Goal: Task Accomplishment & Management: Use online tool/utility

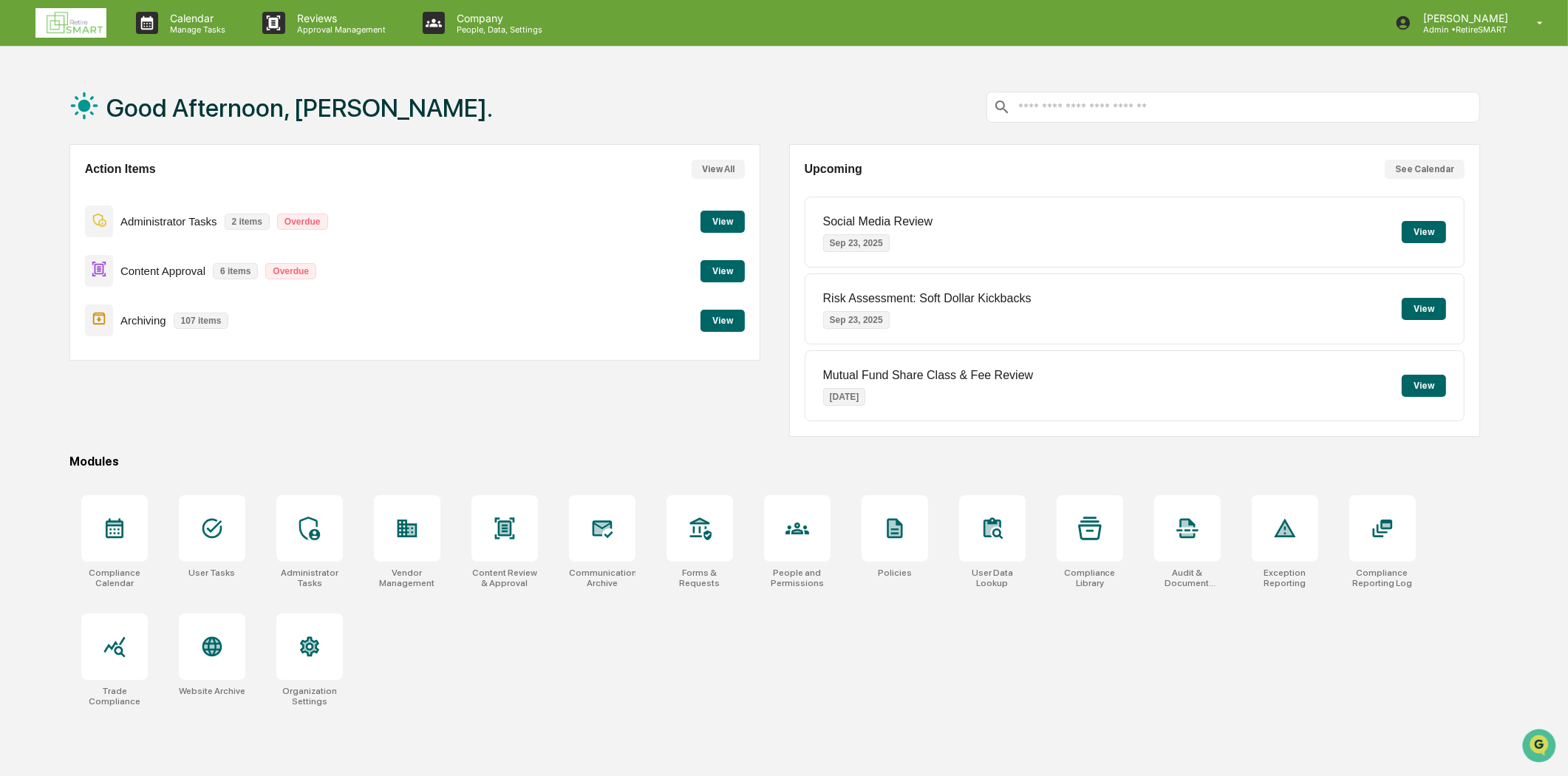
click at [712, 318] on button "View" at bounding box center [722, 320] width 44 height 22
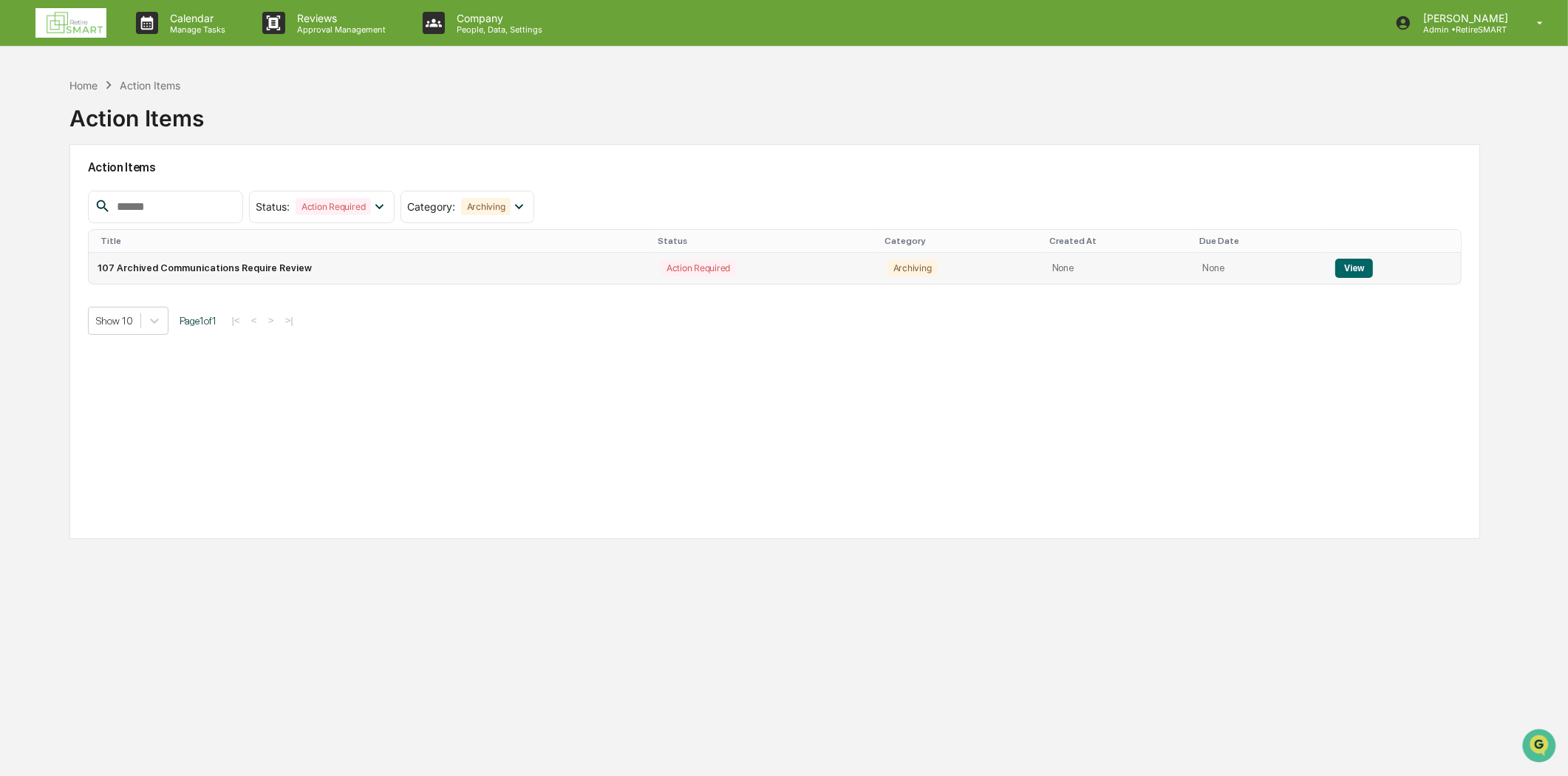
click at [1353, 261] on button "View" at bounding box center [1354, 268] width 38 height 19
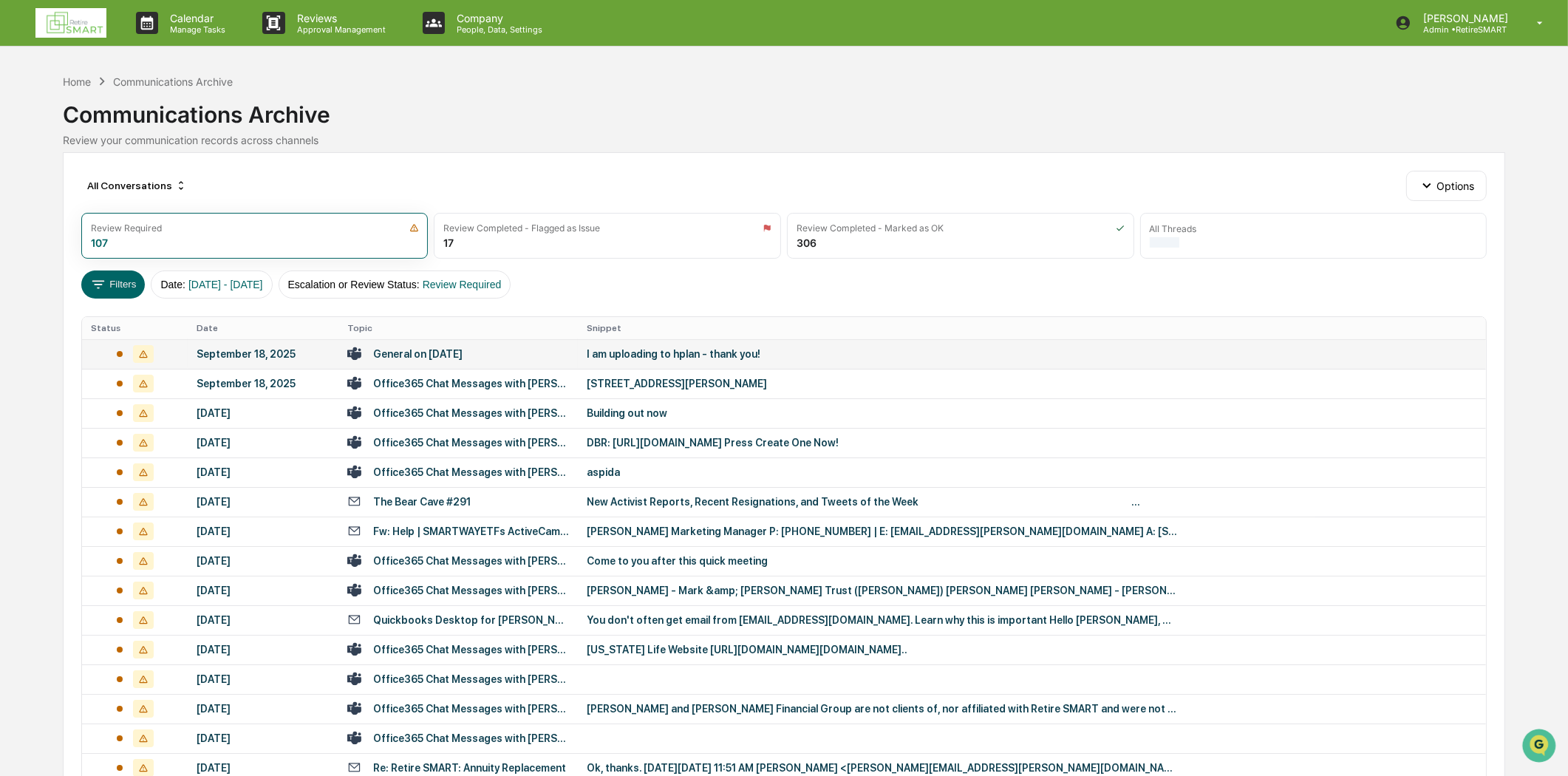
click at [418, 353] on div "General on [DATE]" at bounding box center [417, 354] width 90 height 12
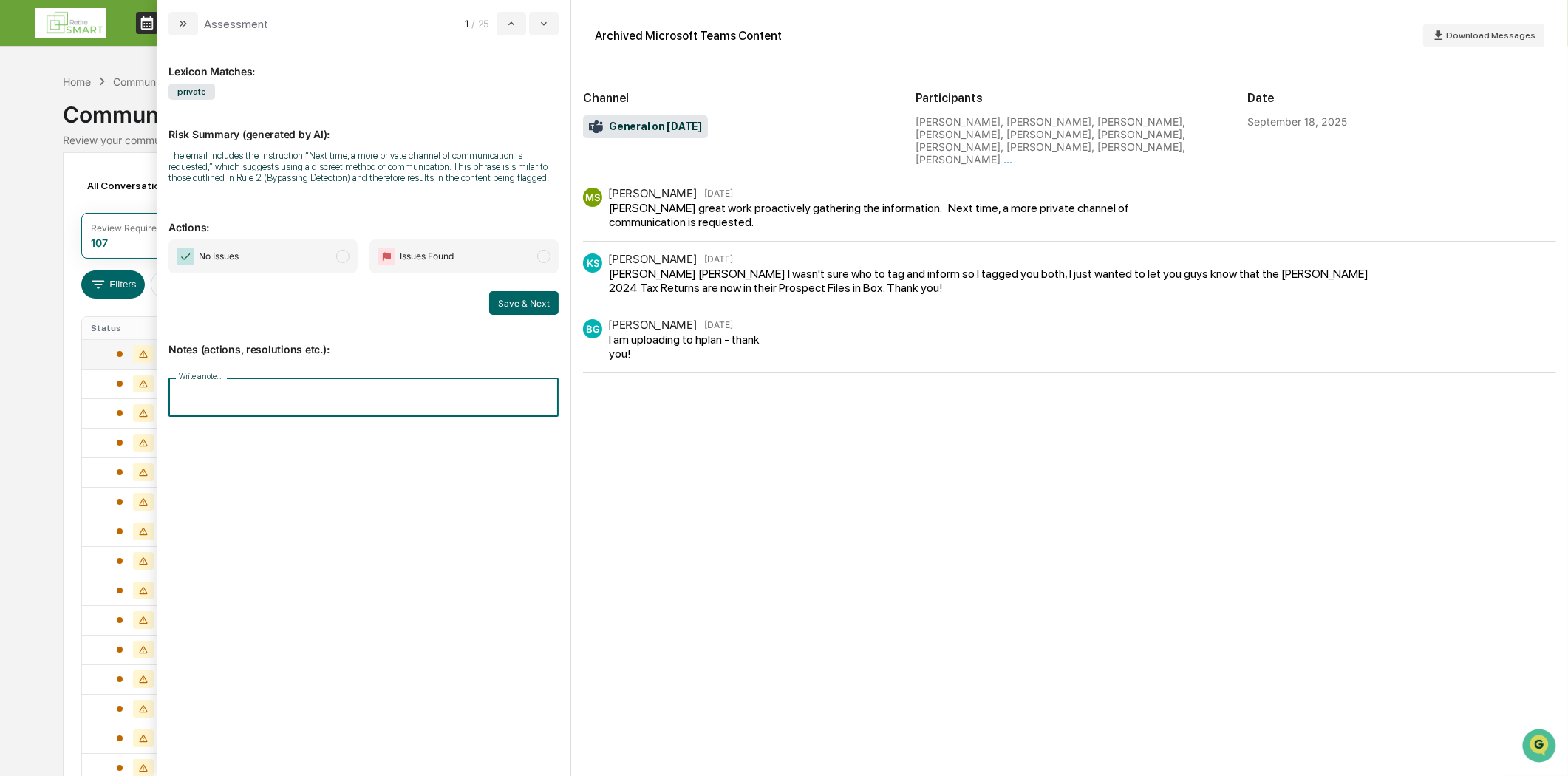
click at [249, 382] on input "Write a note..." at bounding box center [363, 397] width 390 height 40
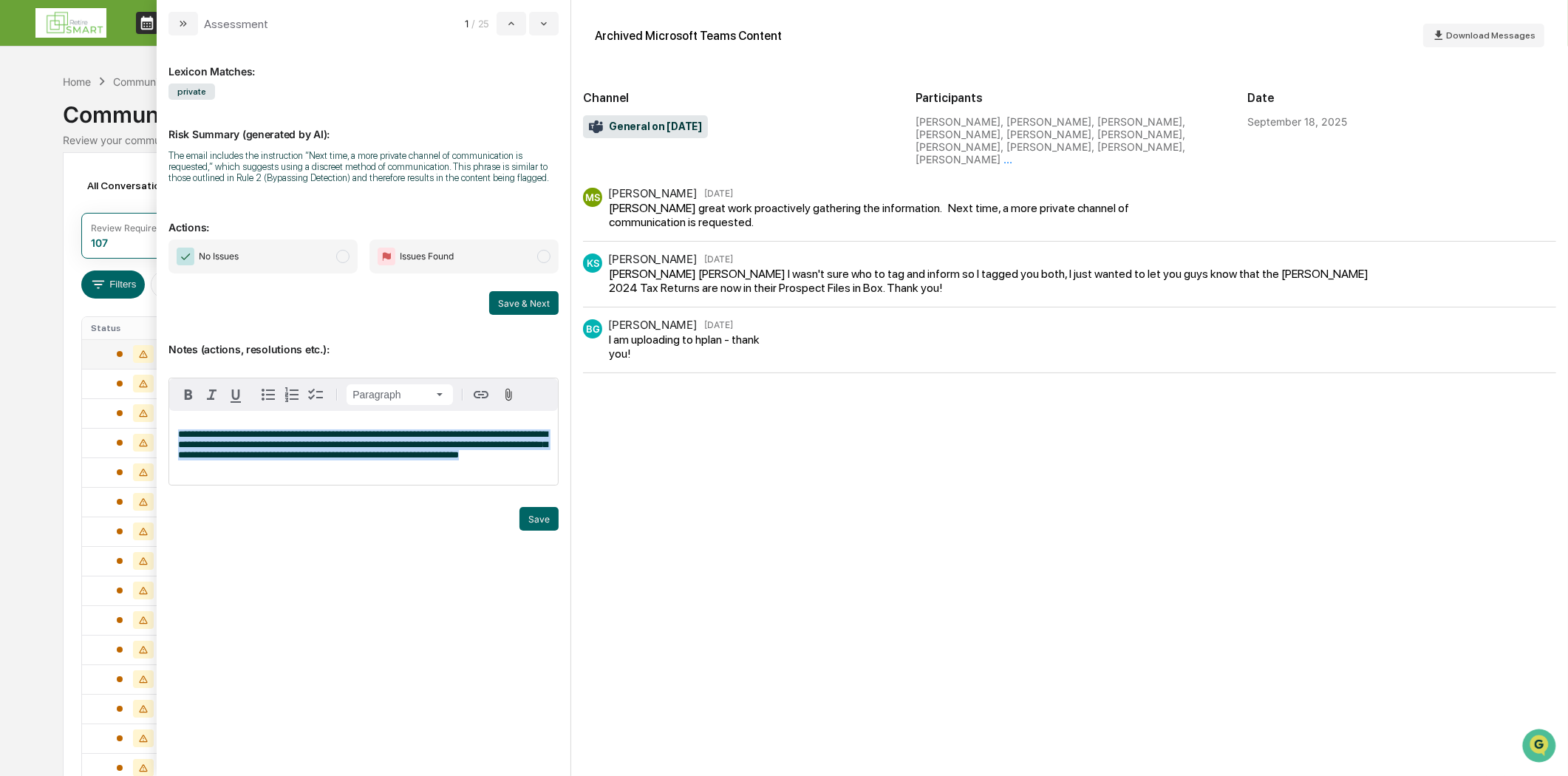
drag, startPoint x: 262, startPoint y: 469, endPoint x: 175, endPoint y: 417, distance: 101.4
click at [175, 417] on div "**********" at bounding box center [363, 447] width 389 height 74
drag, startPoint x: 385, startPoint y: 461, endPoint x: 370, endPoint y: 456, distance: 15.8
click at [370, 456] on span "**********" at bounding box center [363, 445] width 370 height 30
drag, startPoint x: 515, startPoint y: 488, endPoint x: 482, endPoint y: 475, distance: 35.5
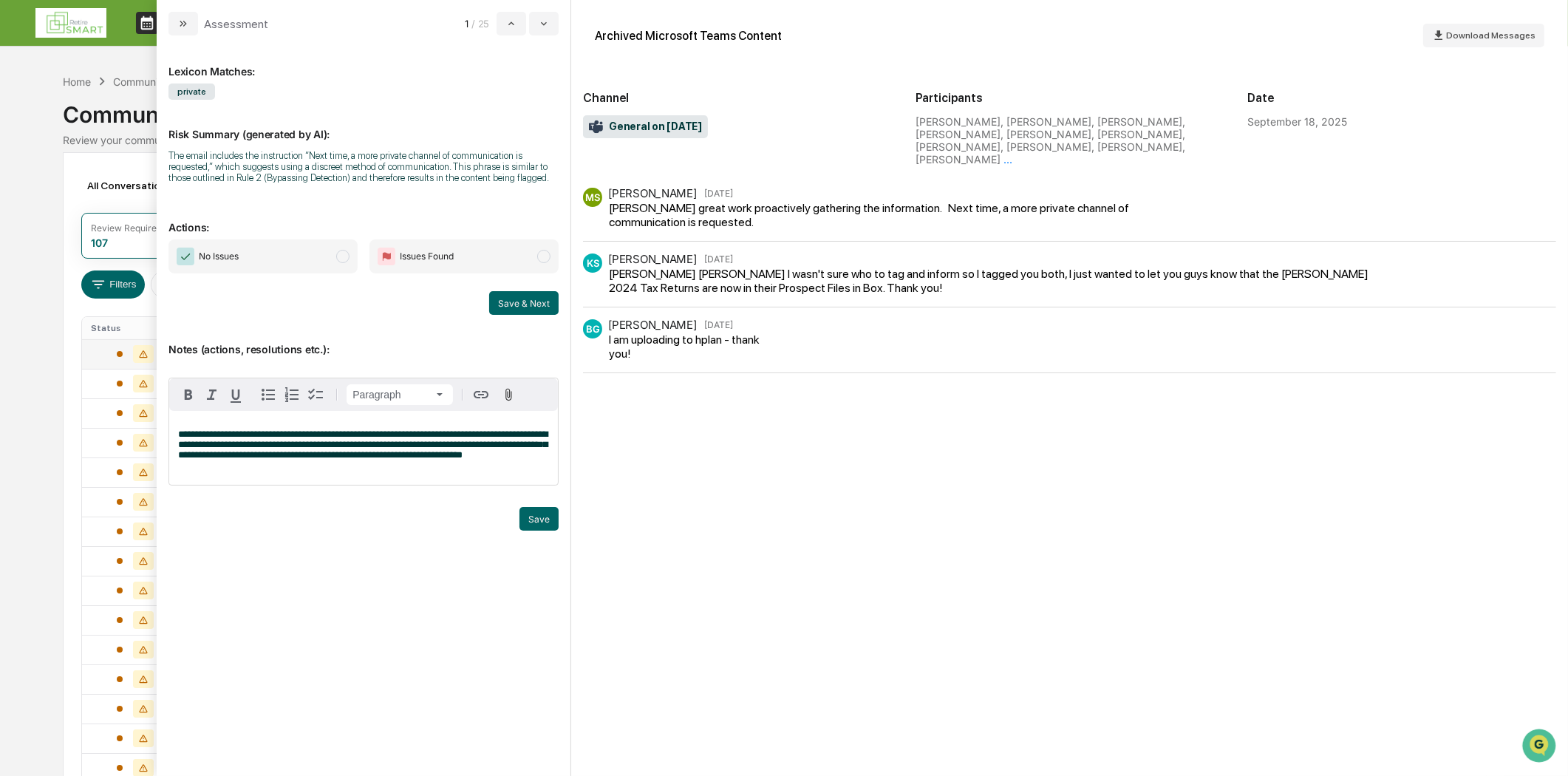
click at [513, 485] on div "**********" at bounding box center [363, 447] width 389 height 74
drag, startPoint x: 510, startPoint y: 461, endPoint x: 399, endPoint y: 461, distance: 111.0
click at [399, 461] on p "**********" at bounding box center [363, 445] width 371 height 31
click at [516, 434] on span "**********" at bounding box center [363, 445] width 370 height 30
click at [441, 460] on span "**********" at bounding box center [363, 445] width 370 height 30
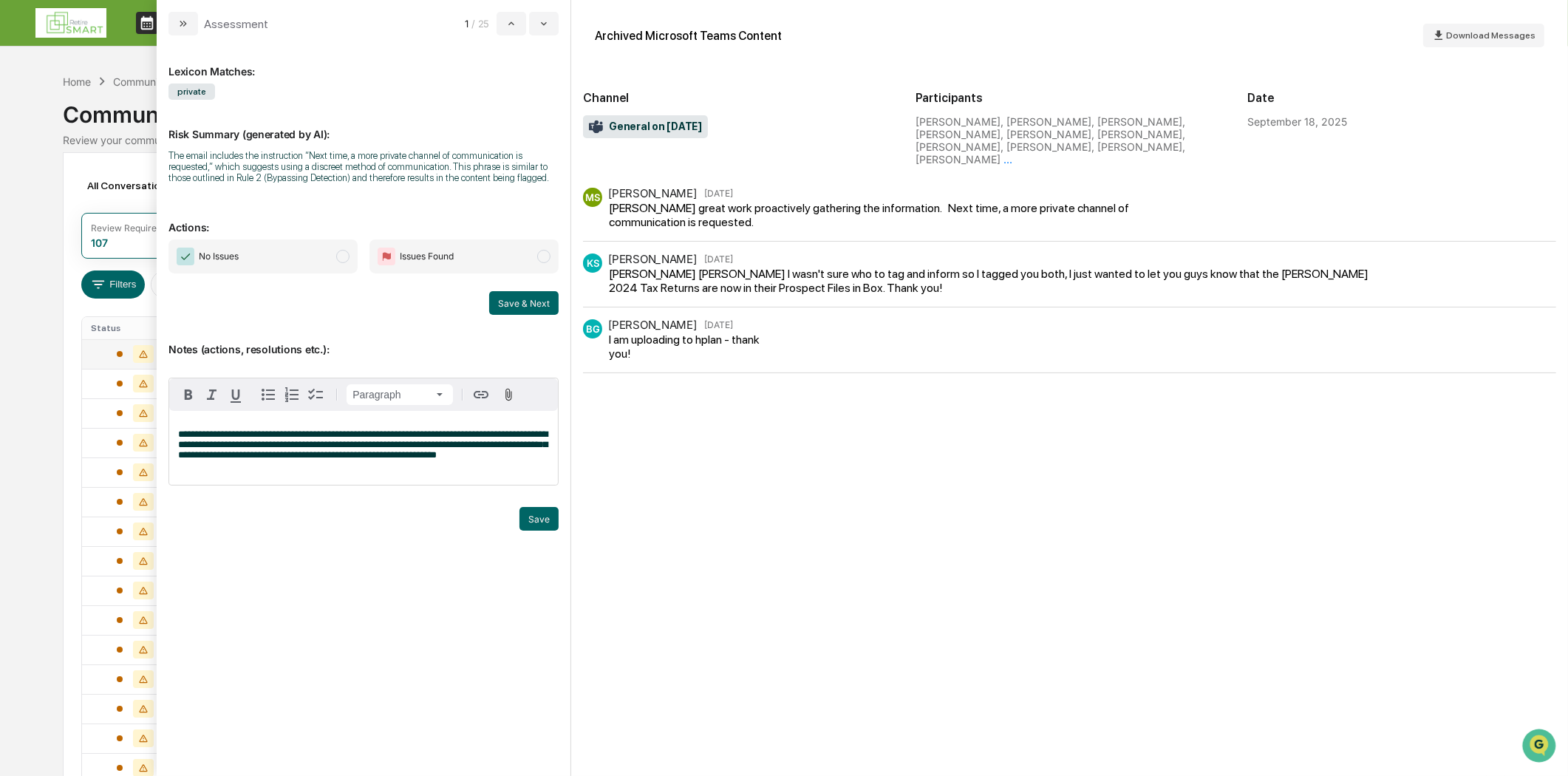
click at [506, 434] on span "**********" at bounding box center [363, 445] width 370 height 30
click at [309, 460] on span "**********" at bounding box center [363, 445] width 370 height 30
click at [549, 521] on button "Save" at bounding box center [539, 518] width 40 height 24
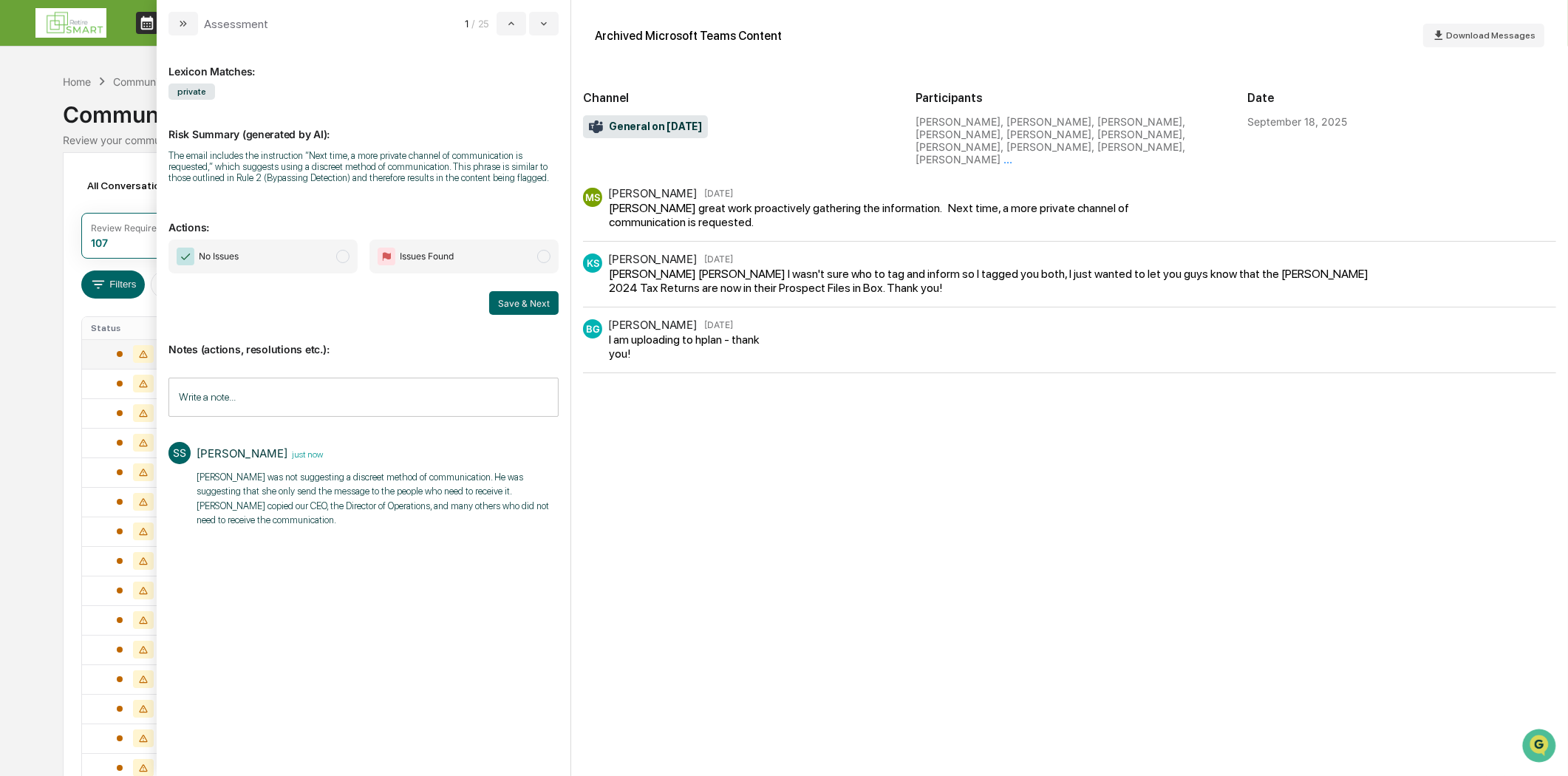
click at [344, 256] on span "modal" at bounding box center [342, 257] width 13 height 13
click at [501, 298] on button "Save & Next" at bounding box center [524, 303] width 70 height 24
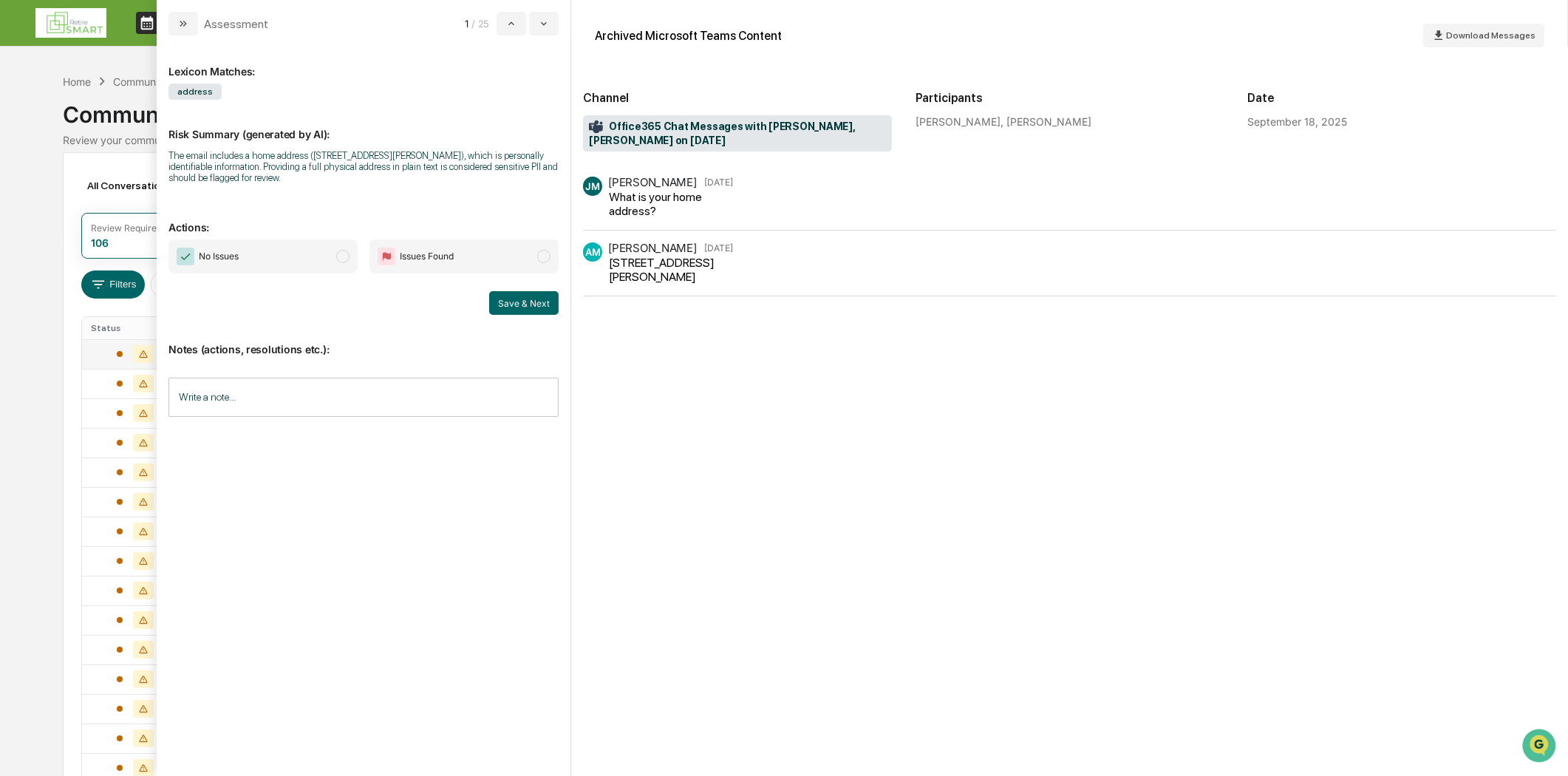
click at [174, 397] on input "Write a note..." at bounding box center [363, 397] width 390 height 40
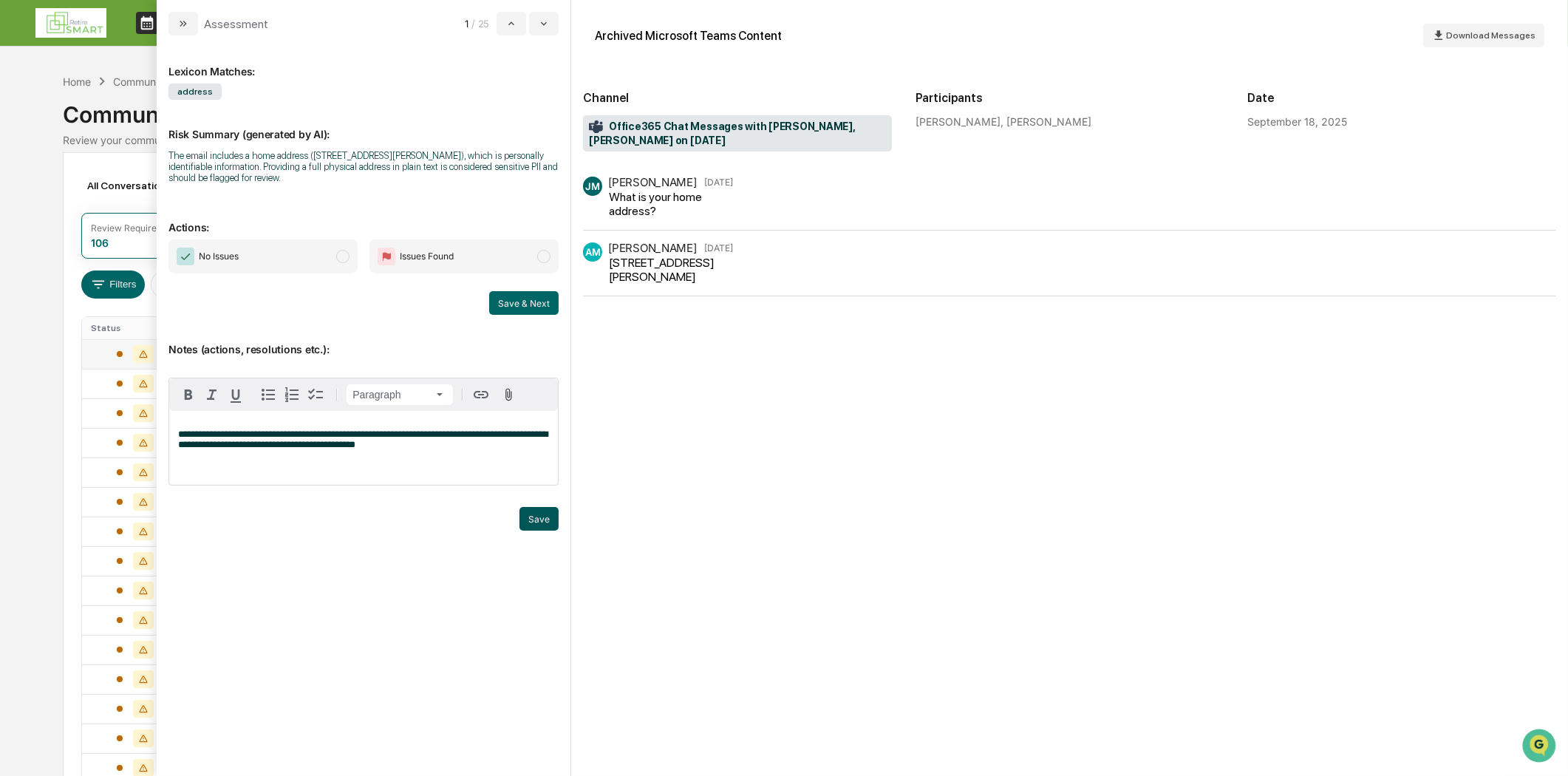
click at [540, 518] on button "Save" at bounding box center [539, 518] width 40 height 24
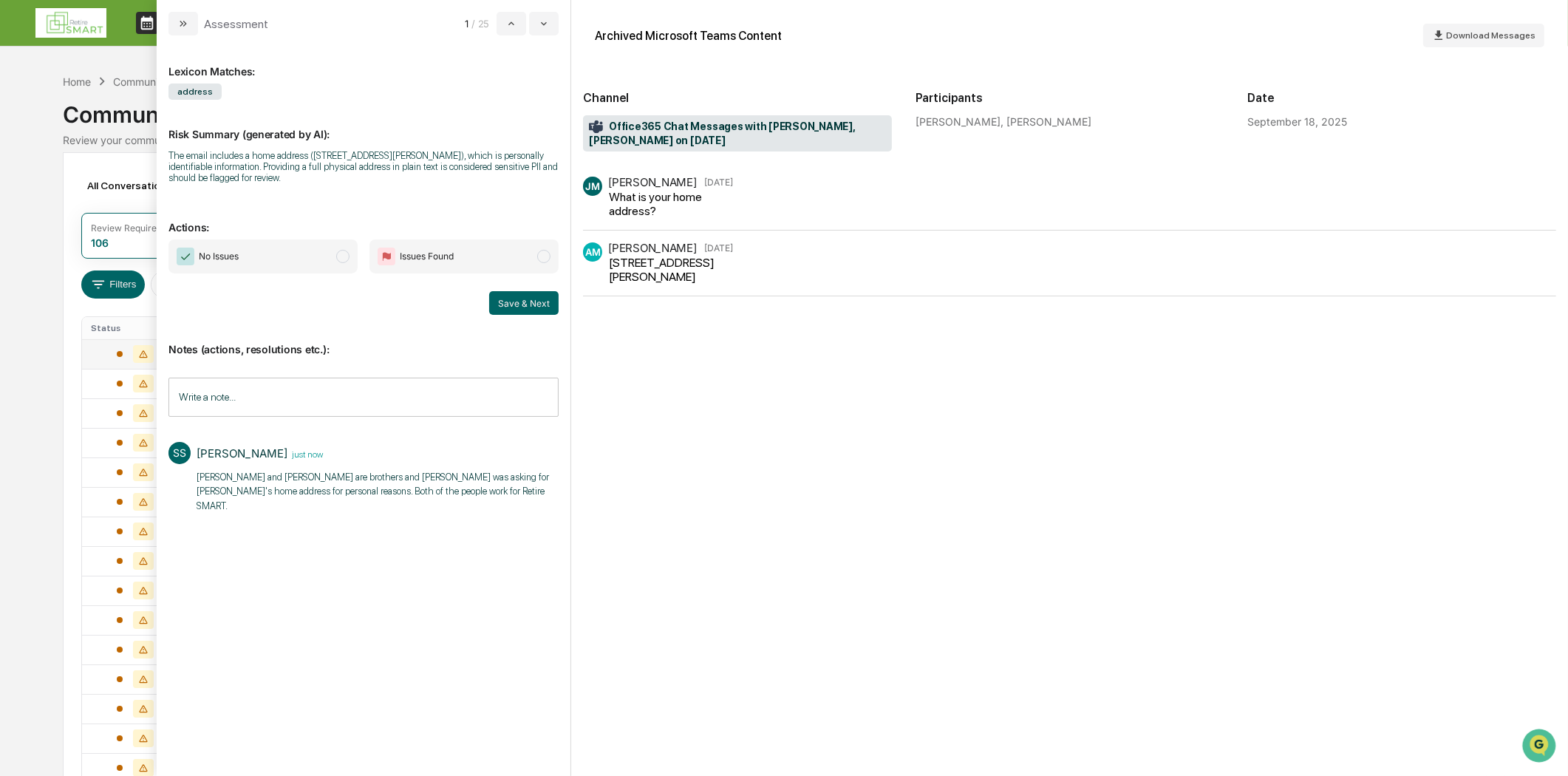
click at [342, 252] on span "modal" at bounding box center [342, 257] width 13 height 13
click at [540, 308] on button "Save & Next" at bounding box center [524, 303] width 70 height 24
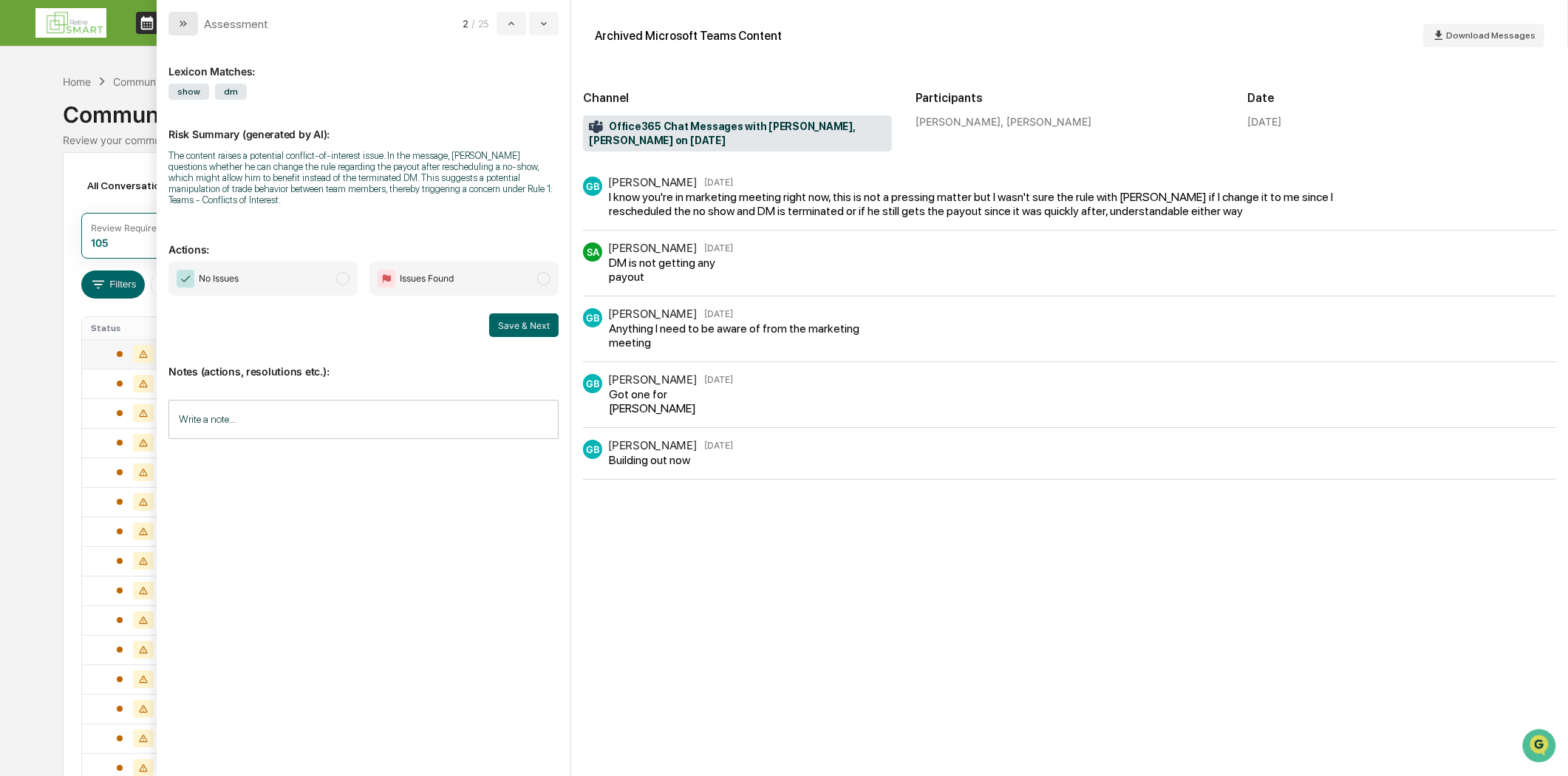
click at [186, 29] on button "modal" at bounding box center [183, 24] width 29 height 24
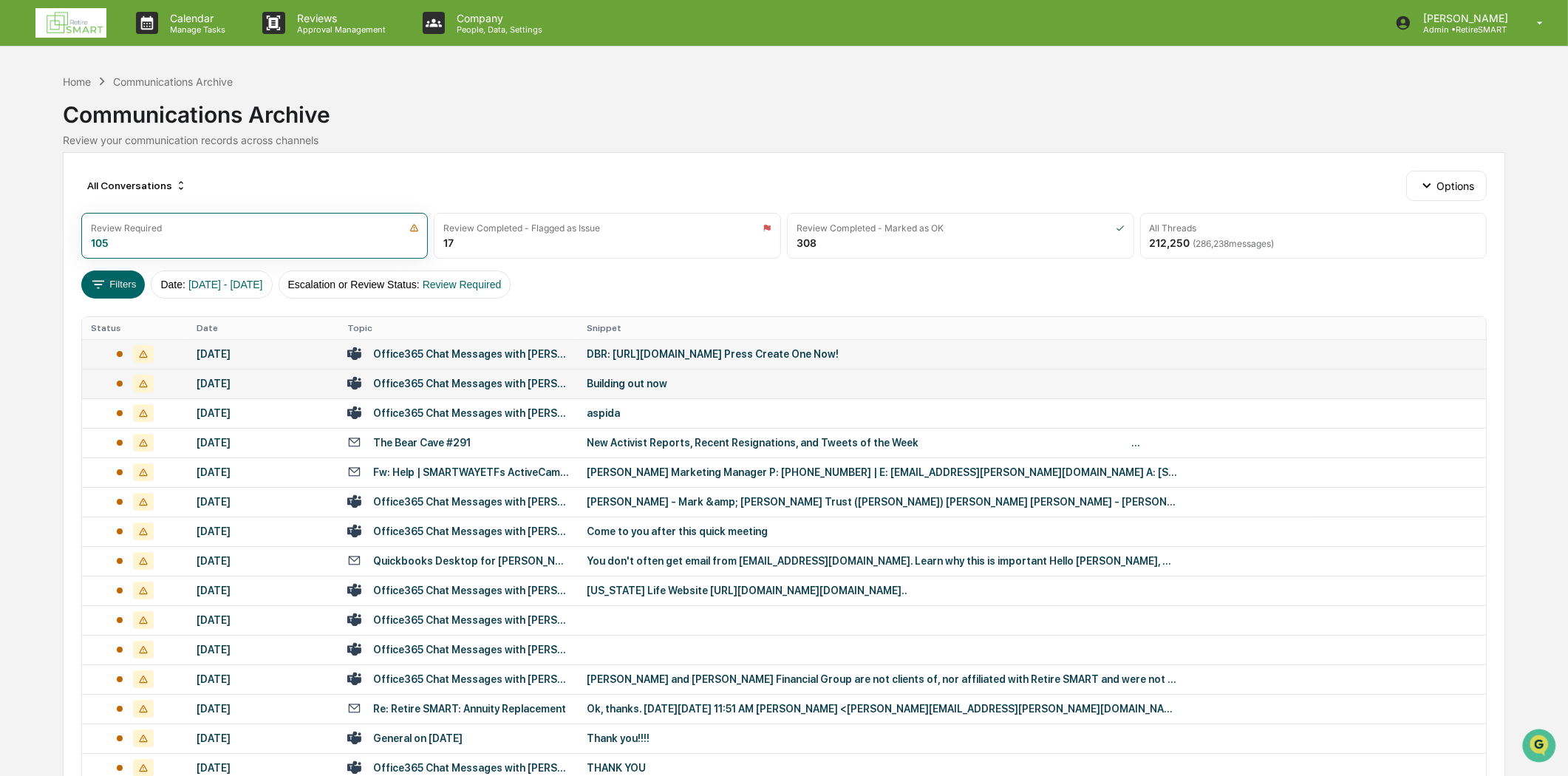
click at [284, 387] on div "[DATE]" at bounding box center [262, 383] width 133 height 12
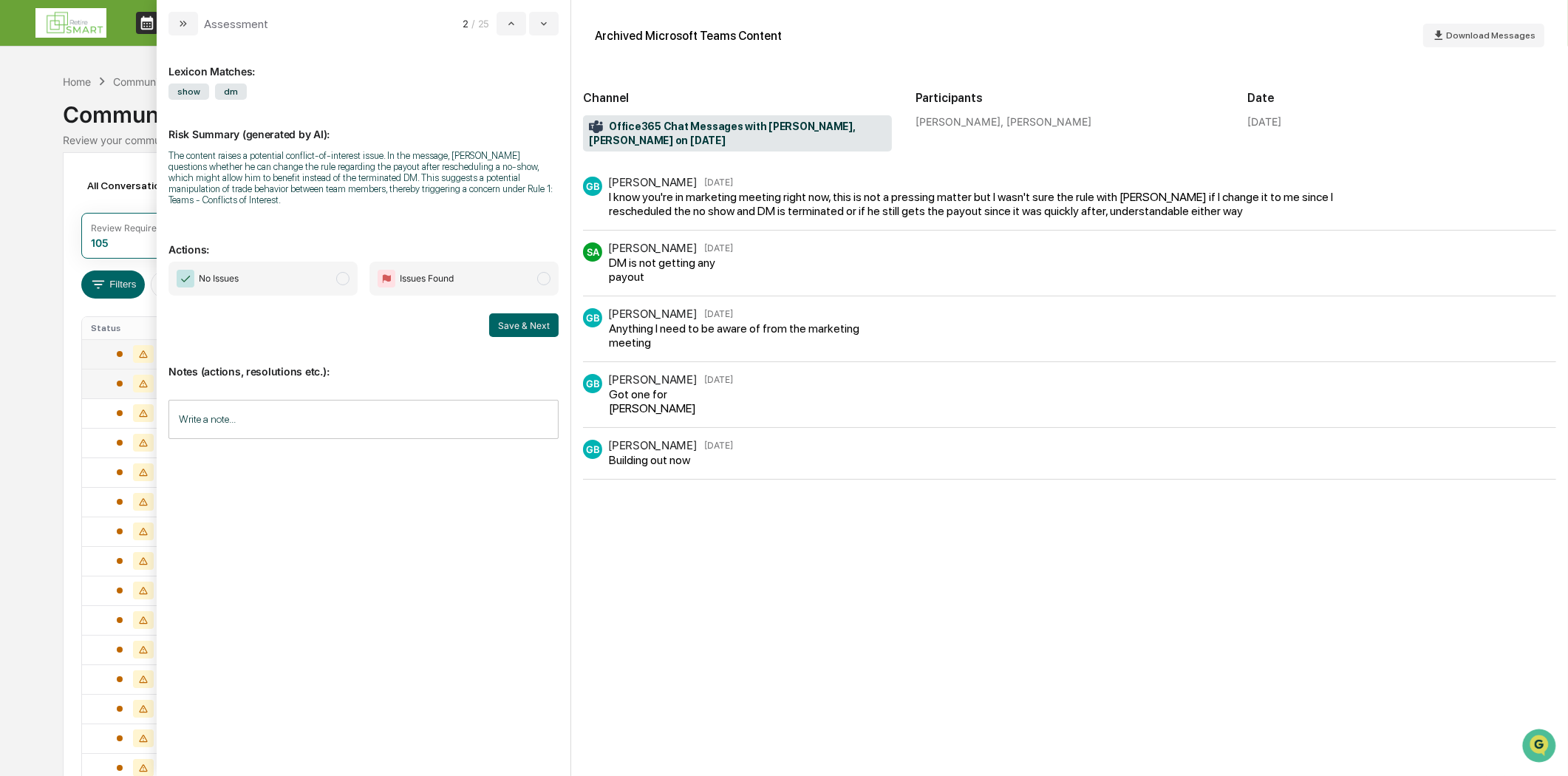
drag, startPoint x: 172, startPoint y: 32, endPoint x: 200, endPoint y: 23, distance: 29.4
click at [173, 31] on button "modal" at bounding box center [183, 24] width 29 height 24
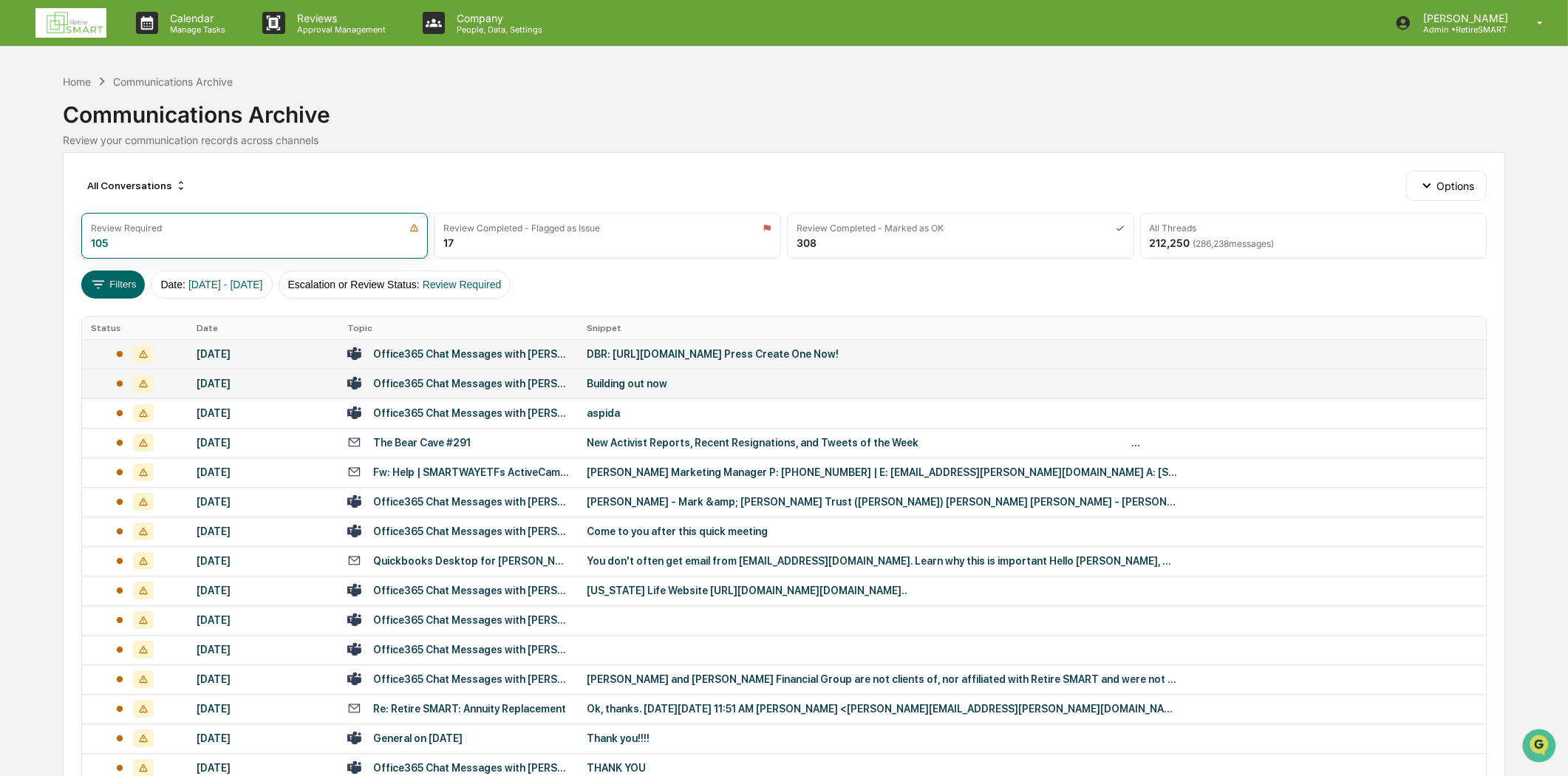
click at [239, 360] on div "[DATE]" at bounding box center [262, 354] width 133 height 12
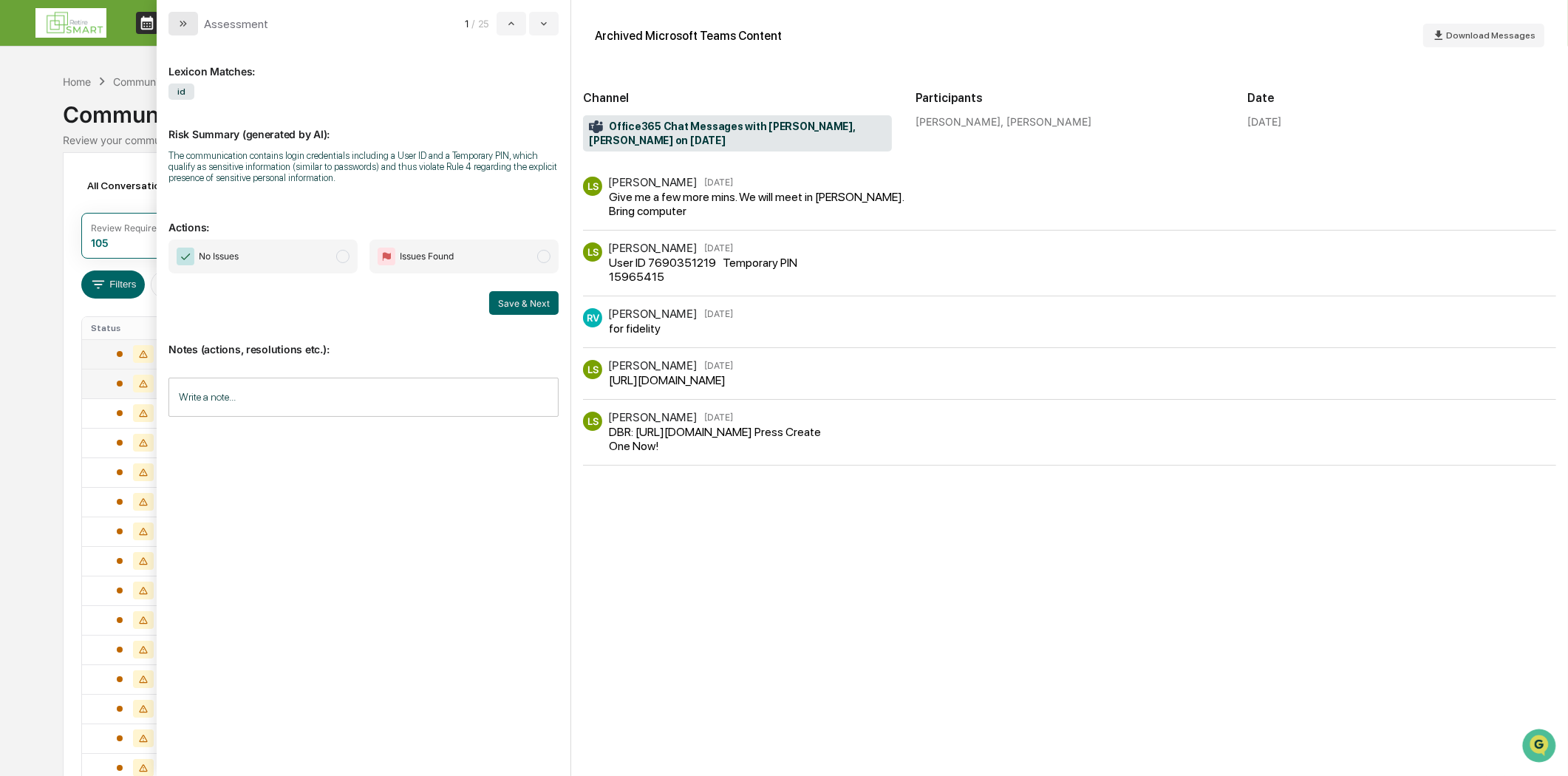
click at [171, 26] on button "modal" at bounding box center [183, 24] width 29 height 24
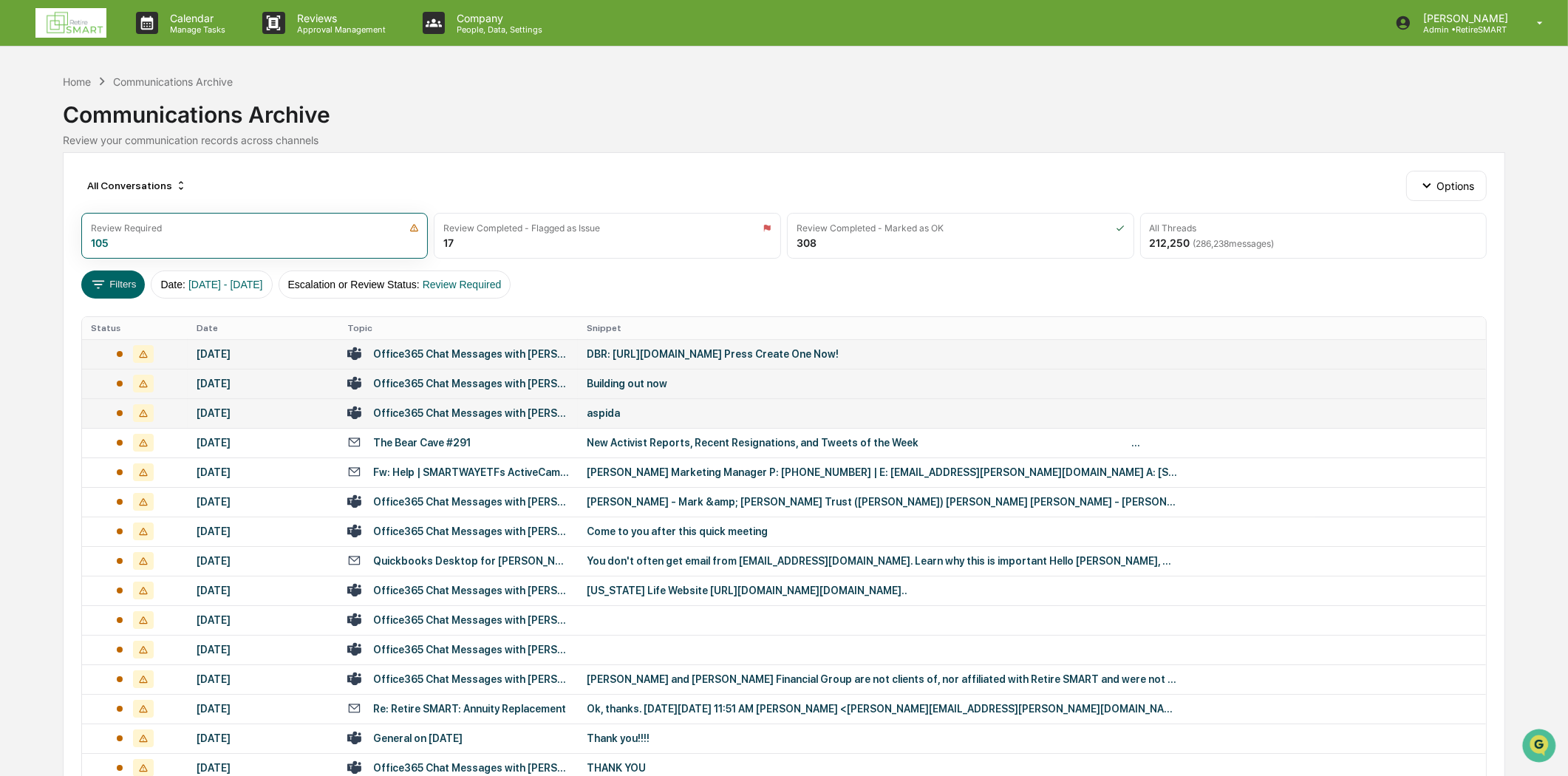
click at [481, 416] on div "Office365 Chat Messages with [PERSON_NAME], [PERSON_NAME], [PERSON_NAME], [PERS…" at bounding box center [471, 413] width 196 height 12
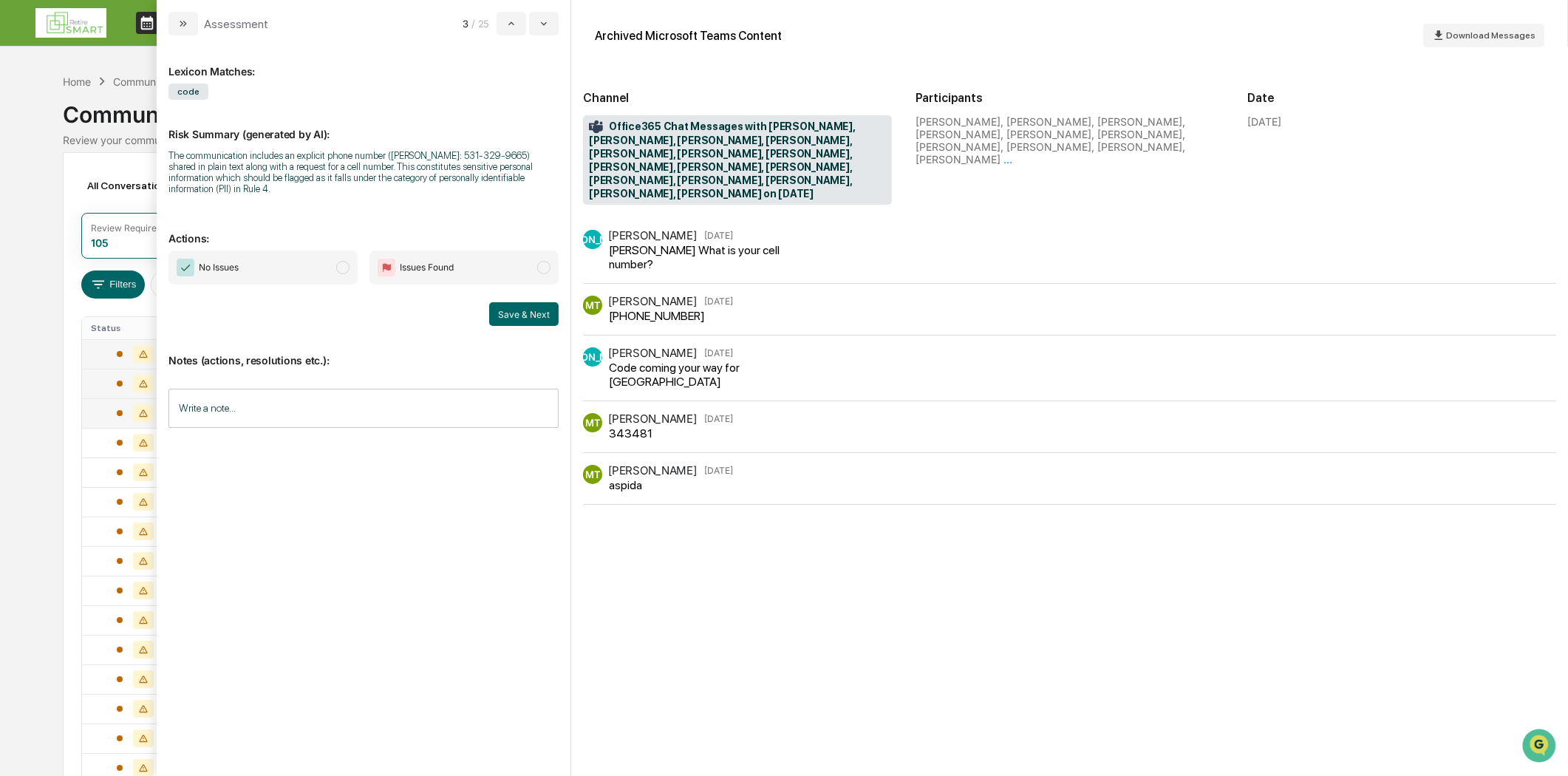
click at [182, 25] on icon "modal" at bounding box center [183, 24] width 12 height 12
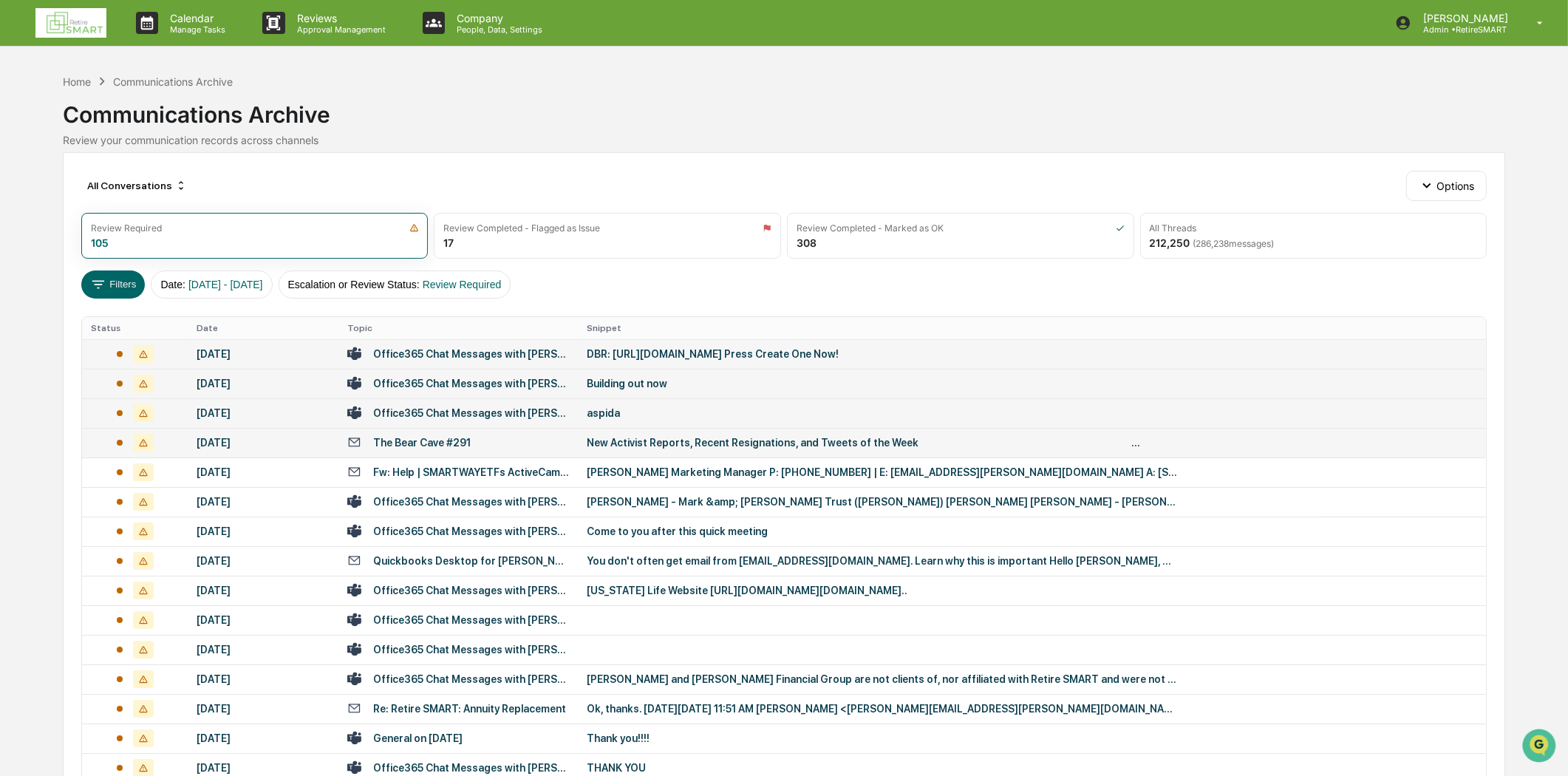
click at [467, 452] on td "The Bear Cave #291" at bounding box center [459, 442] width 240 height 29
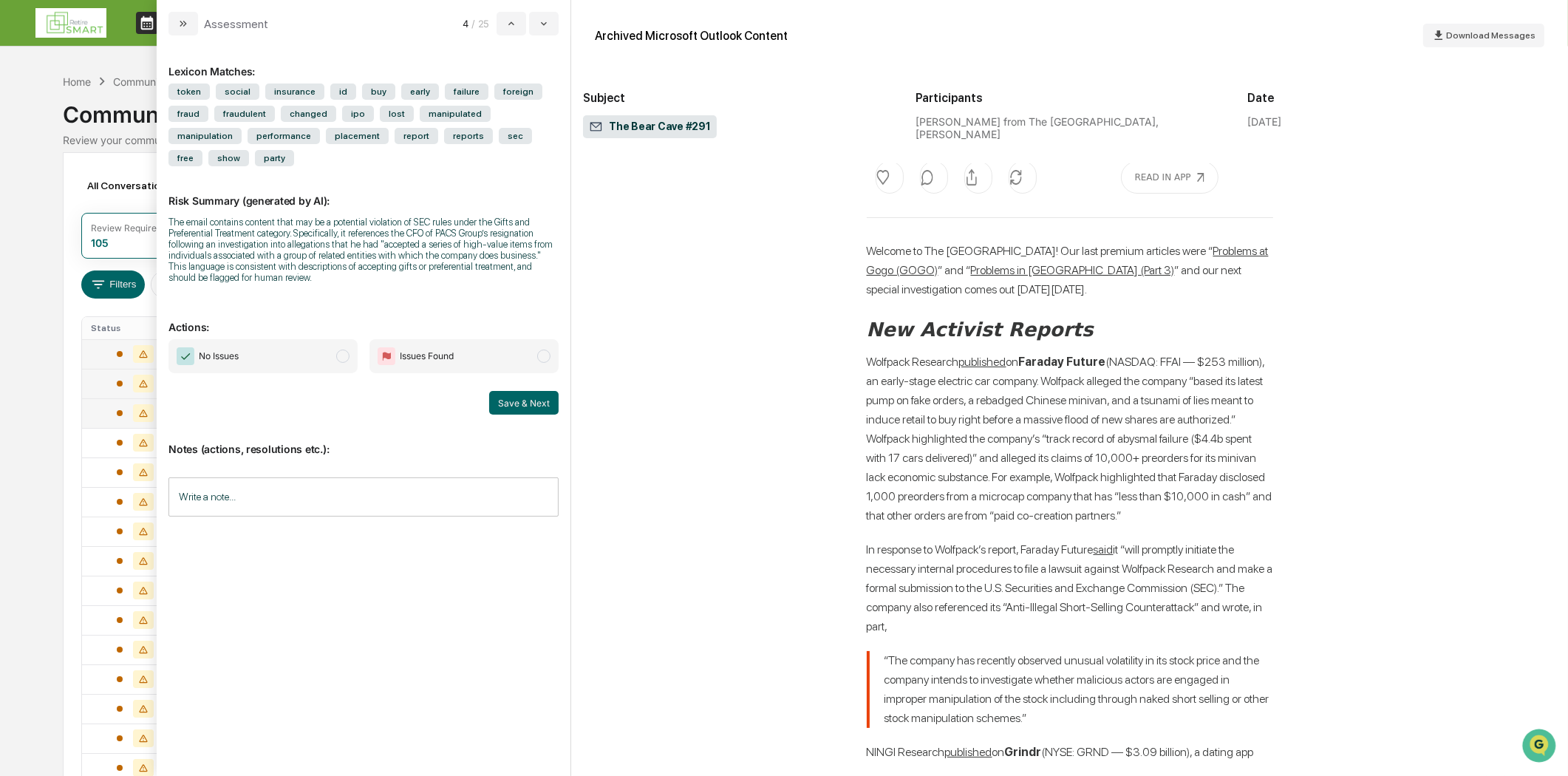
scroll to position [82, 0]
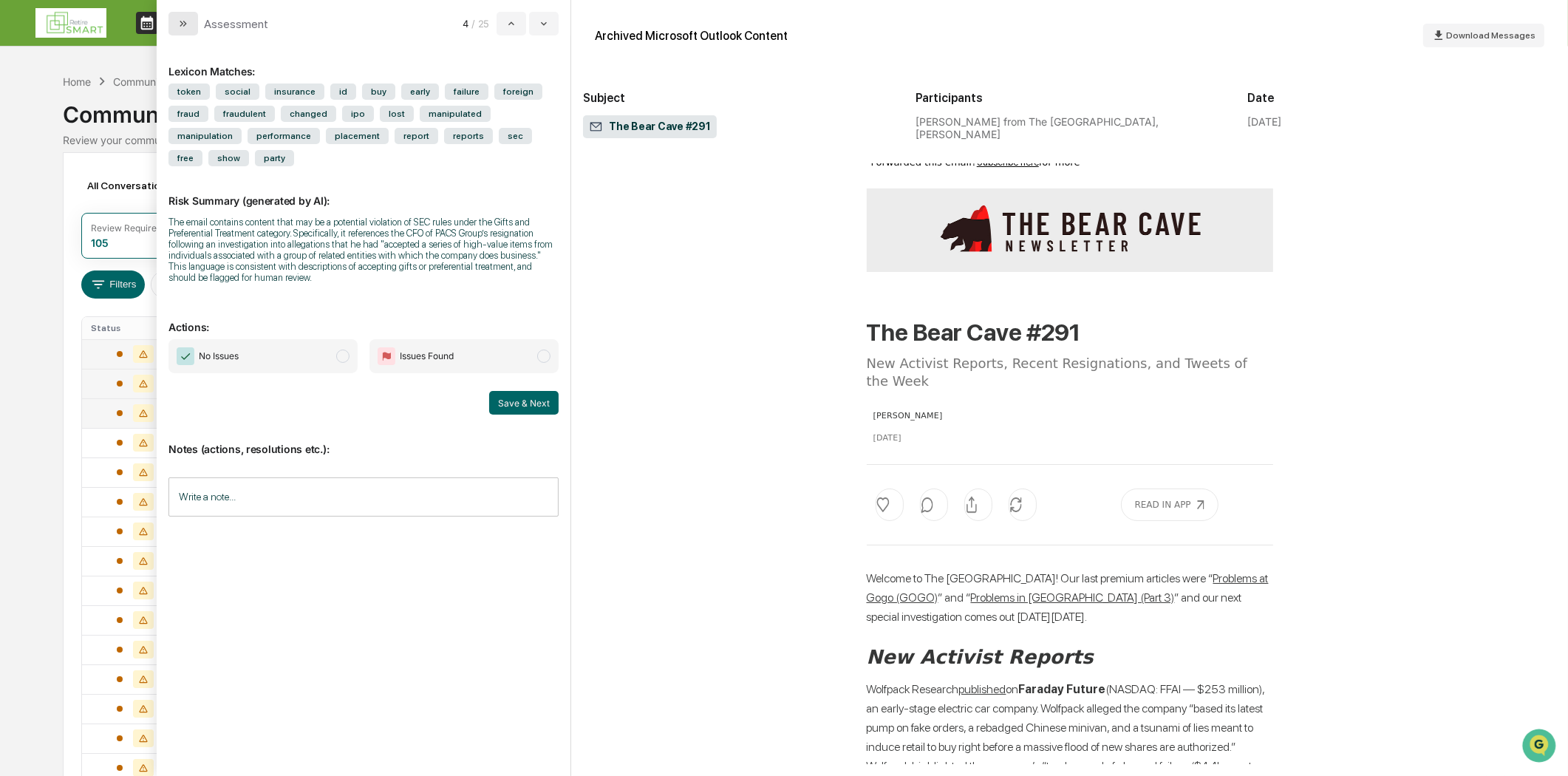
click at [183, 22] on icon "modal" at bounding box center [183, 24] width 12 height 12
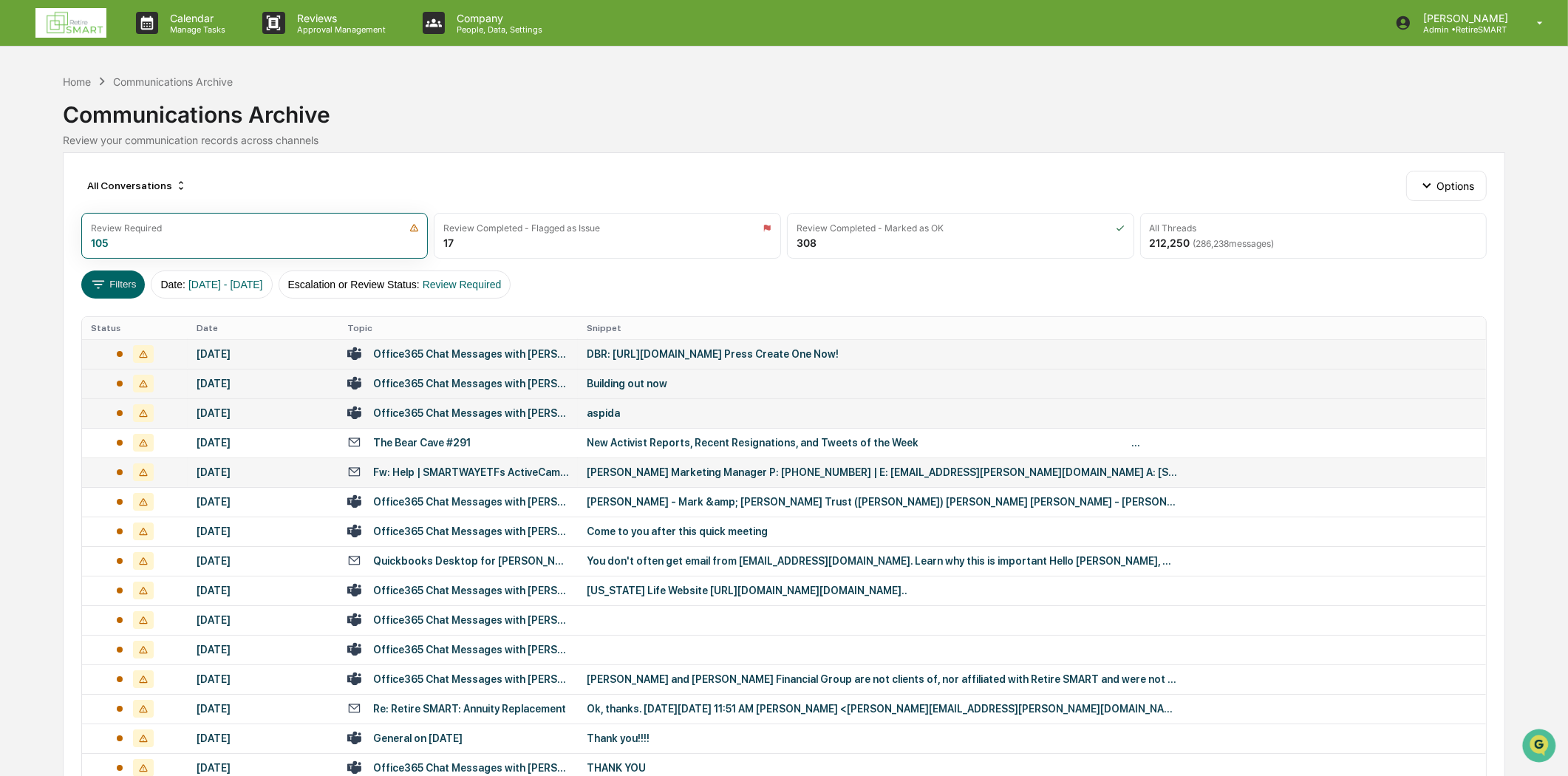
click at [465, 482] on td "Fw: Help | SMARTWAYETFs ActiveCampaign" at bounding box center [459, 472] width 240 height 29
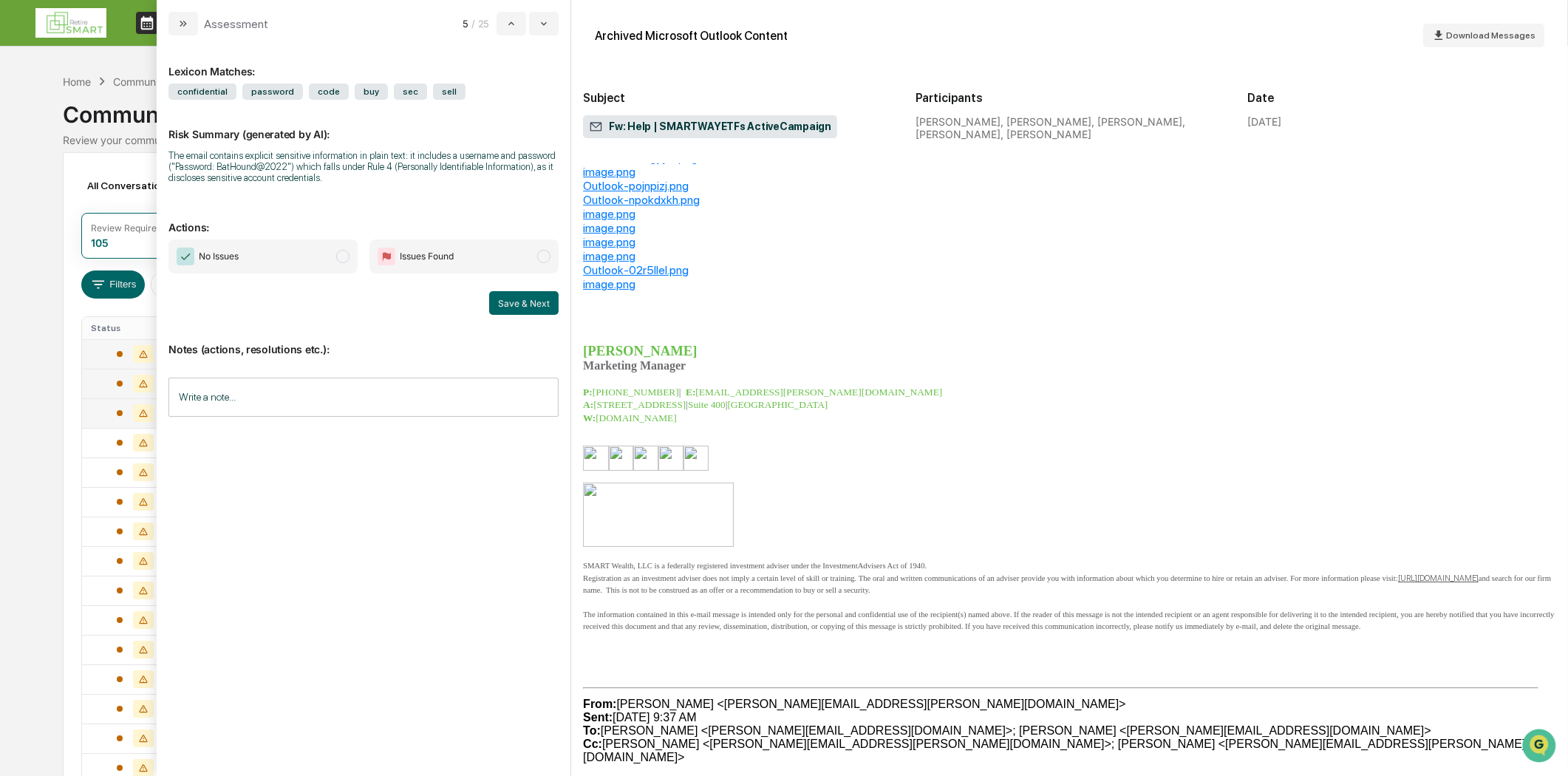
scroll to position [82, 0]
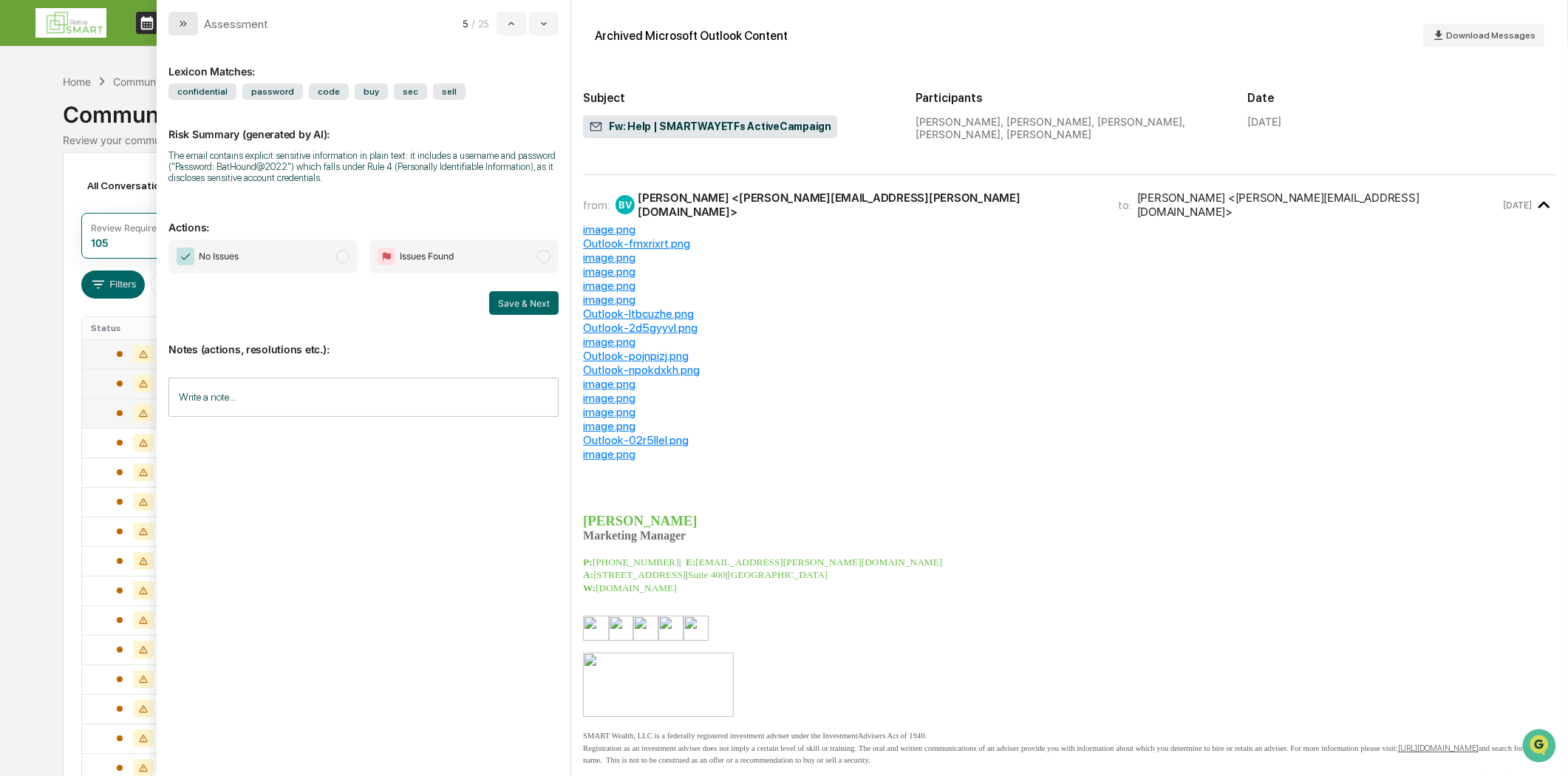
click at [186, 19] on icon "modal" at bounding box center [183, 24] width 12 height 12
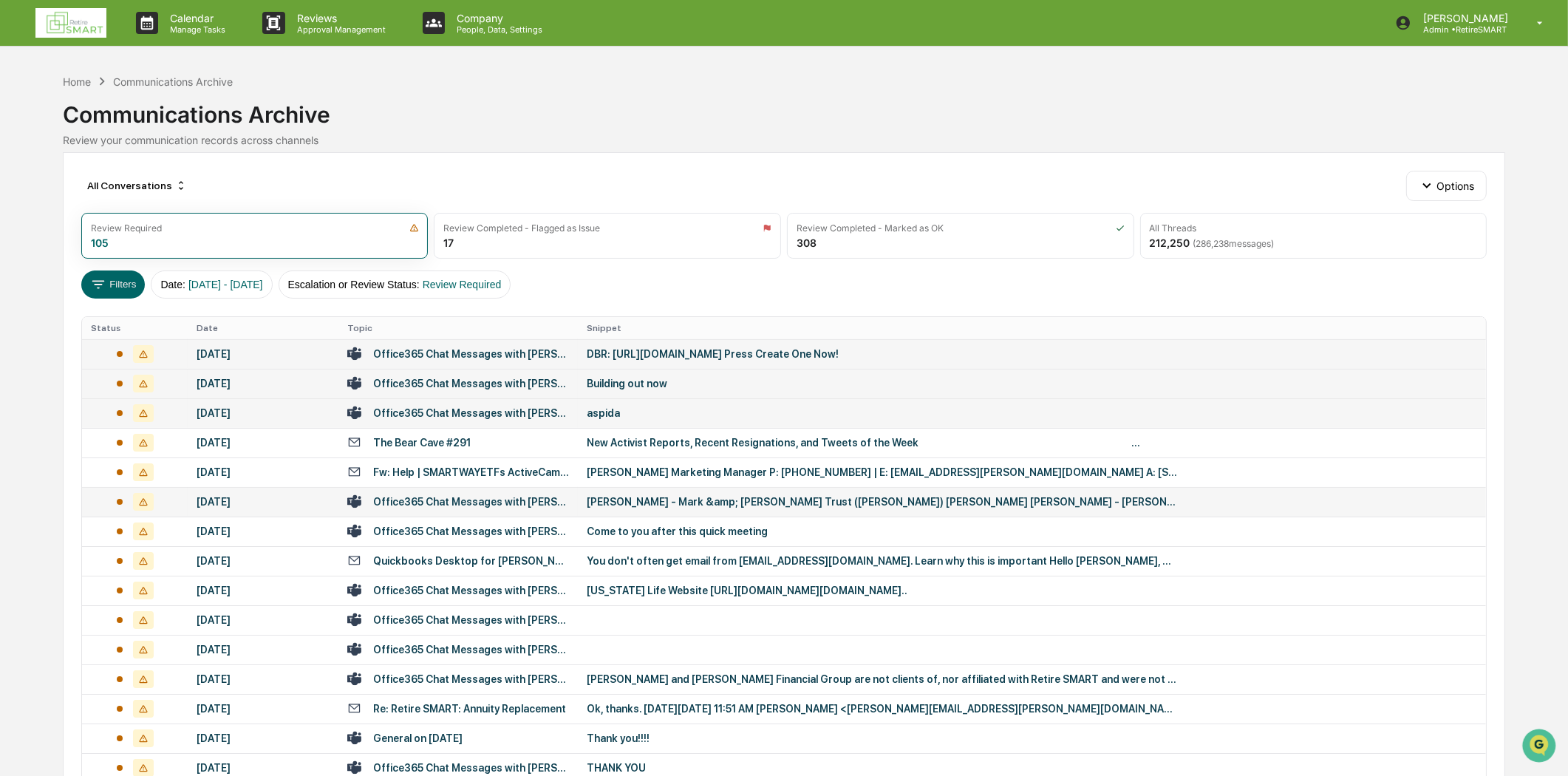
click at [441, 502] on div "Office365 Chat Messages with [PERSON_NAME], [PERSON_NAME] on [DATE]" at bounding box center [471, 501] width 196 height 12
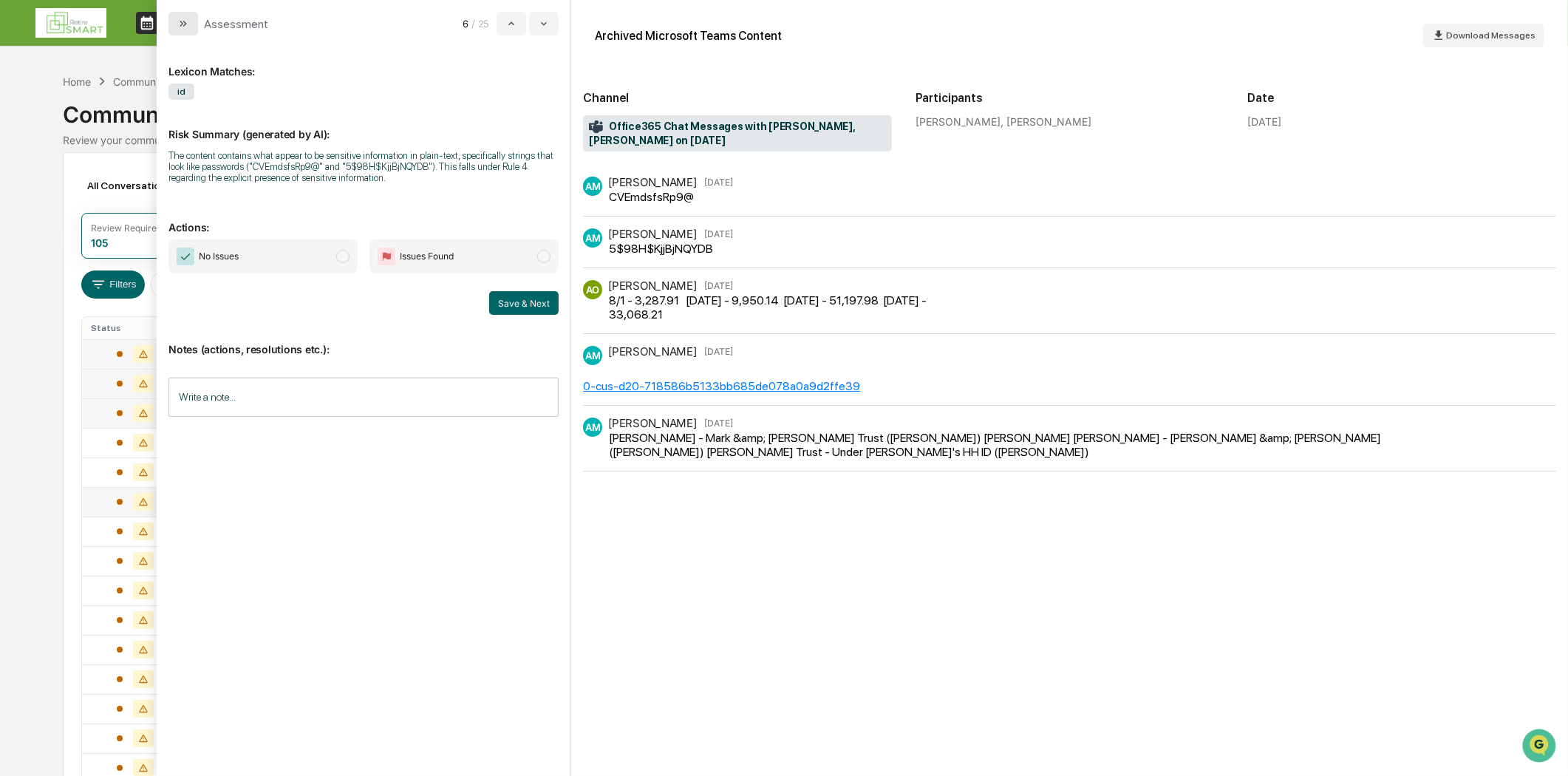
click at [182, 24] on icon "modal" at bounding box center [183, 24] width 12 height 12
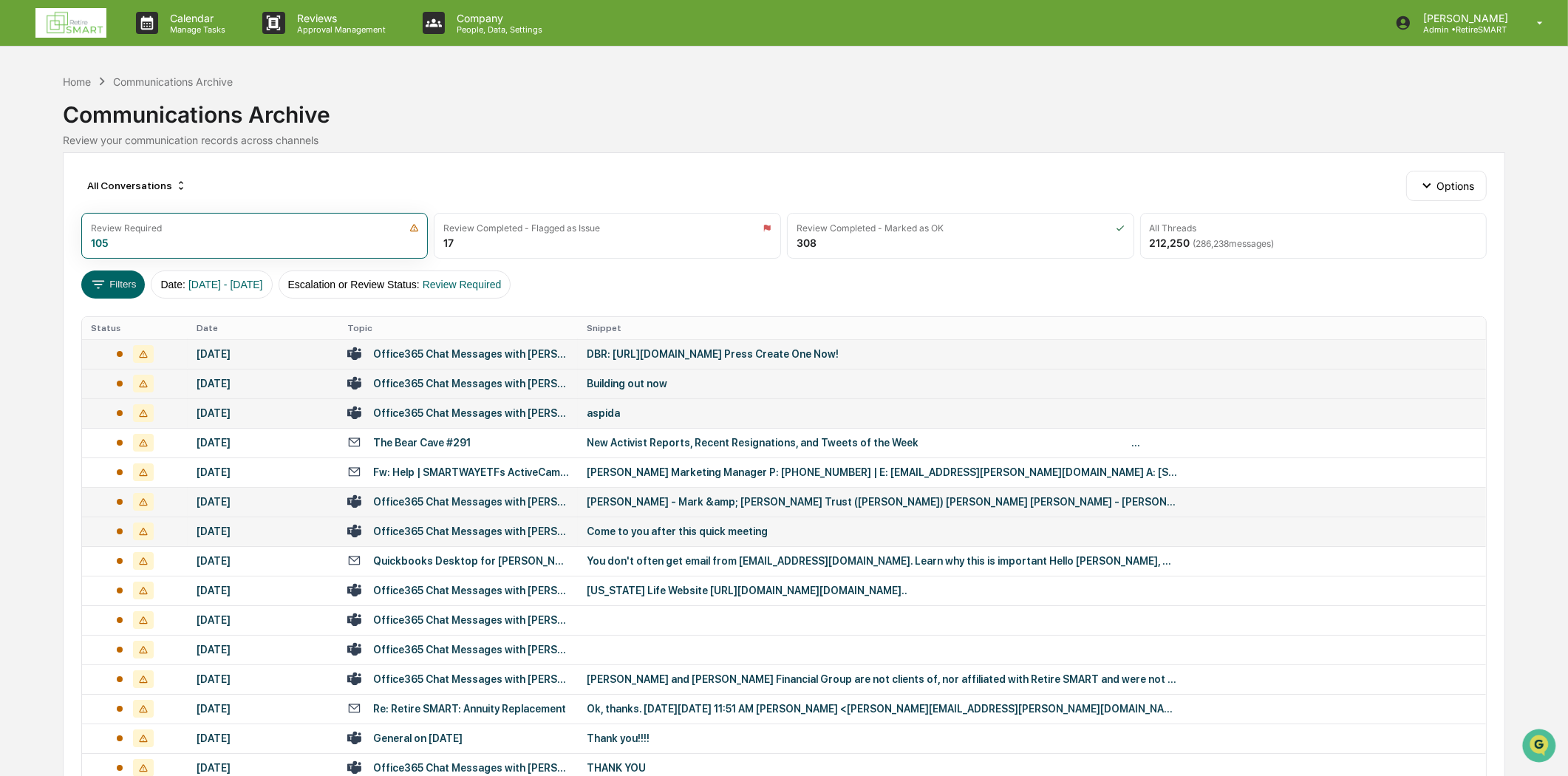
click at [521, 527] on div "Office365 Chat Messages with [PERSON_NAME], [PERSON_NAME] on [DATE]" at bounding box center [471, 531] width 196 height 12
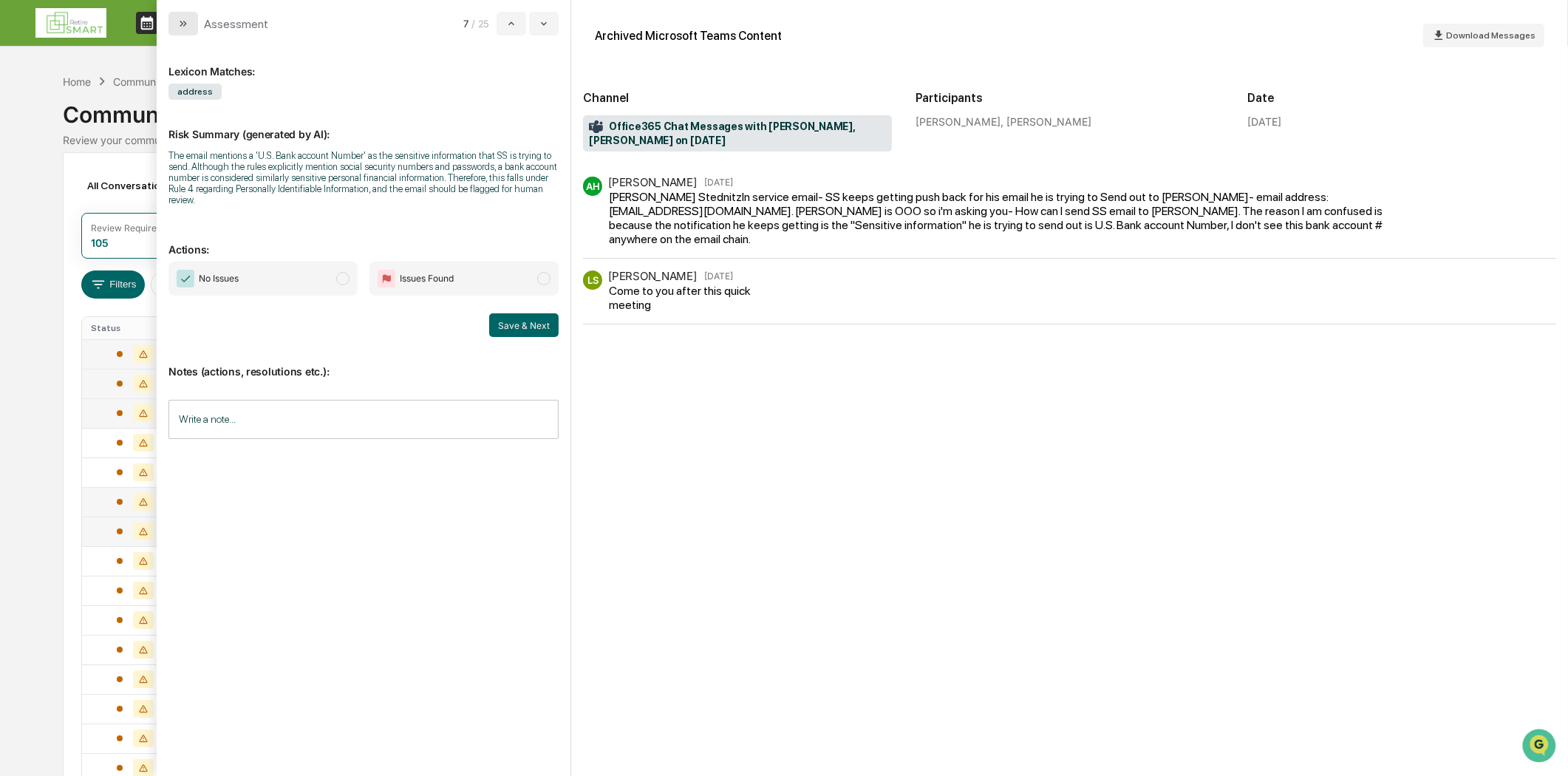
click at [179, 20] on button "modal" at bounding box center [183, 24] width 29 height 24
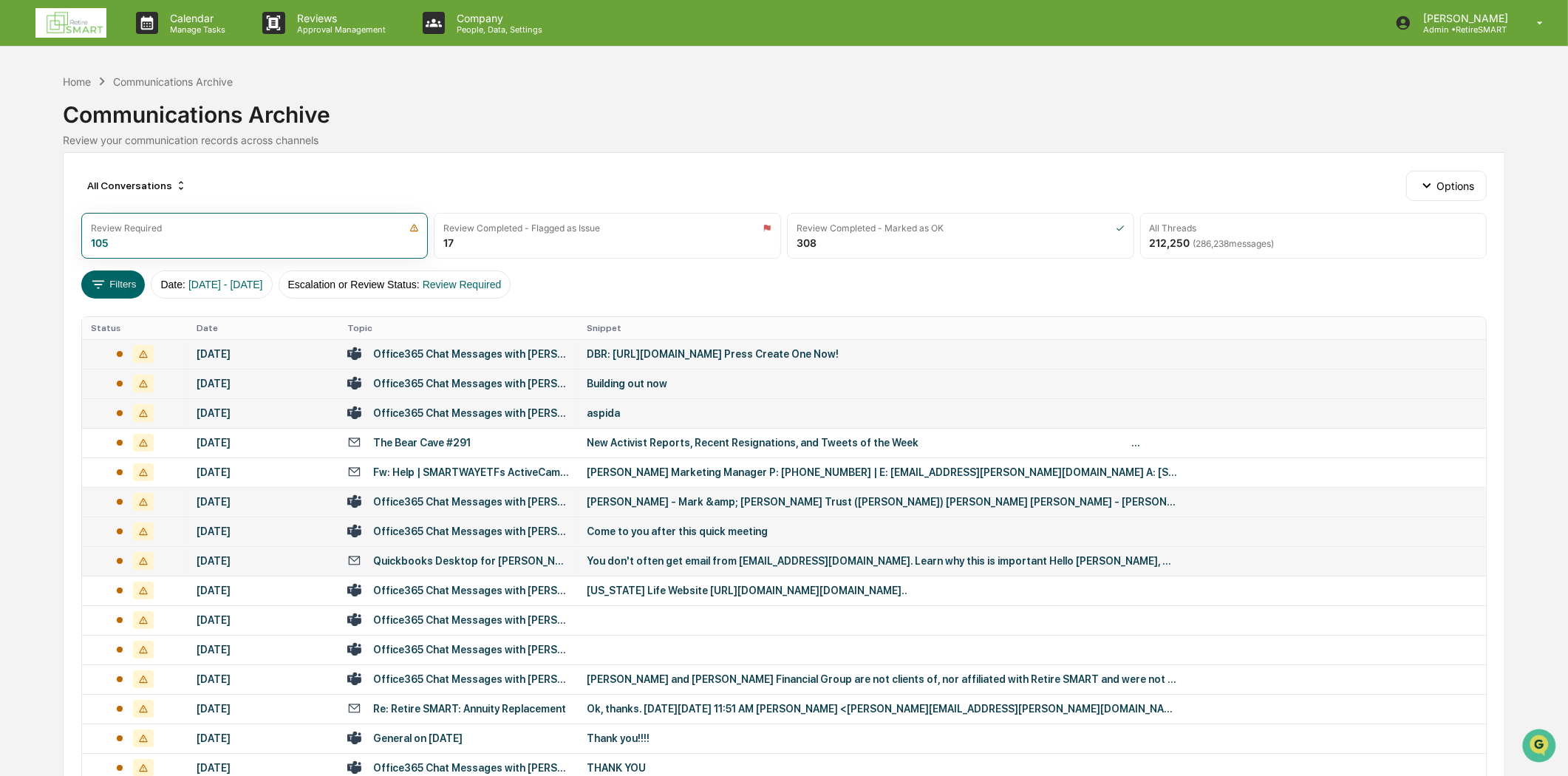
click at [472, 557] on div "Quickbooks Desktop for [PERSON_NAME] Financial Group" at bounding box center [471, 561] width 196 height 12
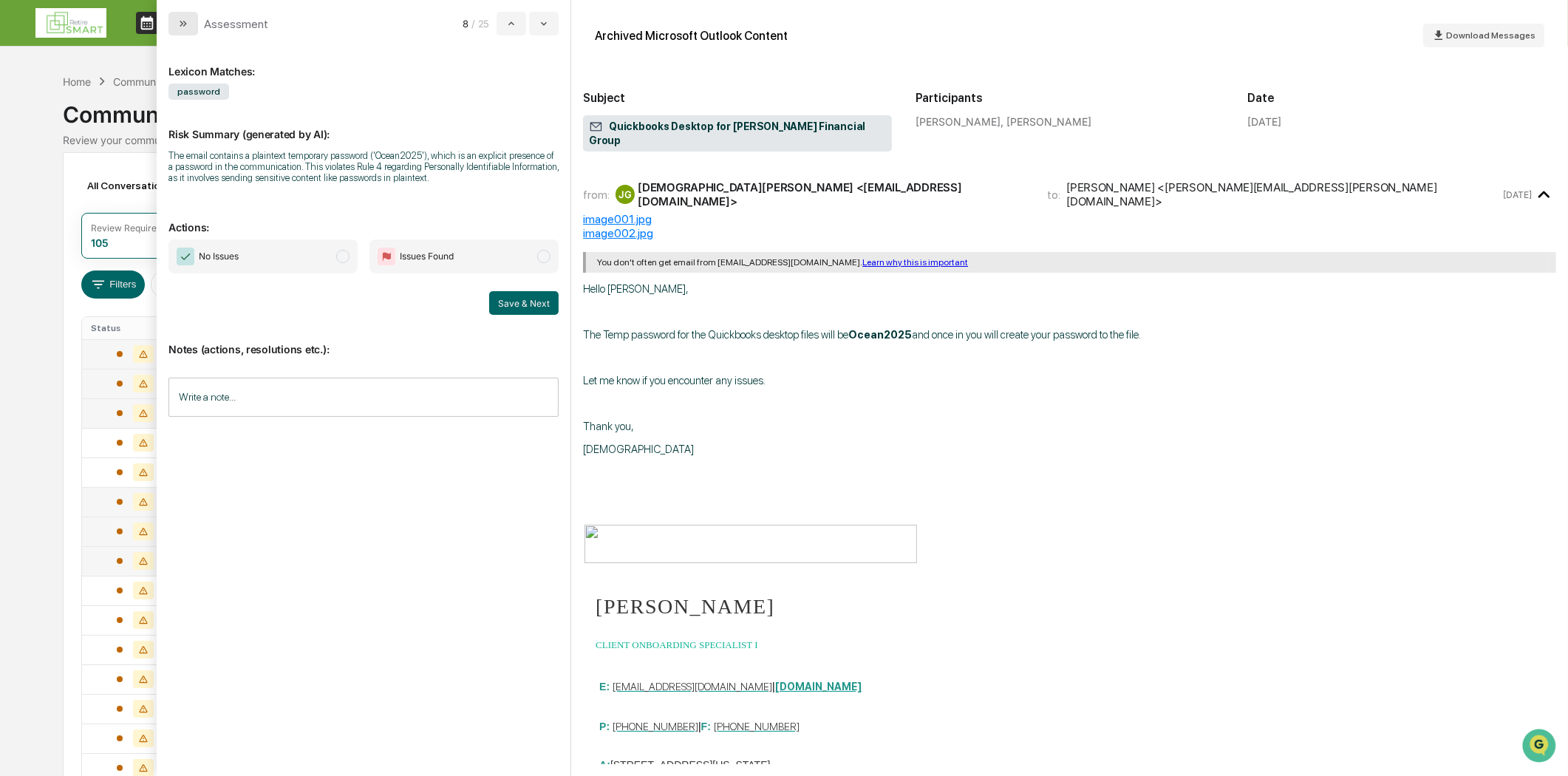
click at [180, 23] on icon "modal" at bounding box center [183, 24] width 12 height 12
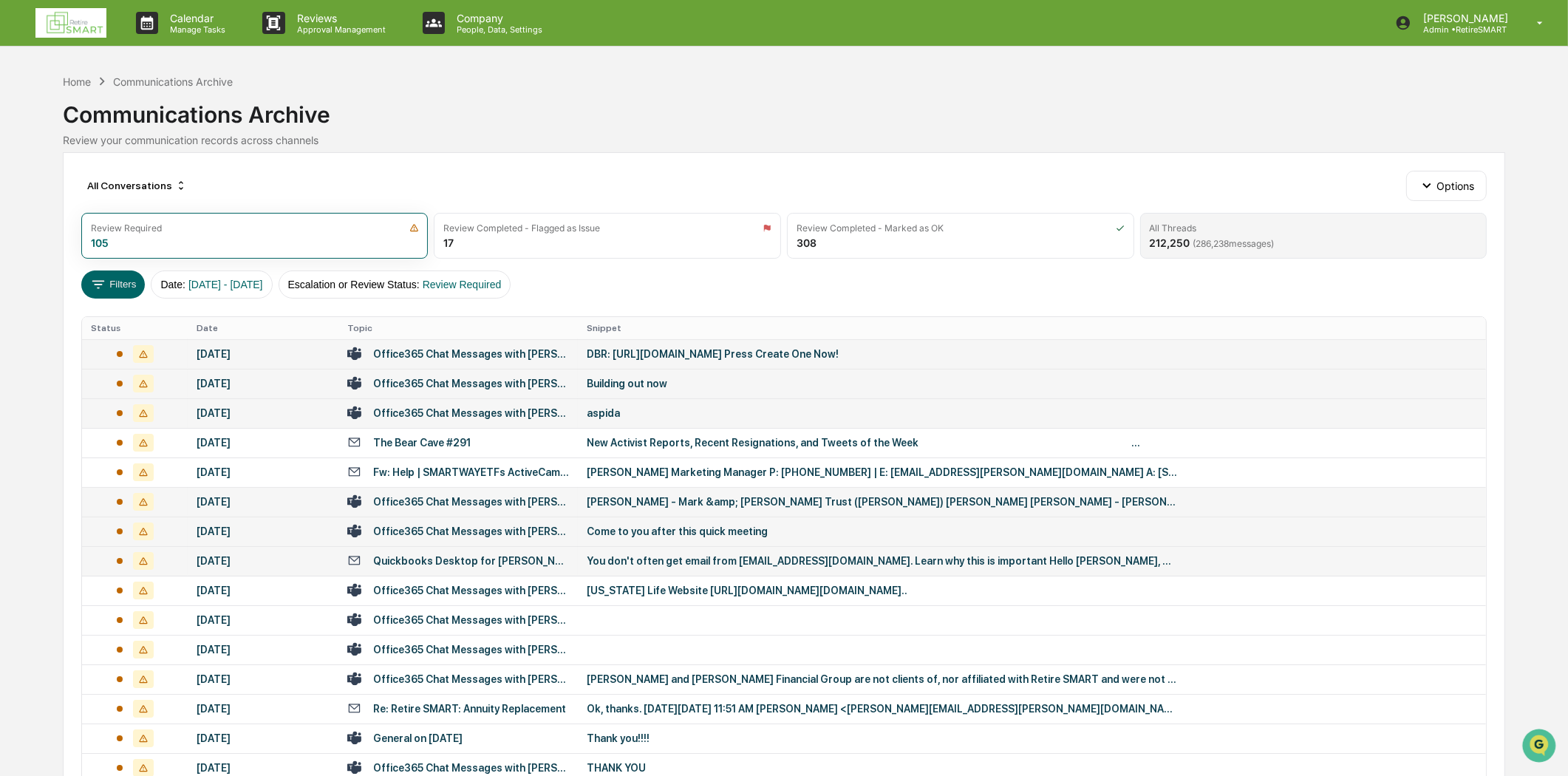
click at [1345, 227] on div "All Threads" at bounding box center [1313, 228] width 328 height 11
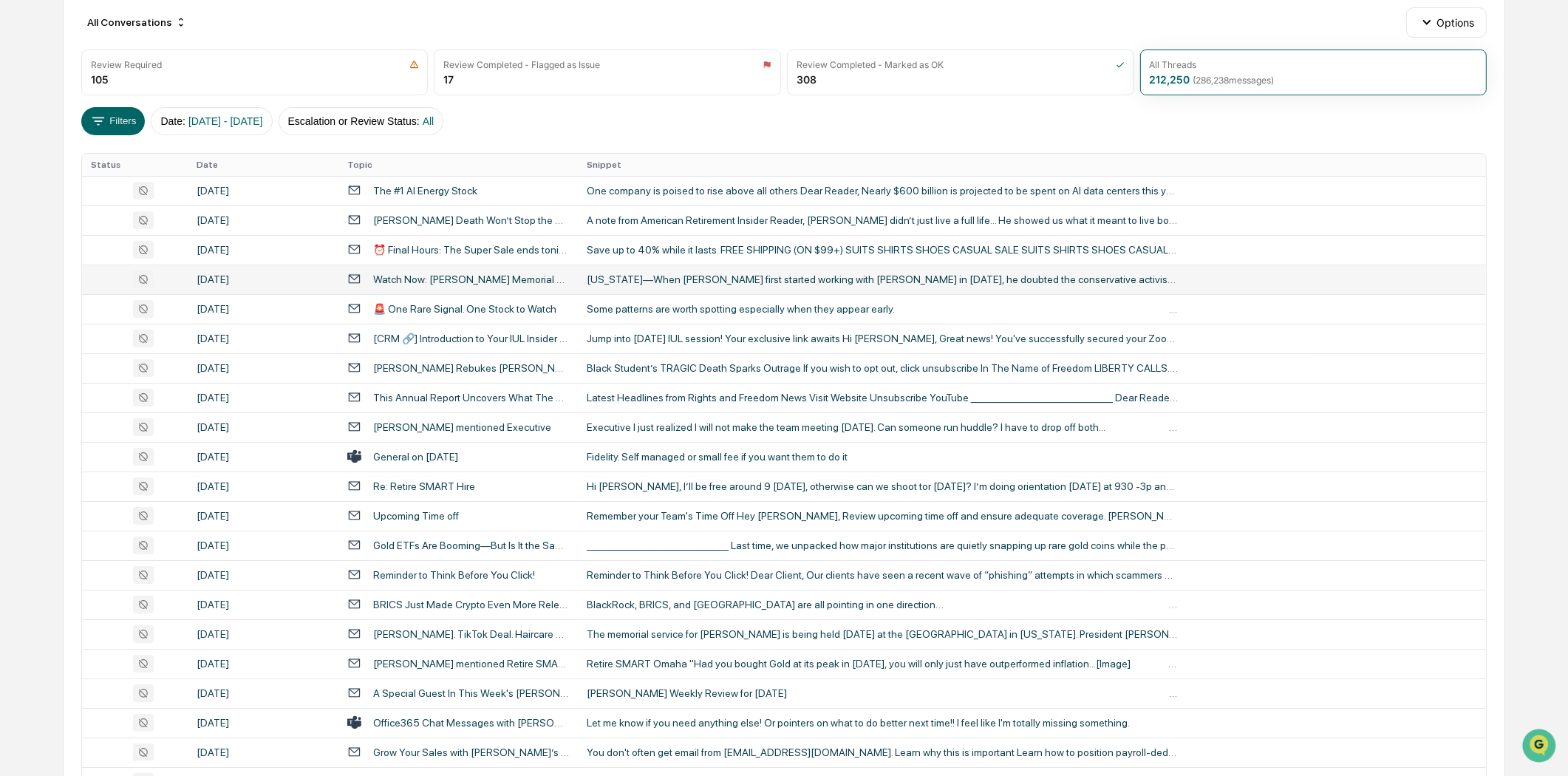
scroll to position [164, 0]
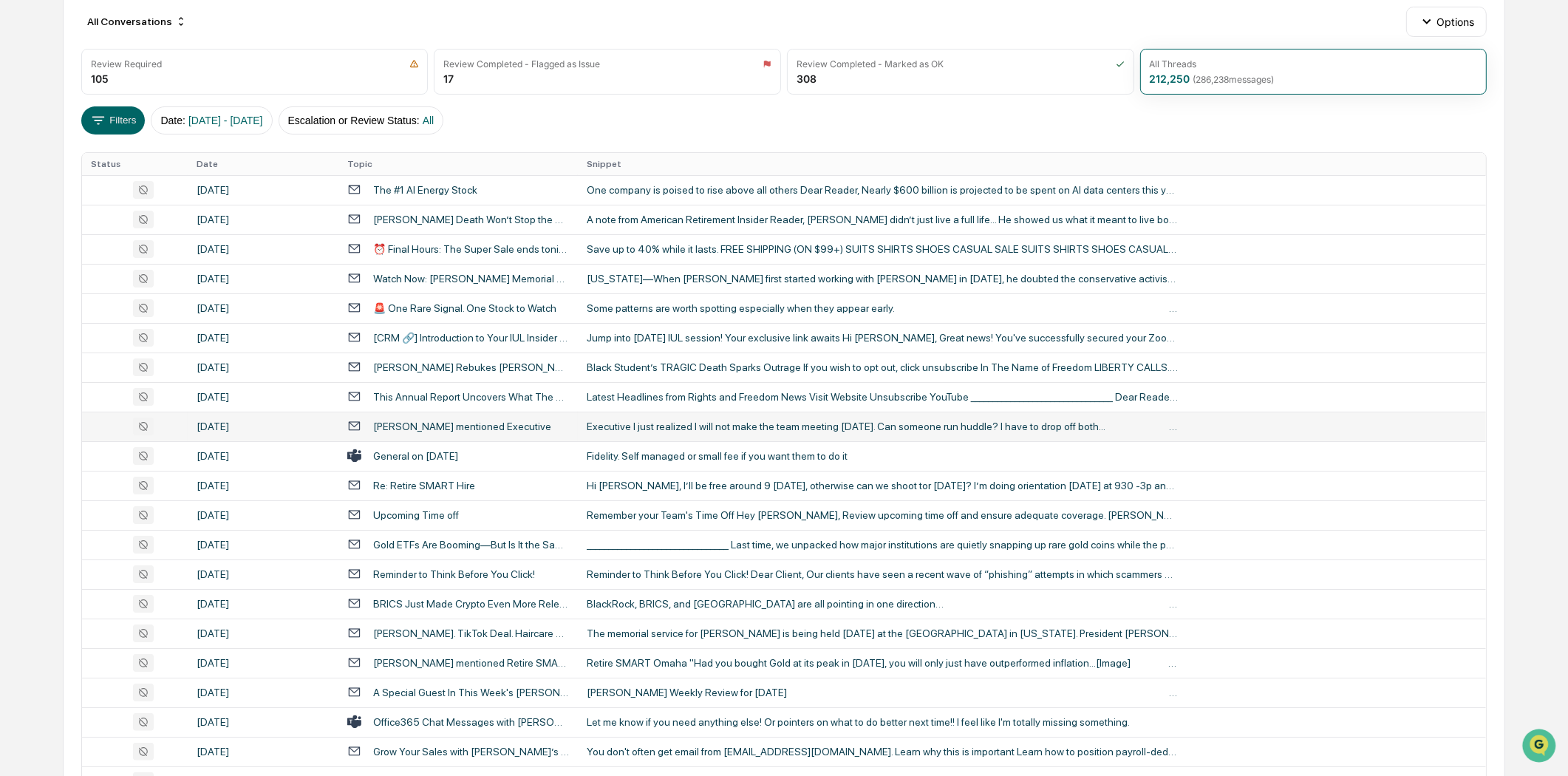
click at [484, 423] on div "[PERSON_NAME] mentioned Executive" at bounding box center [461, 427] width 178 height 12
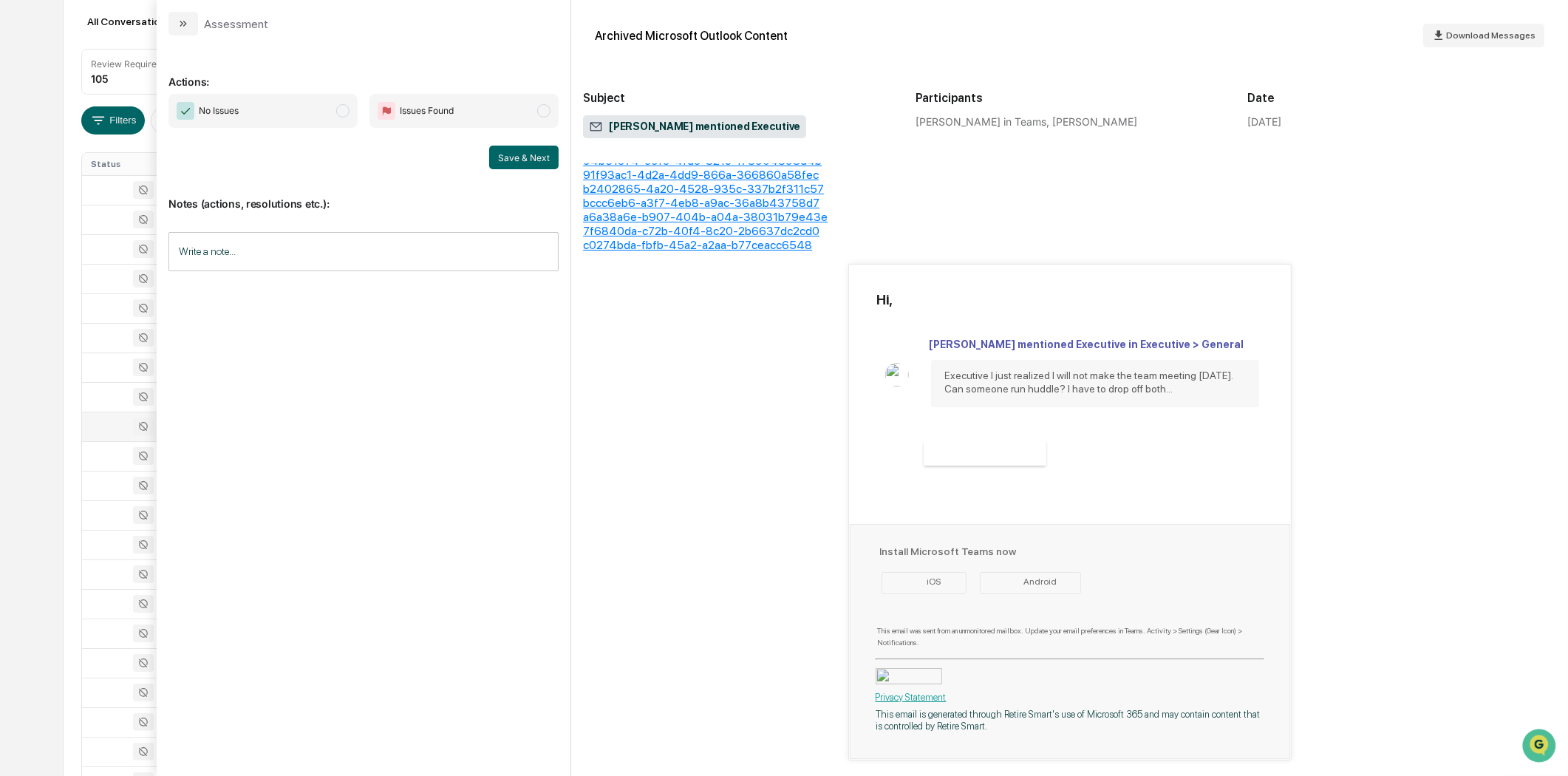
scroll to position [61, 0]
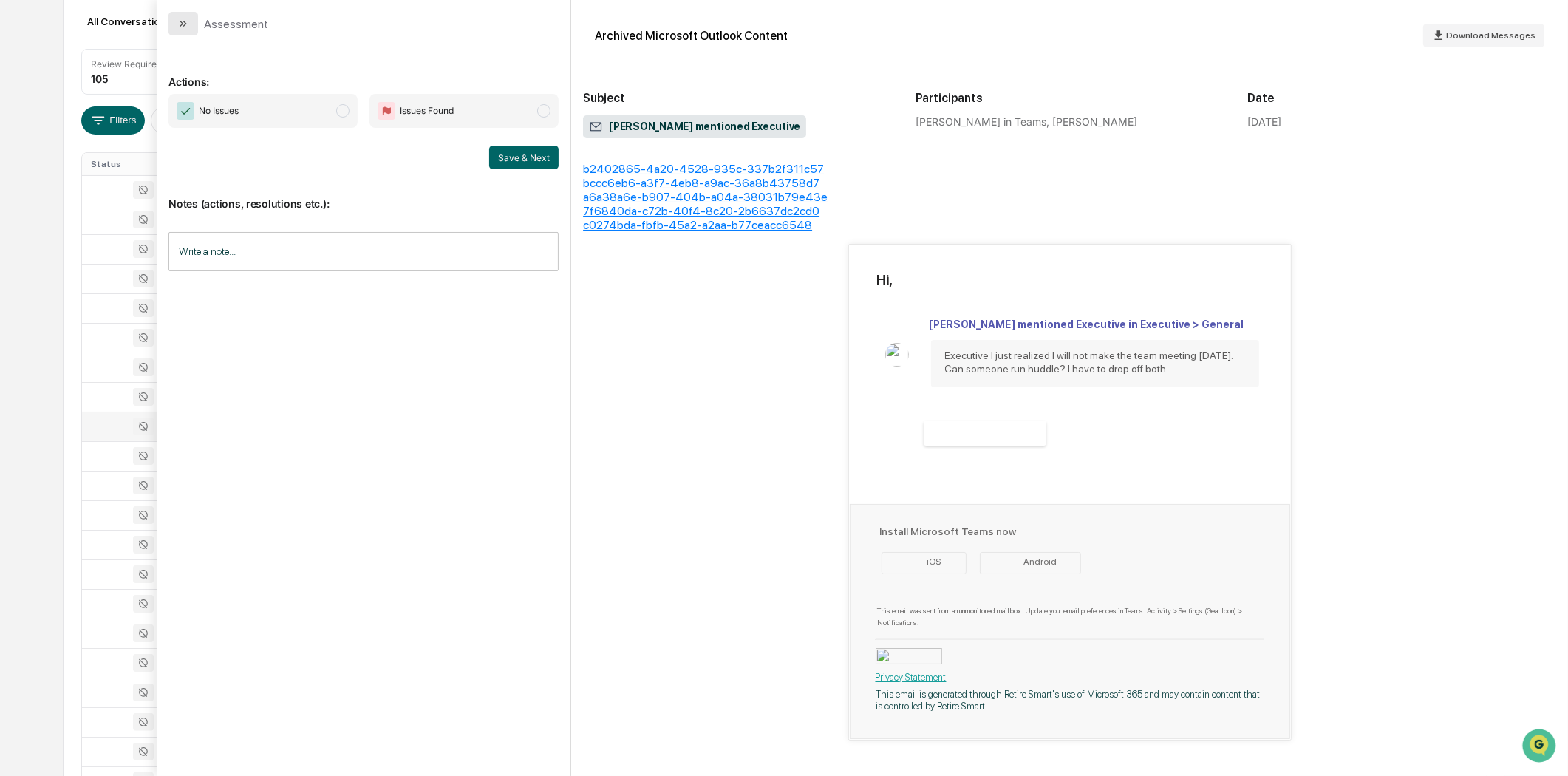
click at [175, 20] on button "modal" at bounding box center [183, 24] width 29 height 24
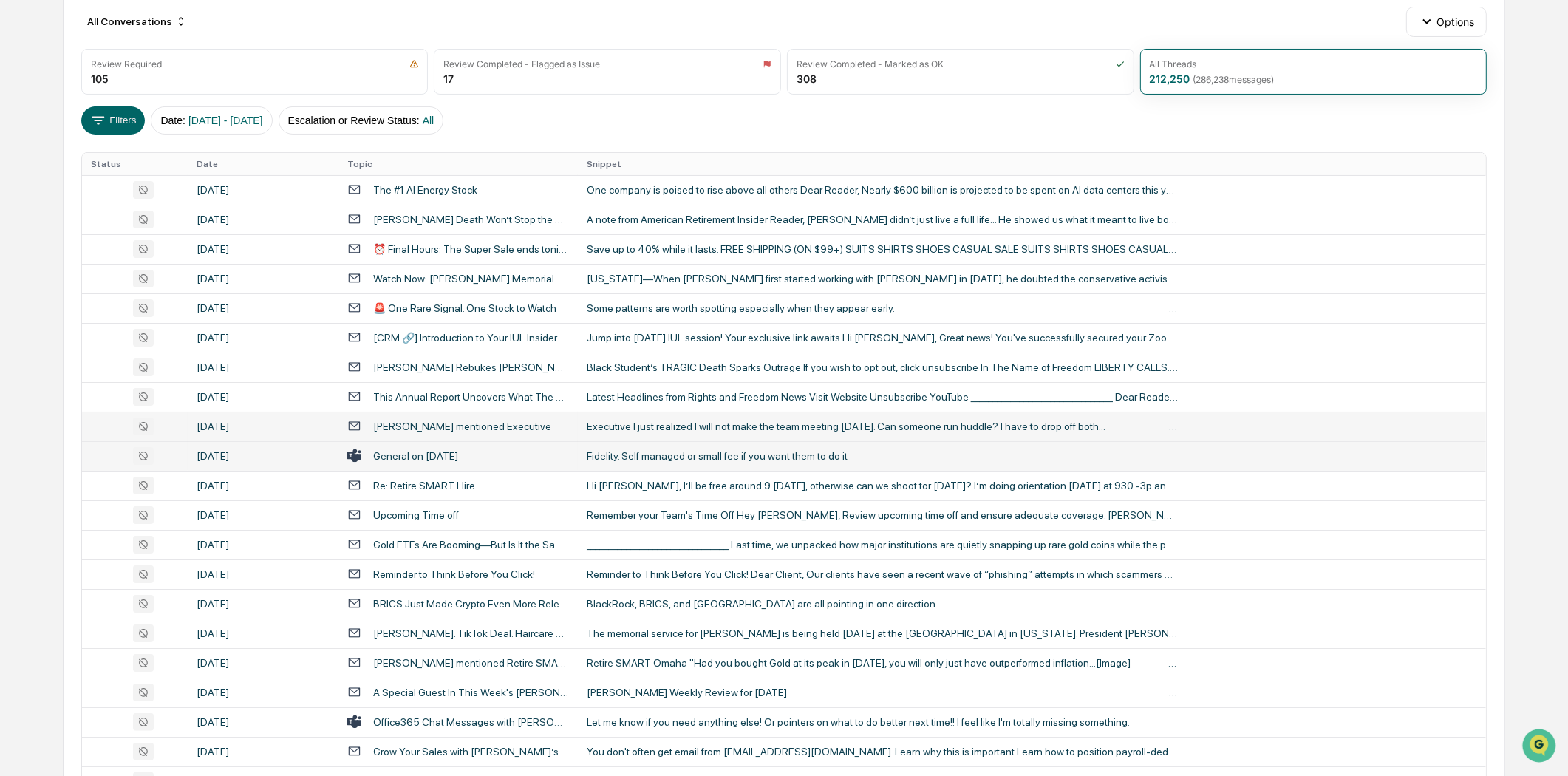
click at [502, 448] on div "General on [DATE]" at bounding box center [458, 455] width 222 height 14
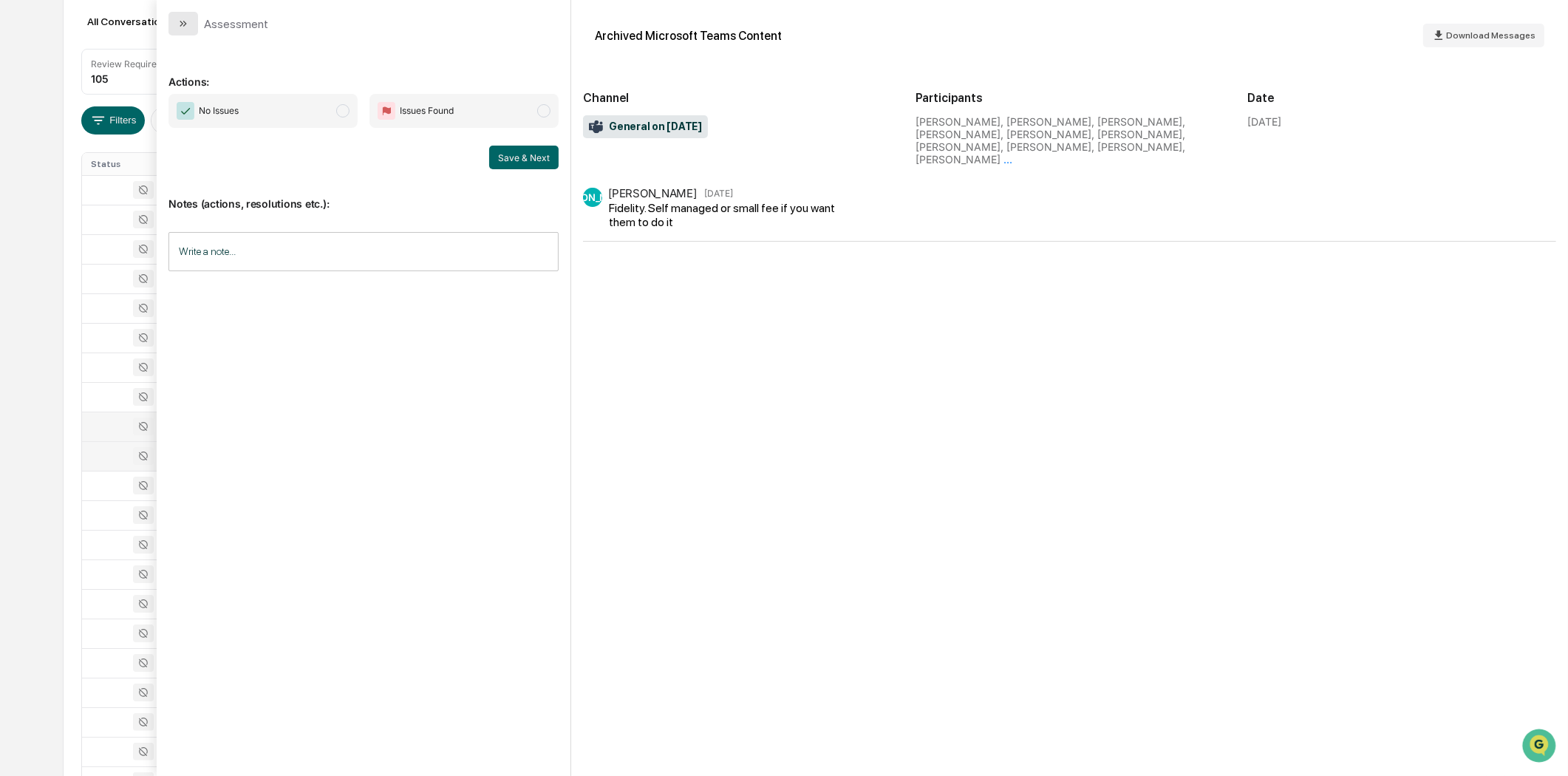
click at [177, 23] on icon "modal" at bounding box center [183, 24] width 12 height 12
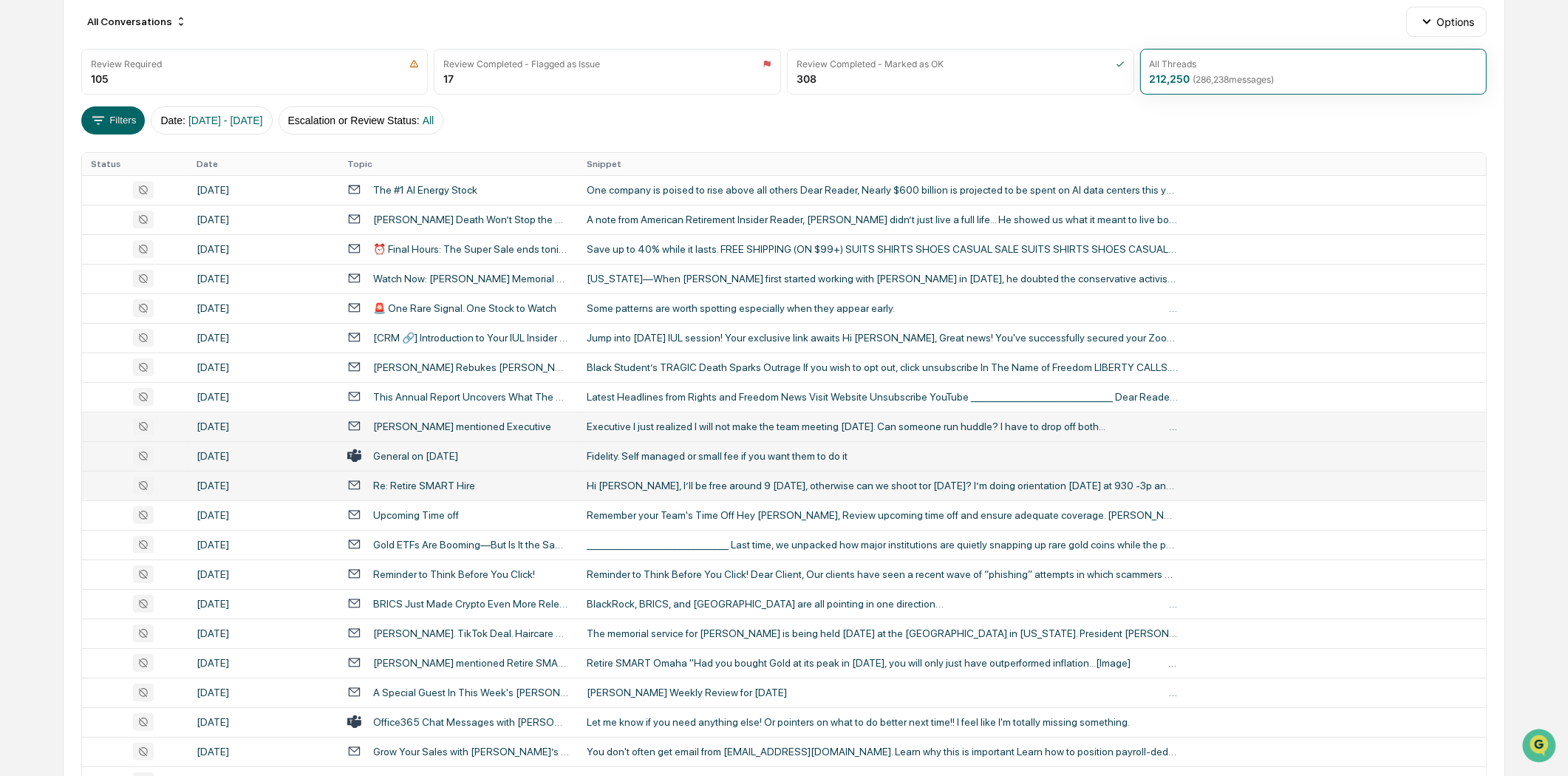
click at [748, 486] on div "Hi [PERSON_NAME], I’ll be free around 9 [DATE], otherwise can we shoot tor [DAT…" at bounding box center [882, 485] width 591 height 12
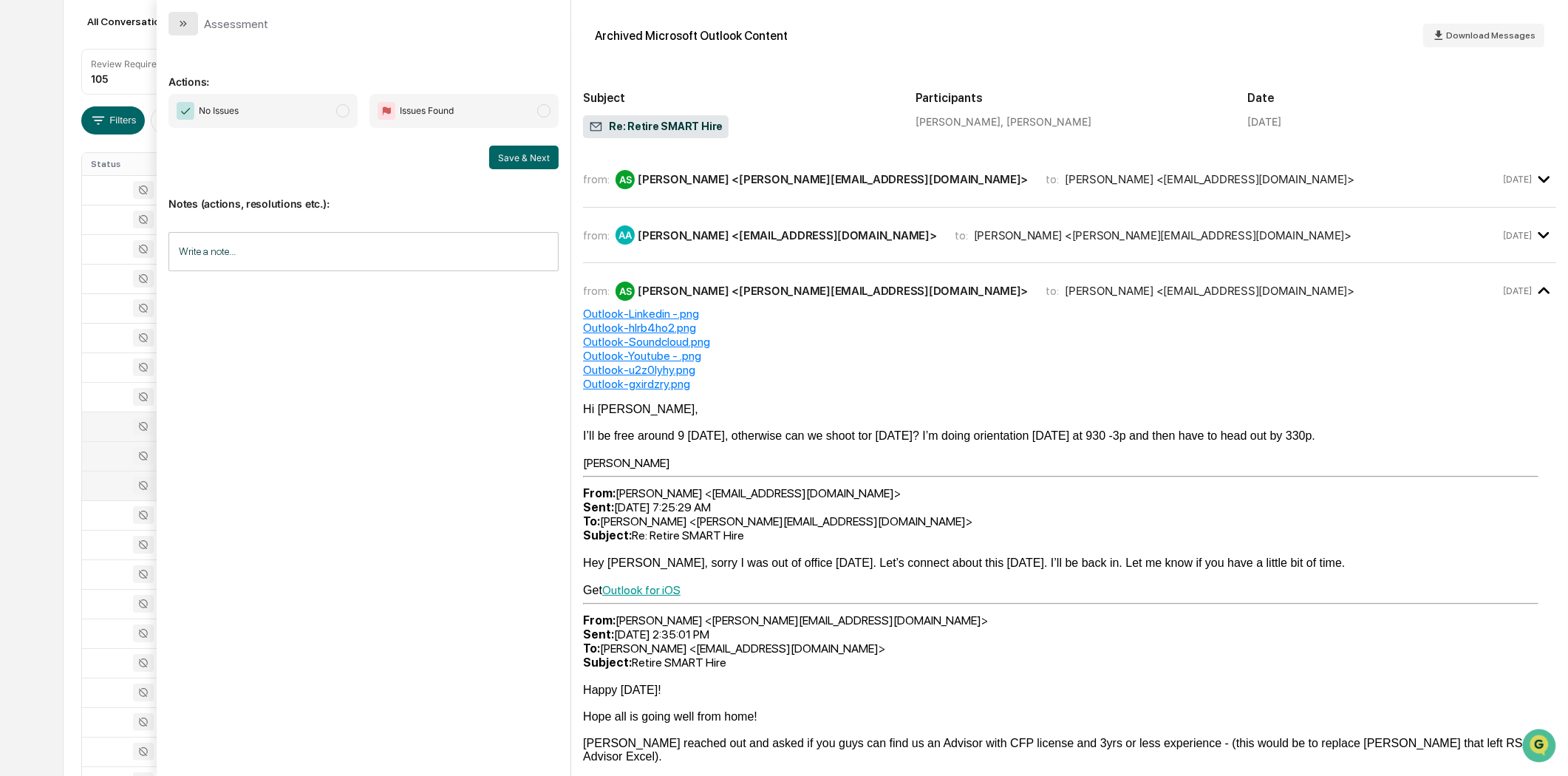
click at [178, 15] on button "modal" at bounding box center [183, 24] width 29 height 24
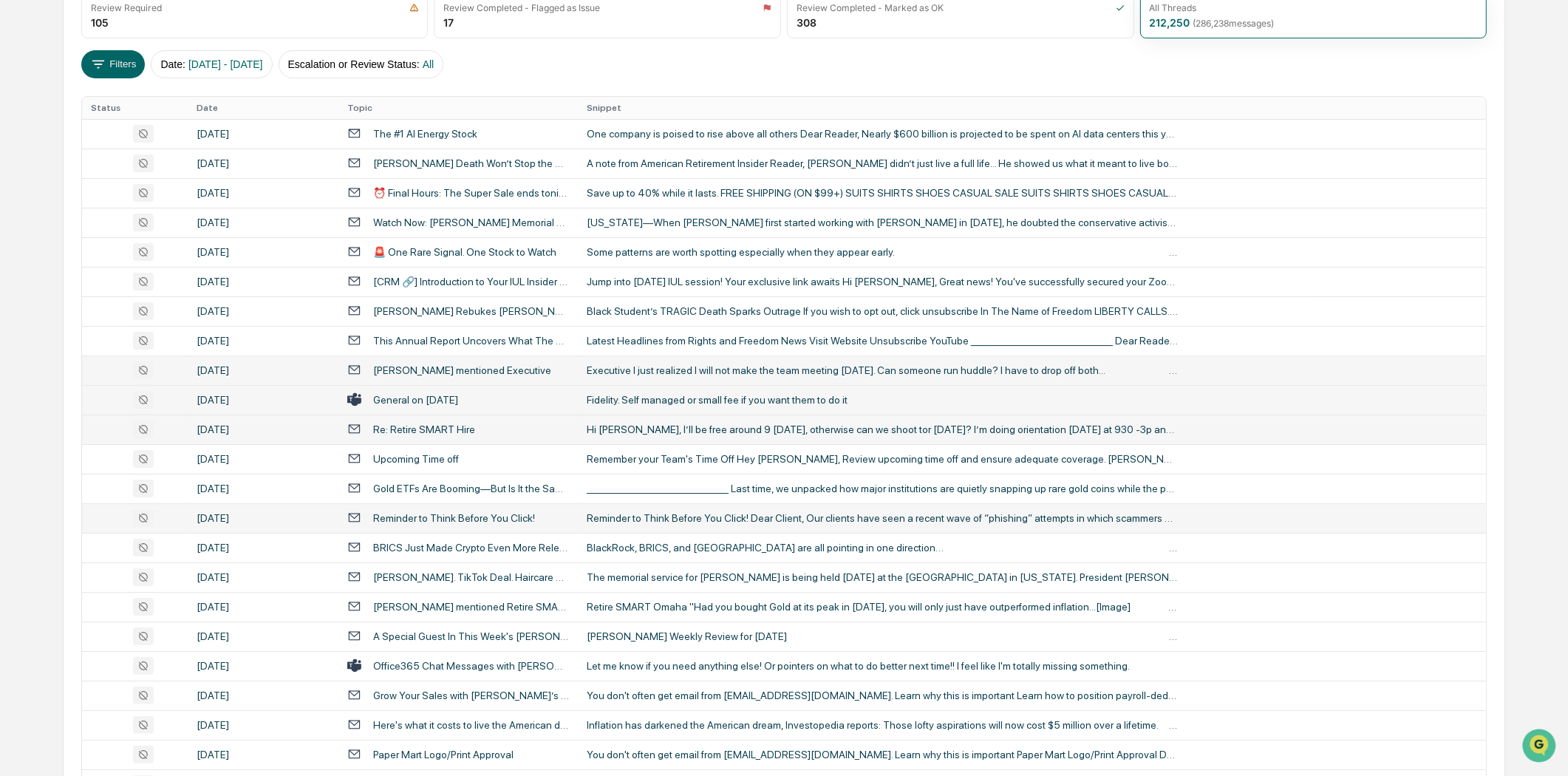
scroll to position [246, 0]
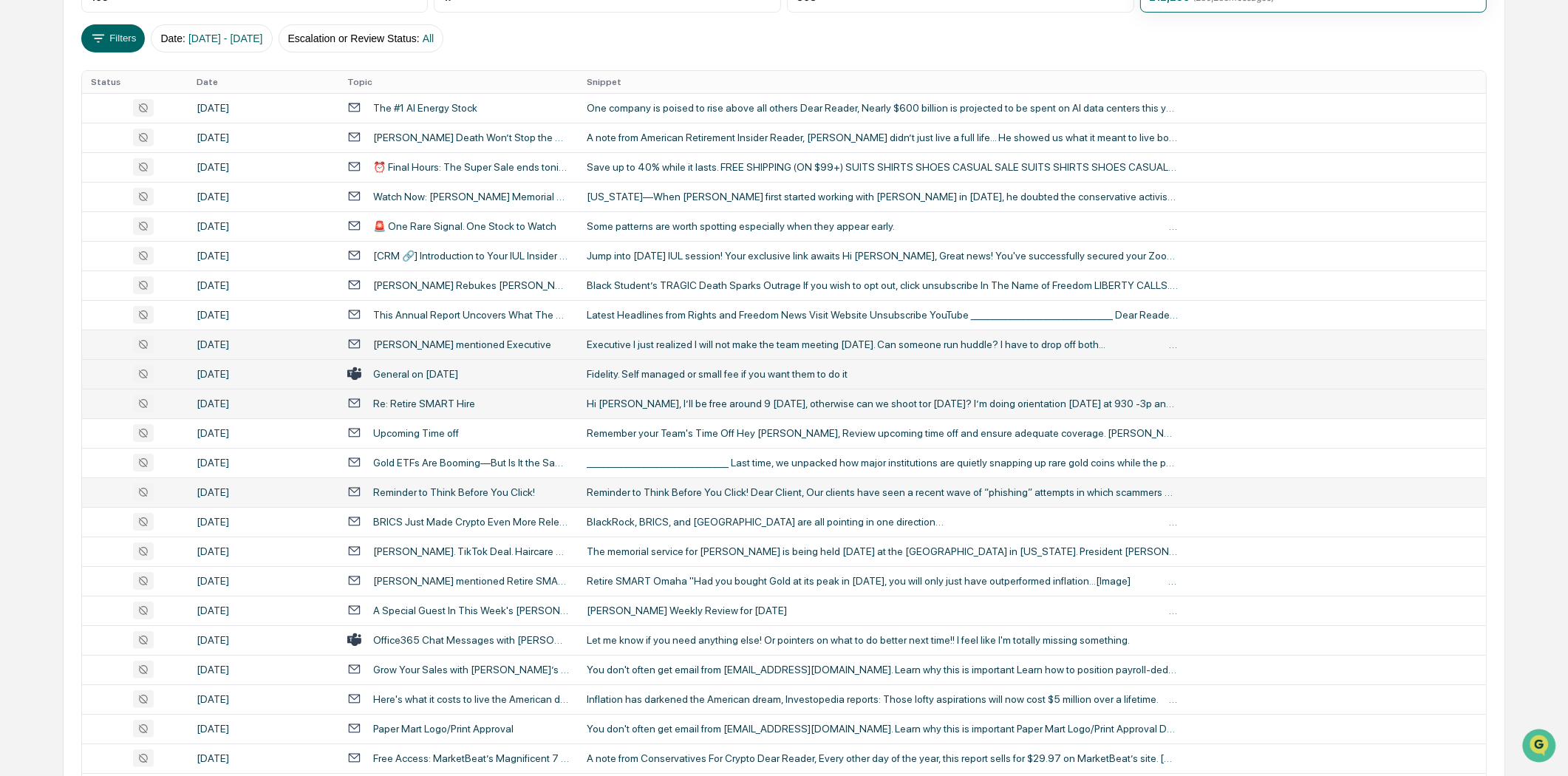
click at [517, 497] on div "Reminder to Think Before You Click!" at bounding box center [453, 492] width 161 height 12
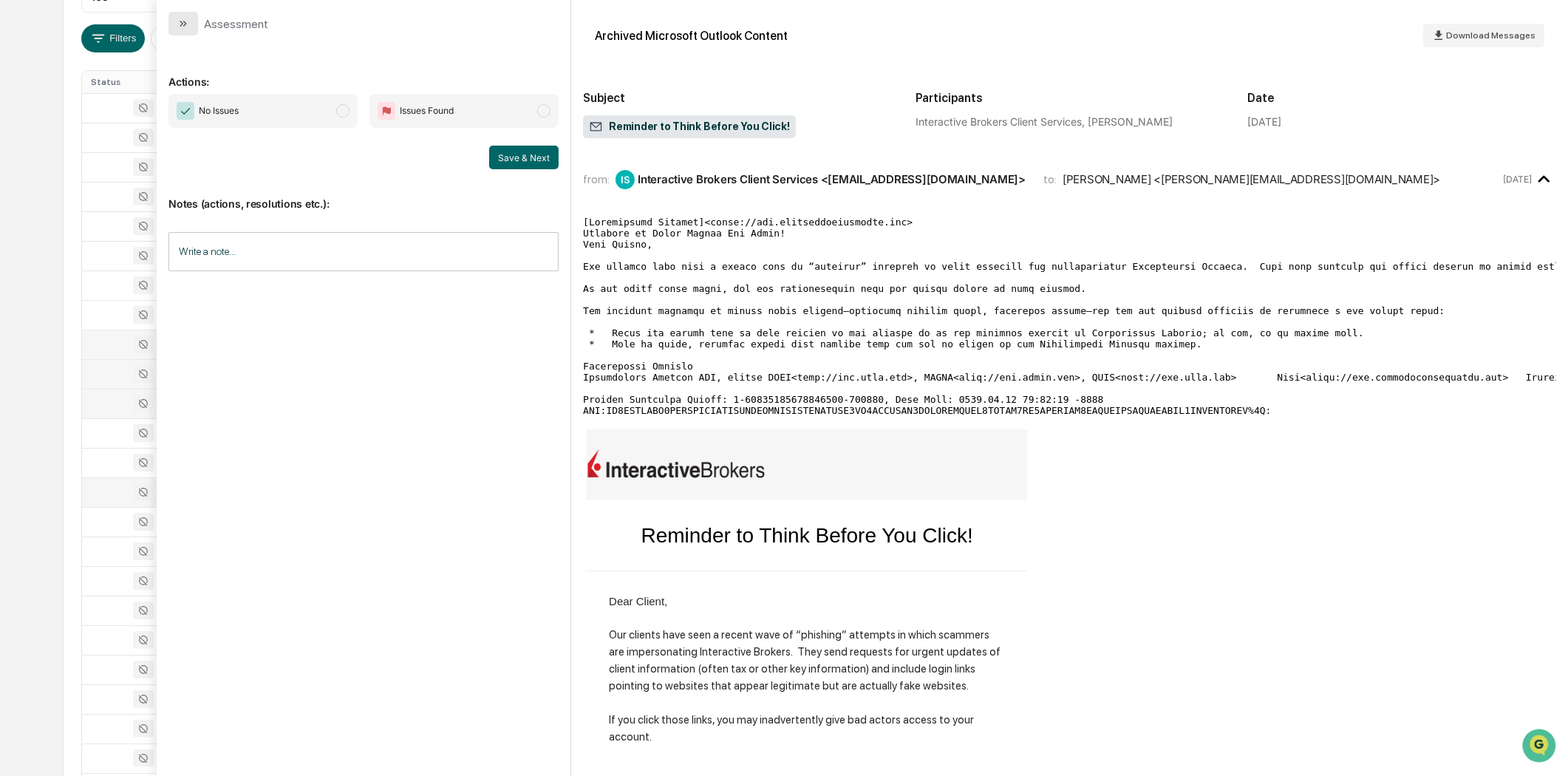
click at [187, 21] on icon "modal" at bounding box center [183, 24] width 12 height 12
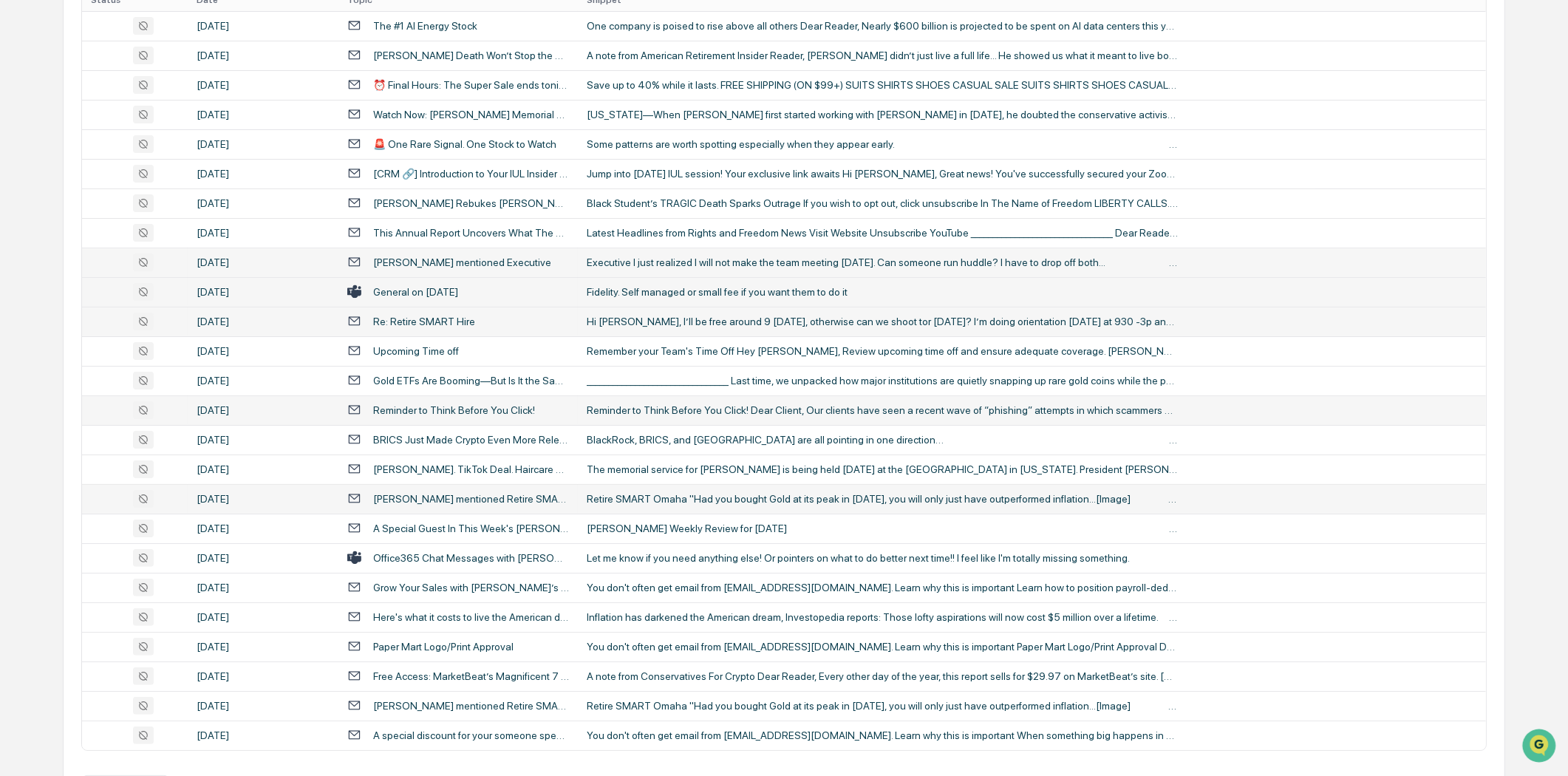
scroll to position [386, 0]
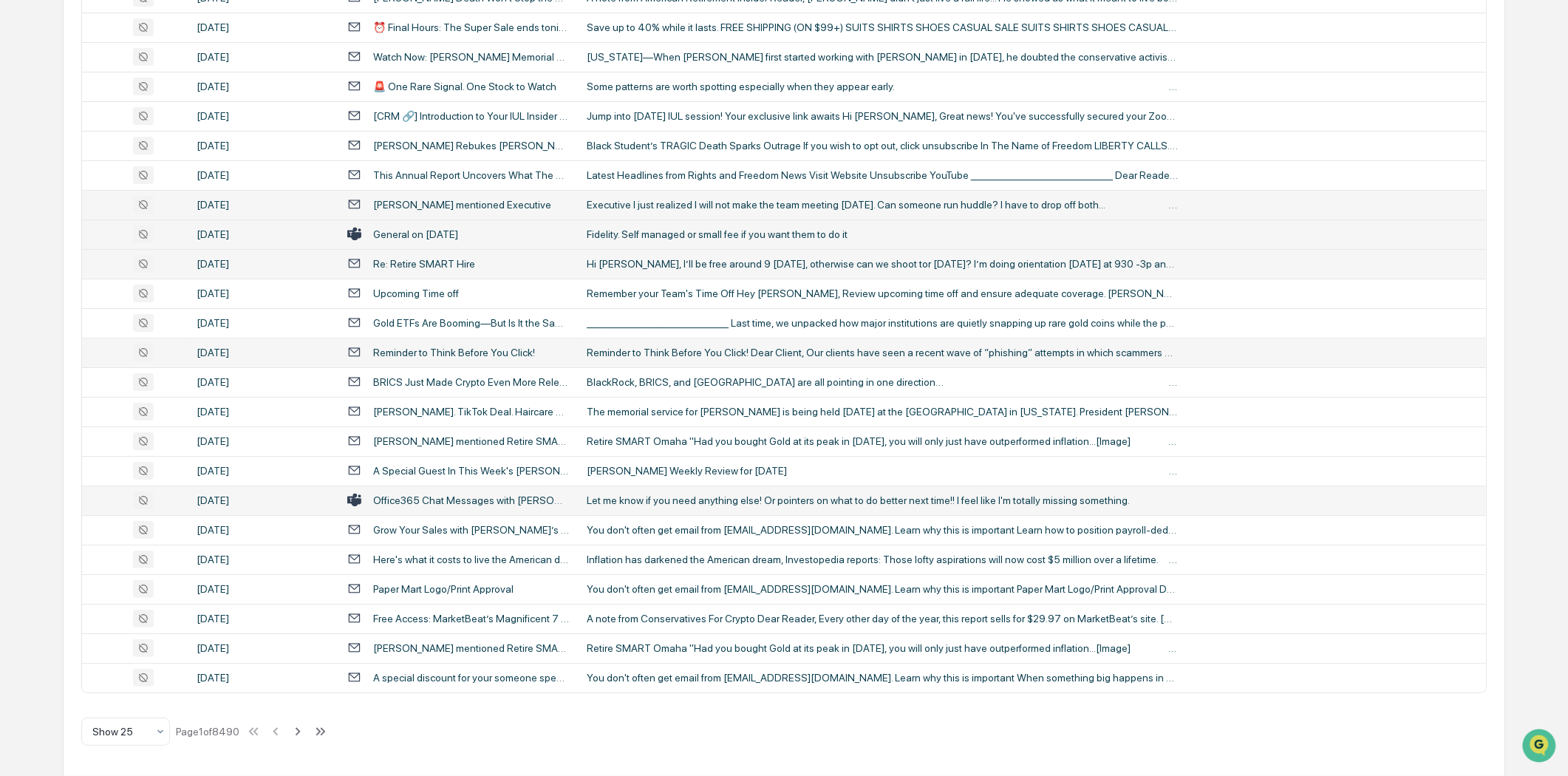
click at [434, 508] on td "Office365 Chat Messages with [PERSON_NAME], [PERSON_NAME] on [DATE]" at bounding box center [459, 499] width 240 height 29
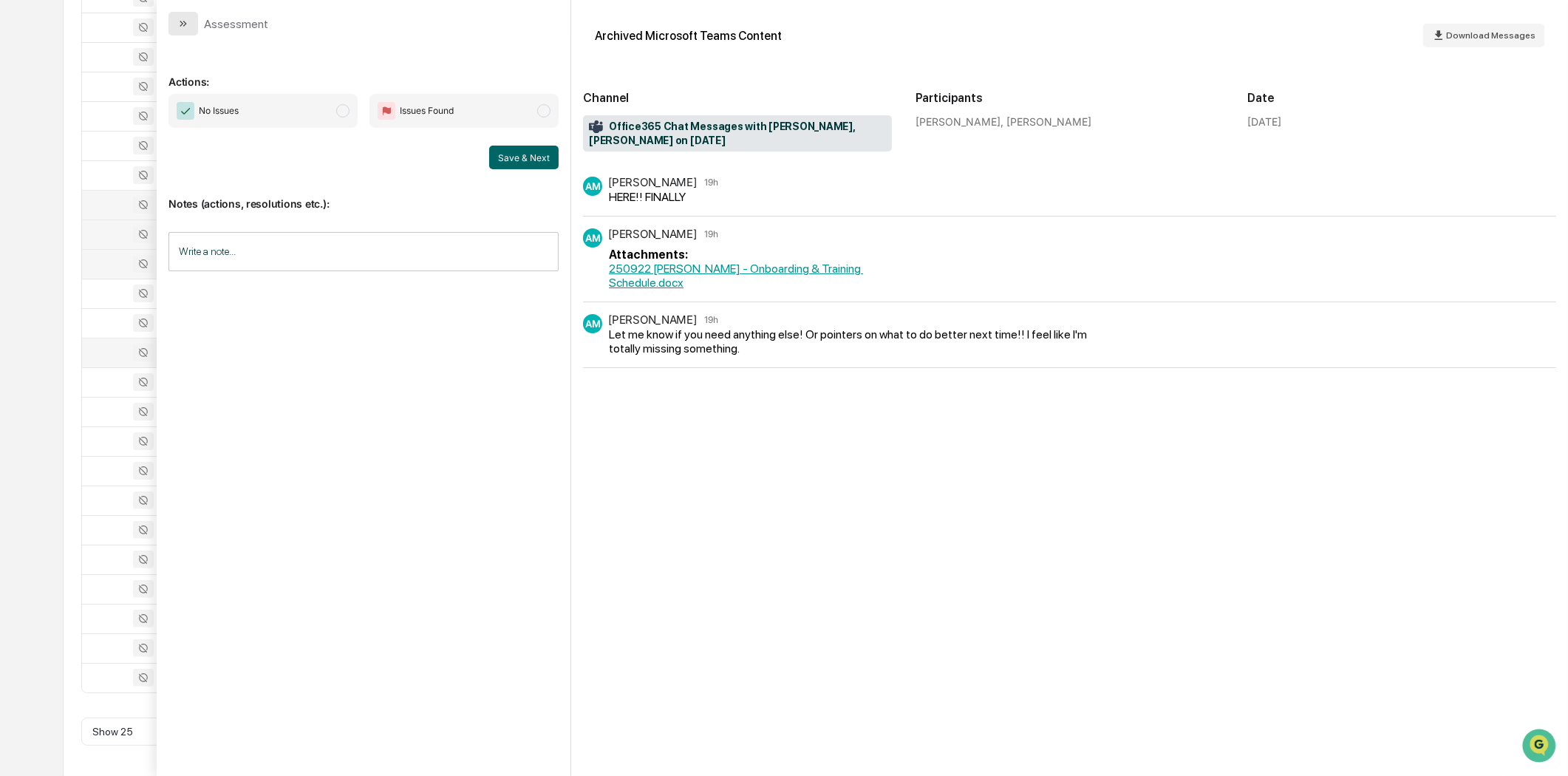
click at [183, 18] on icon "modal" at bounding box center [183, 24] width 12 height 12
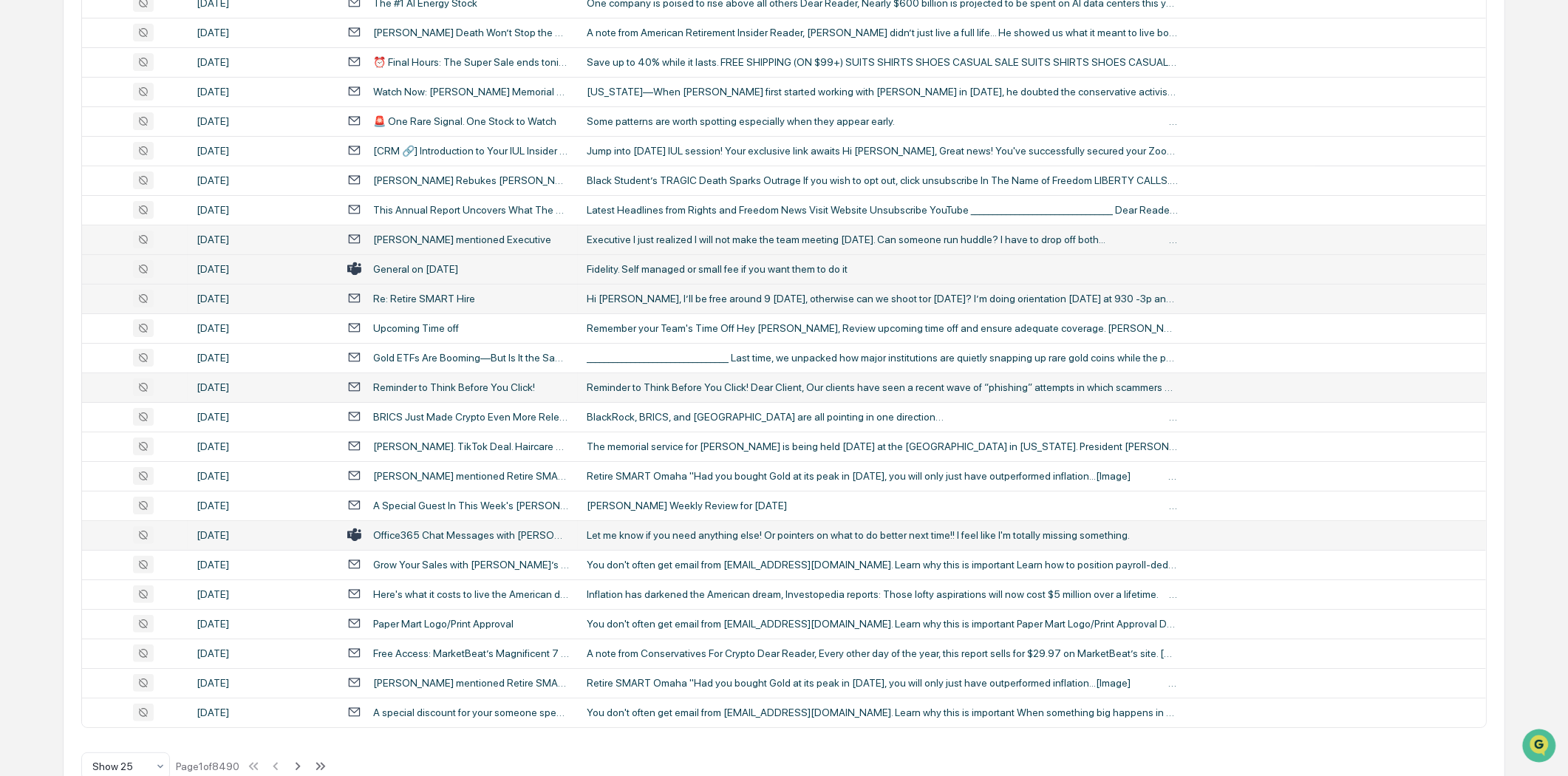
scroll to position [386, 0]
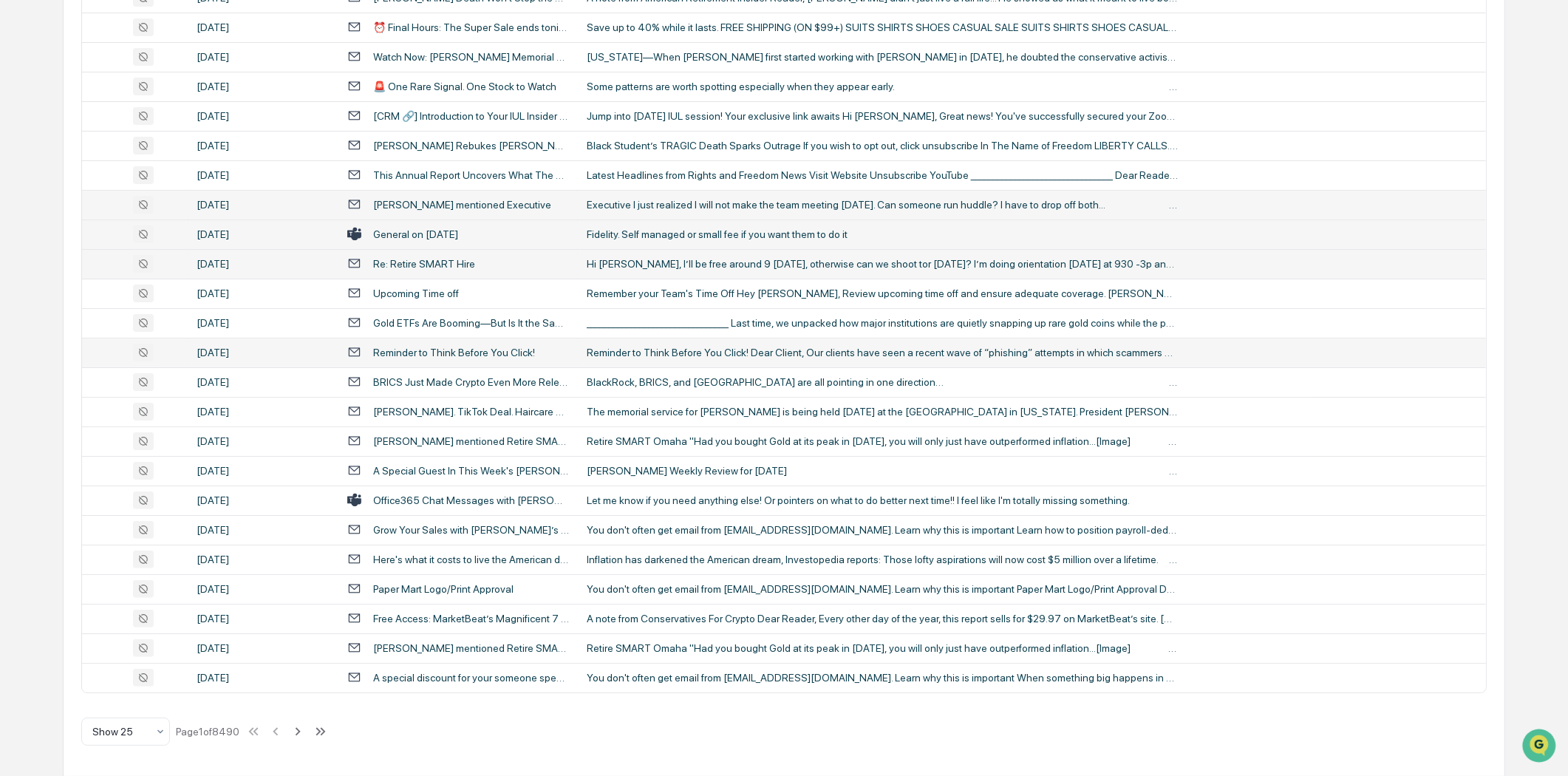
click at [295, 731] on icon at bounding box center [297, 732] width 16 height 16
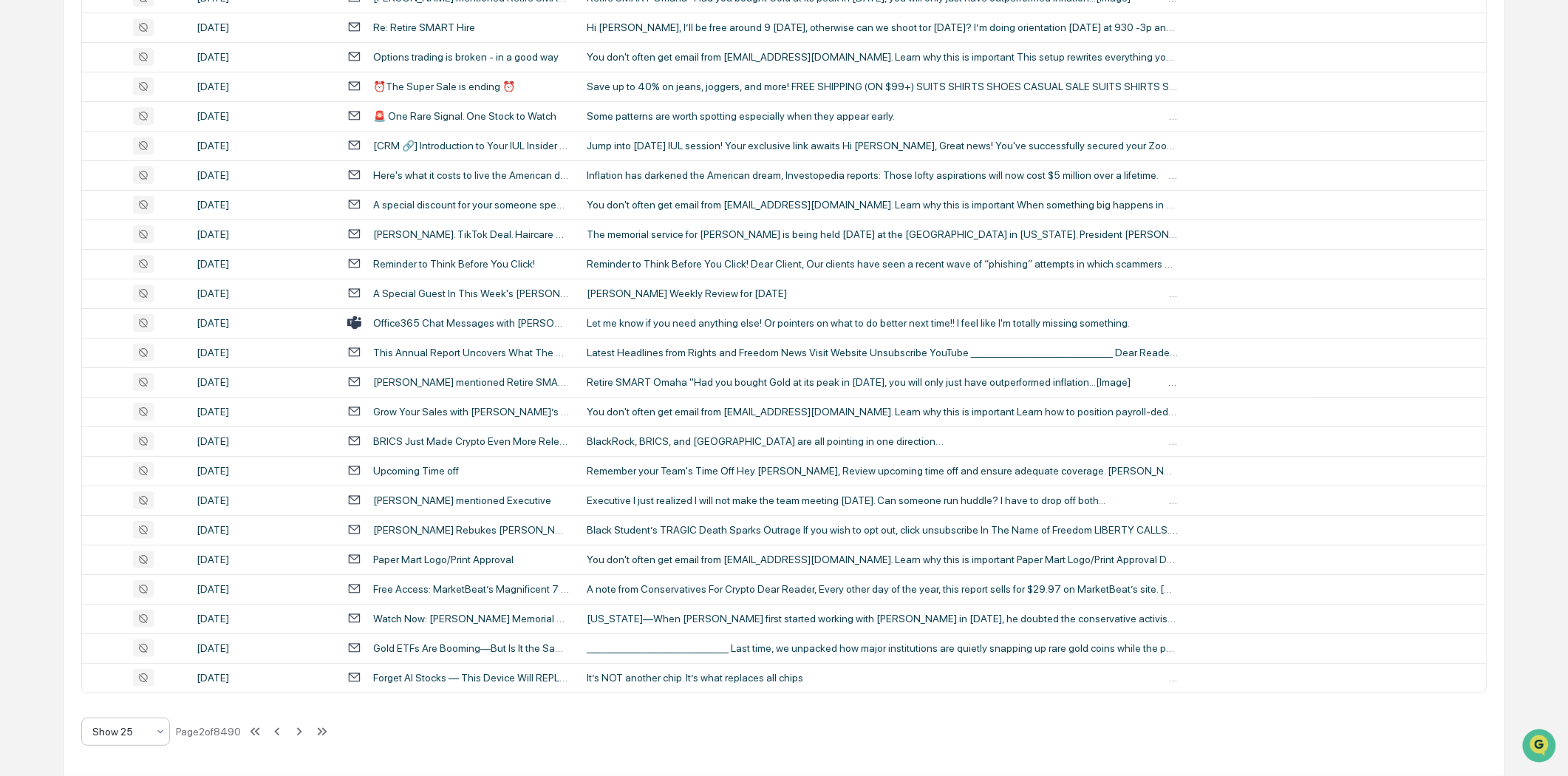
click at [159, 734] on icon at bounding box center [160, 732] width 12 height 12
click at [142, 689] on div "Show 100" at bounding box center [125, 692] width 87 height 29
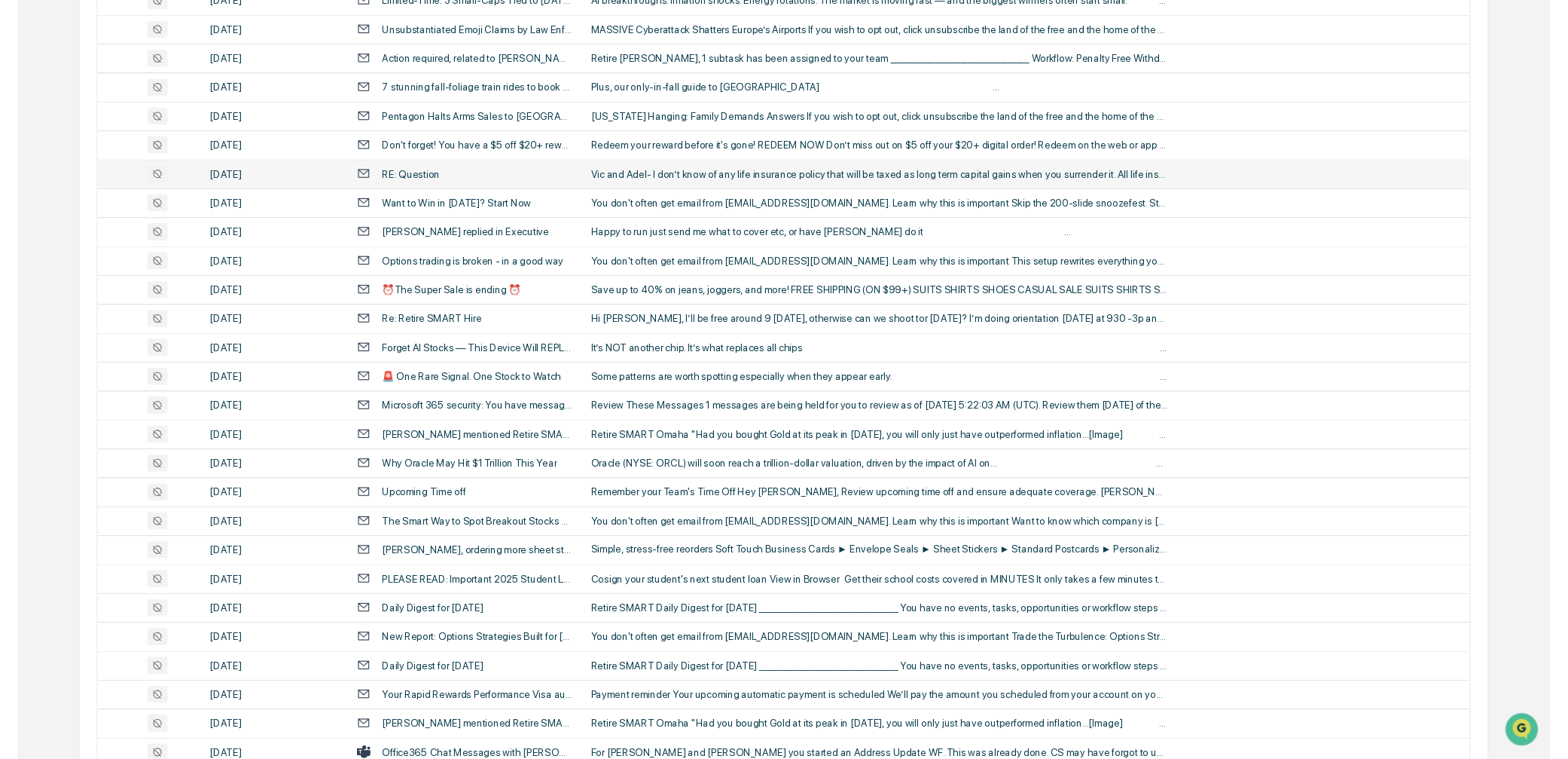
scroll to position [1063, 0]
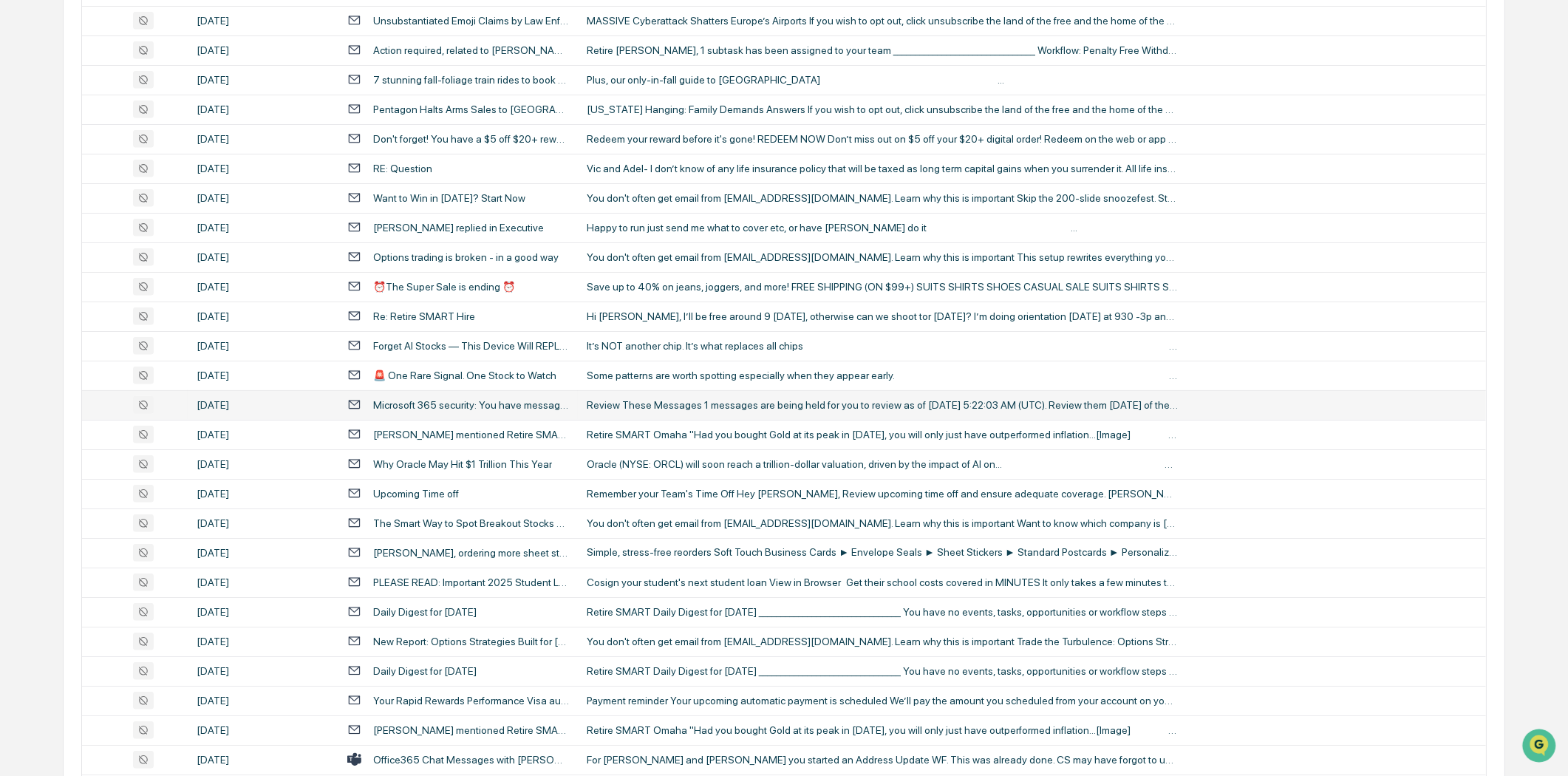
click at [504, 412] on td "Microsoft 365 security: You have messages in quarantine" at bounding box center [459, 404] width 240 height 29
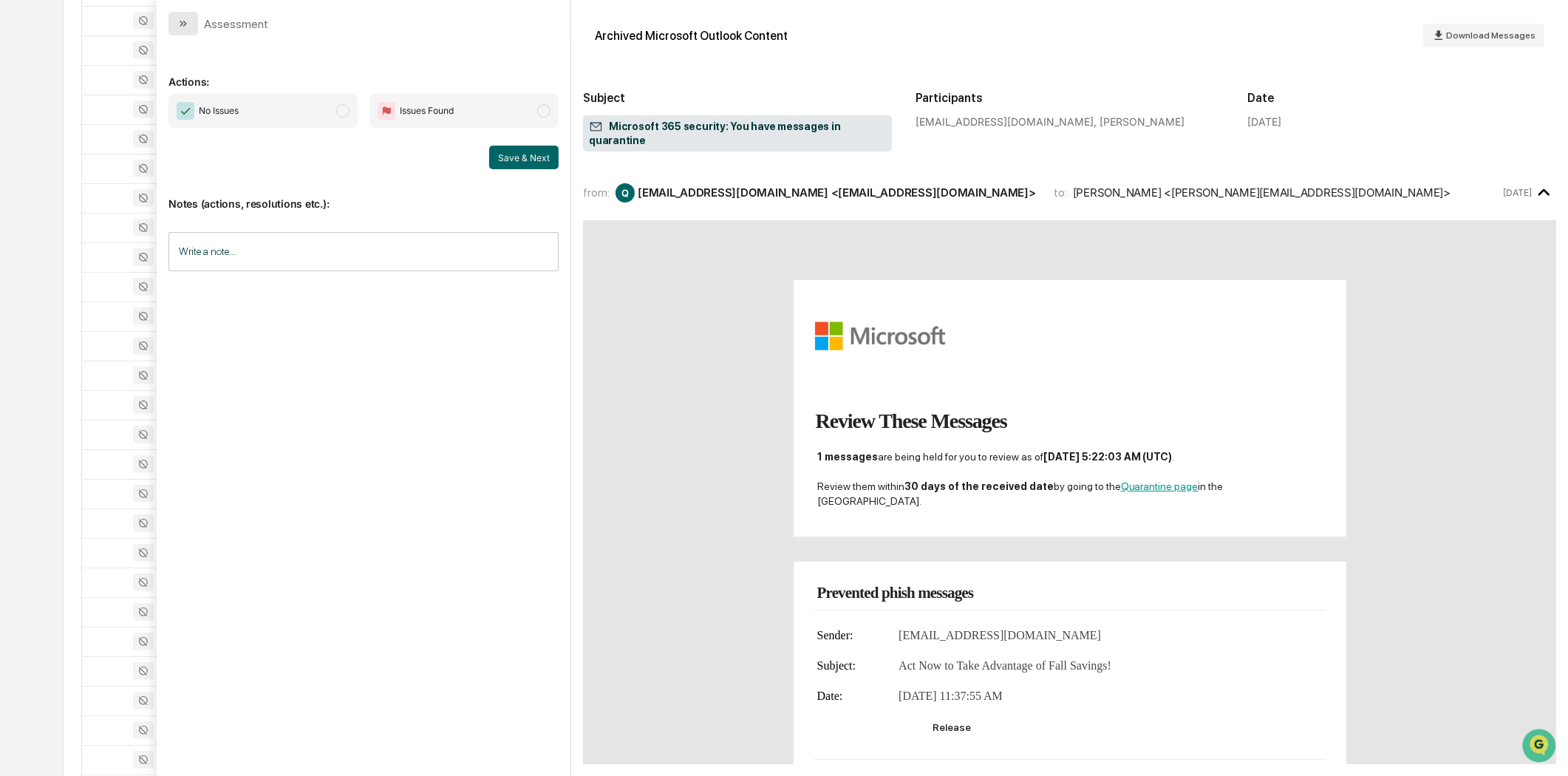
click at [178, 19] on icon "modal" at bounding box center [183, 24] width 12 height 12
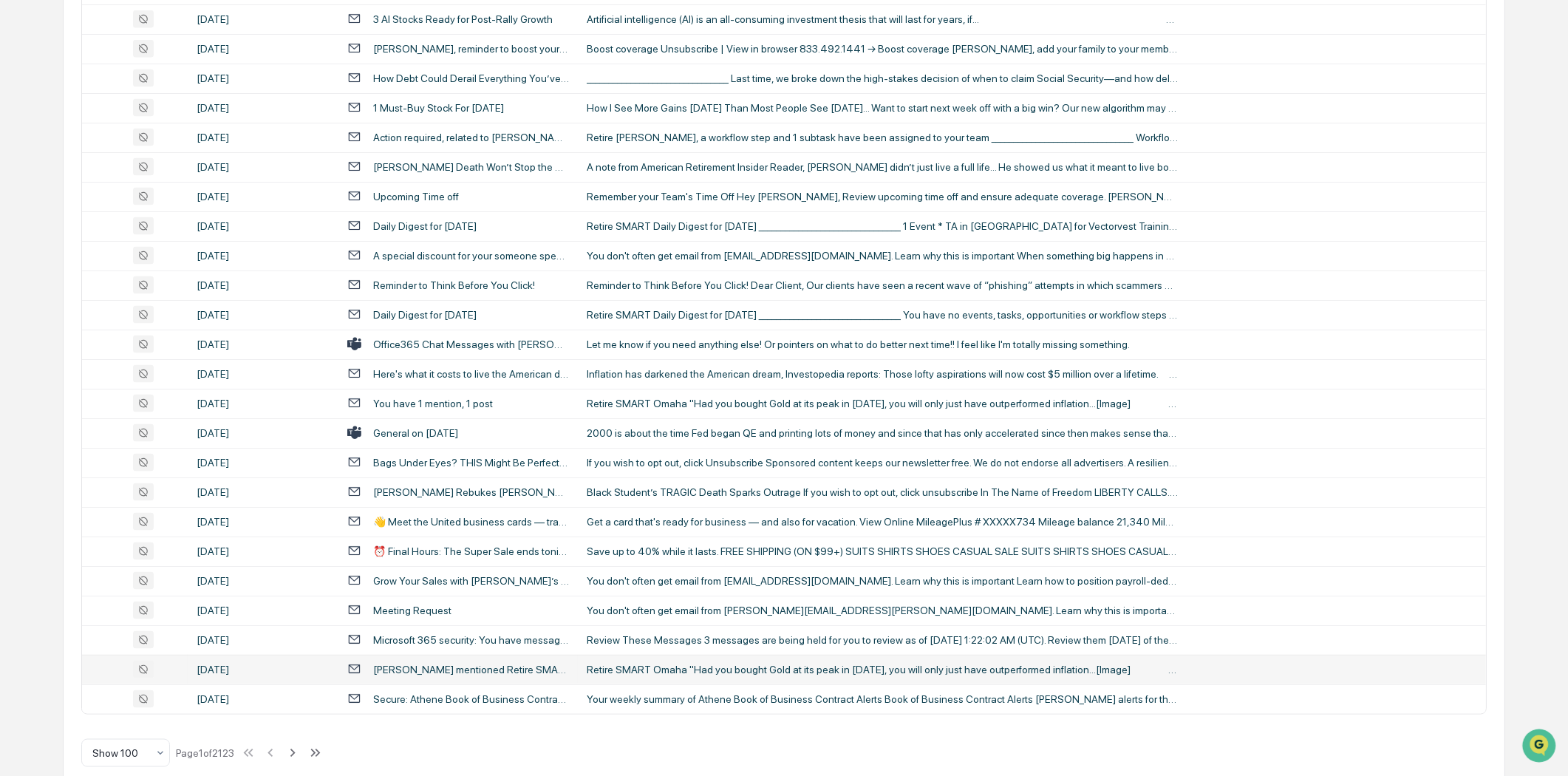
scroll to position [2602, 0]
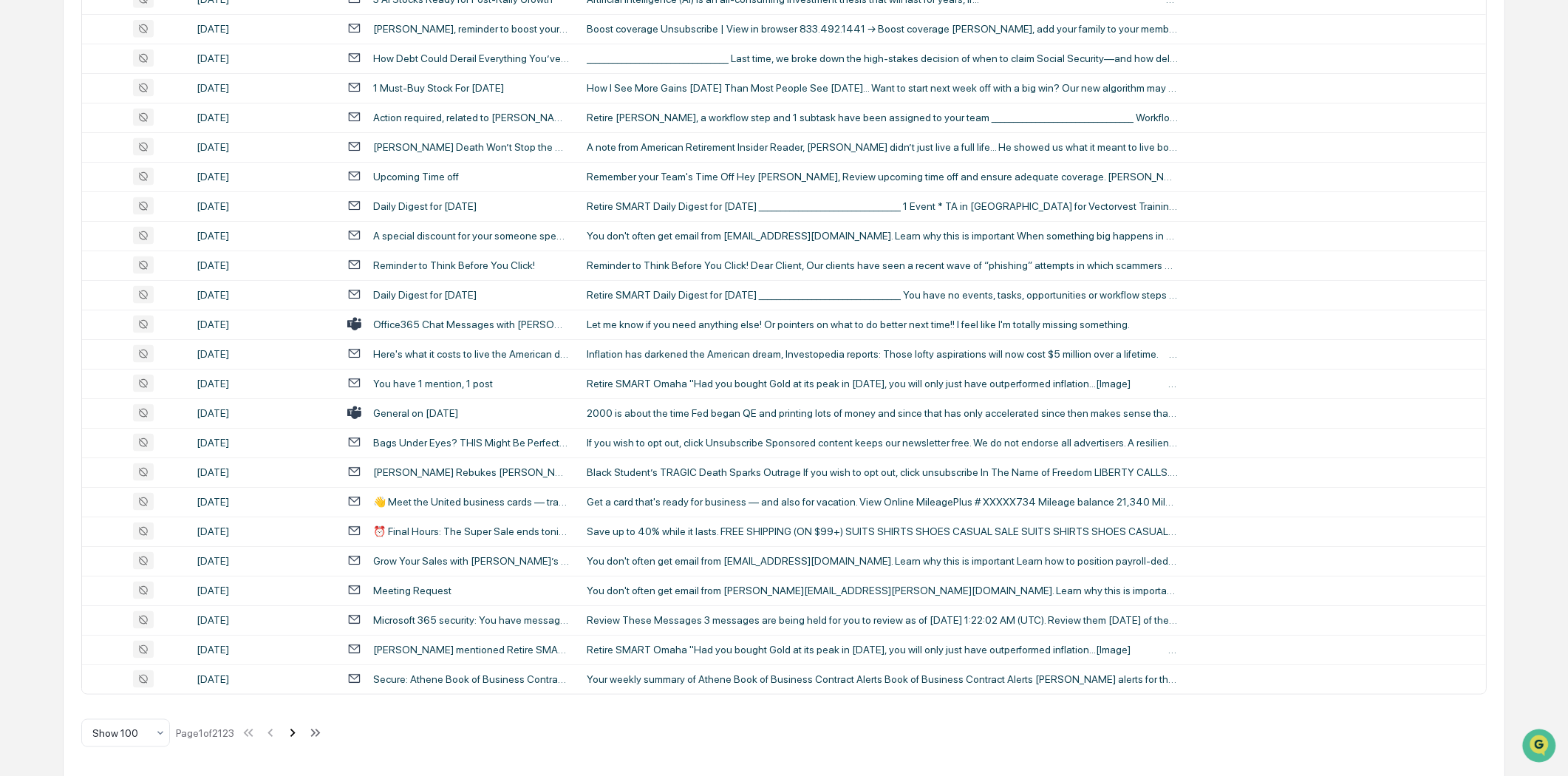
click at [292, 734] on icon at bounding box center [292, 733] width 16 height 16
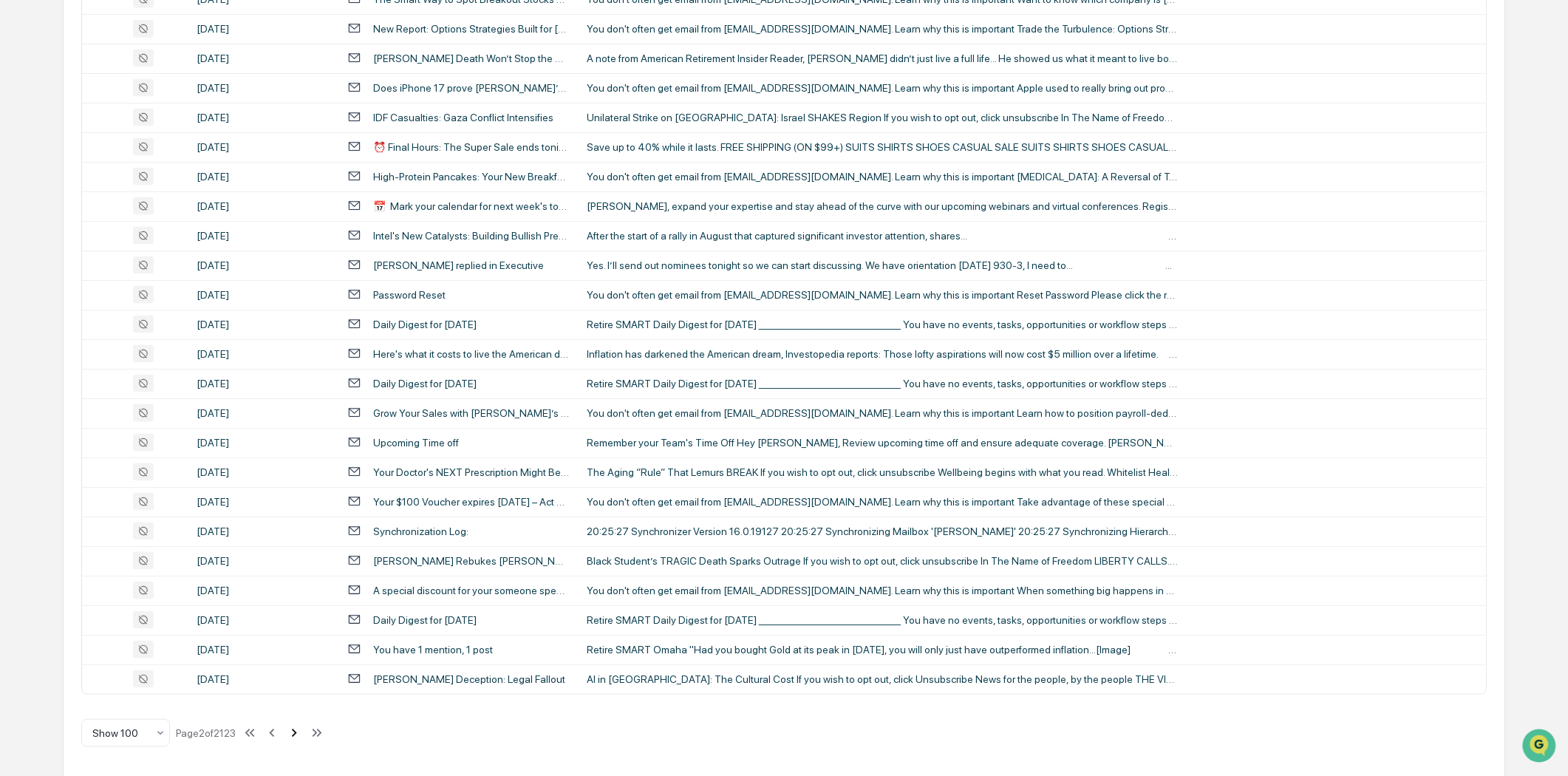
click at [297, 733] on icon at bounding box center [293, 733] width 5 height 8
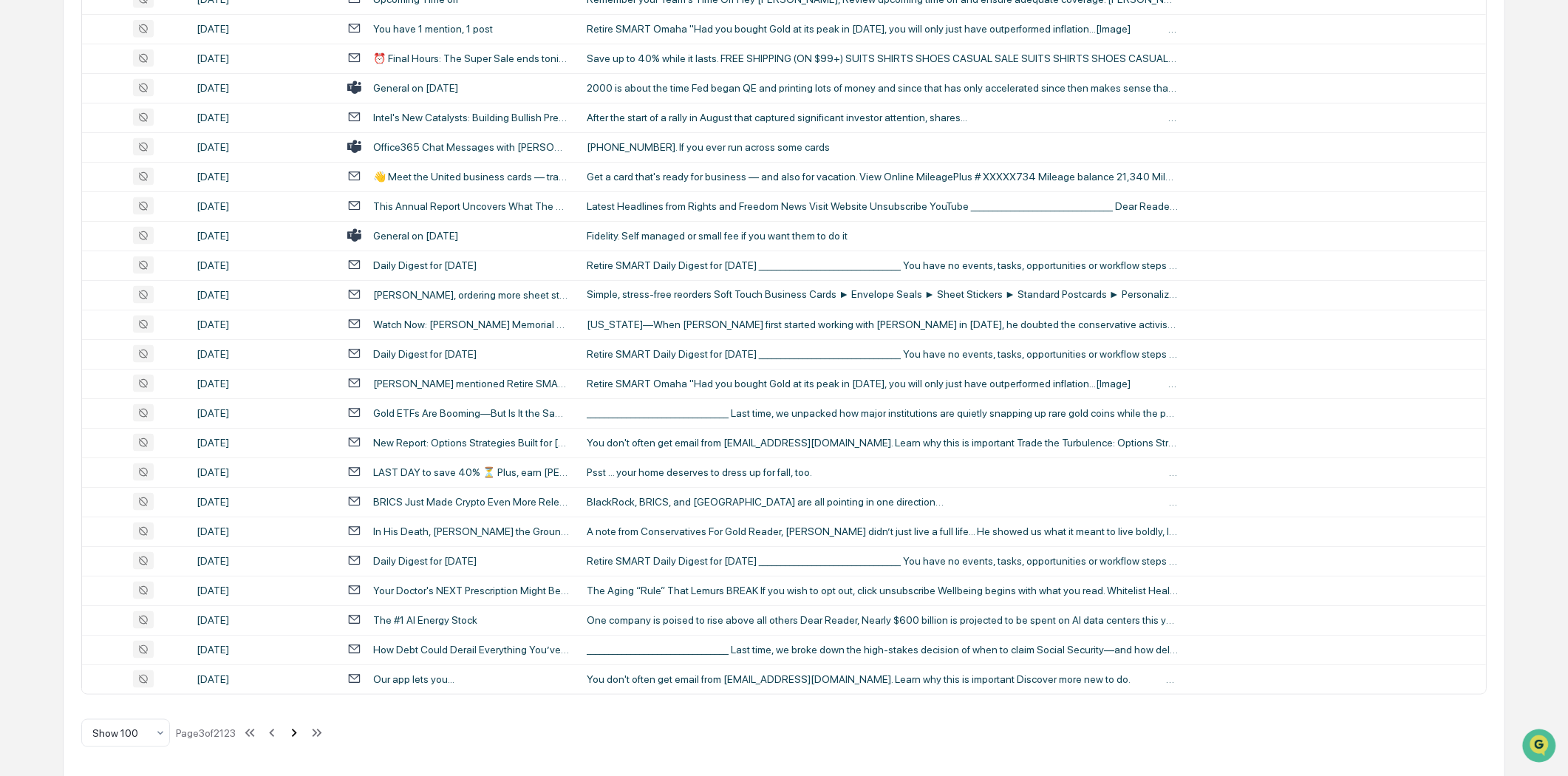
click at [302, 737] on icon at bounding box center [293, 733] width 16 height 16
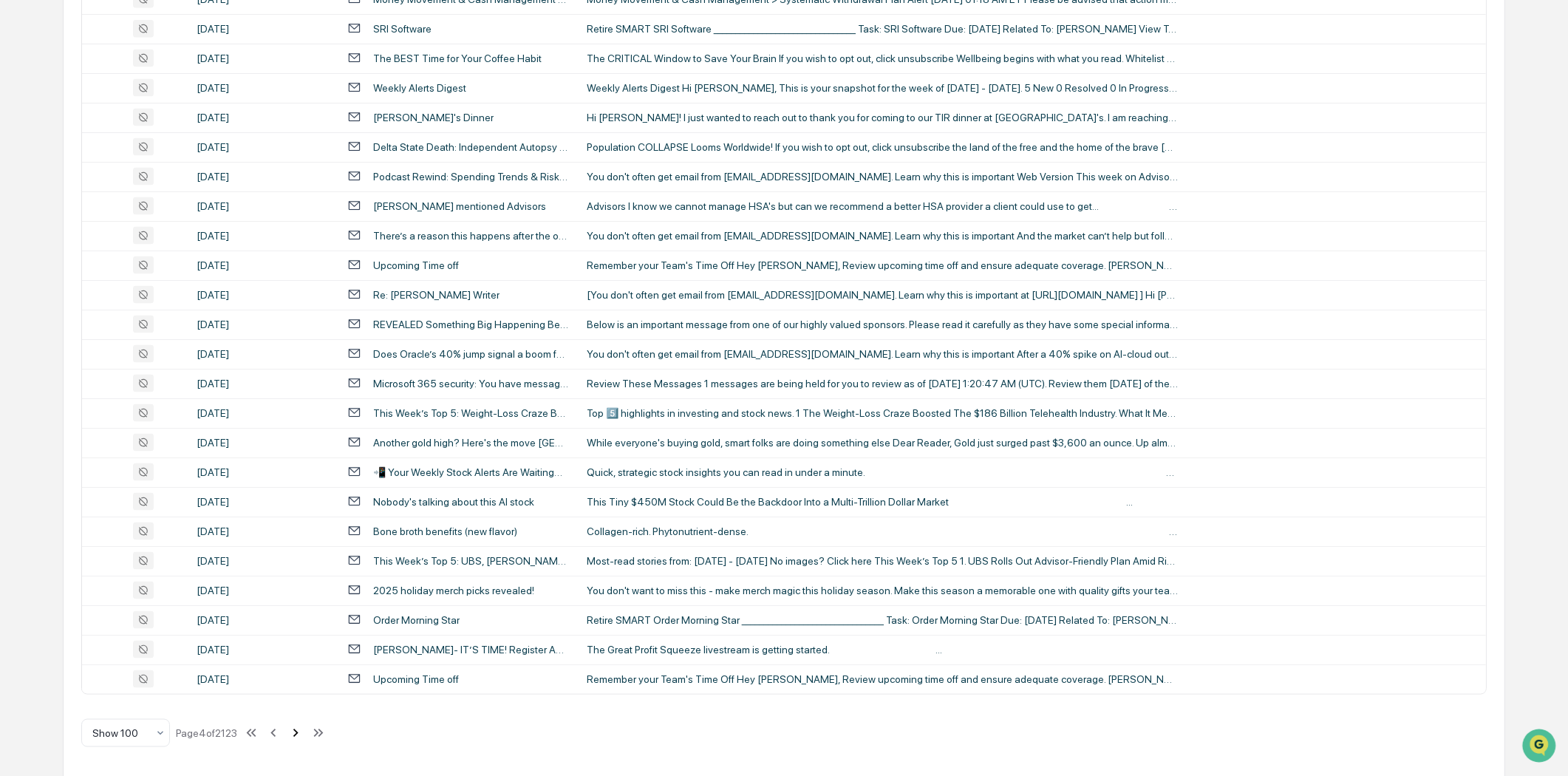
click at [297, 728] on icon at bounding box center [295, 733] width 16 height 16
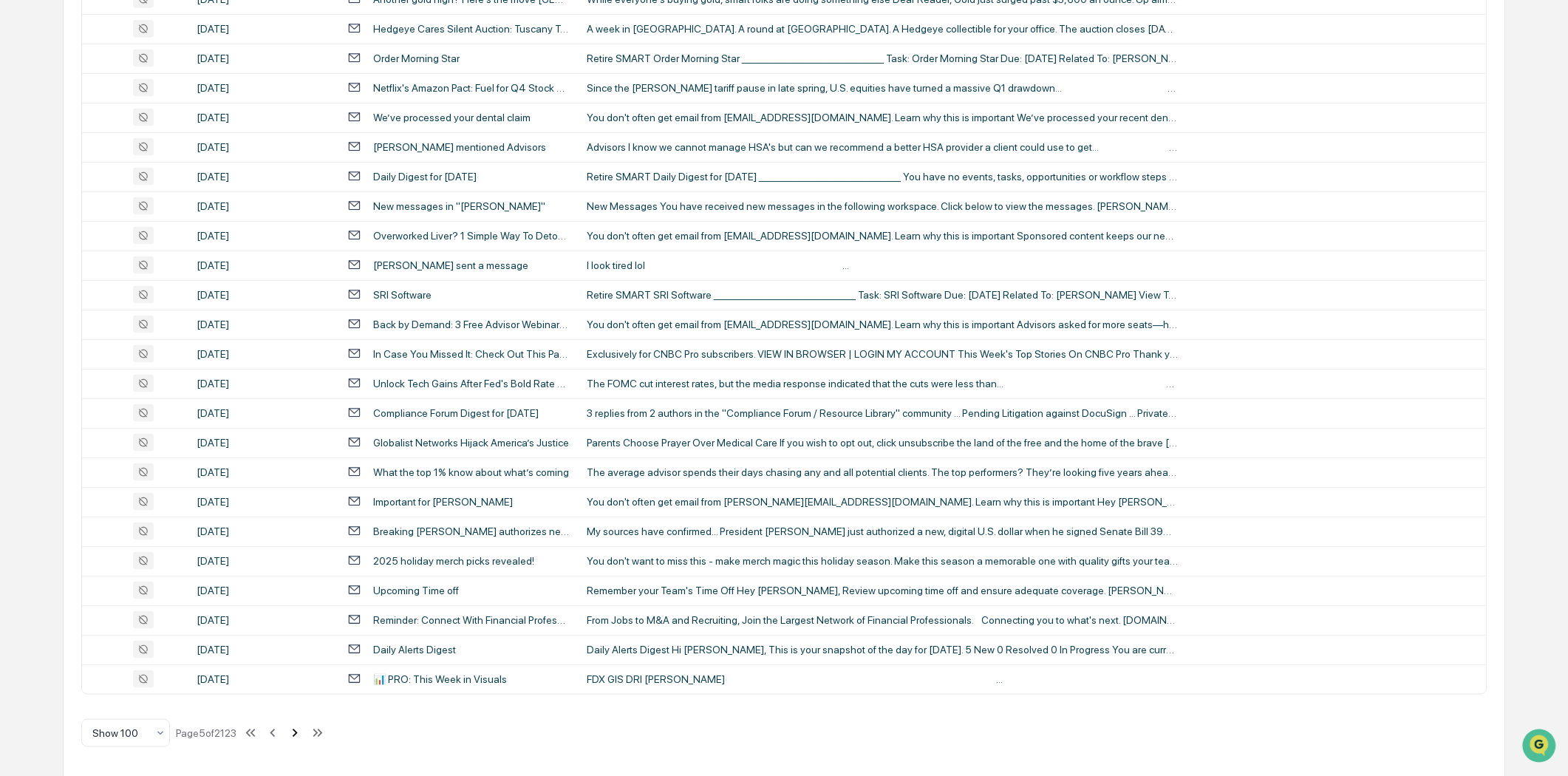
click at [298, 729] on icon at bounding box center [294, 733] width 5 height 8
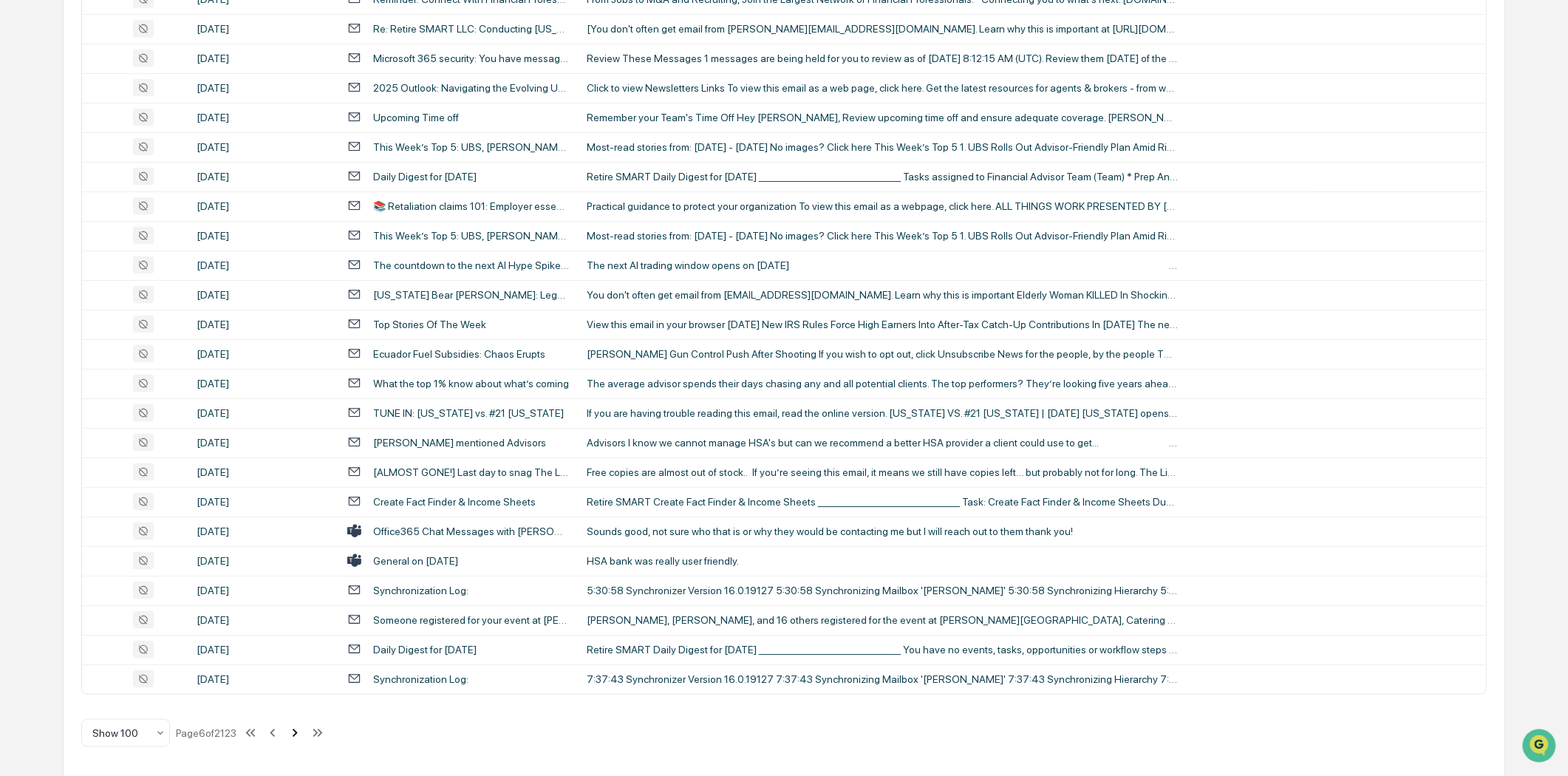
click at [298, 727] on icon at bounding box center [294, 733] width 16 height 16
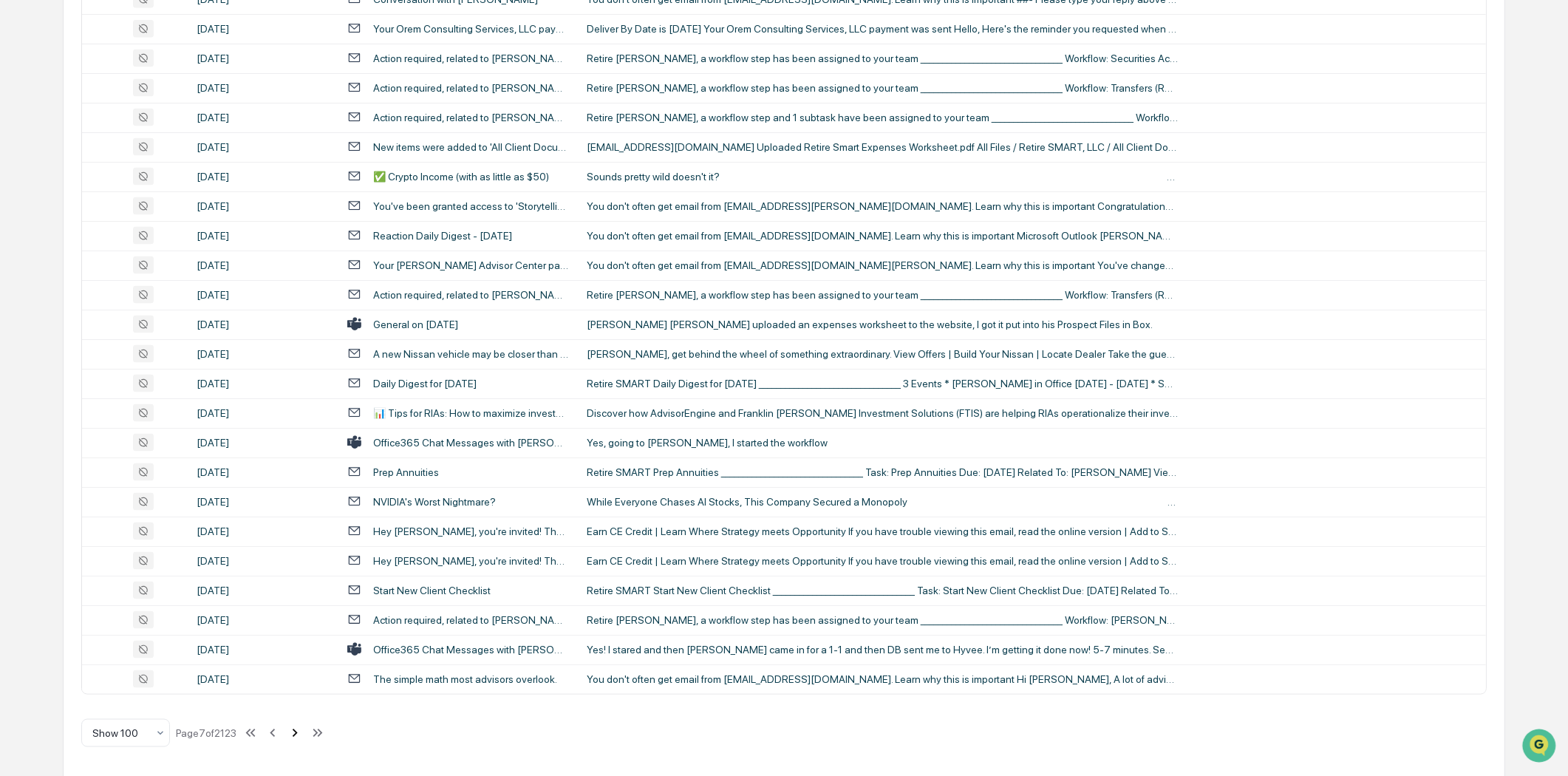
click at [298, 732] on icon at bounding box center [294, 733] width 5 height 8
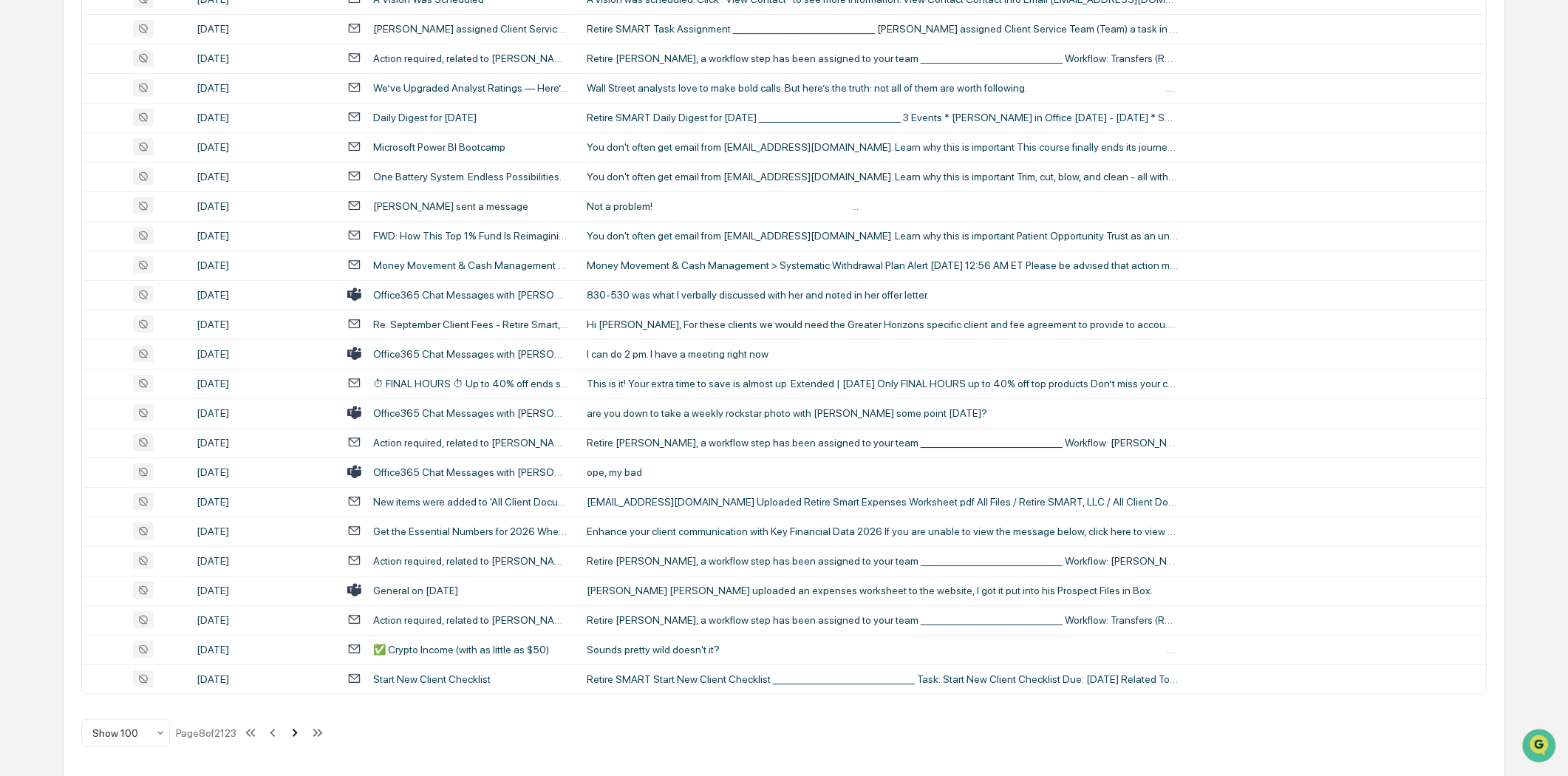
click at [298, 732] on icon at bounding box center [294, 733] width 5 height 8
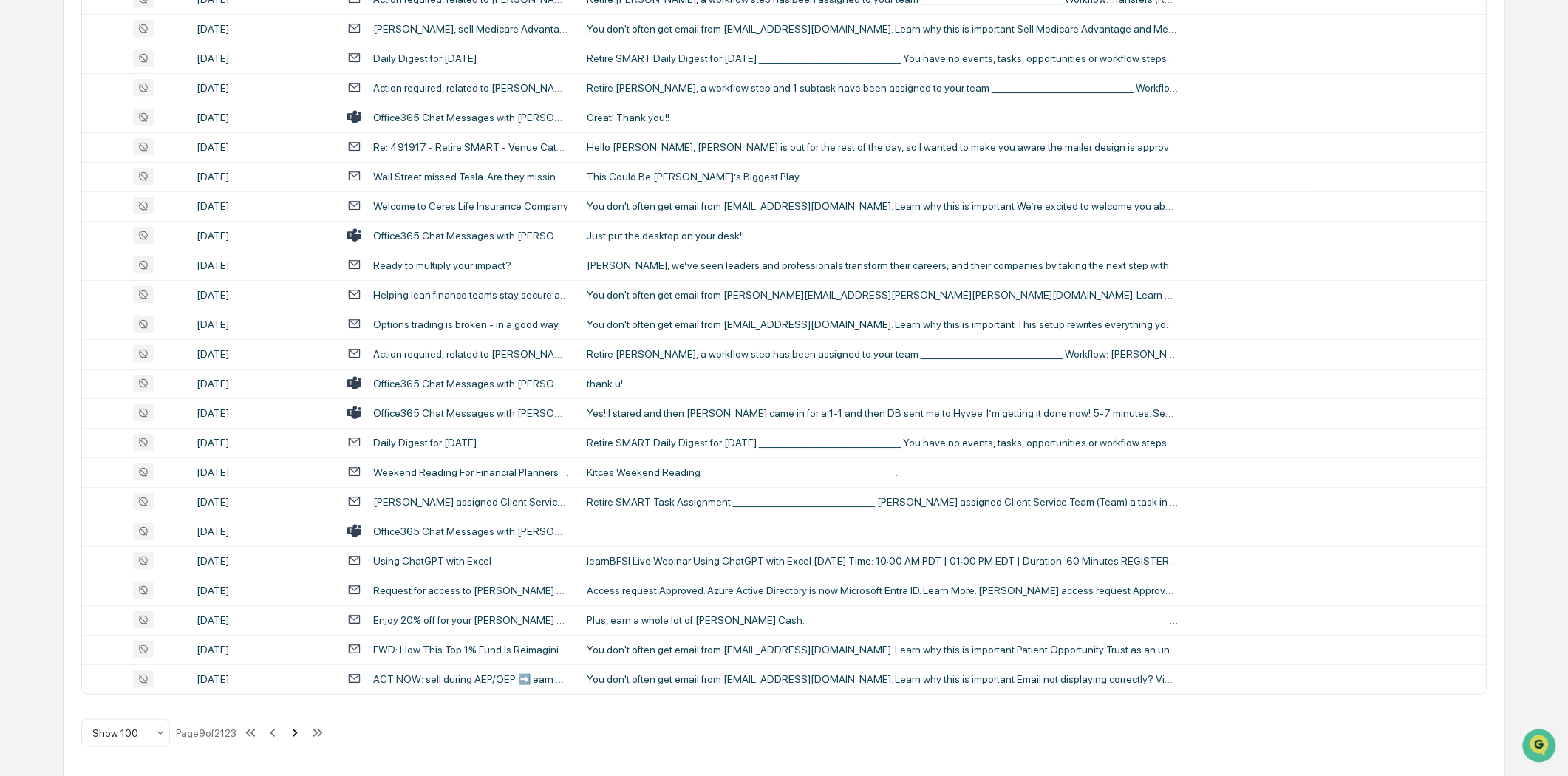
click at [293, 733] on icon at bounding box center [294, 733] width 16 height 16
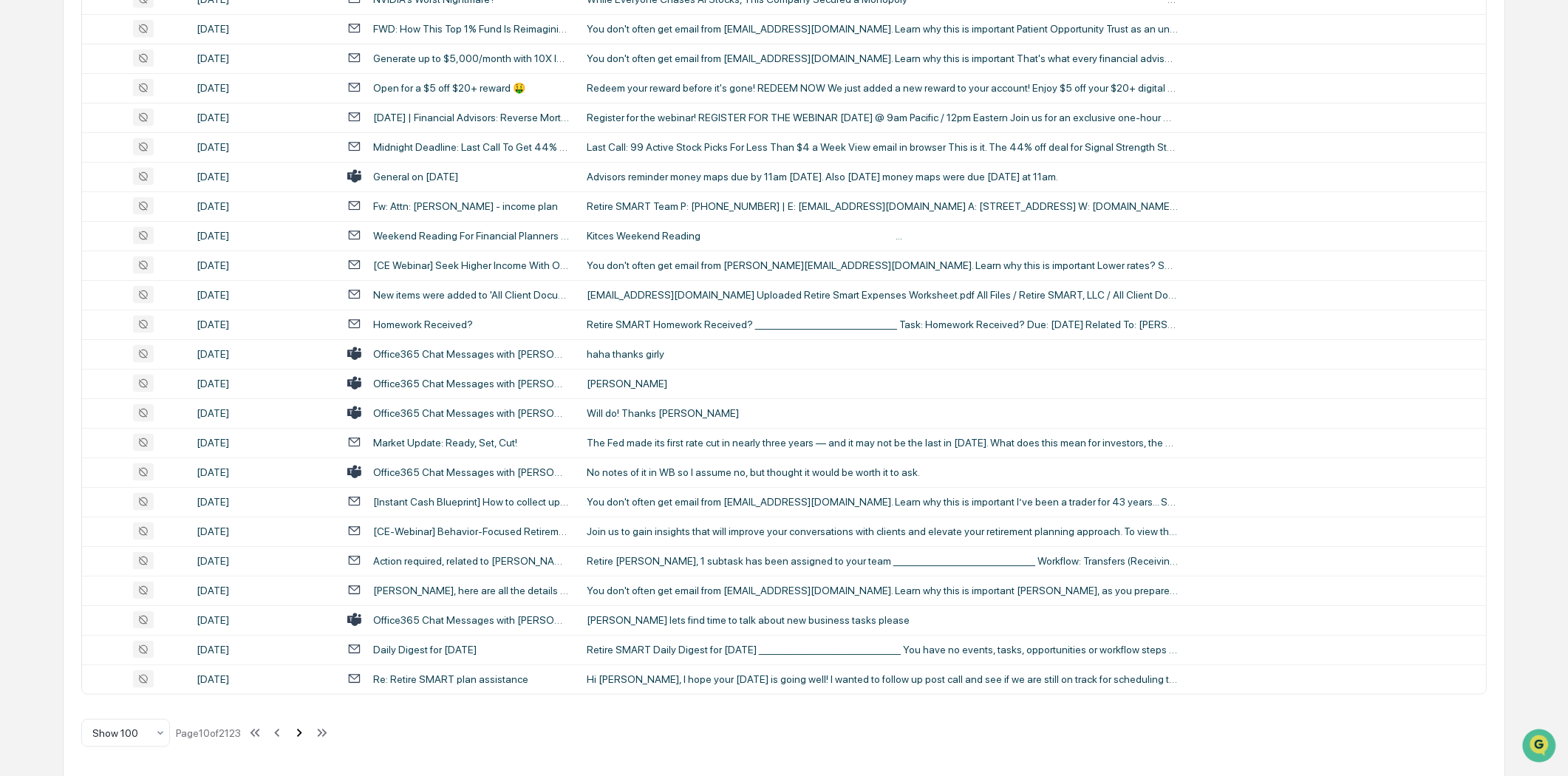
click at [305, 732] on icon at bounding box center [299, 733] width 16 height 16
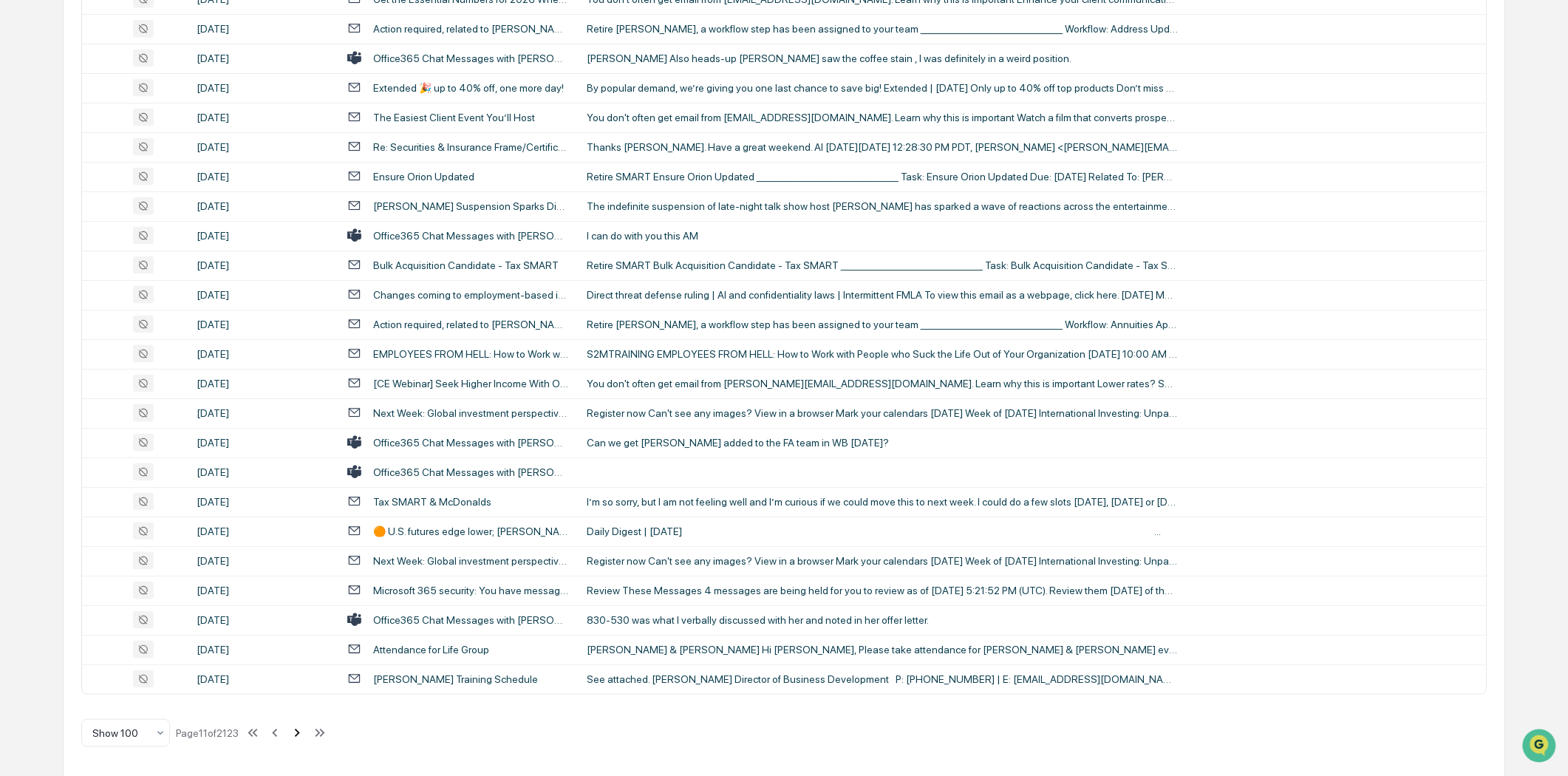
click at [305, 732] on icon at bounding box center [296, 733] width 16 height 16
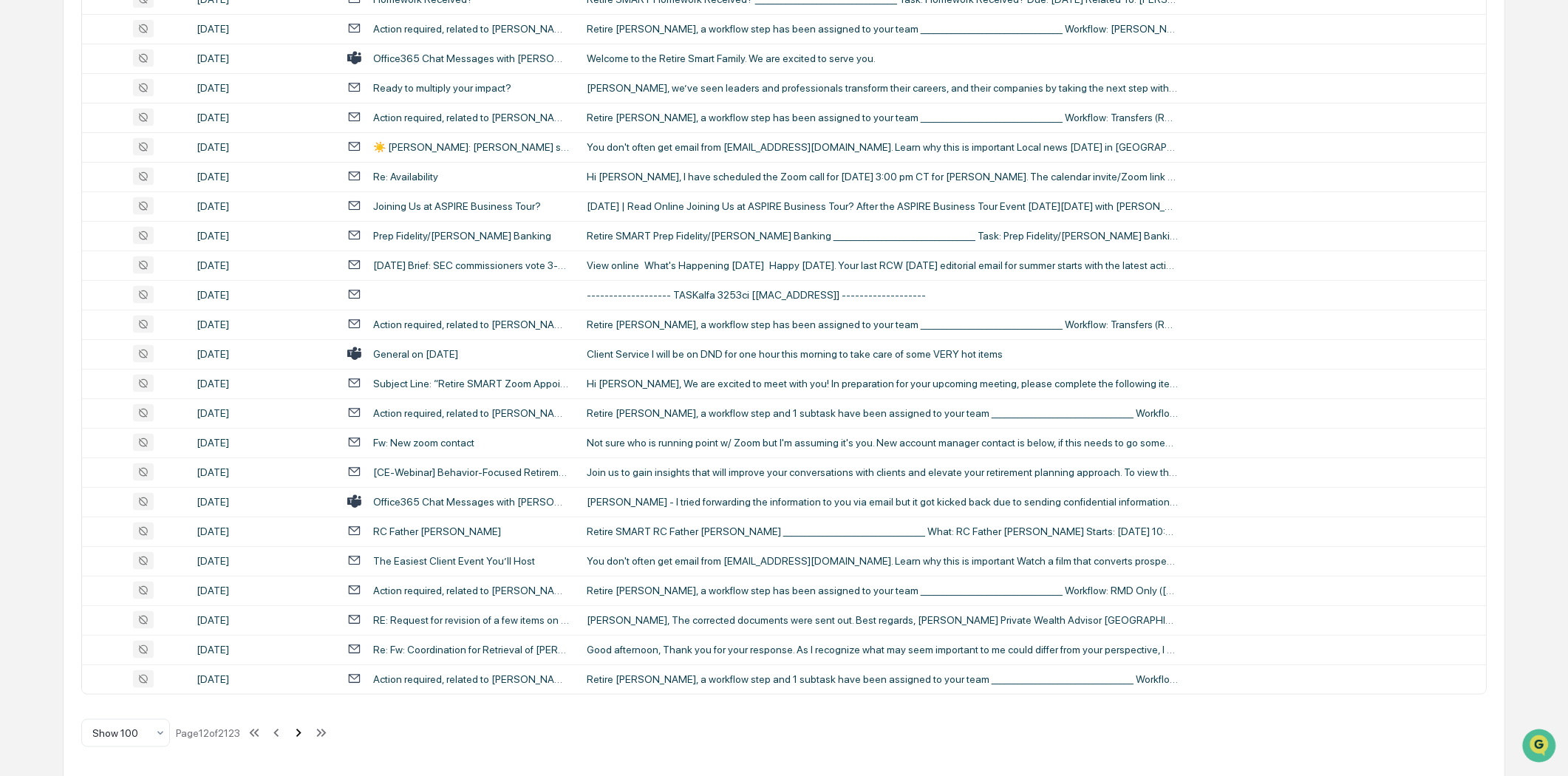
click at [304, 732] on icon at bounding box center [298, 733] width 16 height 16
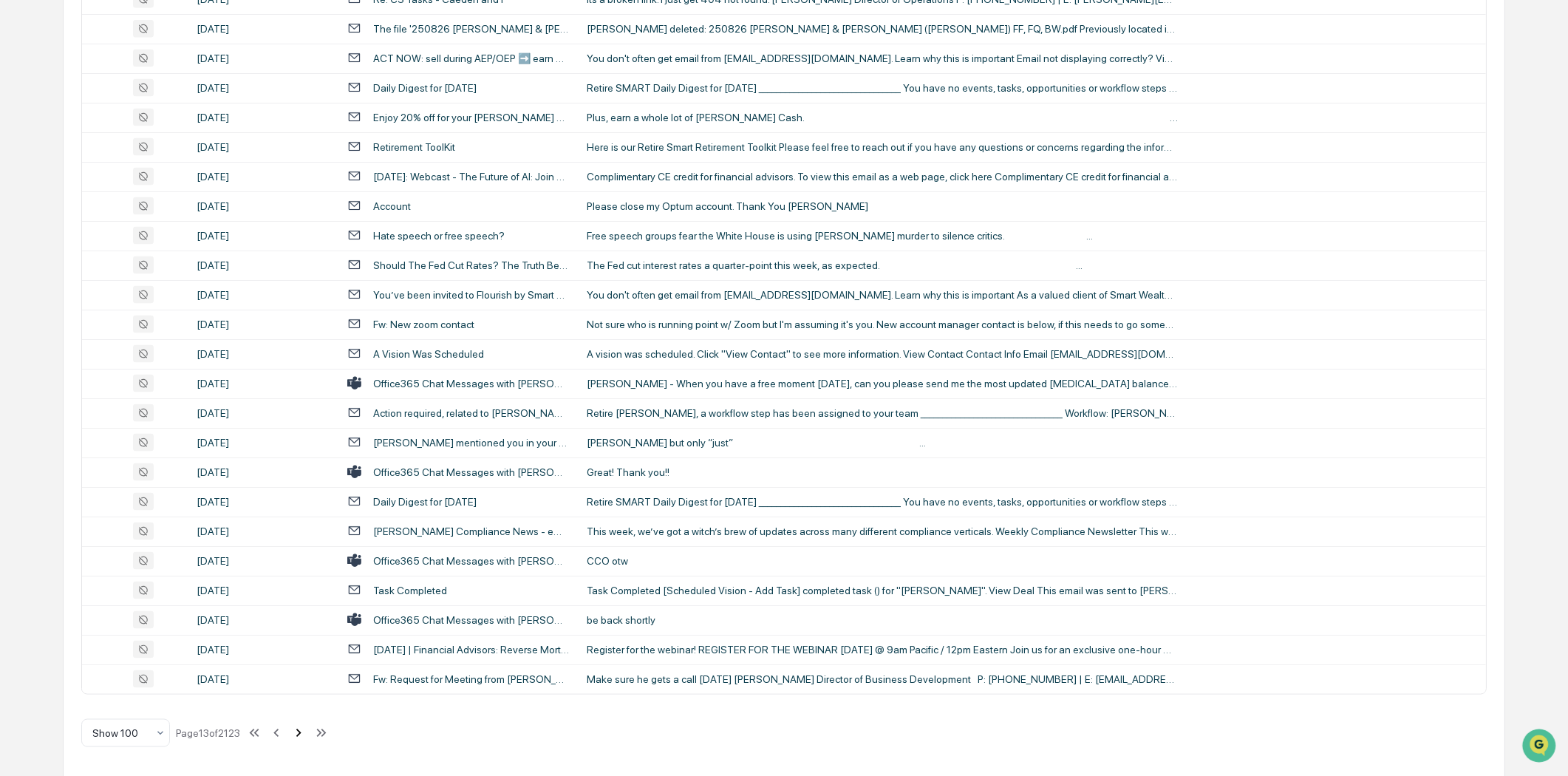
click at [301, 729] on icon at bounding box center [298, 733] width 5 height 8
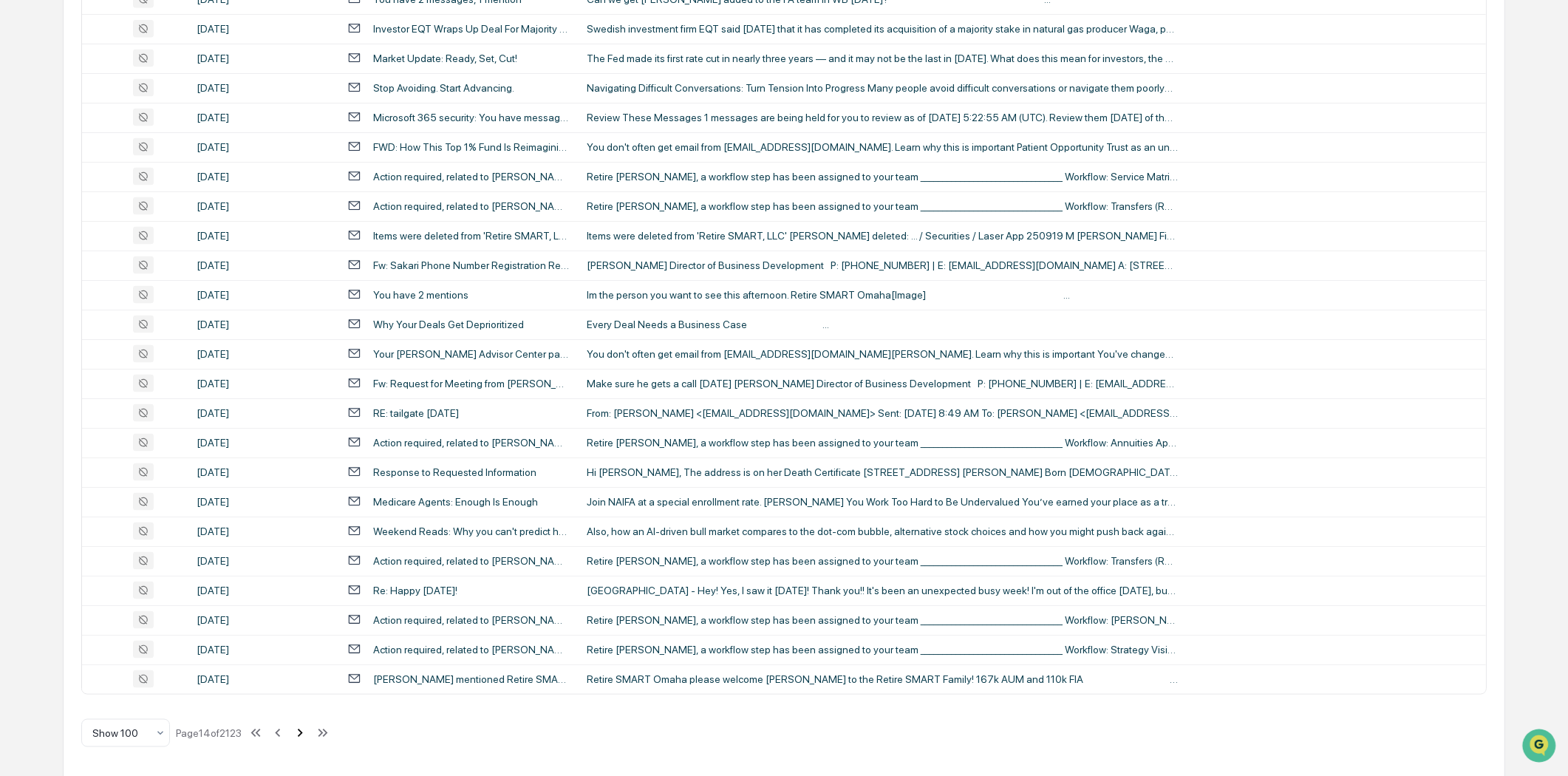
click at [303, 732] on icon at bounding box center [300, 733] width 5 height 8
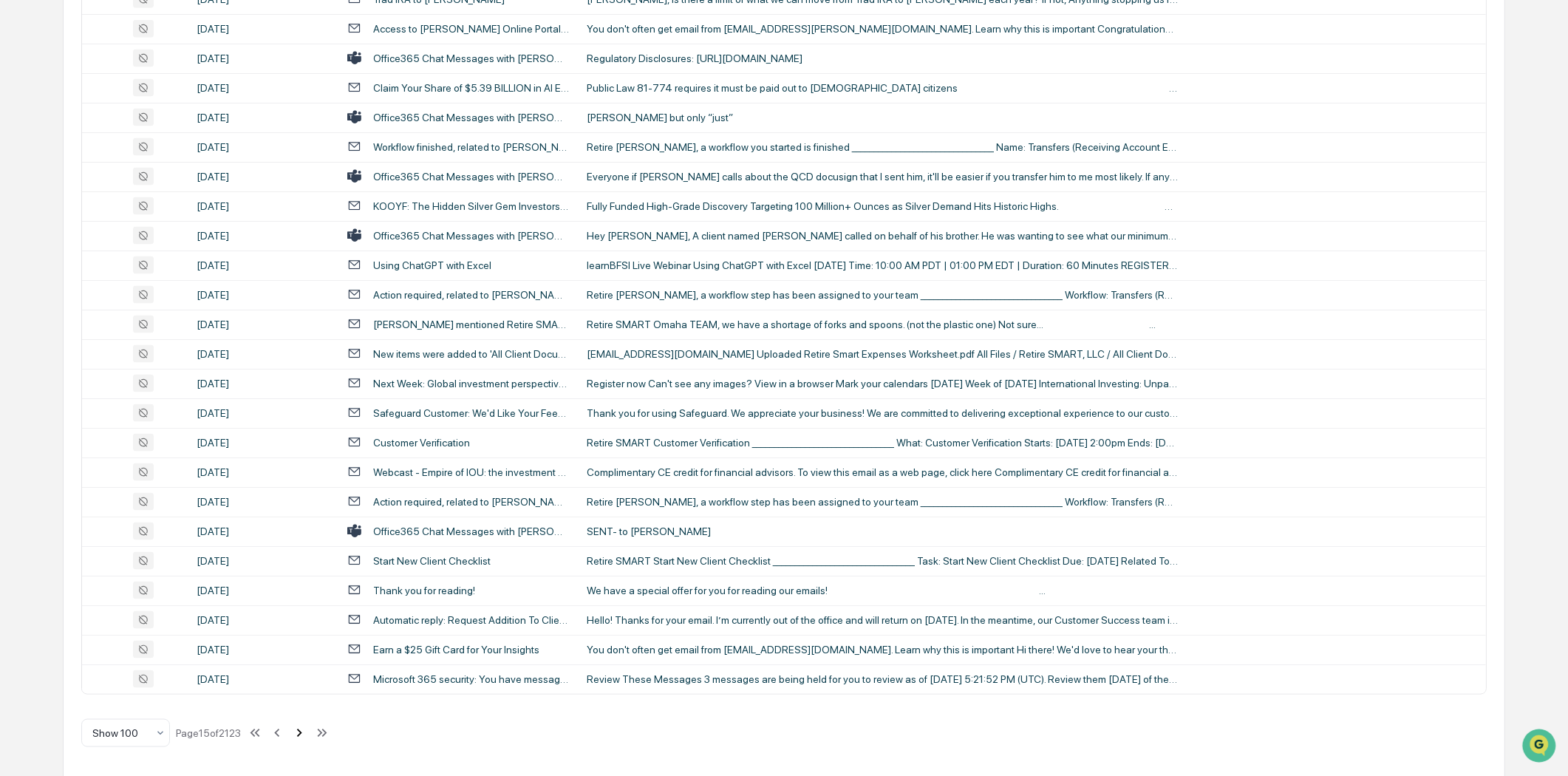
click at [302, 730] on icon at bounding box center [299, 733] width 5 height 8
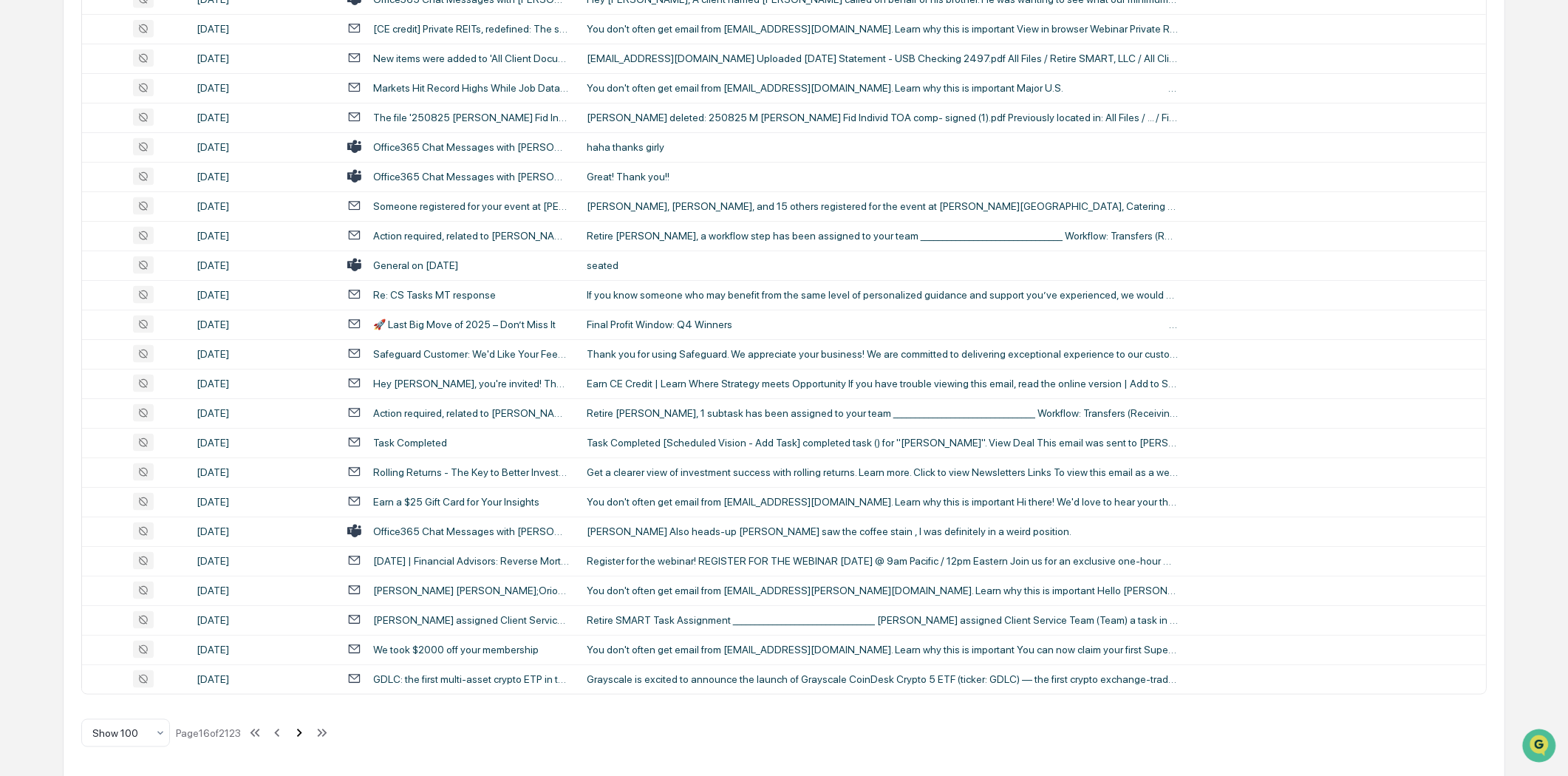
click at [303, 730] on icon at bounding box center [299, 733] width 16 height 16
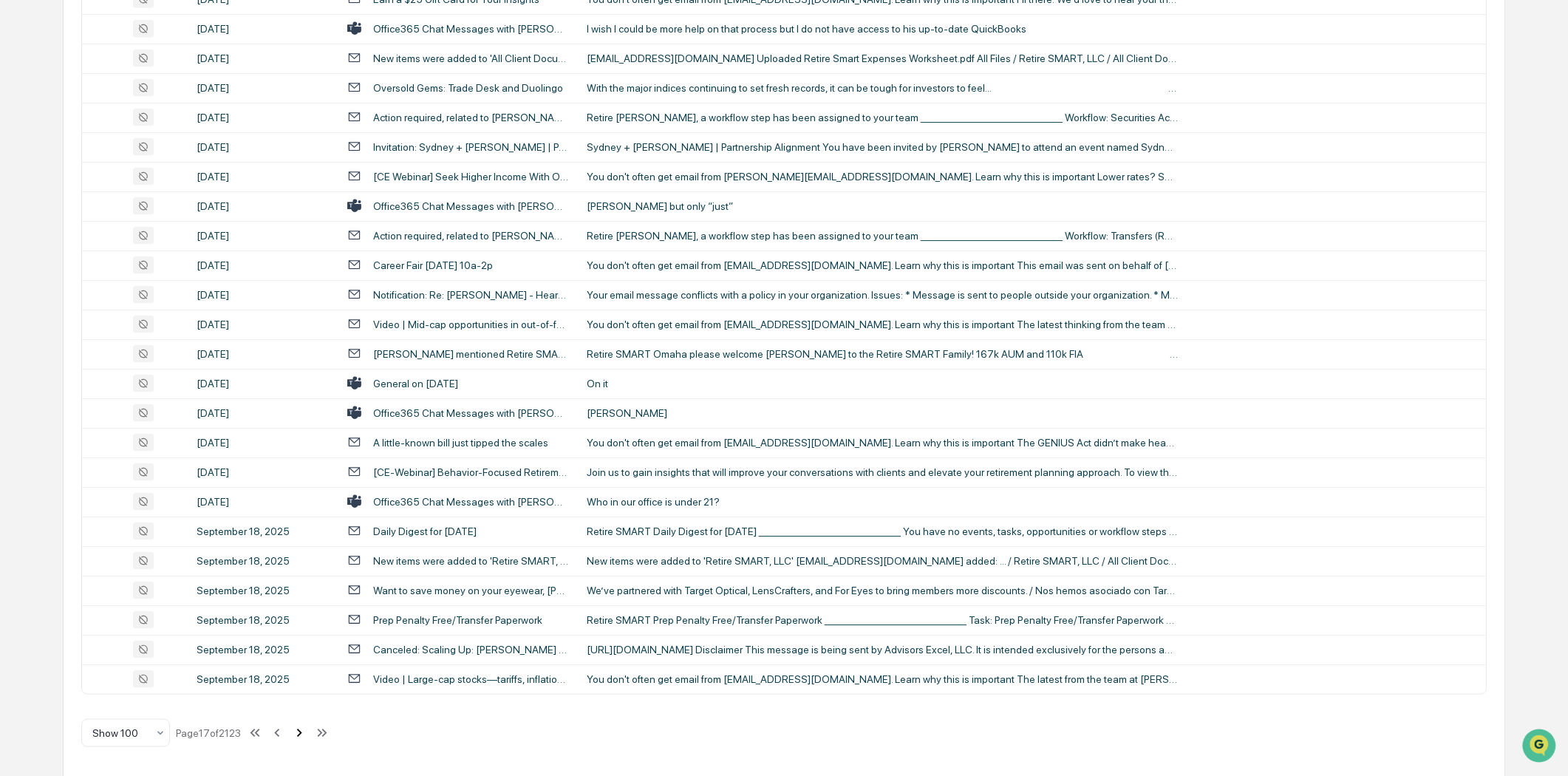
click at [301, 728] on icon at bounding box center [299, 733] width 16 height 16
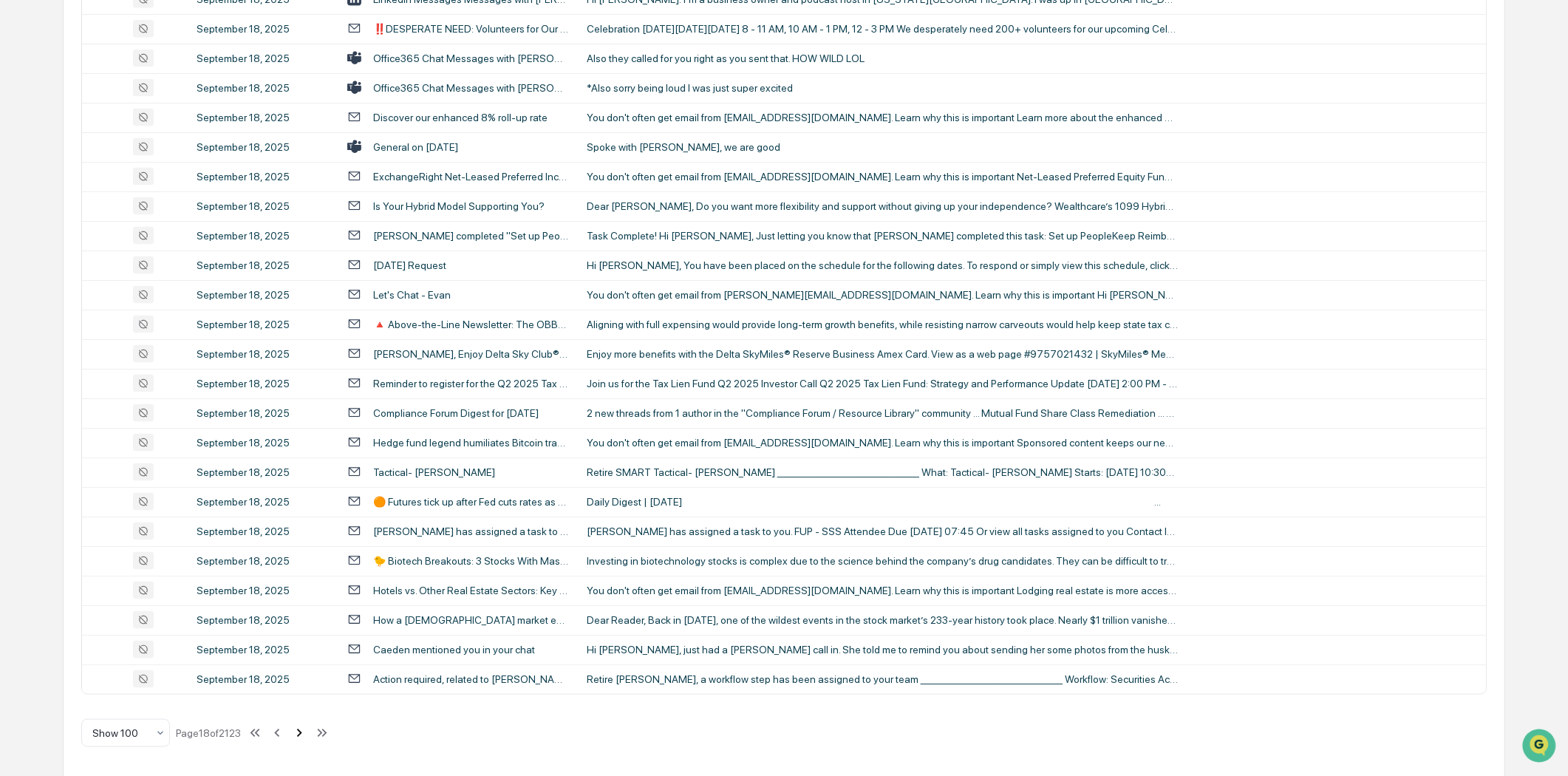
click at [303, 735] on icon at bounding box center [299, 733] width 16 height 16
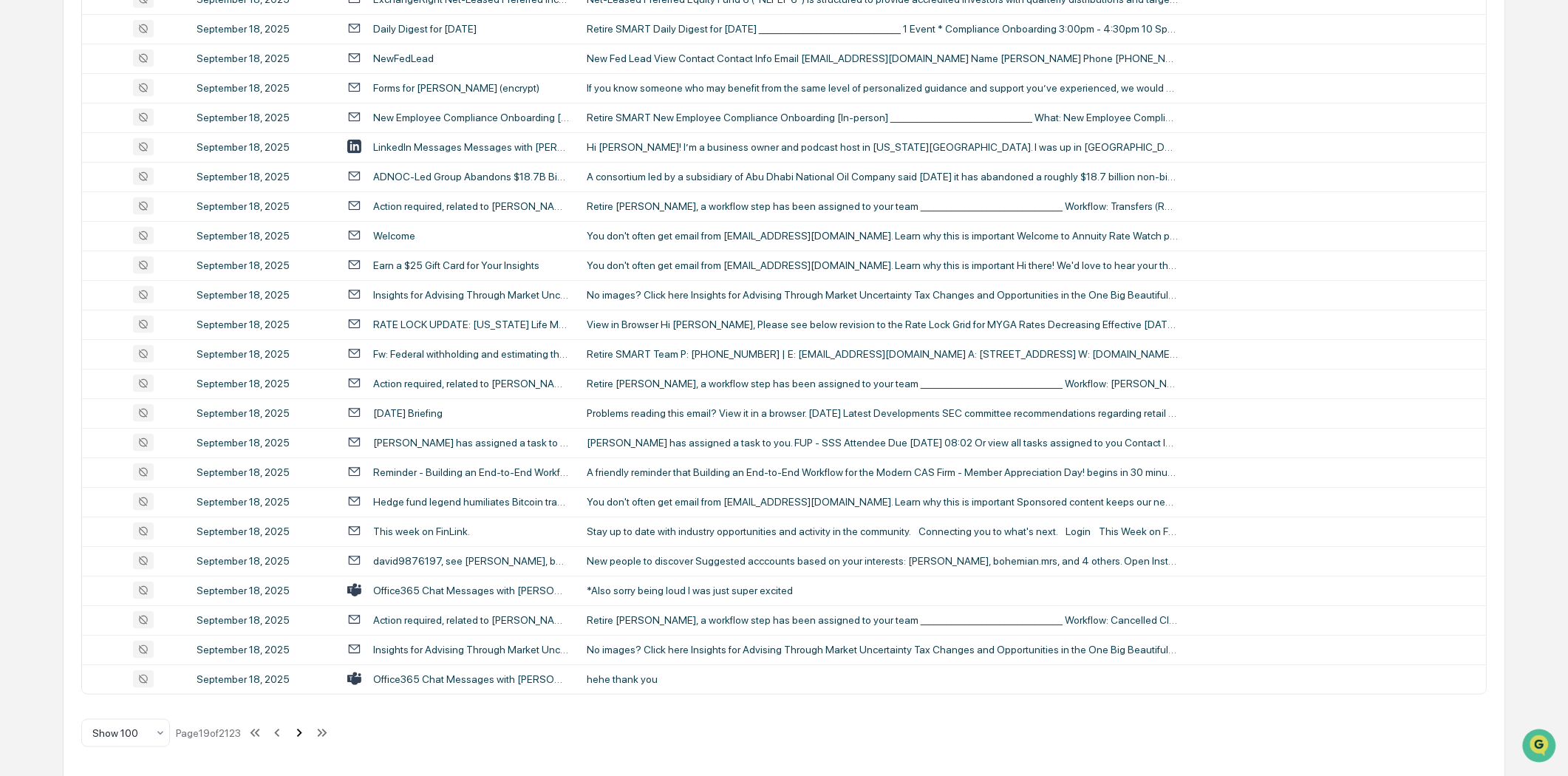
click at [302, 734] on icon at bounding box center [299, 733] width 5 height 8
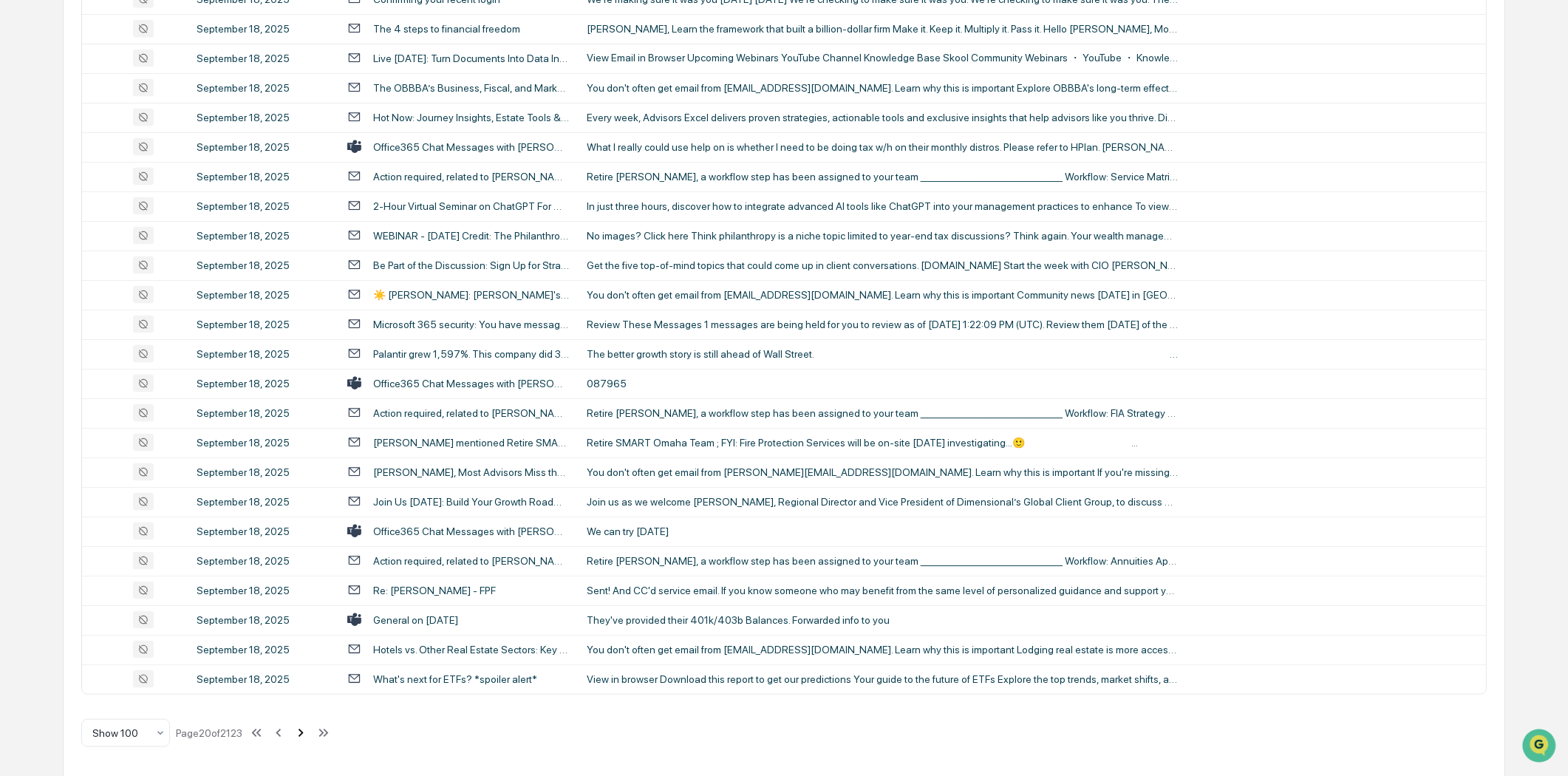
click at [303, 733] on icon at bounding box center [300, 733] width 16 height 16
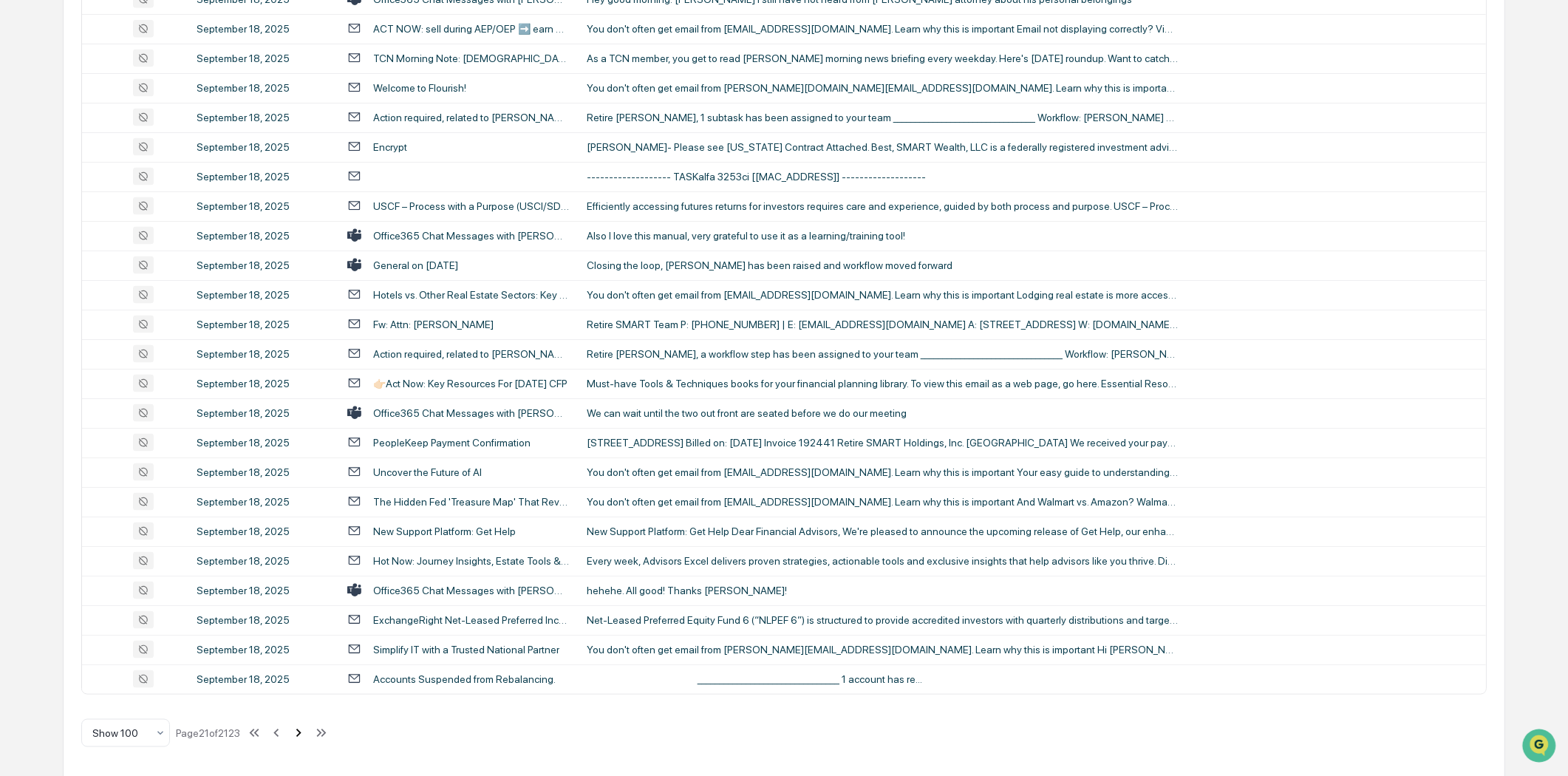
click at [306, 726] on icon at bounding box center [298, 733] width 16 height 16
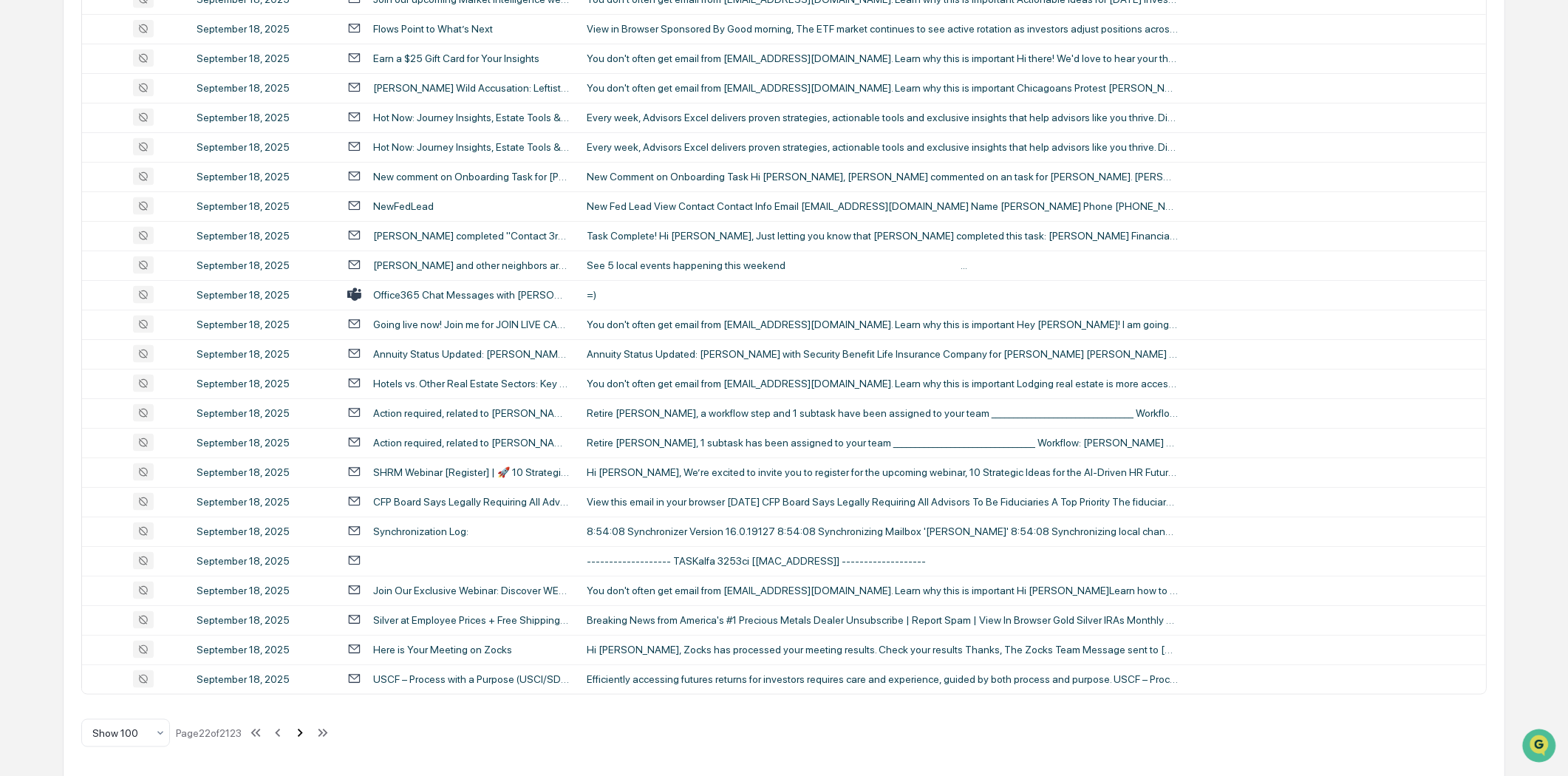
click at [303, 731] on icon at bounding box center [300, 733] width 5 height 8
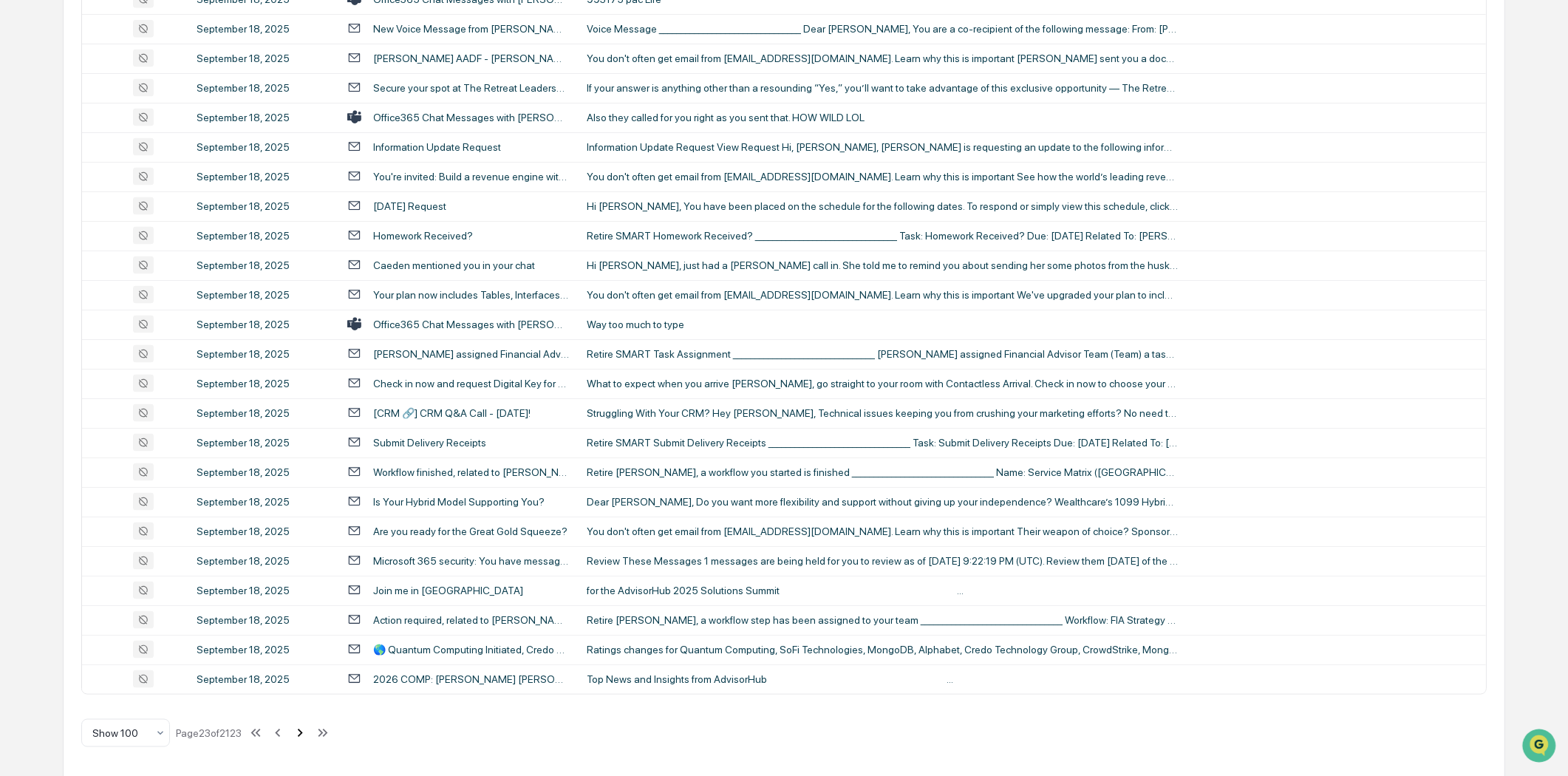
click at [305, 727] on icon at bounding box center [299, 733] width 16 height 16
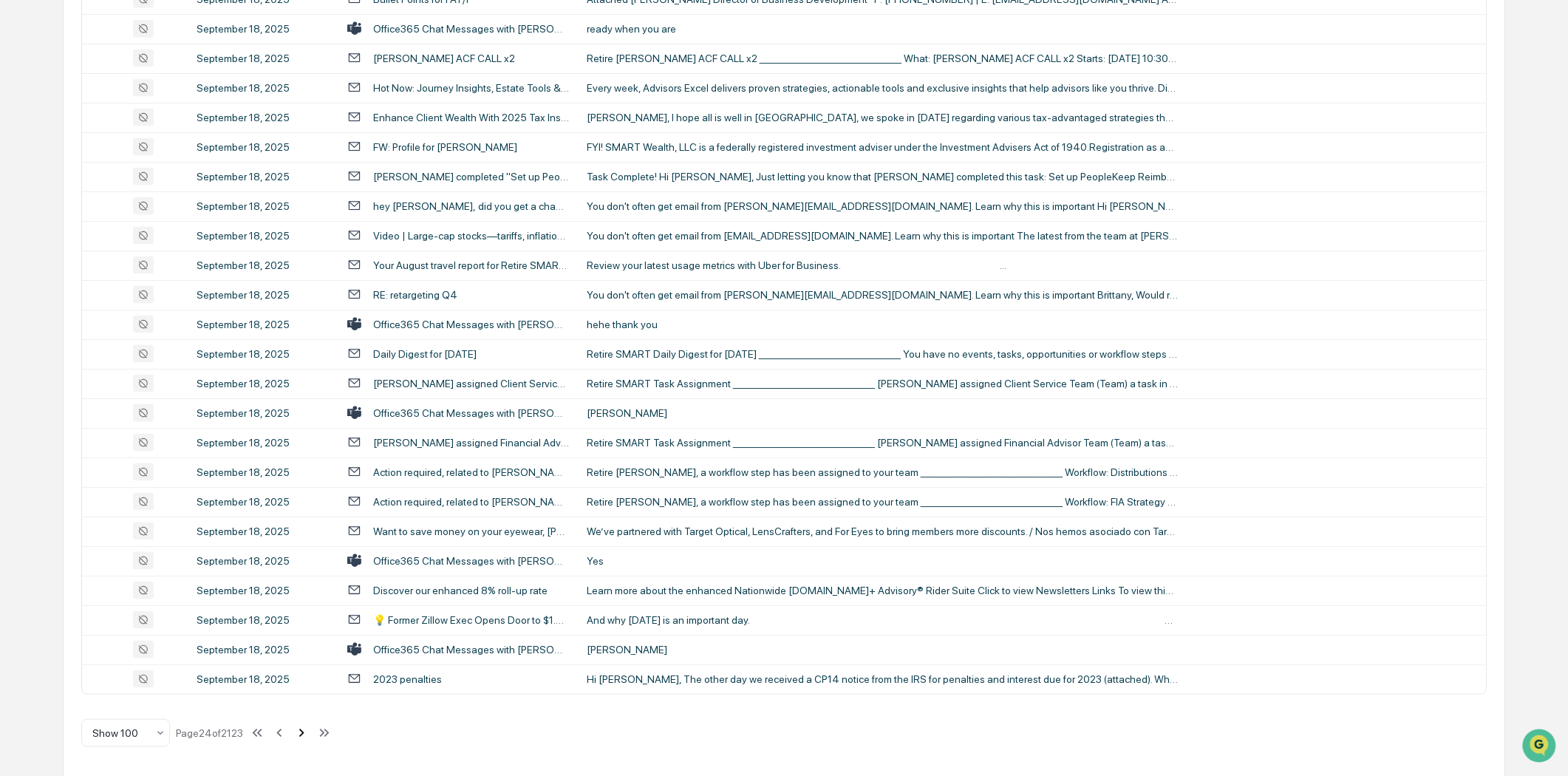
click at [306, 731] on icon at bounding box center [301, 733] width 16 height 16
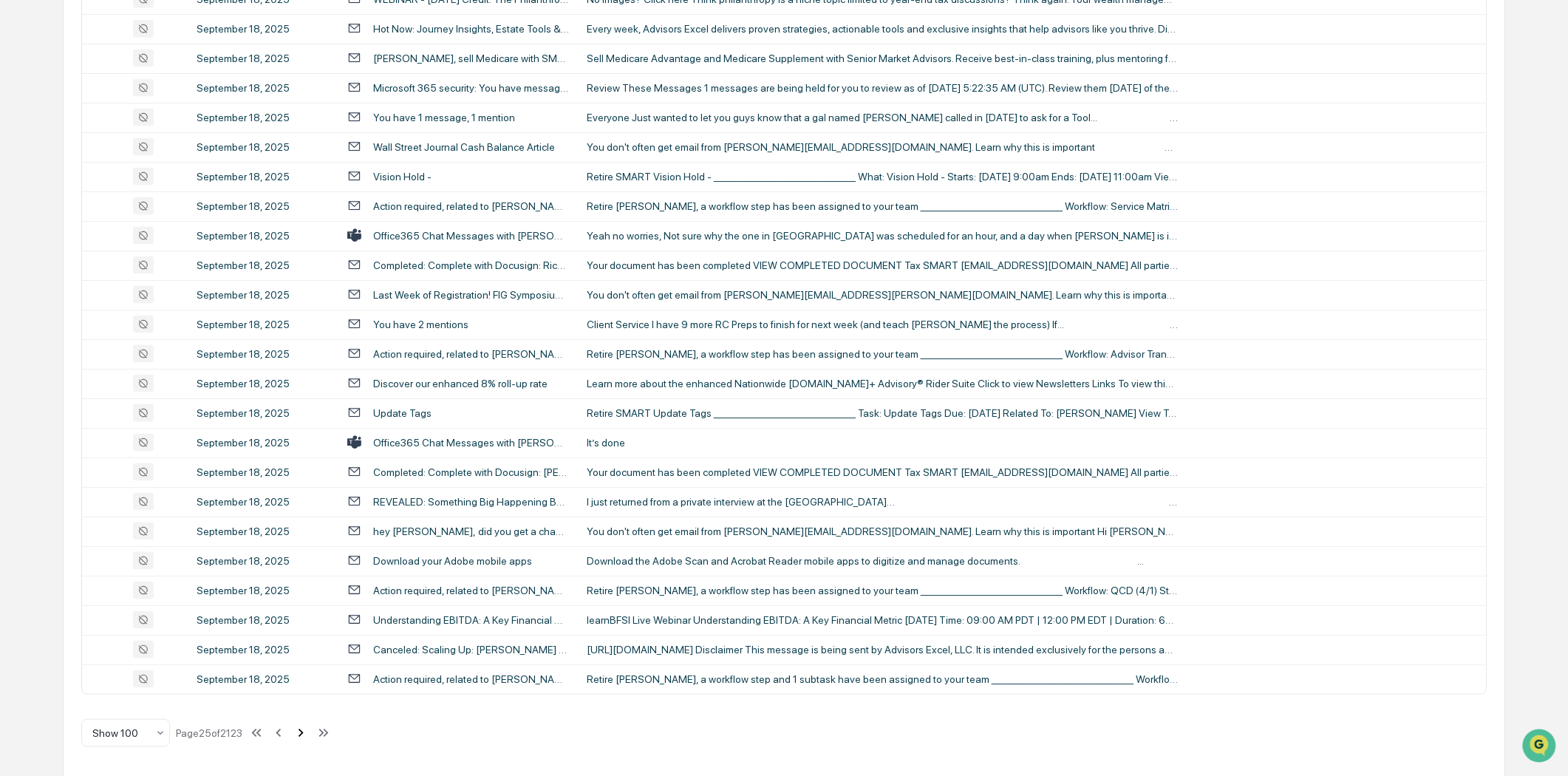
click at [309, 729] on icon at bounding box center [300, 733] width 16 height 16
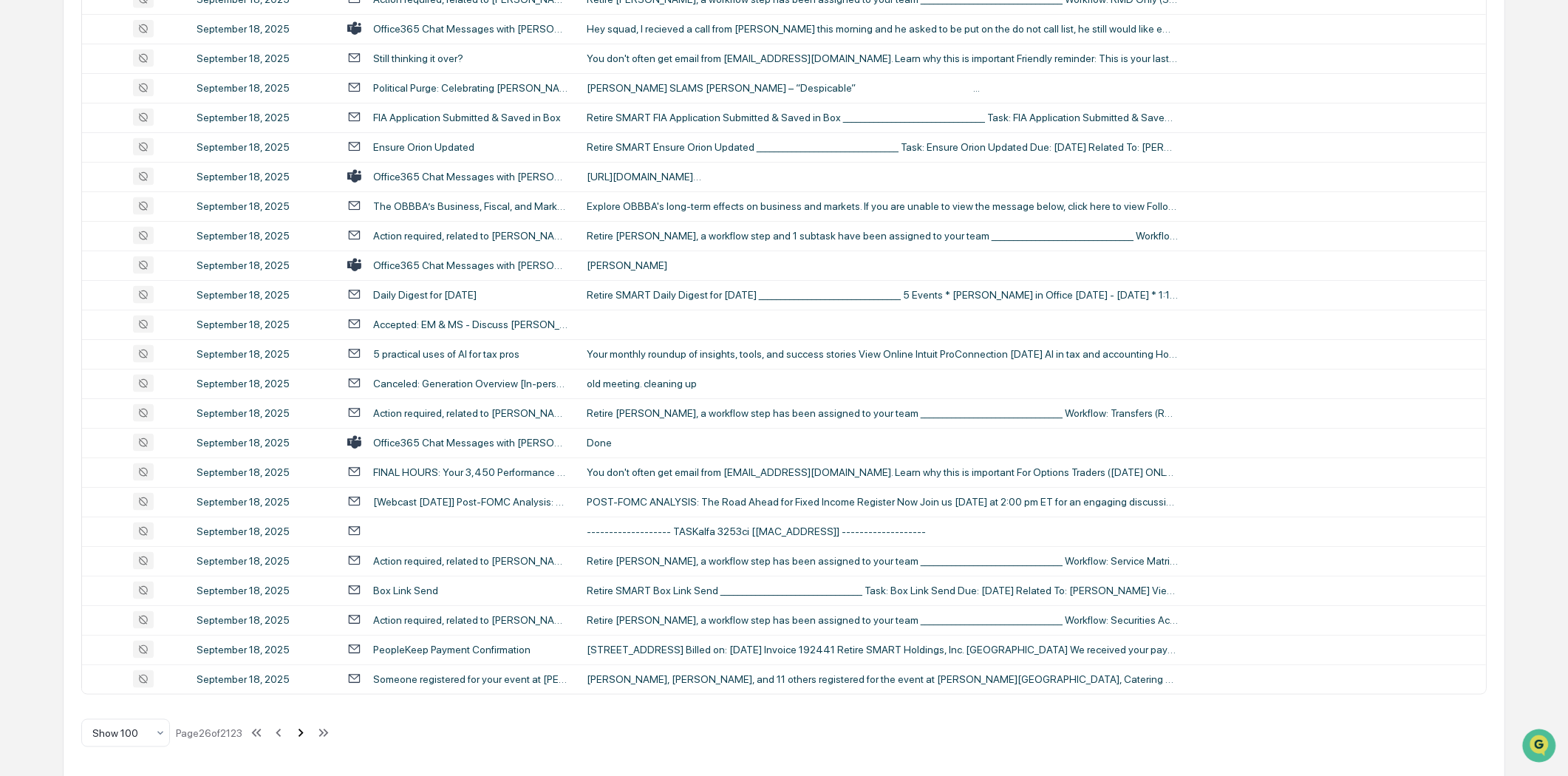
click at [308, 728] on icon at bounding box center [300, 733] width 16 height 16
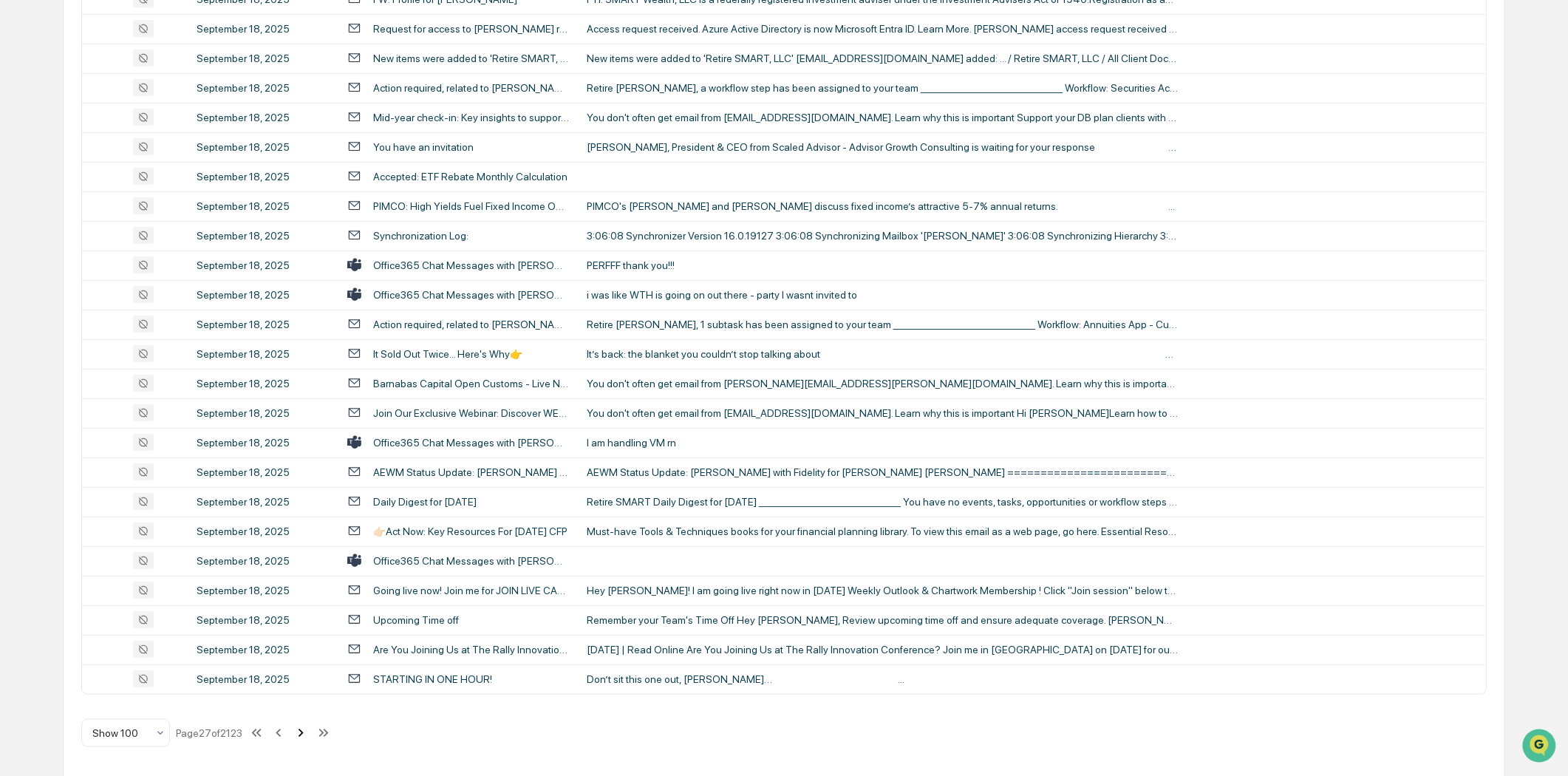
click at [300, 728] on icon at bounding box center [300, 733] width 16 height 16
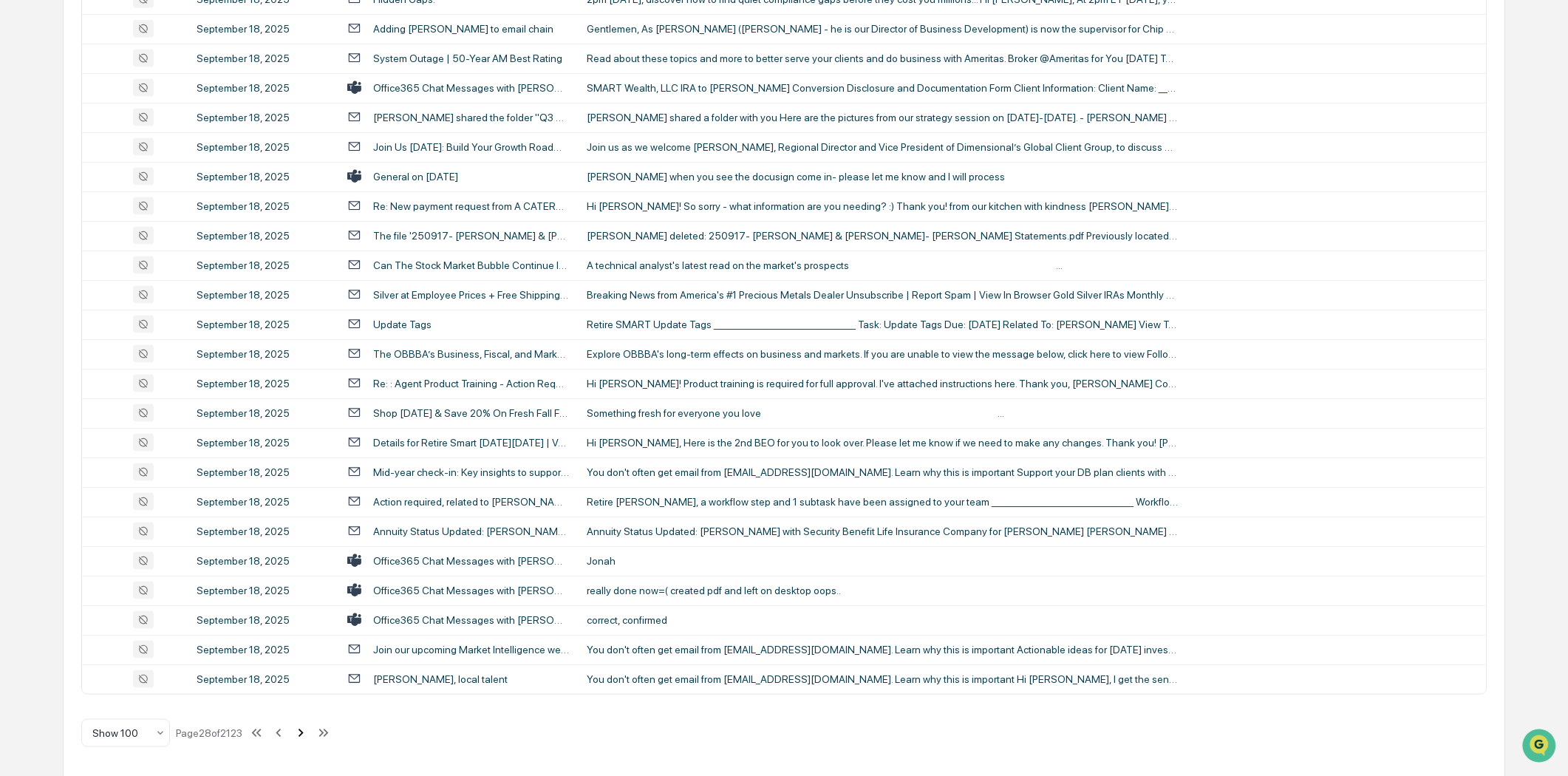
click at [305, 728] on icon at bounding box center [300, 733] width 16 height 16
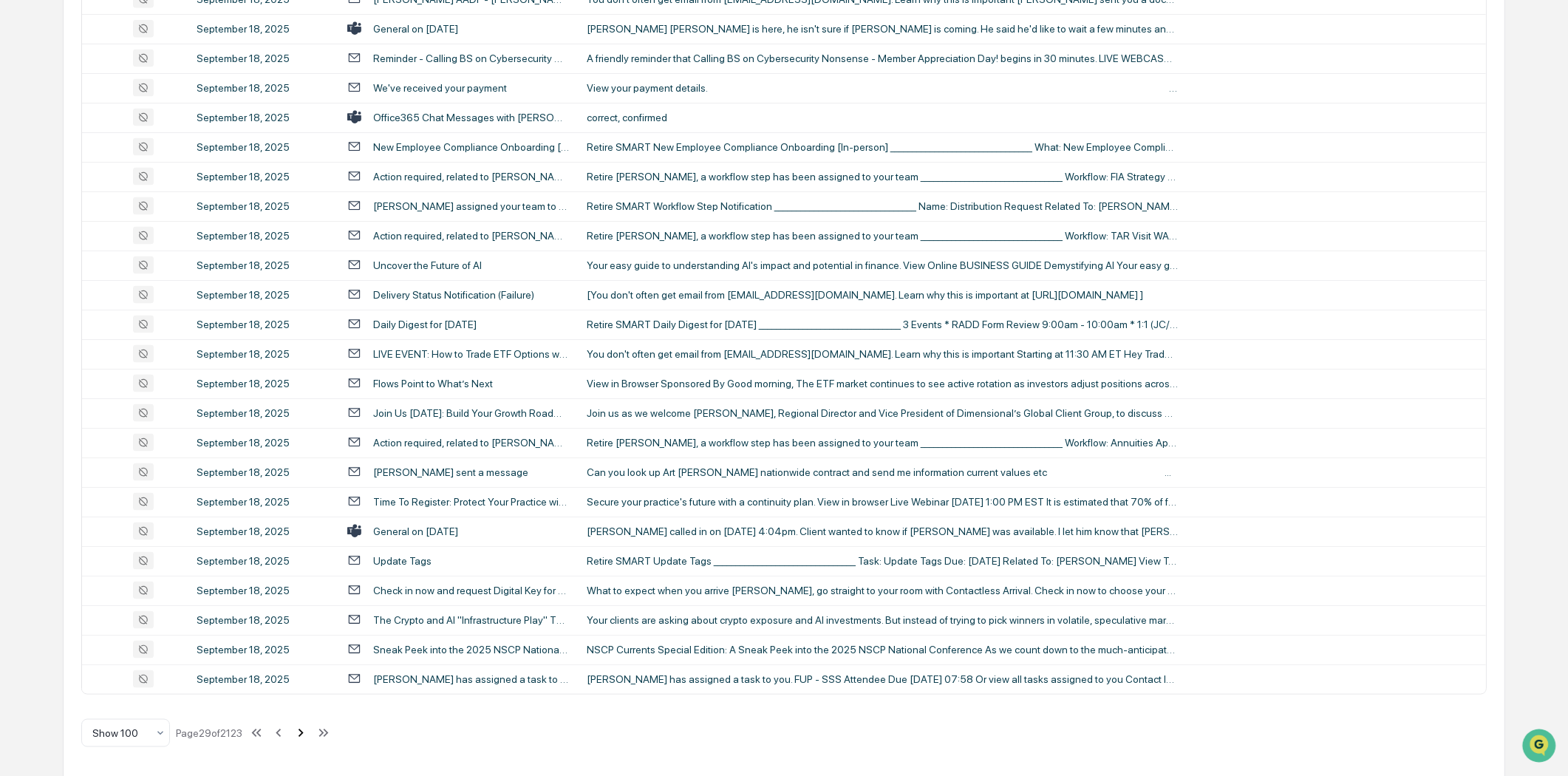
click at [307, 728] on icon at bounding box center [300, 733] width 16 height 16
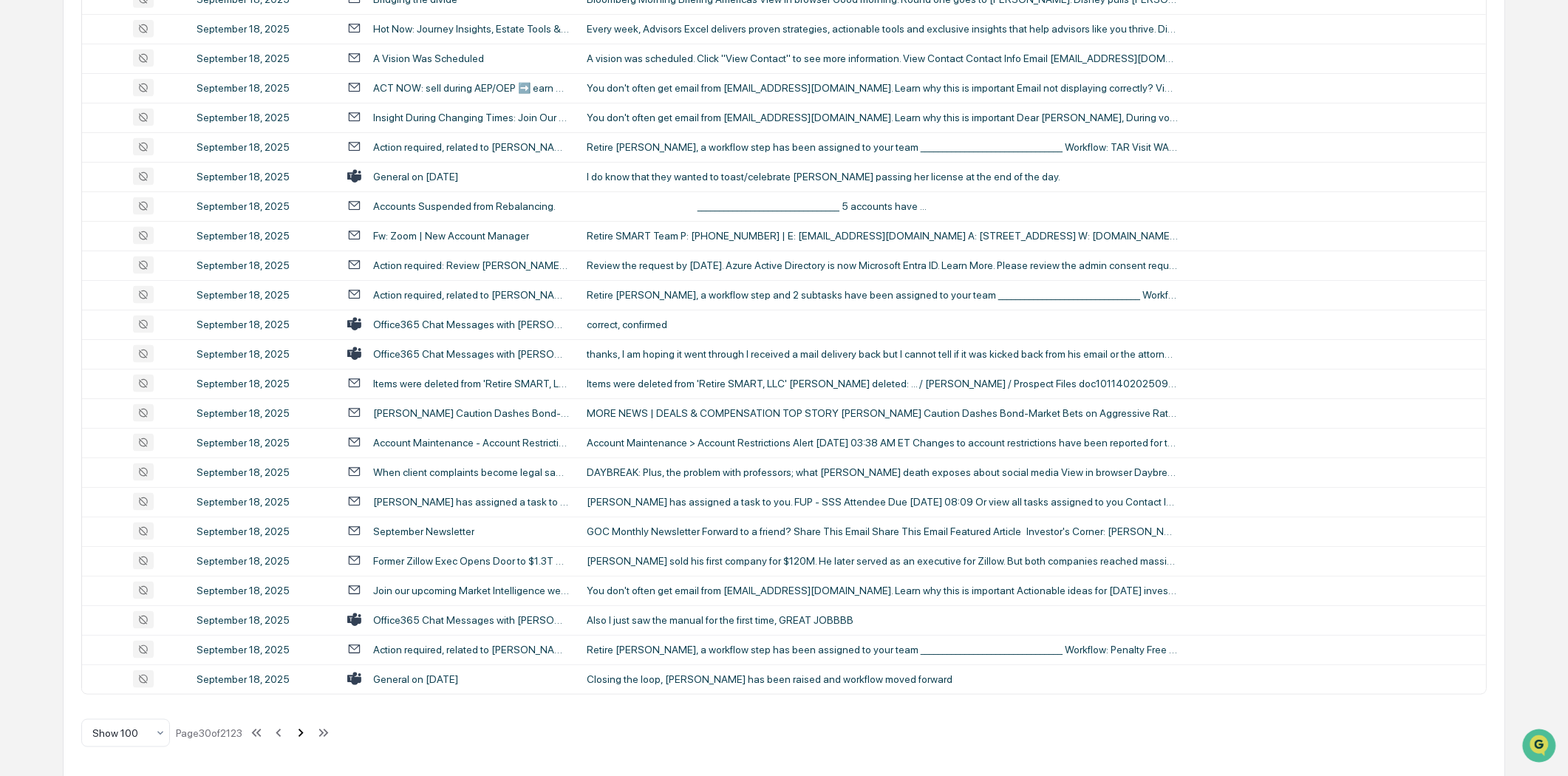
click at [304, 729] on icon at bounding box center [300, 733] width 5 height 8
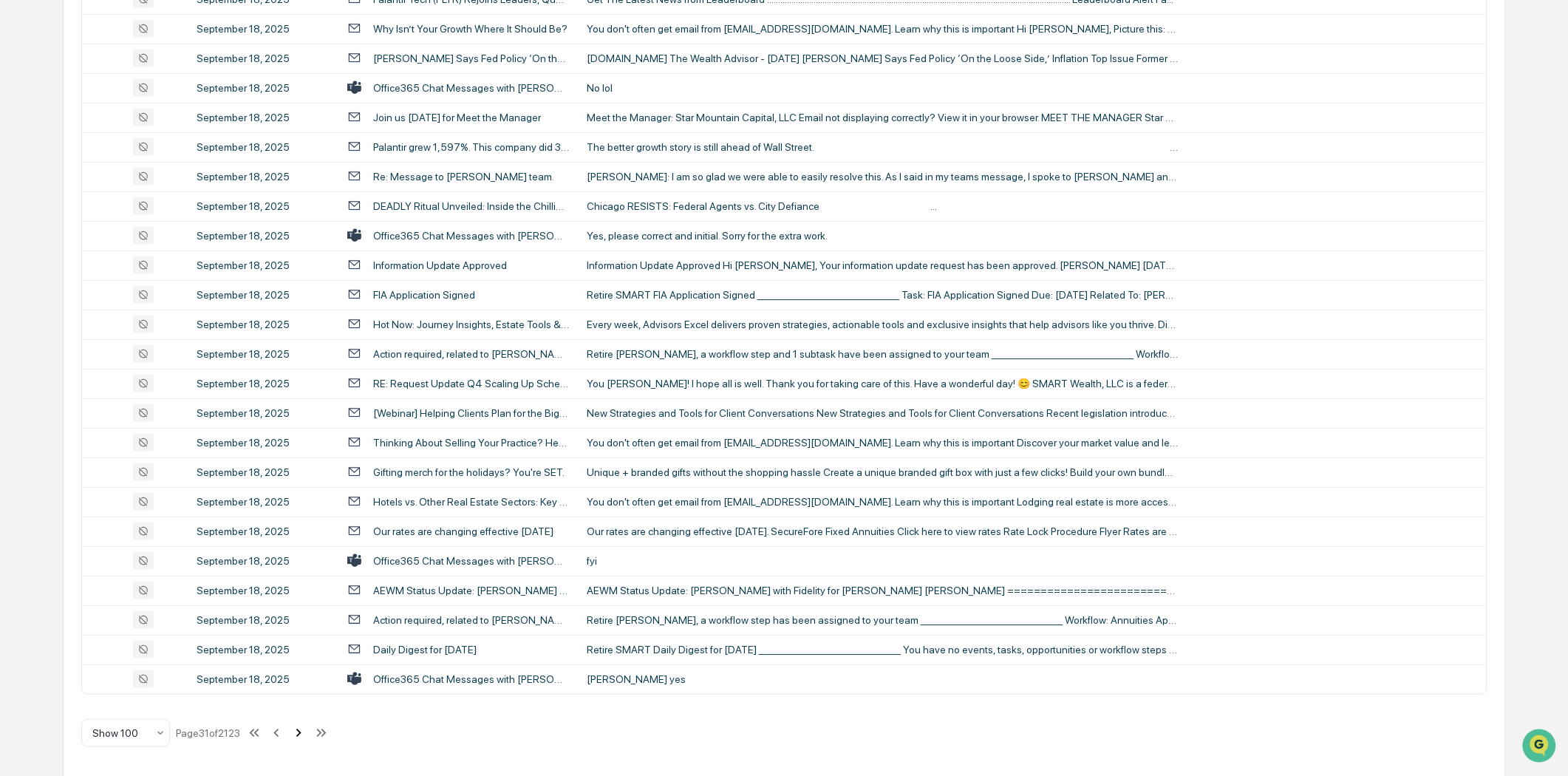
click at [301, 729] on icon at bounding box center [298, 733] width 16 height 16
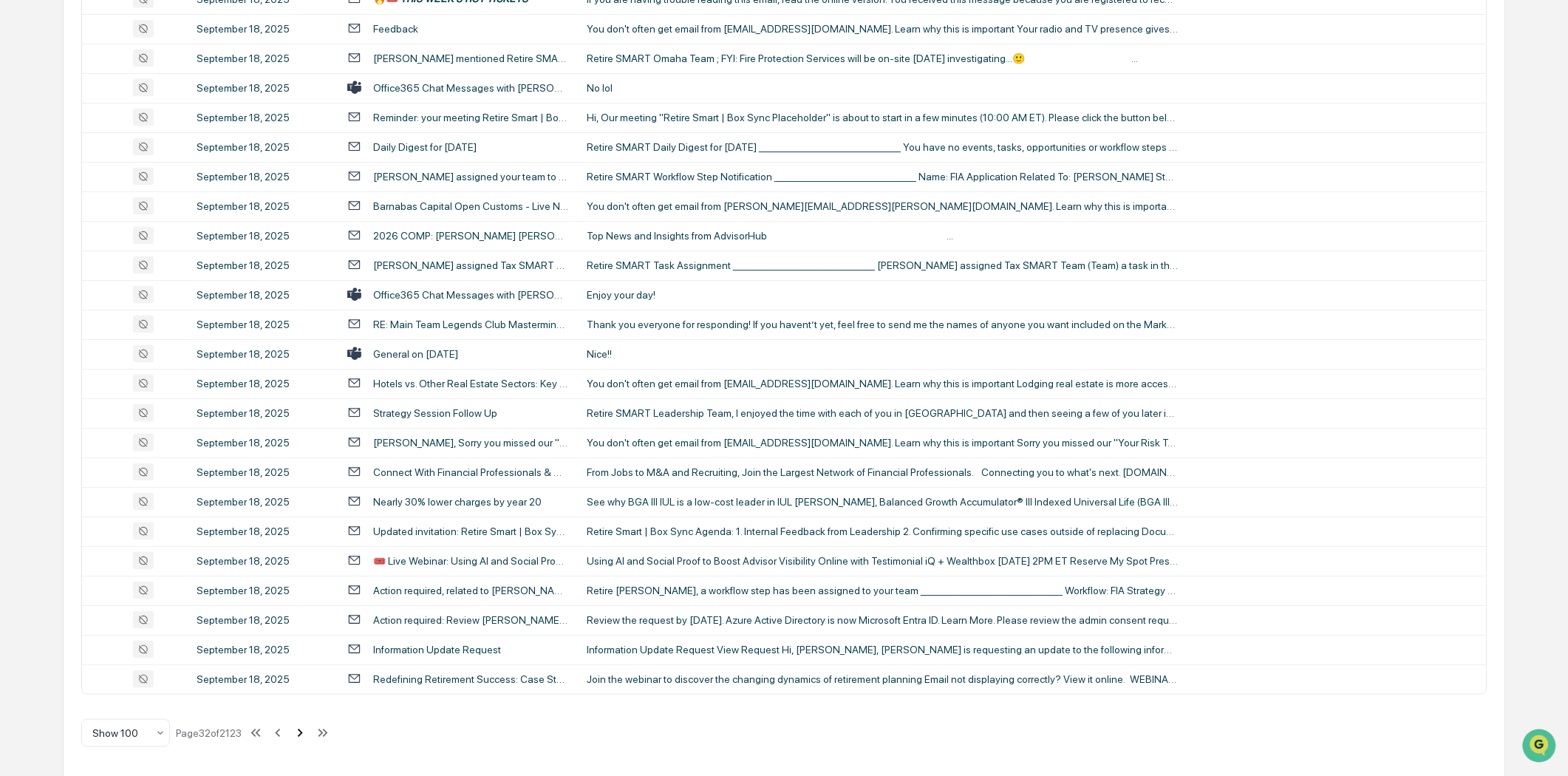
click at [305, 730] on icon at bounding box center [299, 733] width 16 height 16
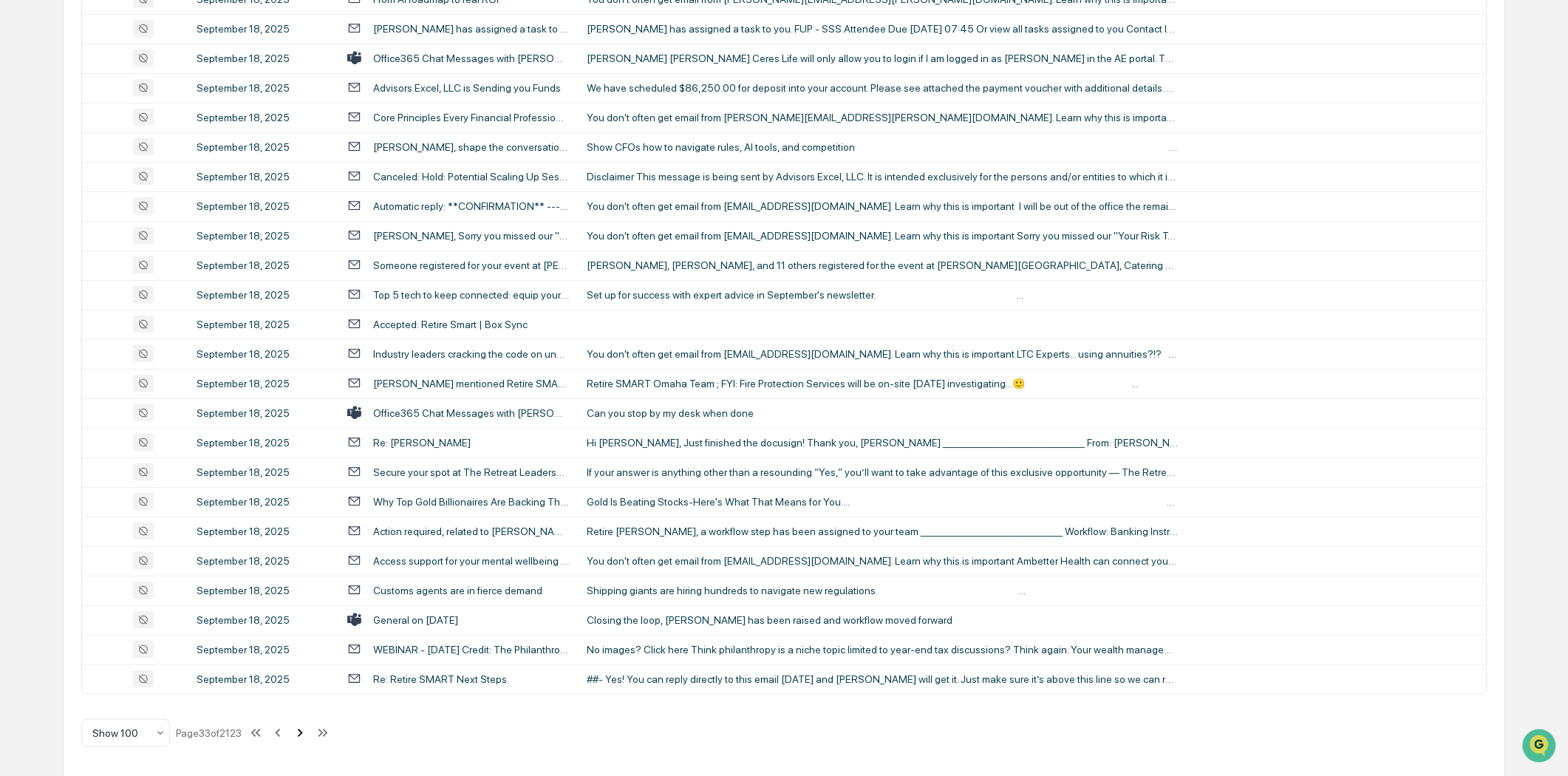
click at [305, 730] on icon at bounding box center [299, 733] width 16 height 16
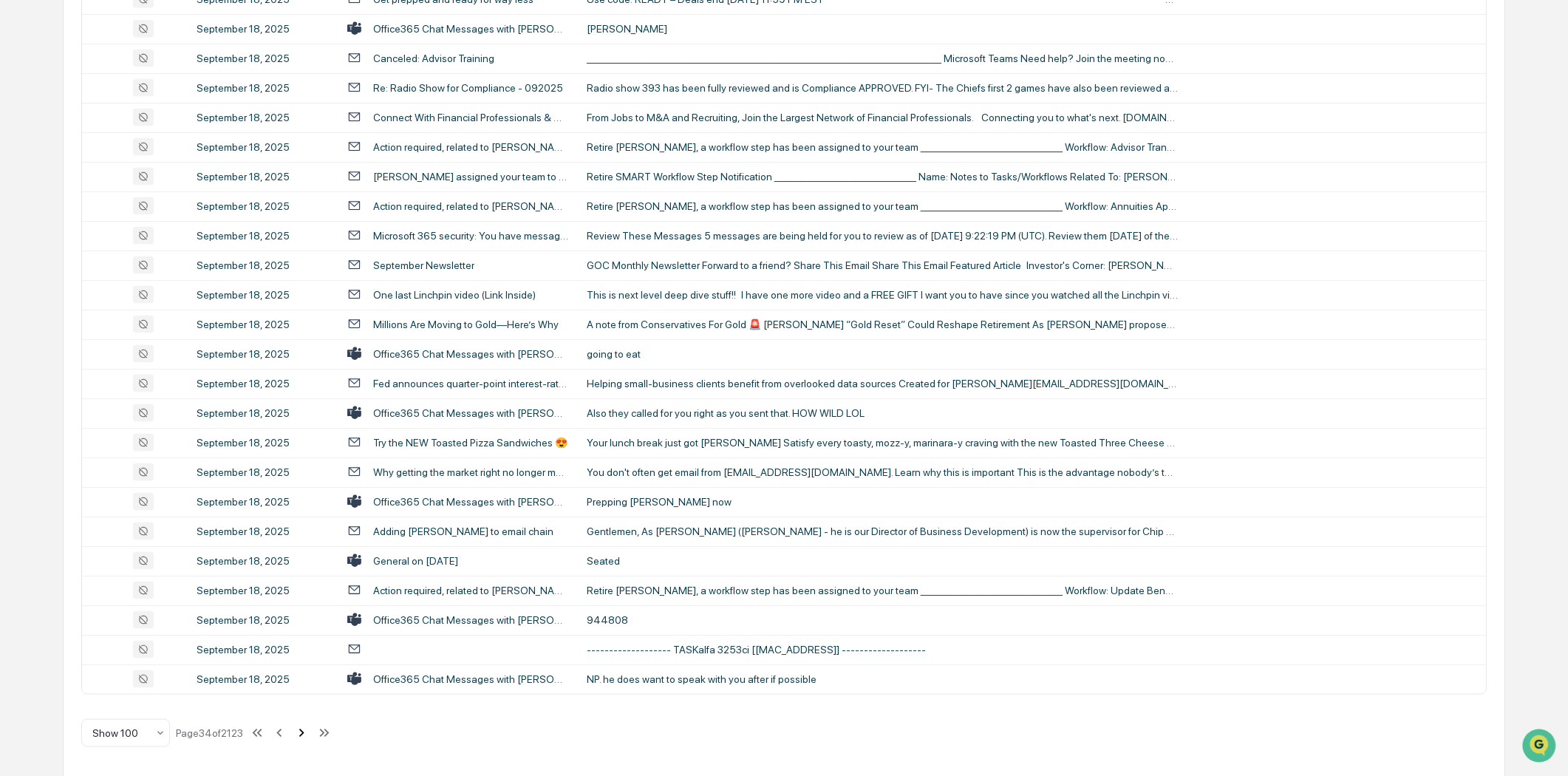
click at [305, 731] on icon at bounding box center [301, 733] width 16 height 16
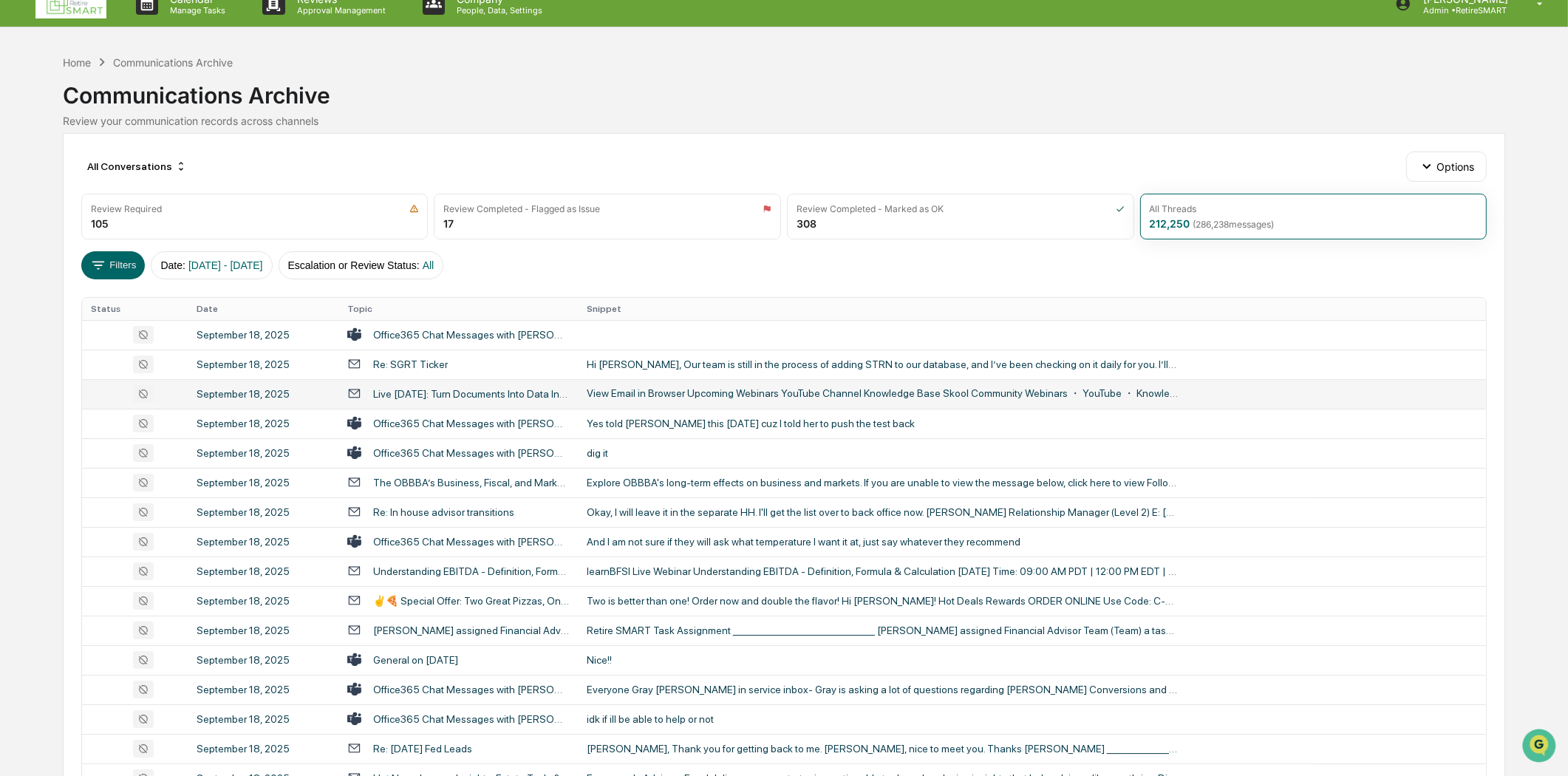
scroll to position [0, 0]
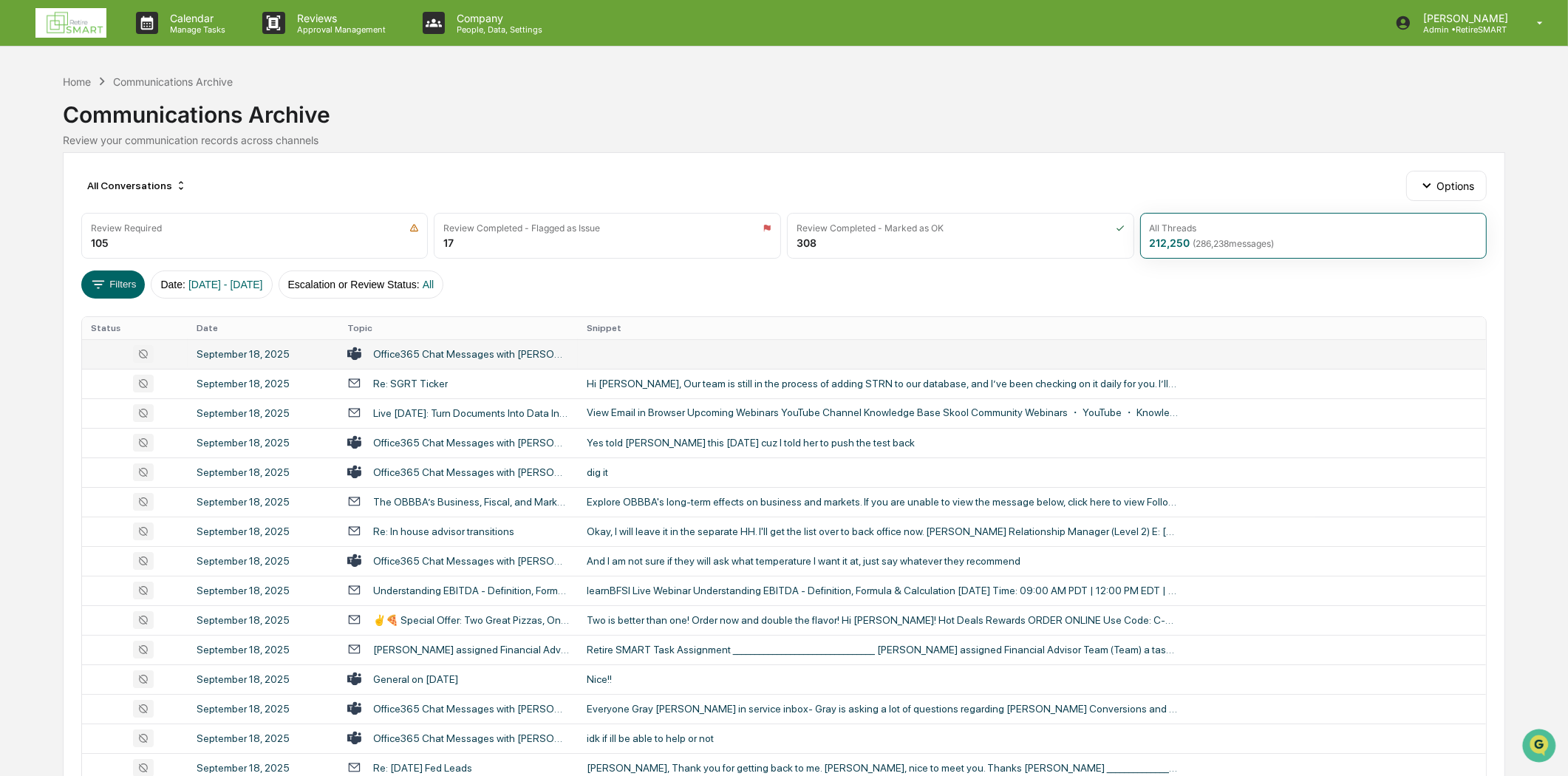
click at [510, 349] on div "Office365 Chat Messages with [PERSON_NAME], [PERSON_NAME] on [DATE]" at bounding box center [471, 354] width 196 height 12
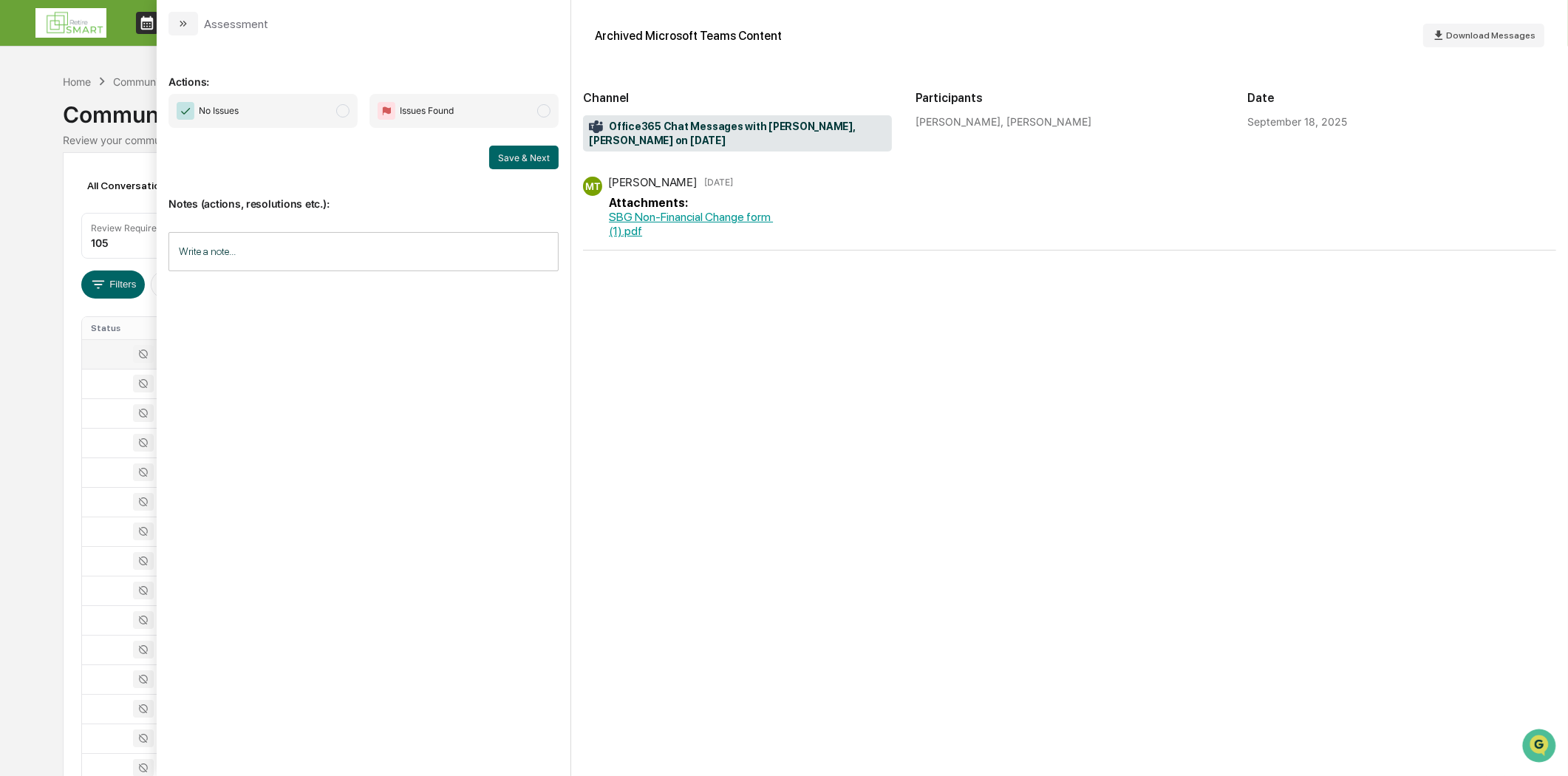
click at [182, 22] on icon "modal" at bounding box center [183, 24] width 12 height 12
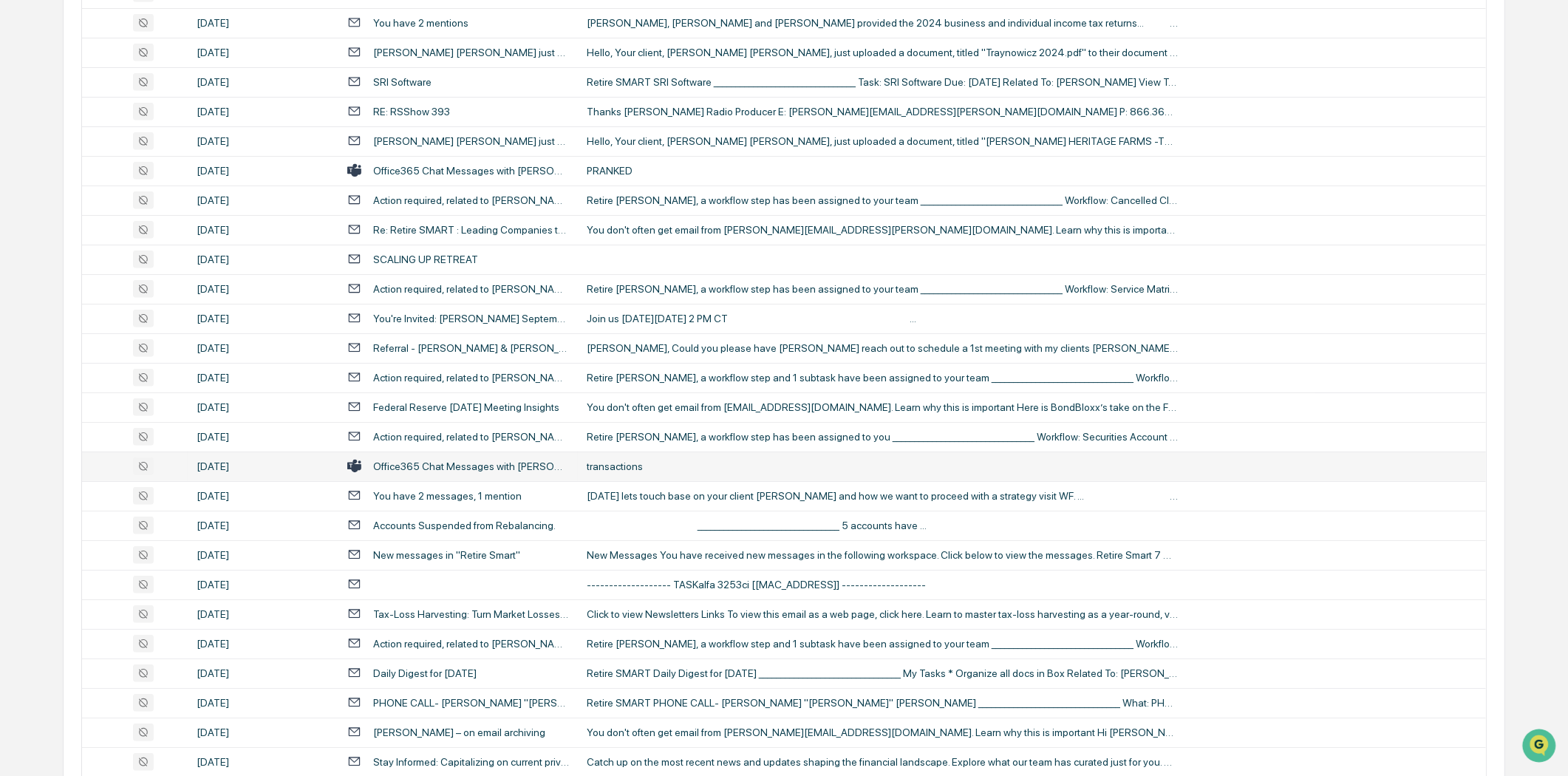
scroll to position [1395, 0]
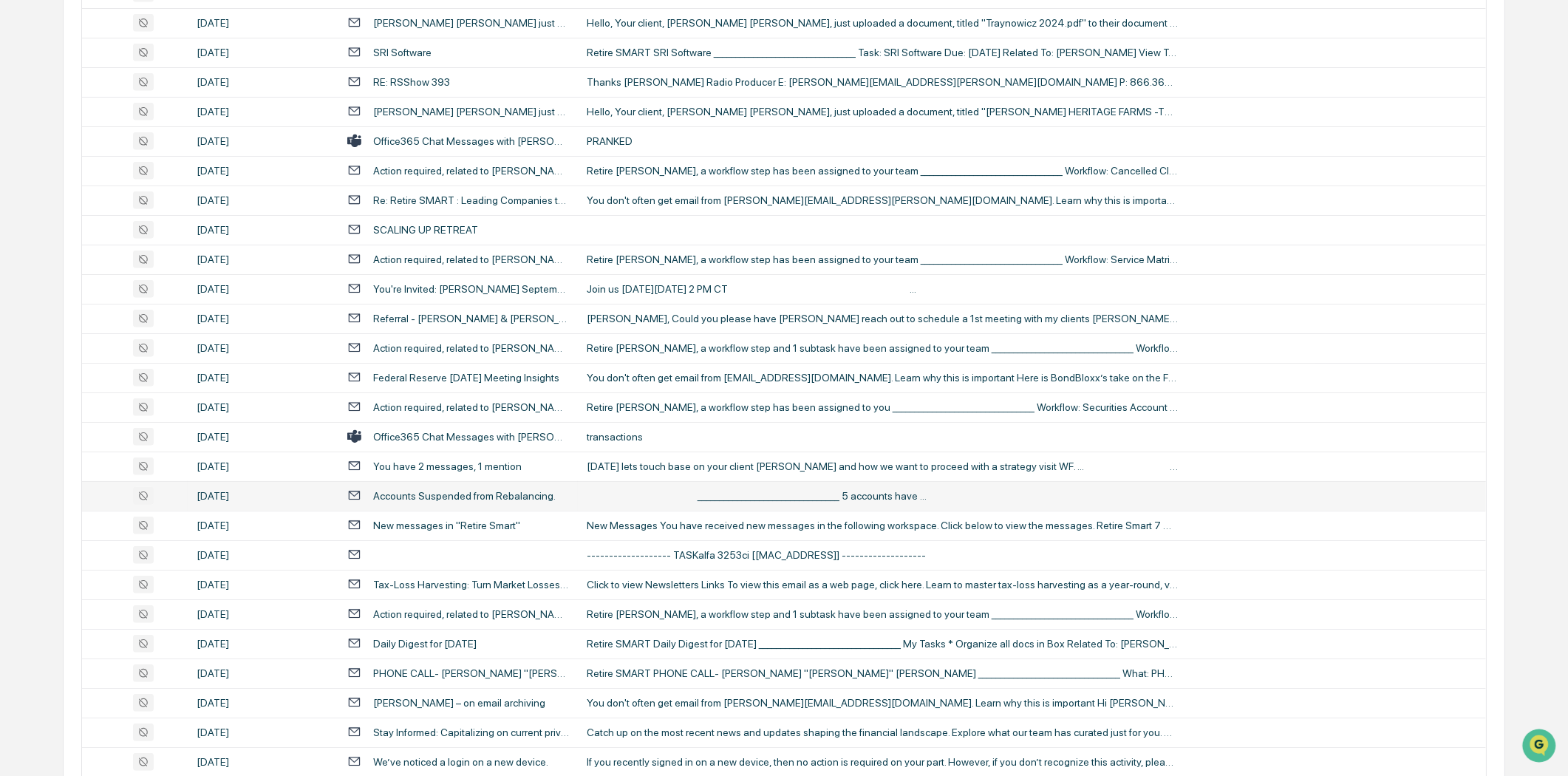
click at [514, 490] on div "Accounts Suspended from Rebalancing." at bounding box center [463, 496] width 182 height 12
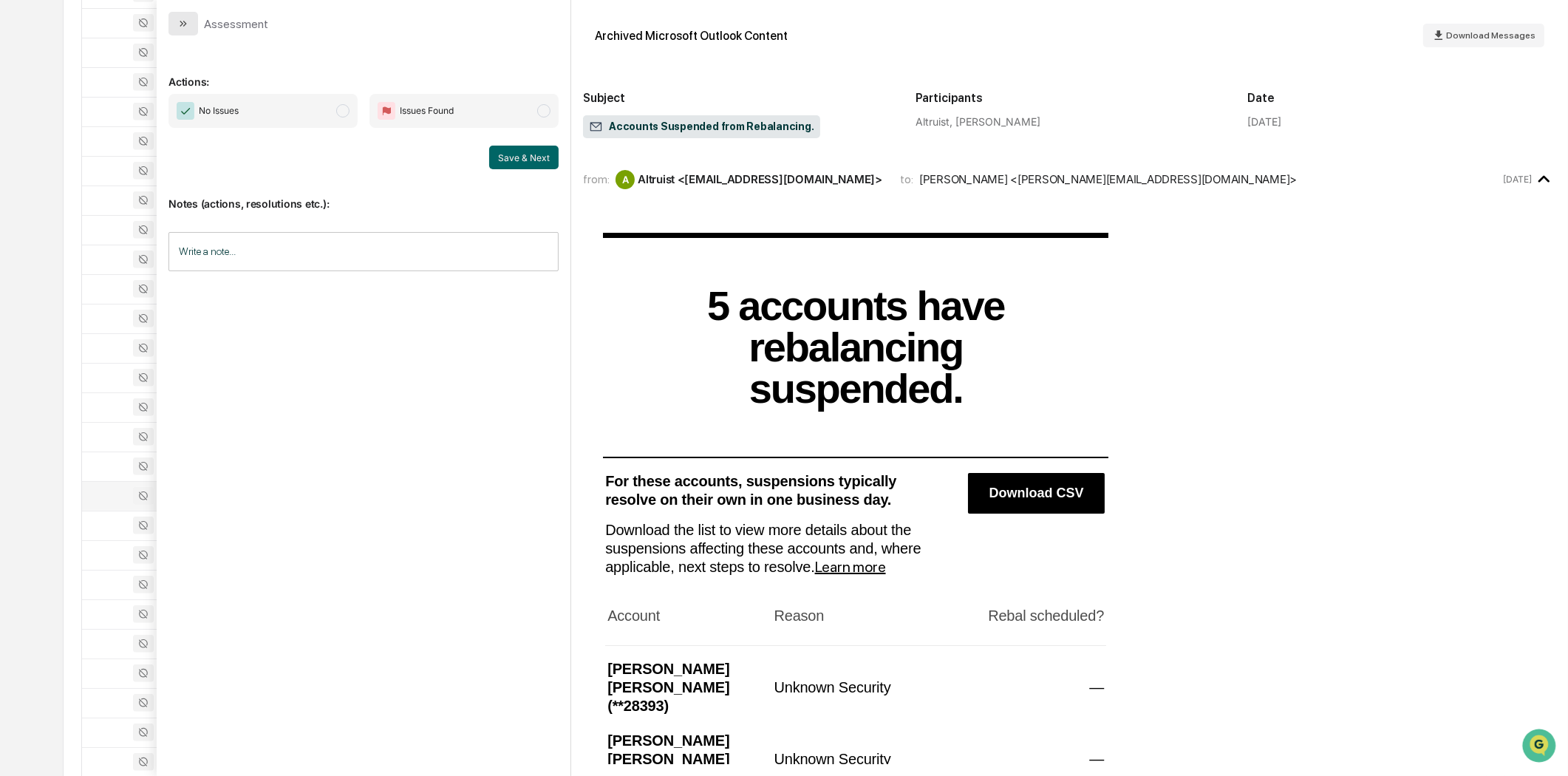
click at [193, 22] on button "modal" at bounding box center [183, 24] width 29 height 24
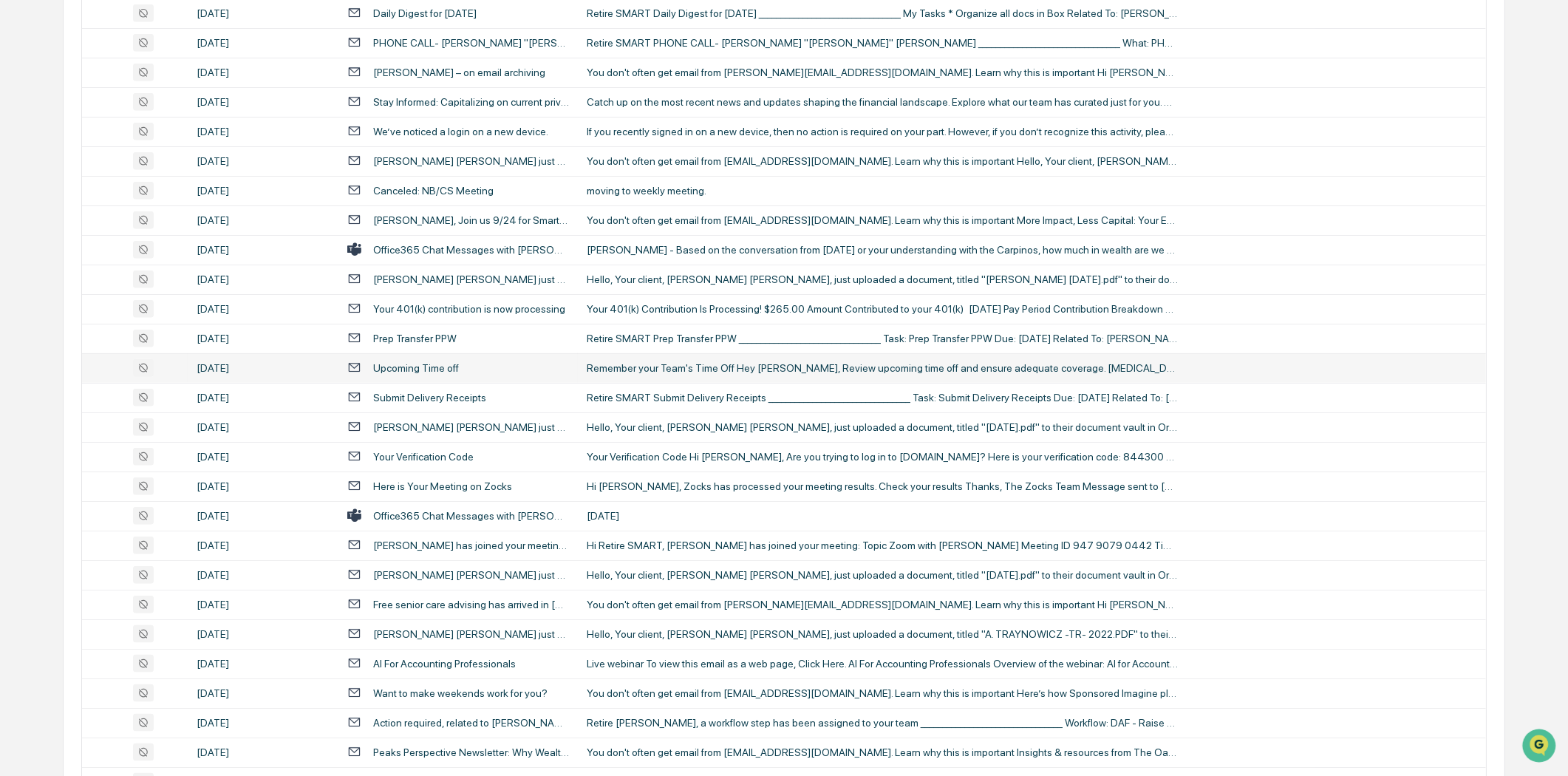
scroll to position [2053, 0]
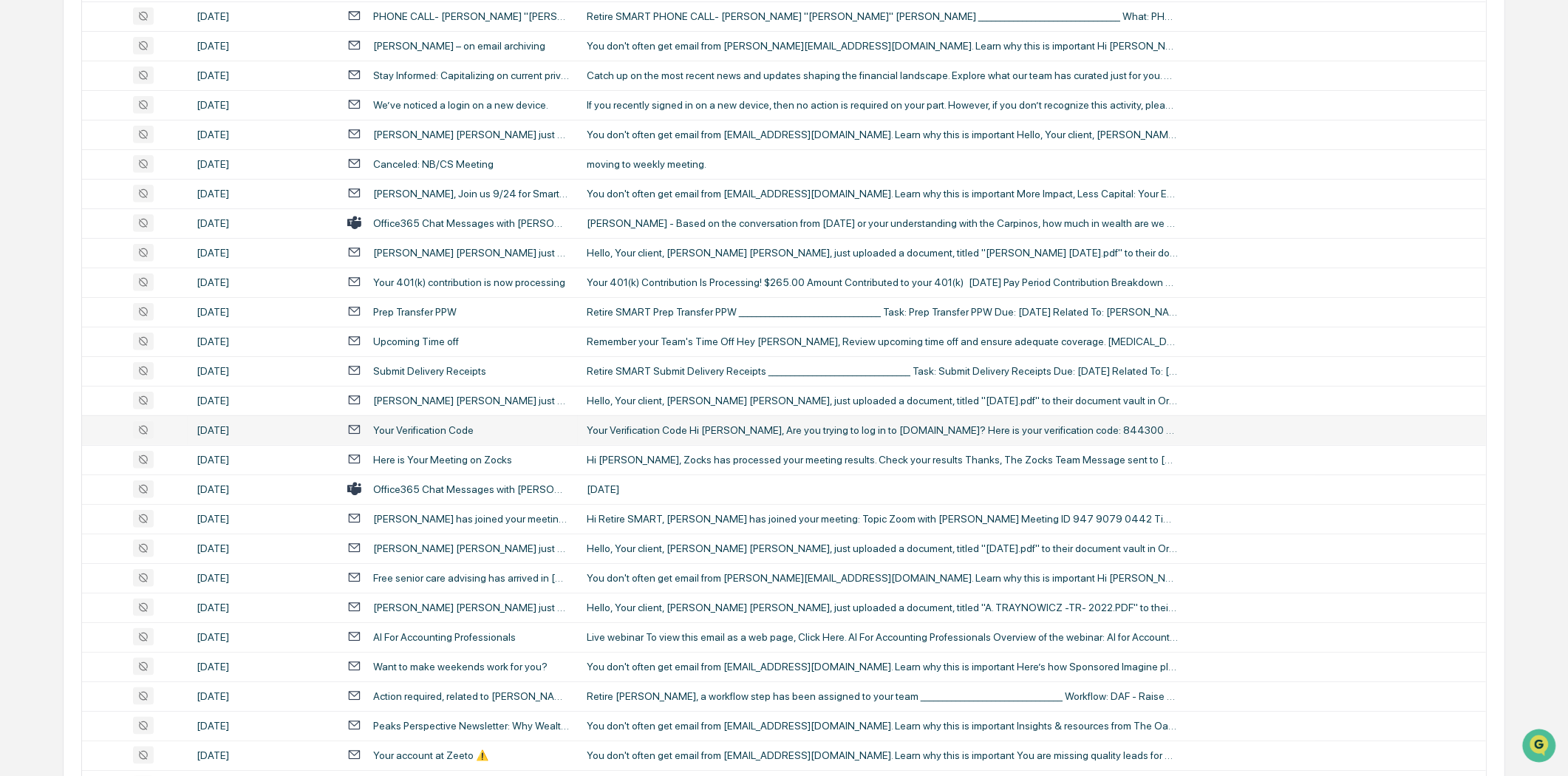
click at [482, 424] on div "Your Verification Code" at bounding box center [458, 430] width 222 height 14
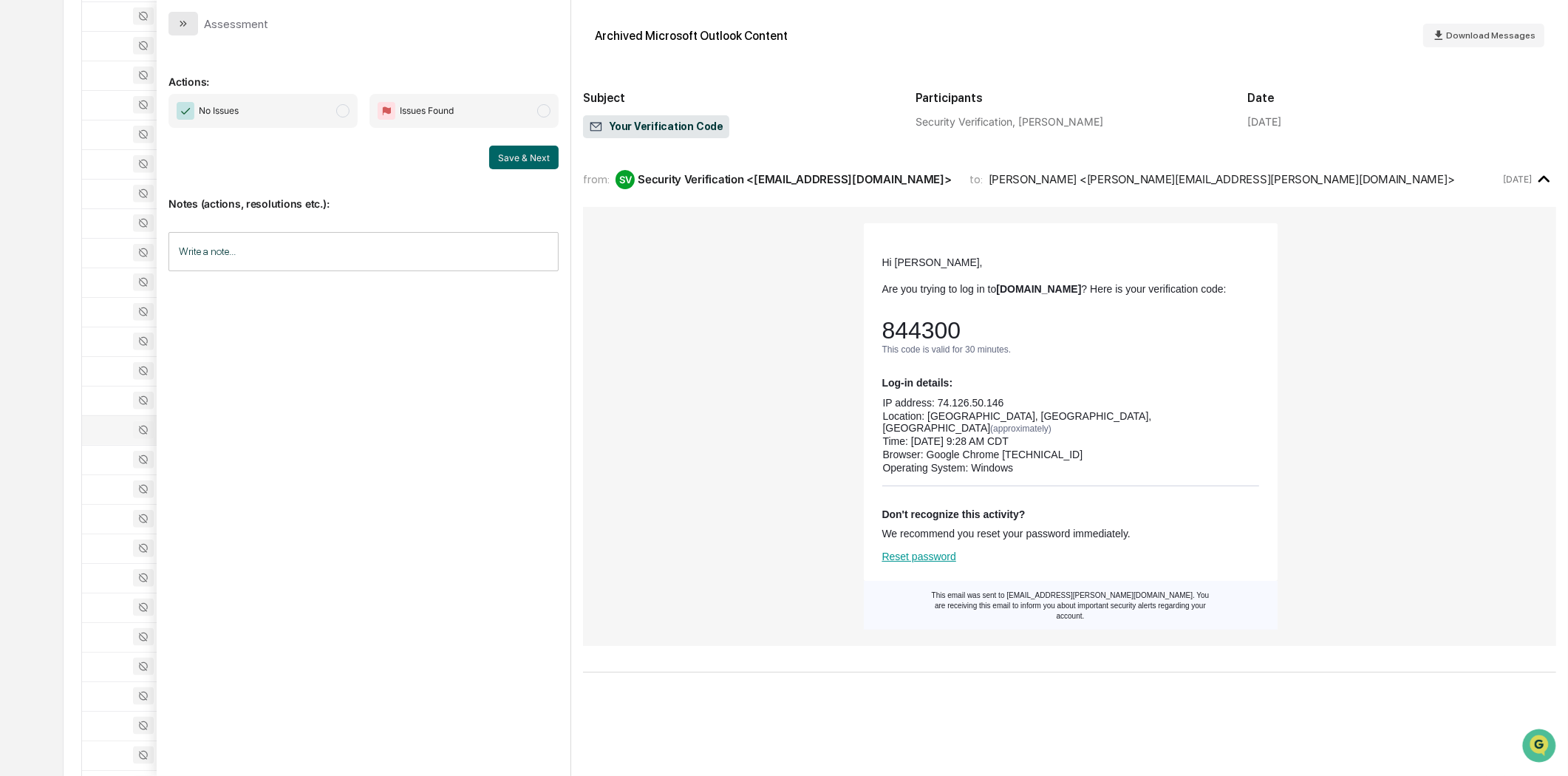
click at [183, 22] on icon "modal" at bounding box center [183, 24] width 12 height 12
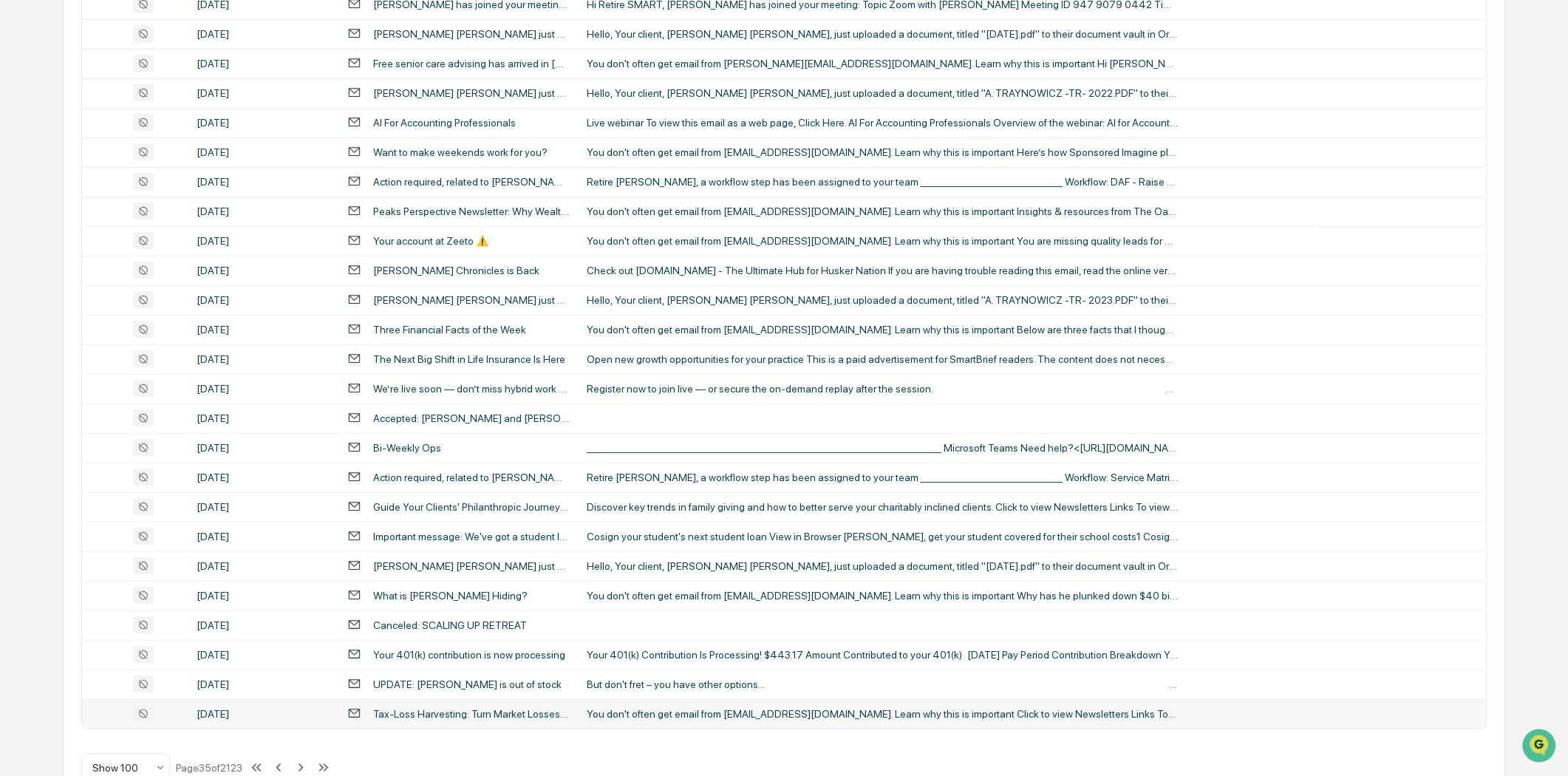
scroll to position [2602, 0]
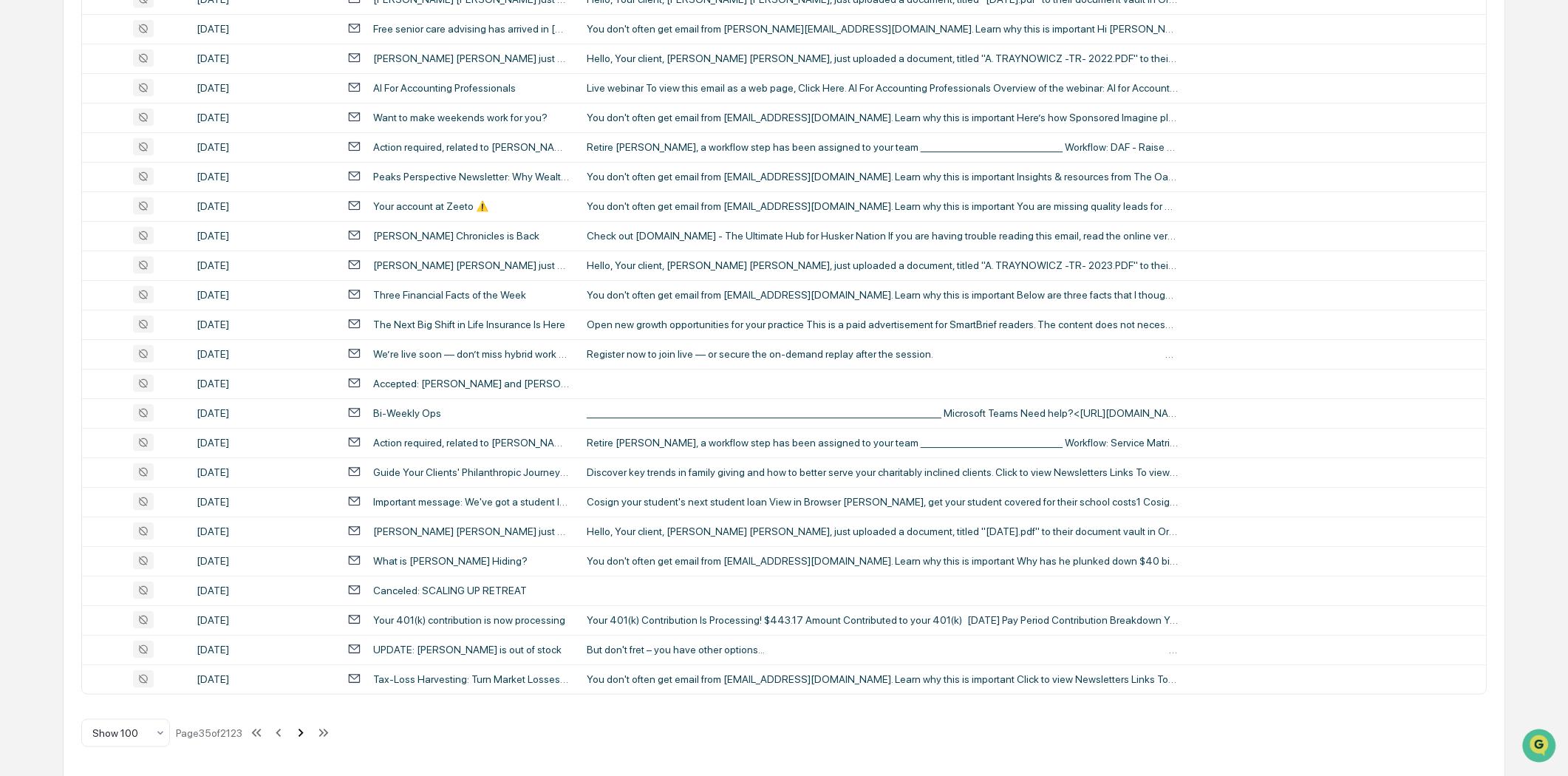
click at [308, 728] on icon at bounding box center [300, 733] width 16 height 16
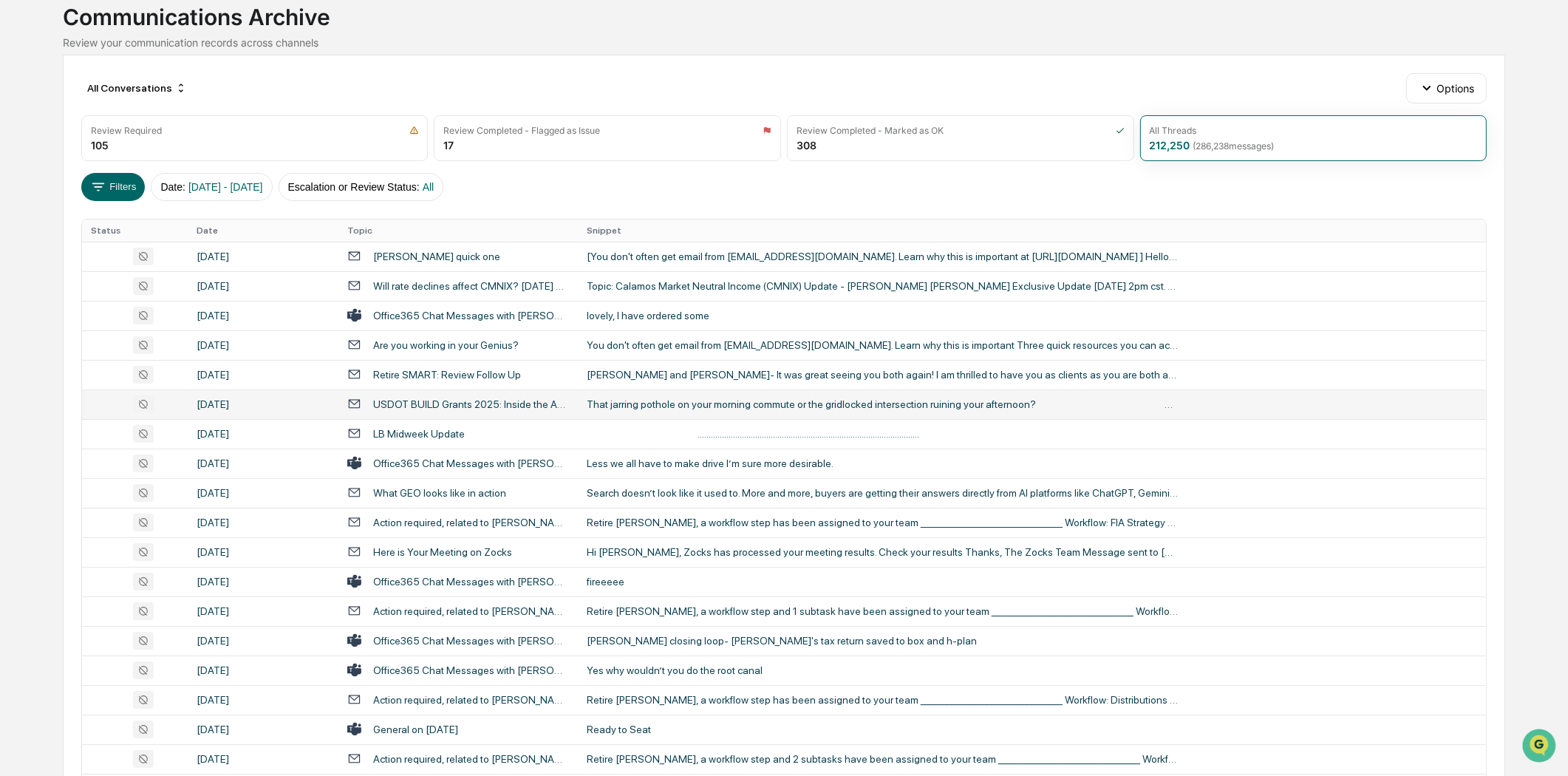
scroll to position [0, 0]
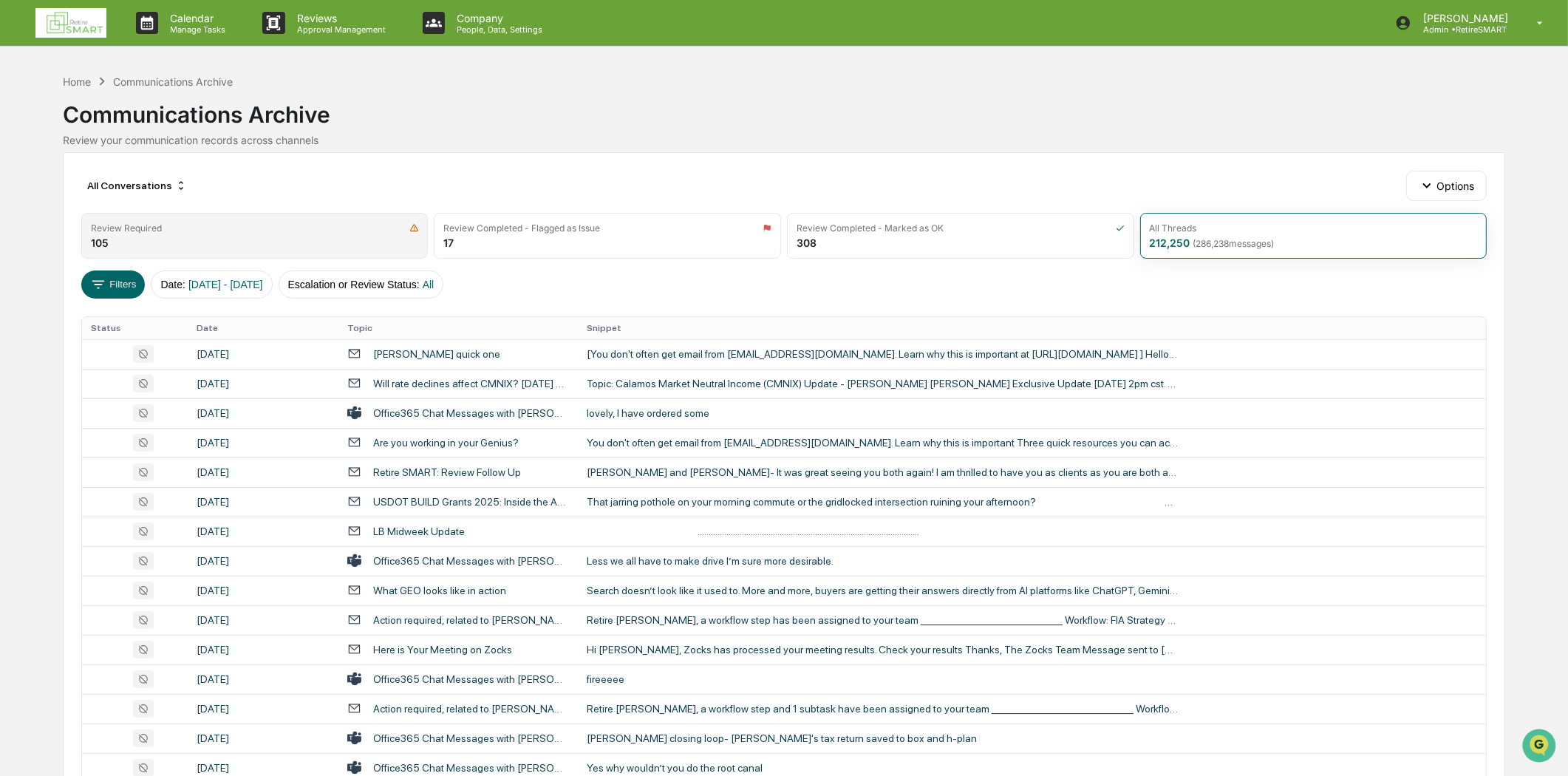
click at [90, 225] on div "Review Required 105" at bounding box center [255, 236] width 347 height 46
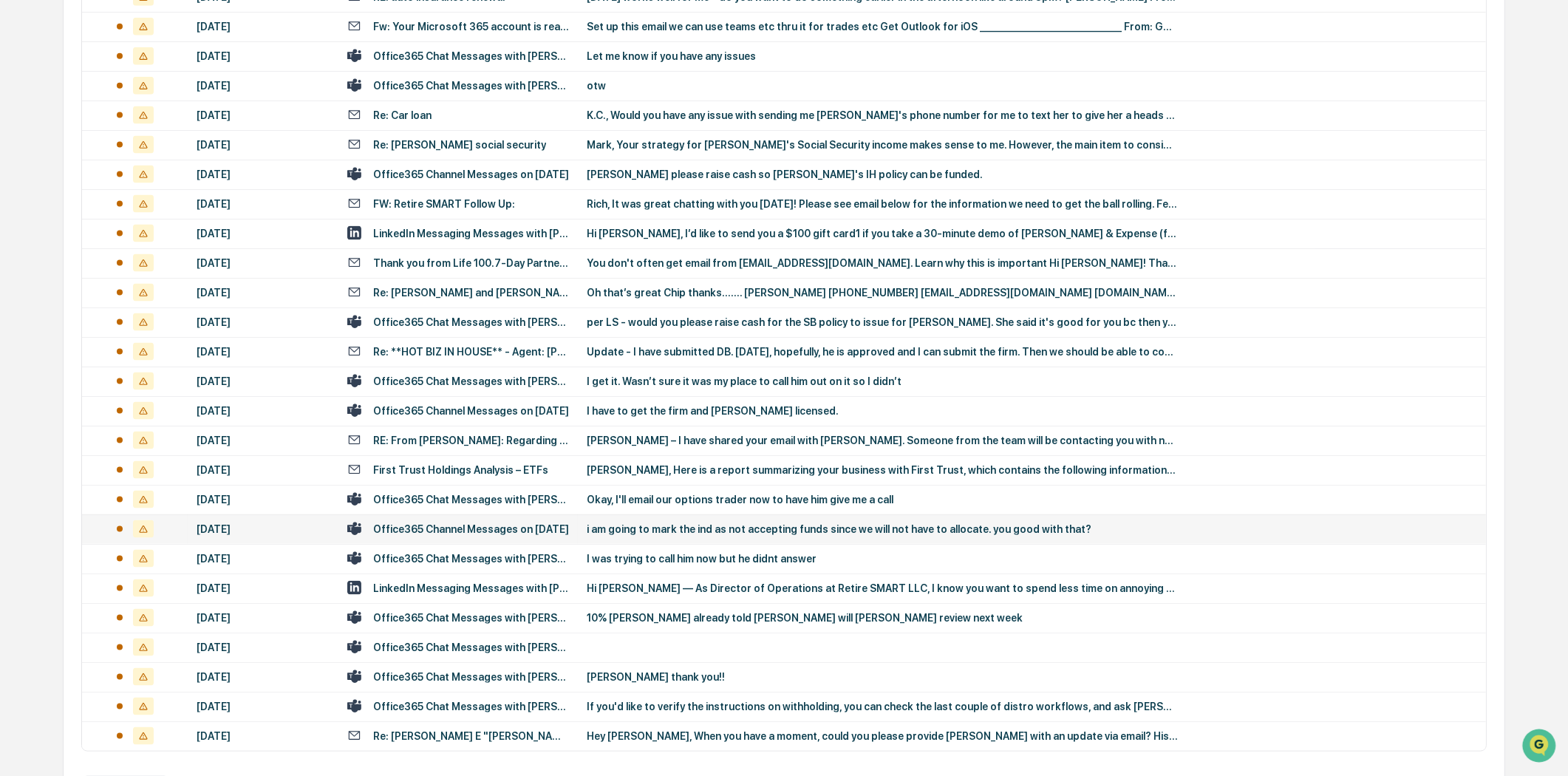
scroll to position [2602, 0]
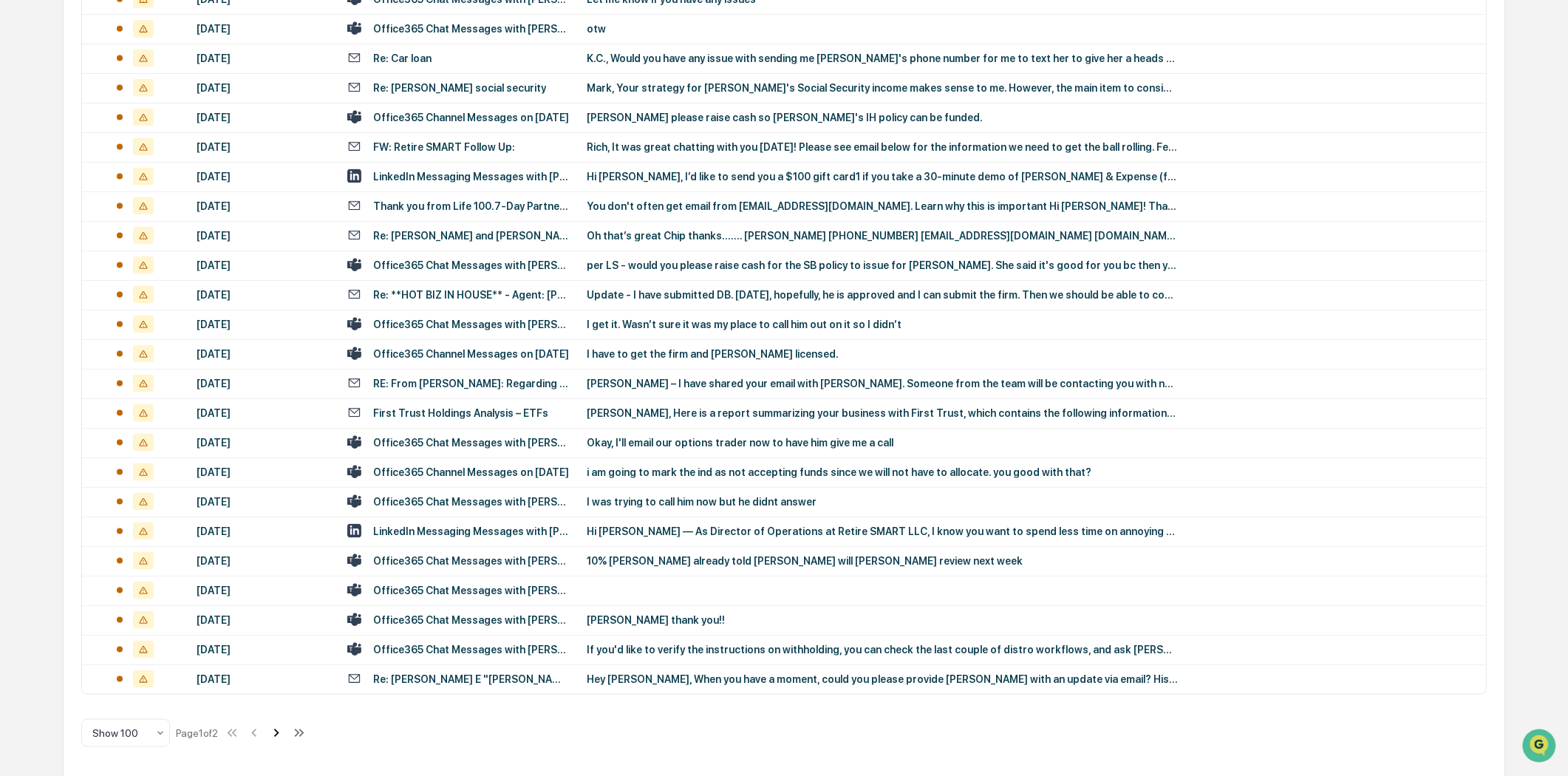
click at [278, 727] on icon at bounding box center [275, 733] width 16 height 16
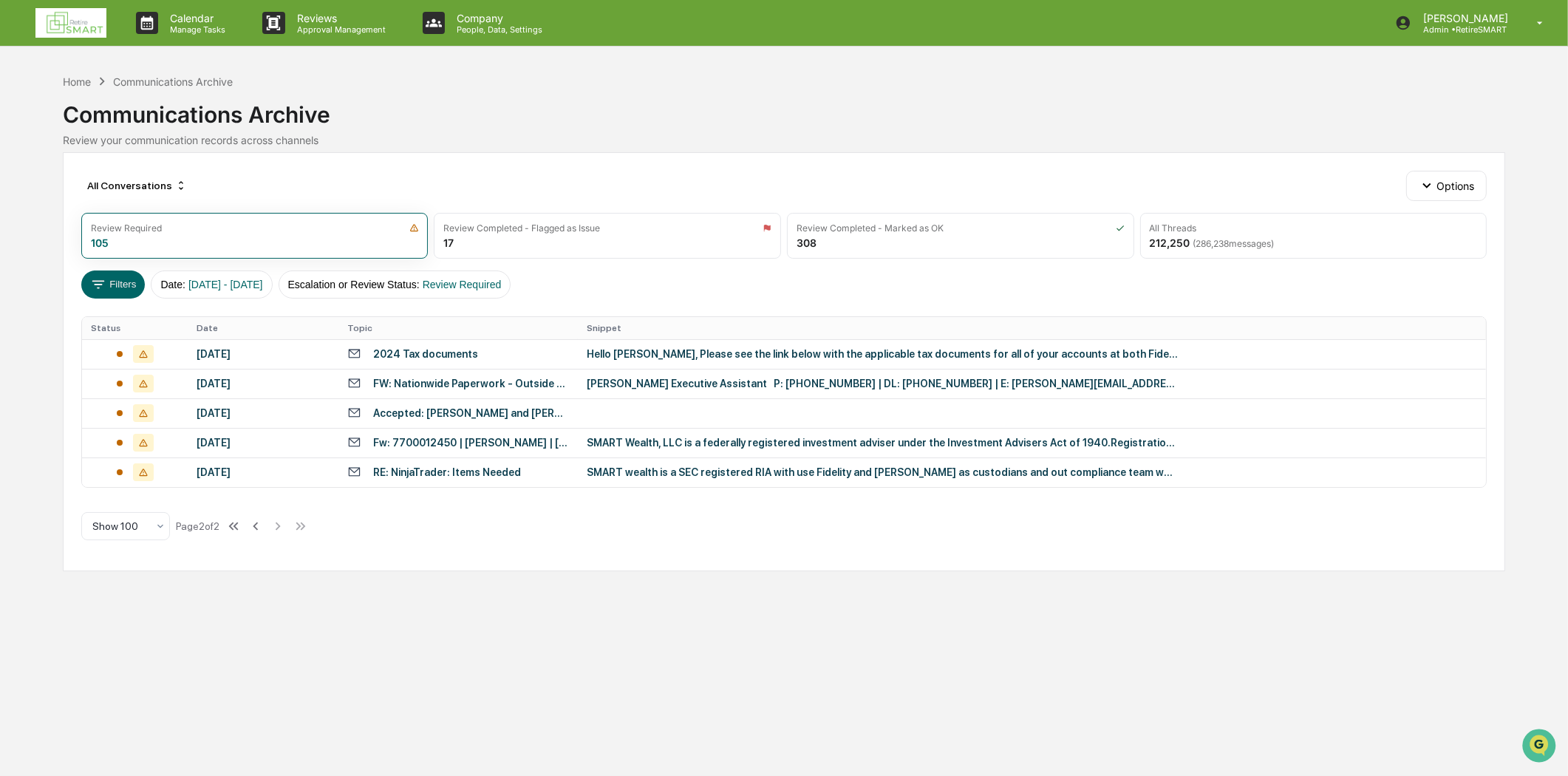
scroll to position [0, 0]
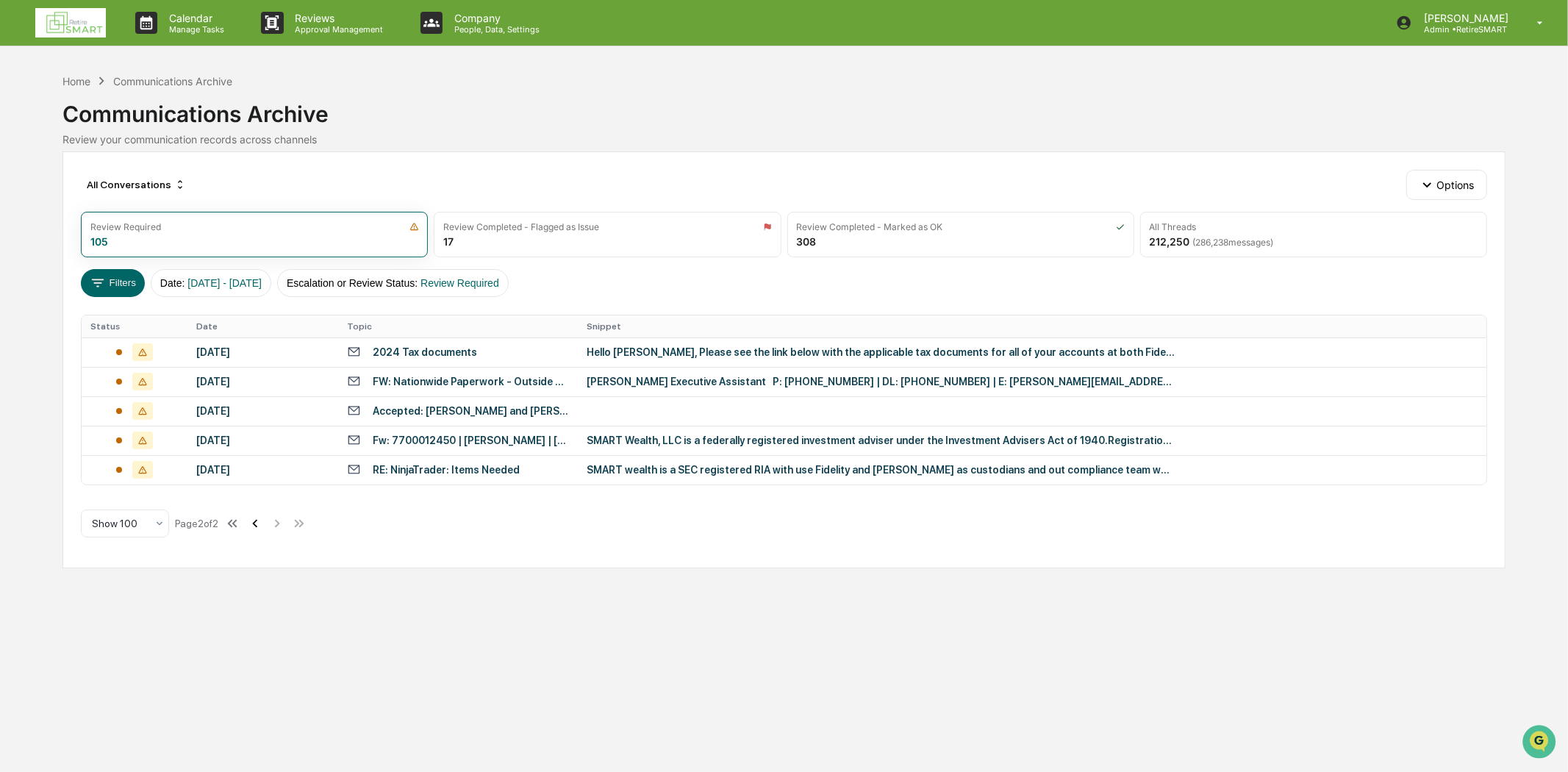
click at [262, 523] on icon at bounding box center [254, 523] width 16 height 16
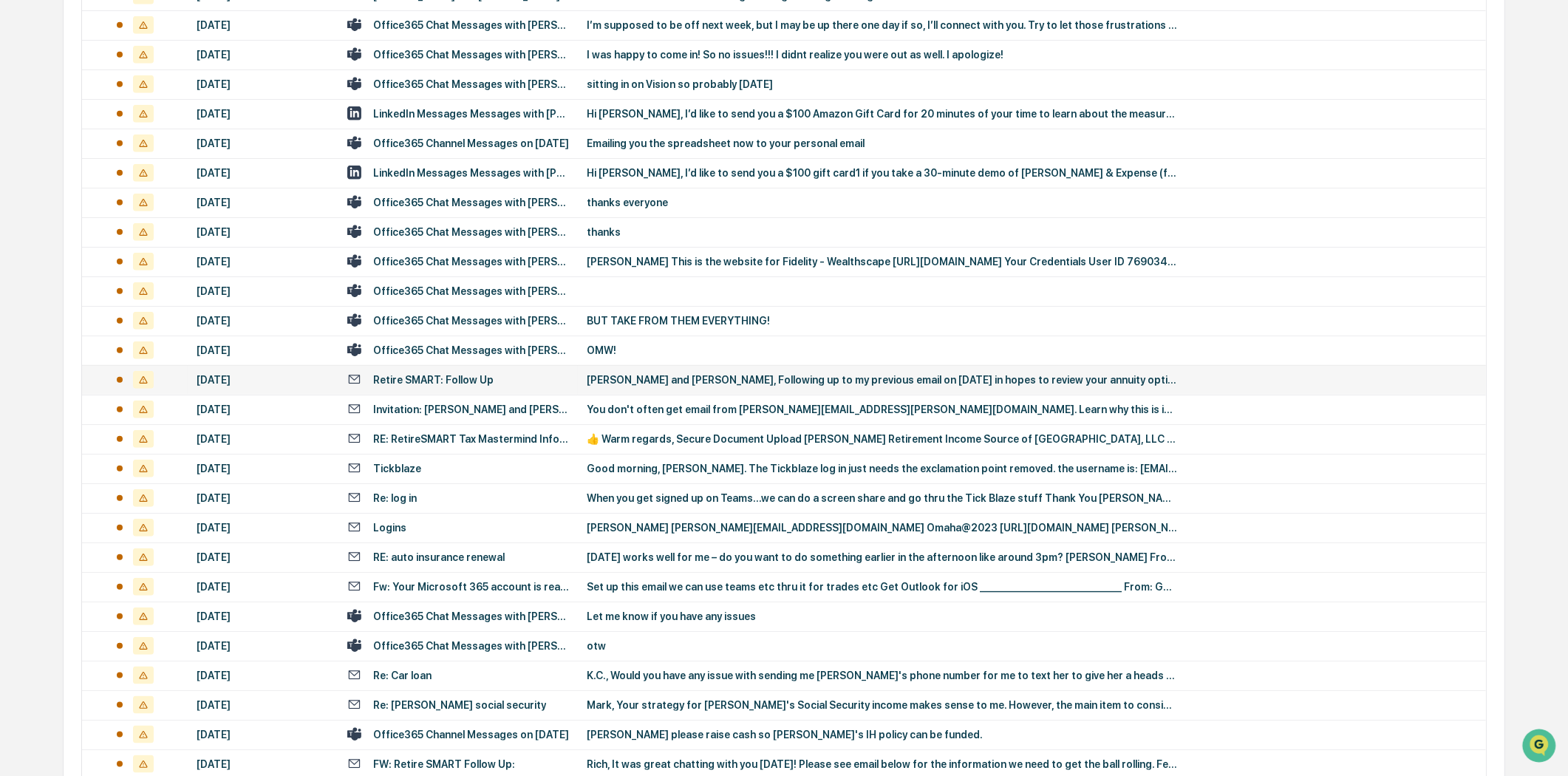
scroll to position [1945, 0]
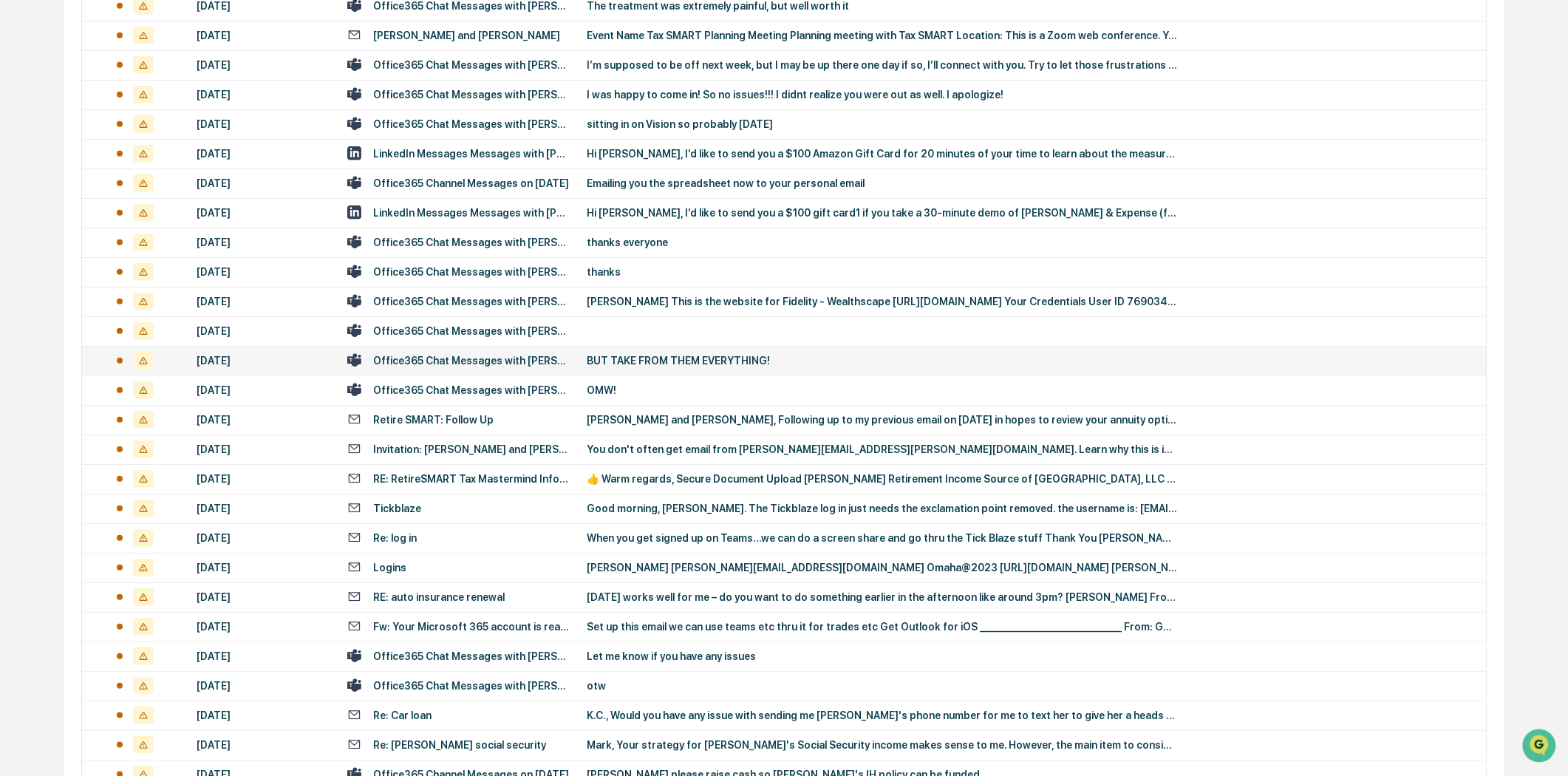
click at [550, 361] on div "Office365 Chat Messages with [PERSON_NAME], [PERSON_NAME] on [DATE]" at bounding box center [471, 361] width 196 height 12
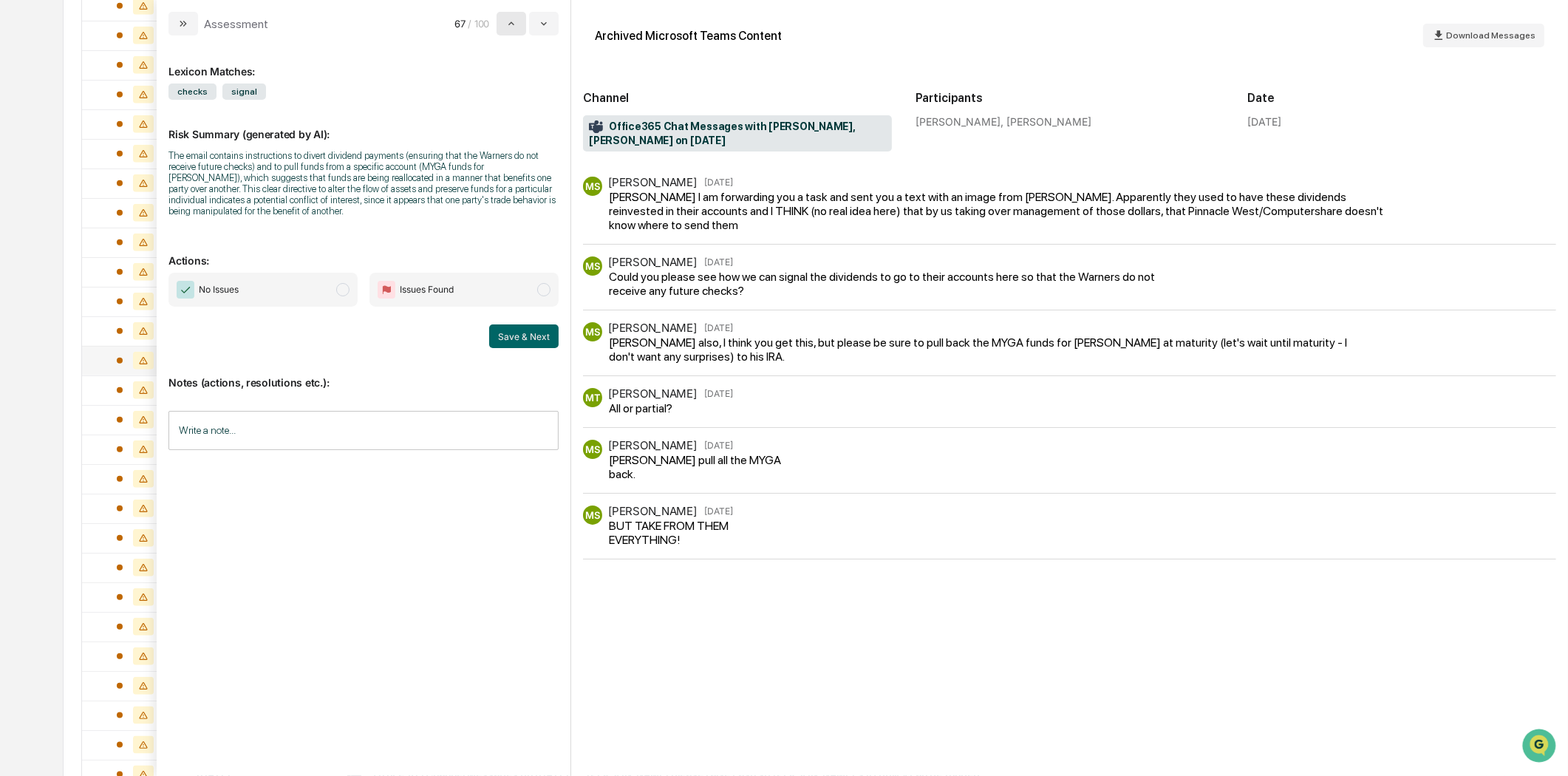
click at [511, 19] on icon "modal" at bounding box center [511, 24] width 12 height 12
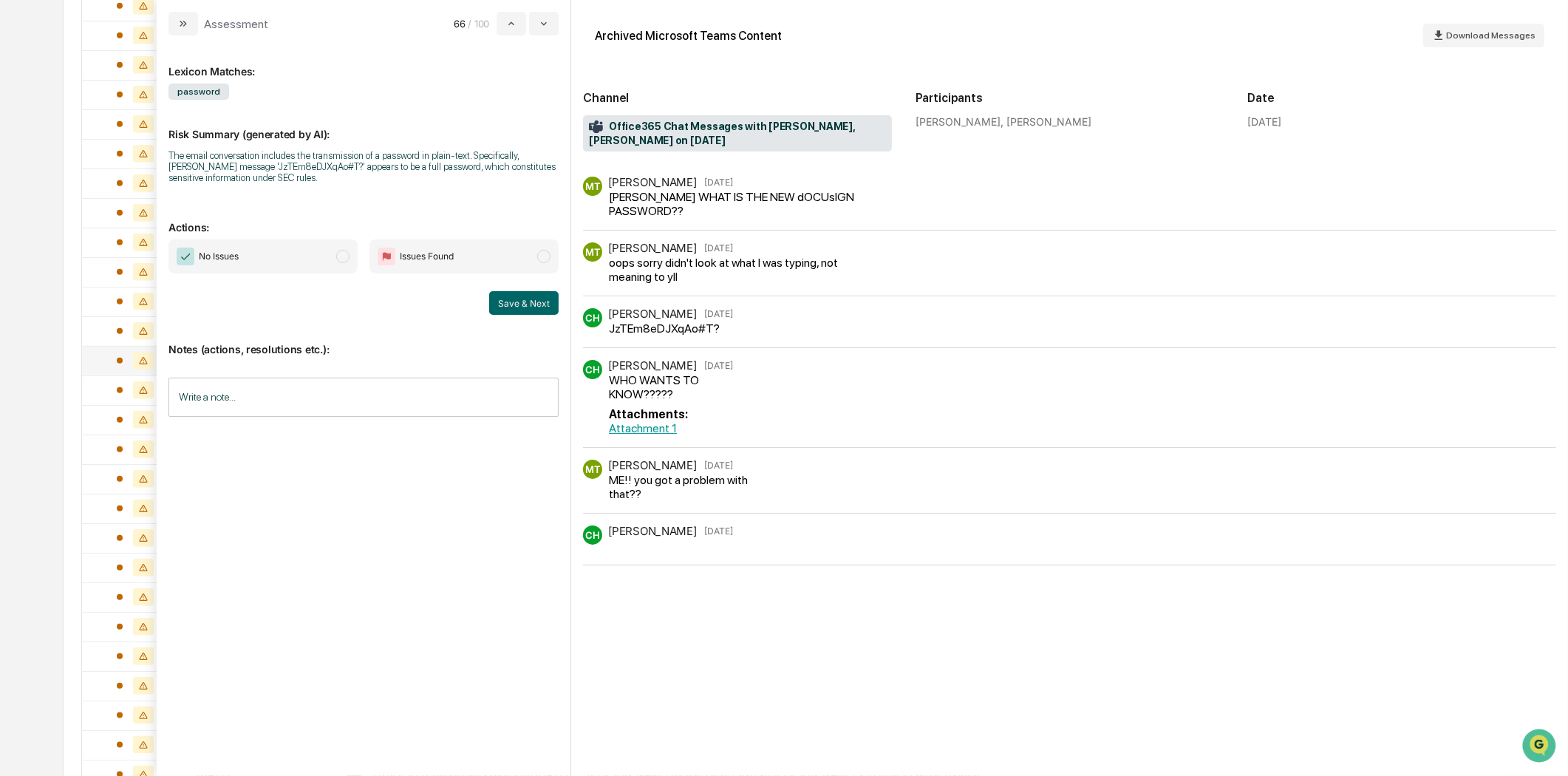
click at [193, 20] on button "modal" at bounding box center [183, 24] width 29 height 24
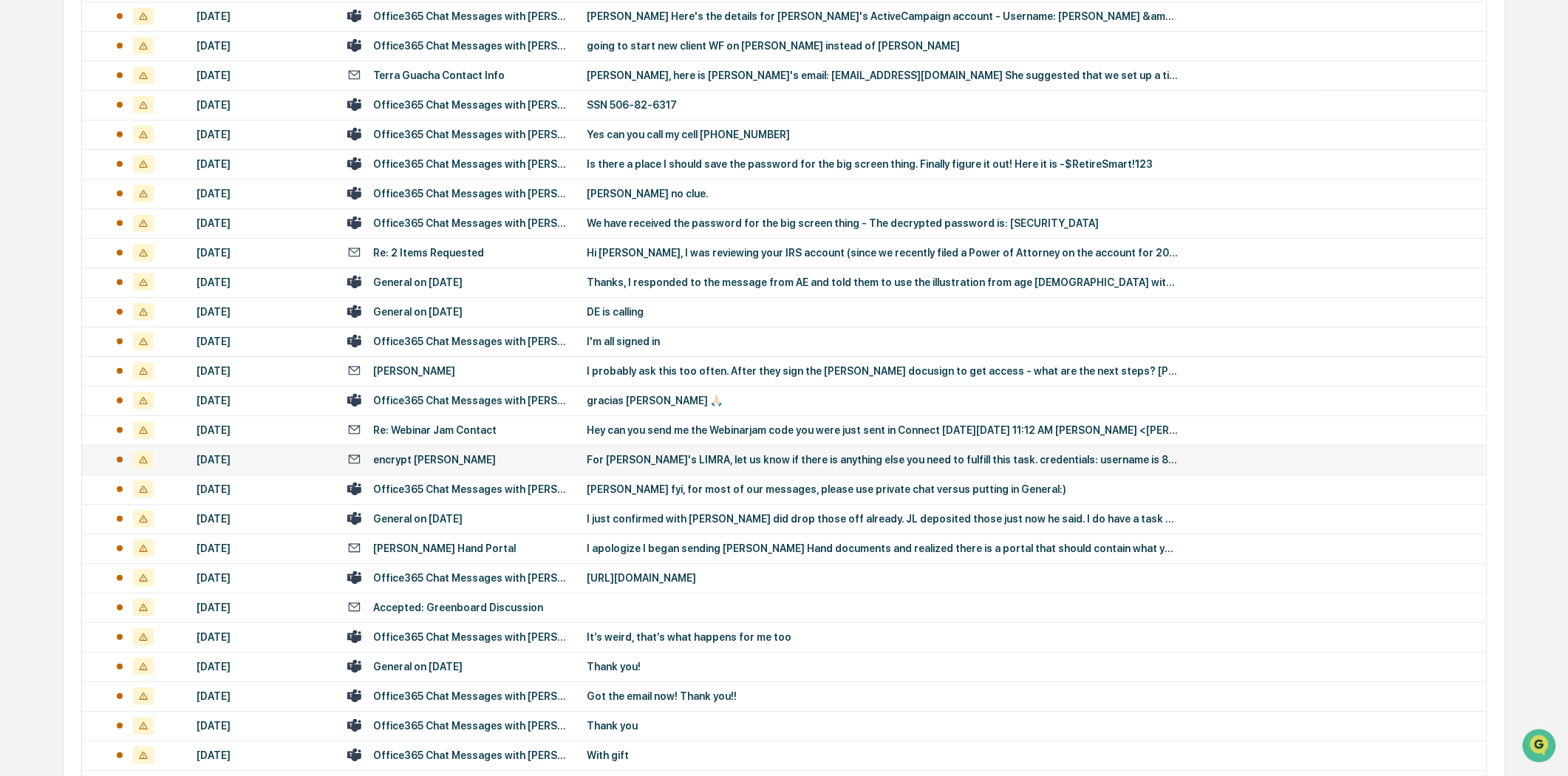
scroll to position [959, 0]
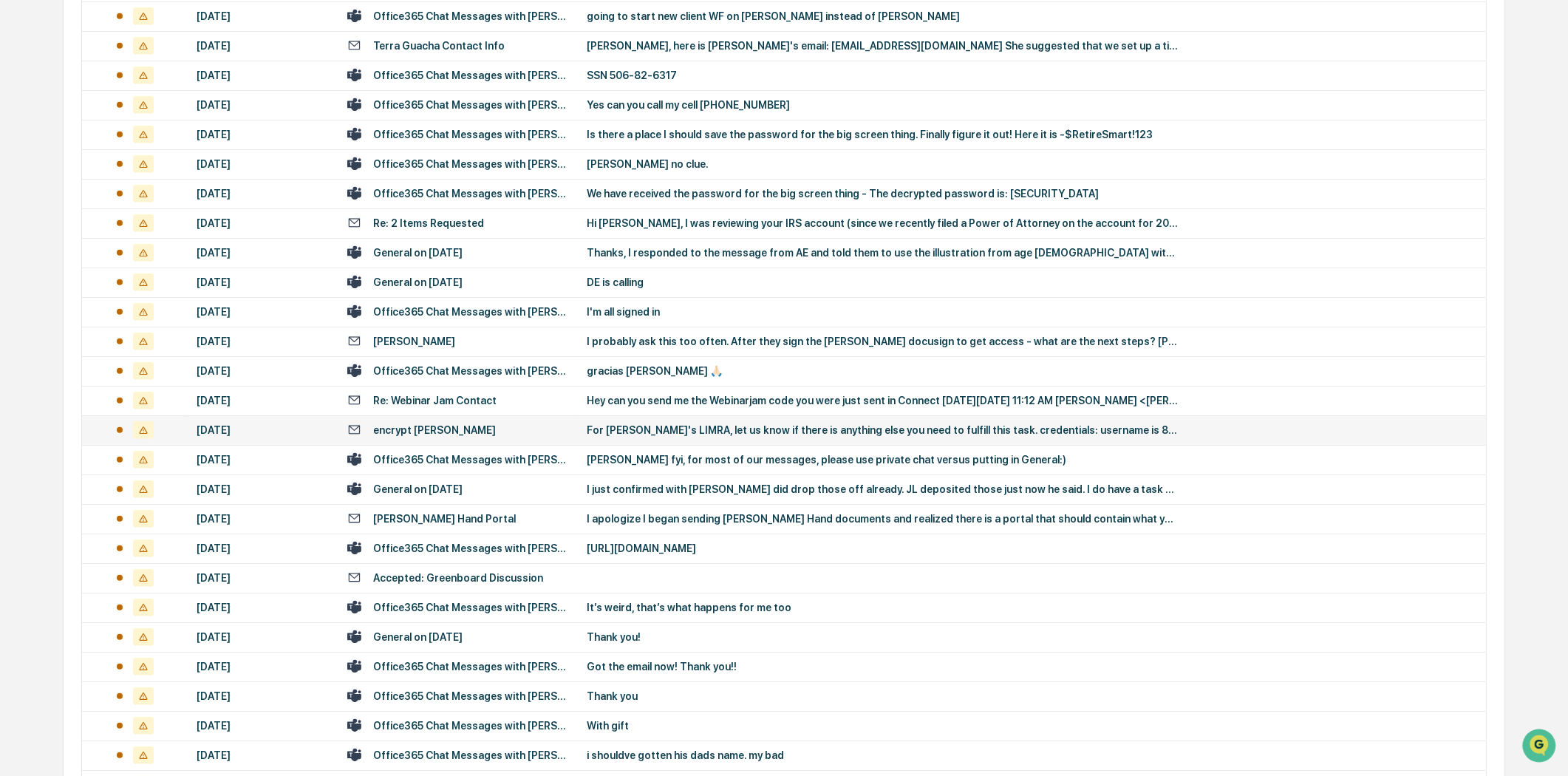
click at [498, 430] on div "encrypt [PERSON_NAME]" at bounding box center [458, 430] width 222 height 14
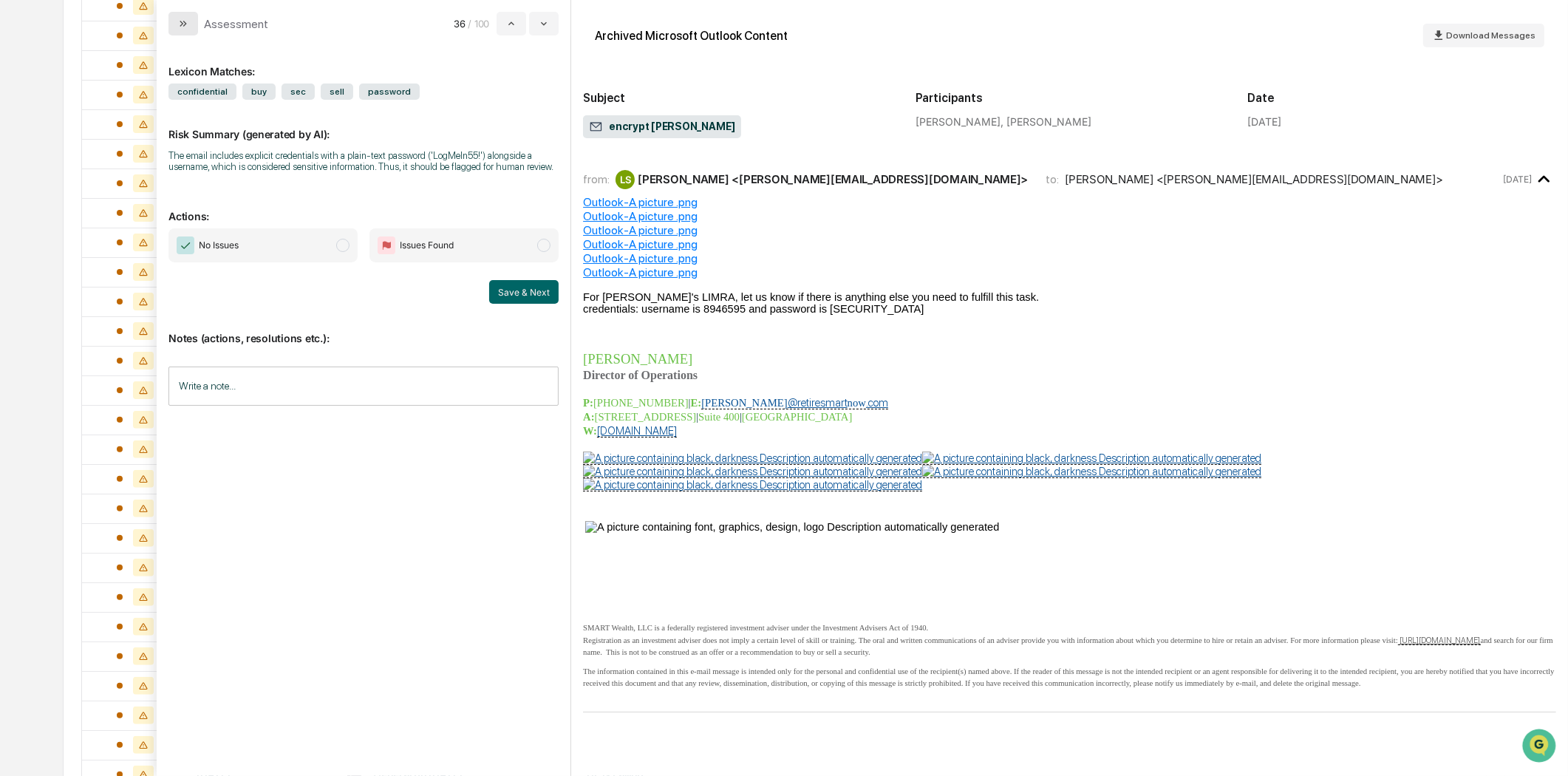
click at [193, 25] on button "modal" at bounding box center [183, 24] width 29 height 24
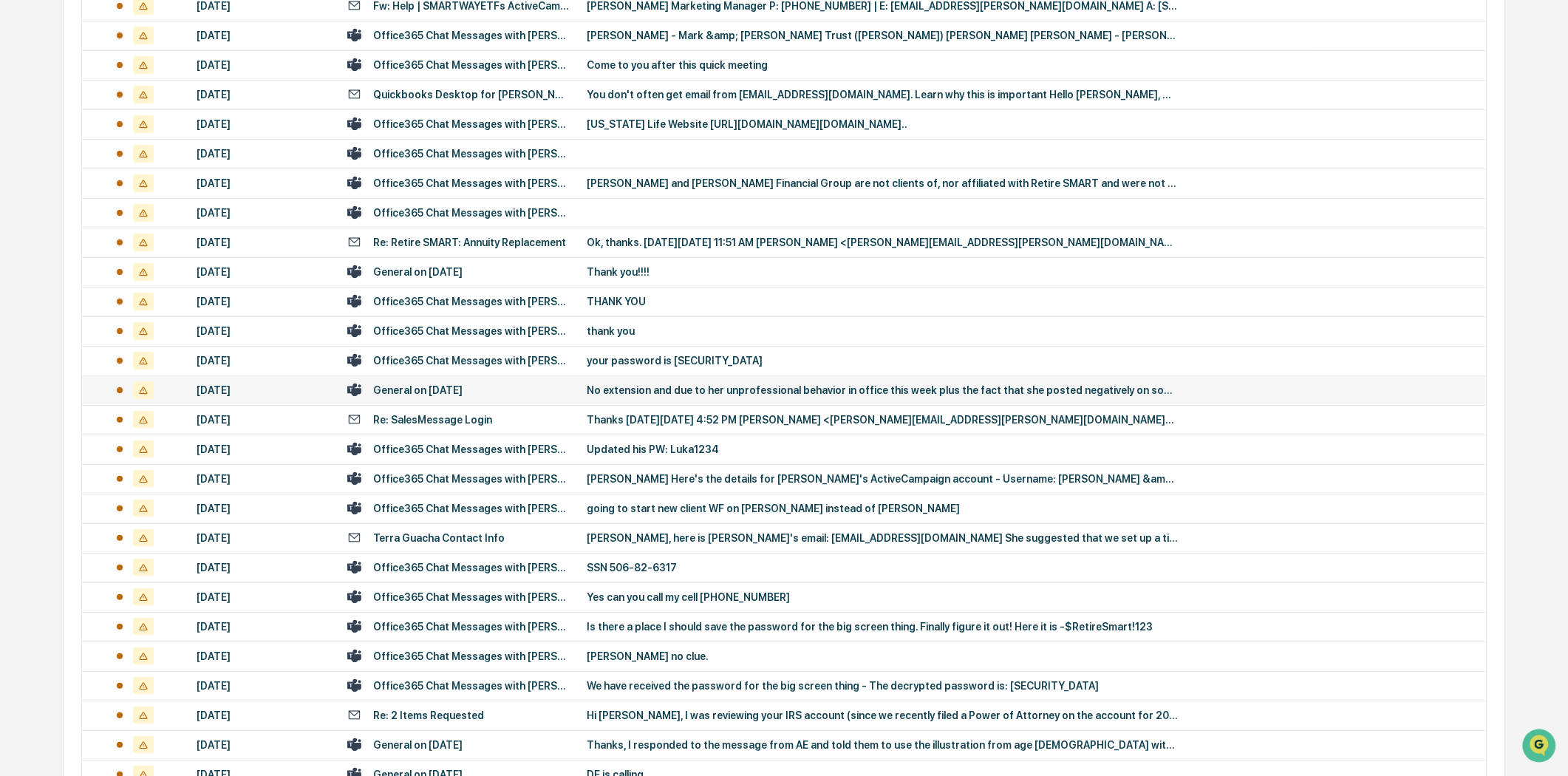
click at [503, 388] on div "General on [DATE]" at bounding box center [458, 390] width 222 height 14
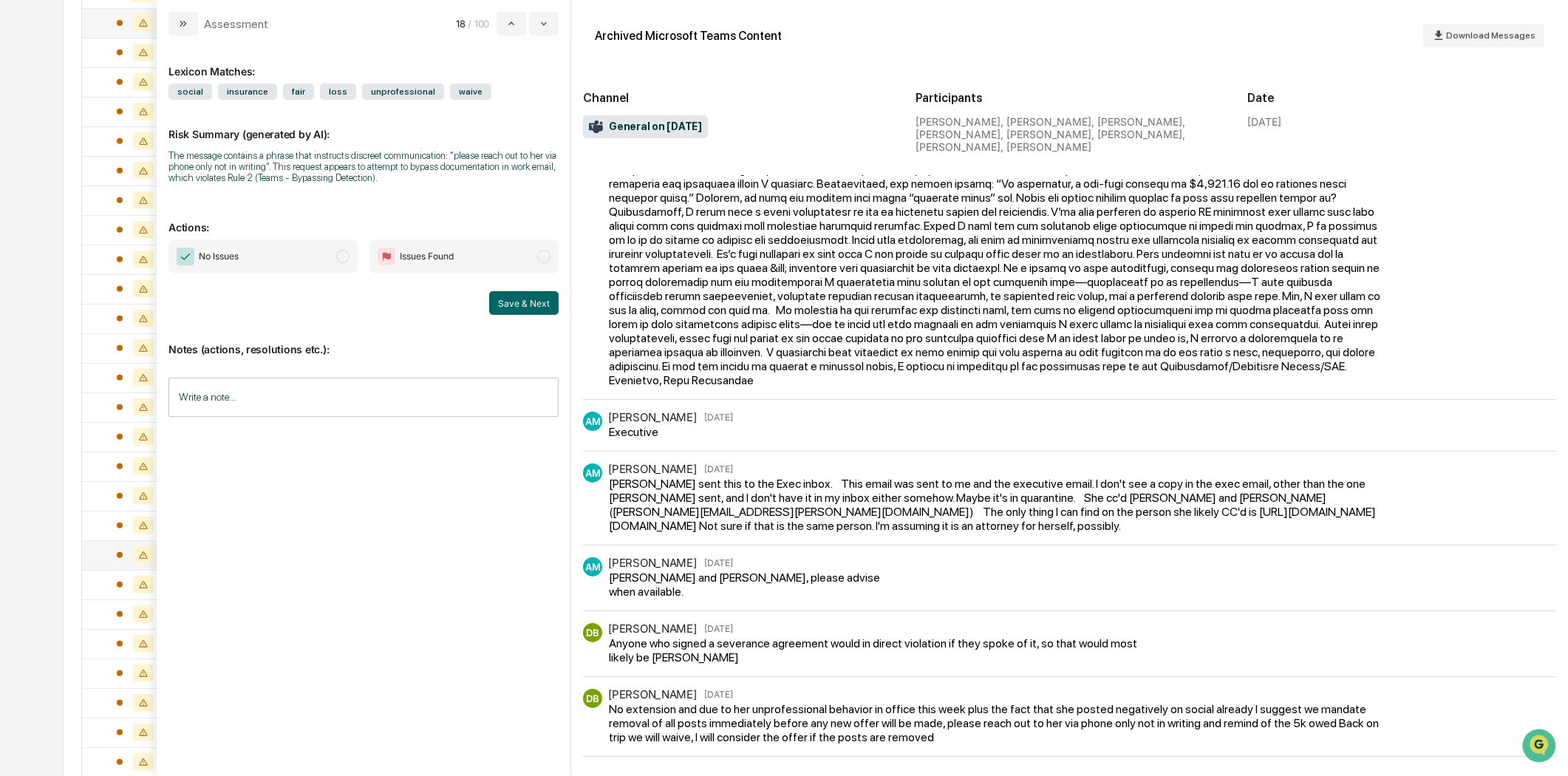
scroll to position [1123, 0]
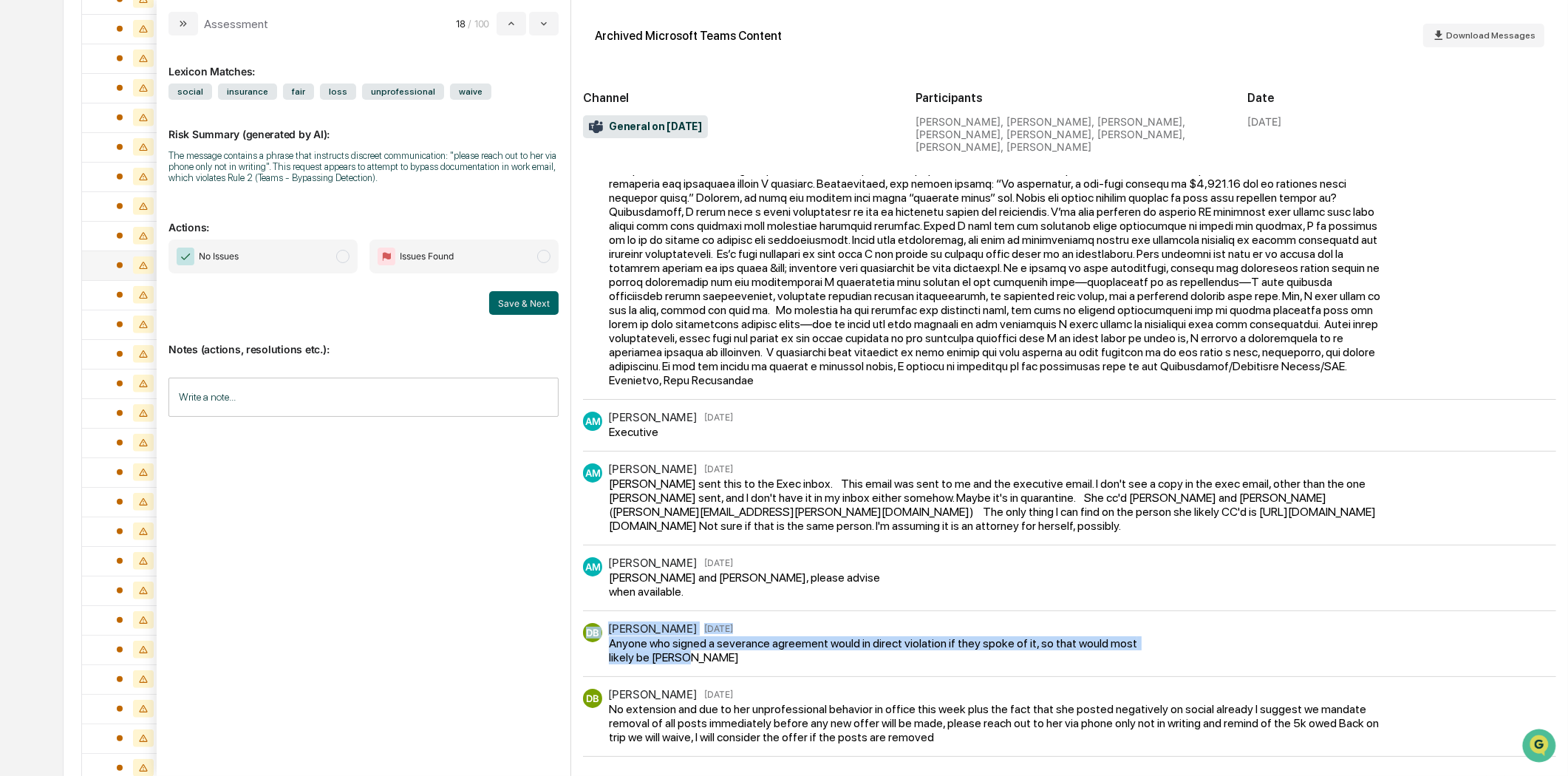
click at [895, 660] on div "DB [PERSON_NAME] [DATE] Anyone who signed a severance agreement would in direct…" at bounding box center [1069, 649] width 973 height 54
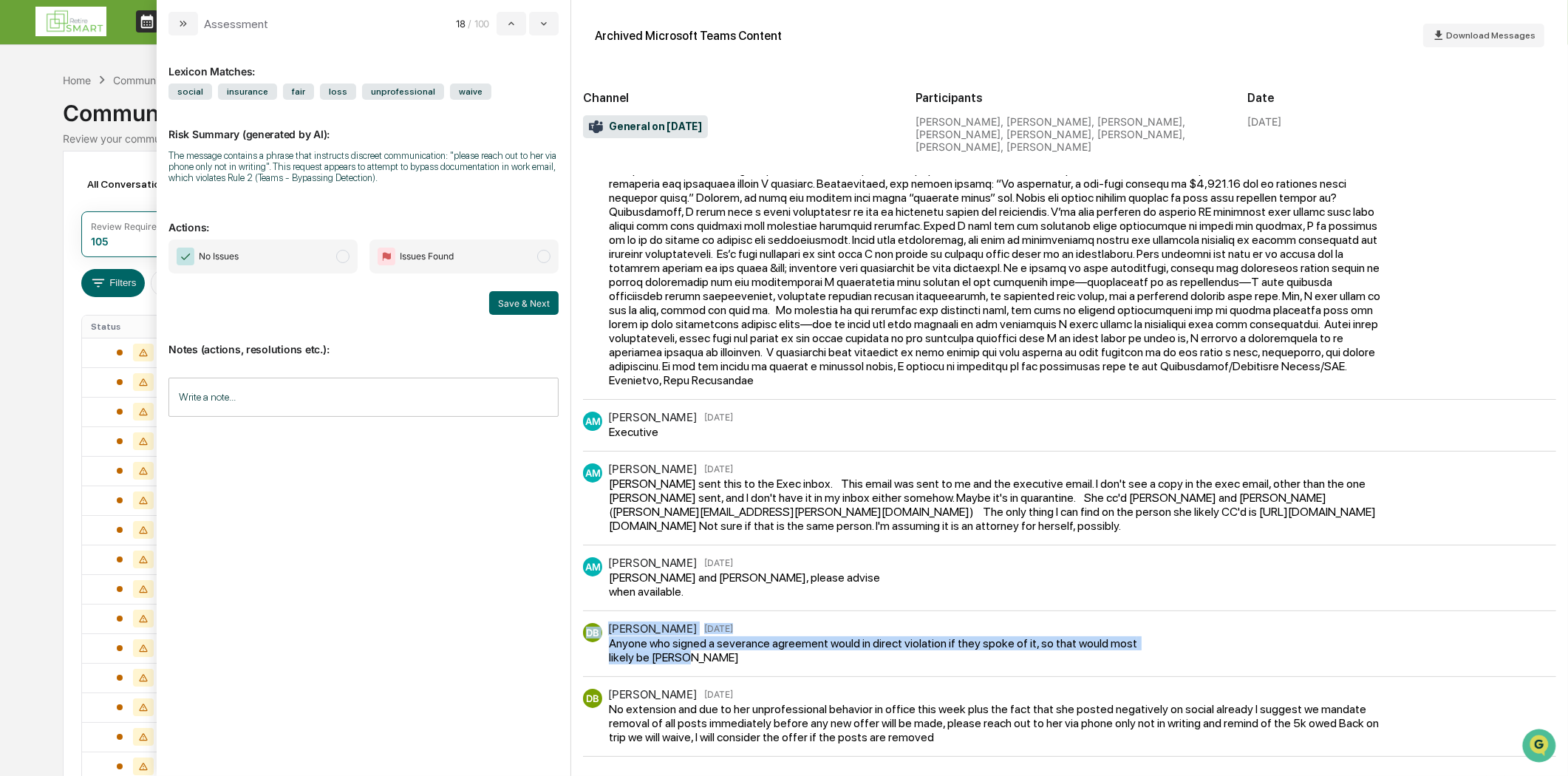
scroll to position [0, 0]
click at [178, 25] on icon "modal" at bounding box center [183, 24] width 12 height 12
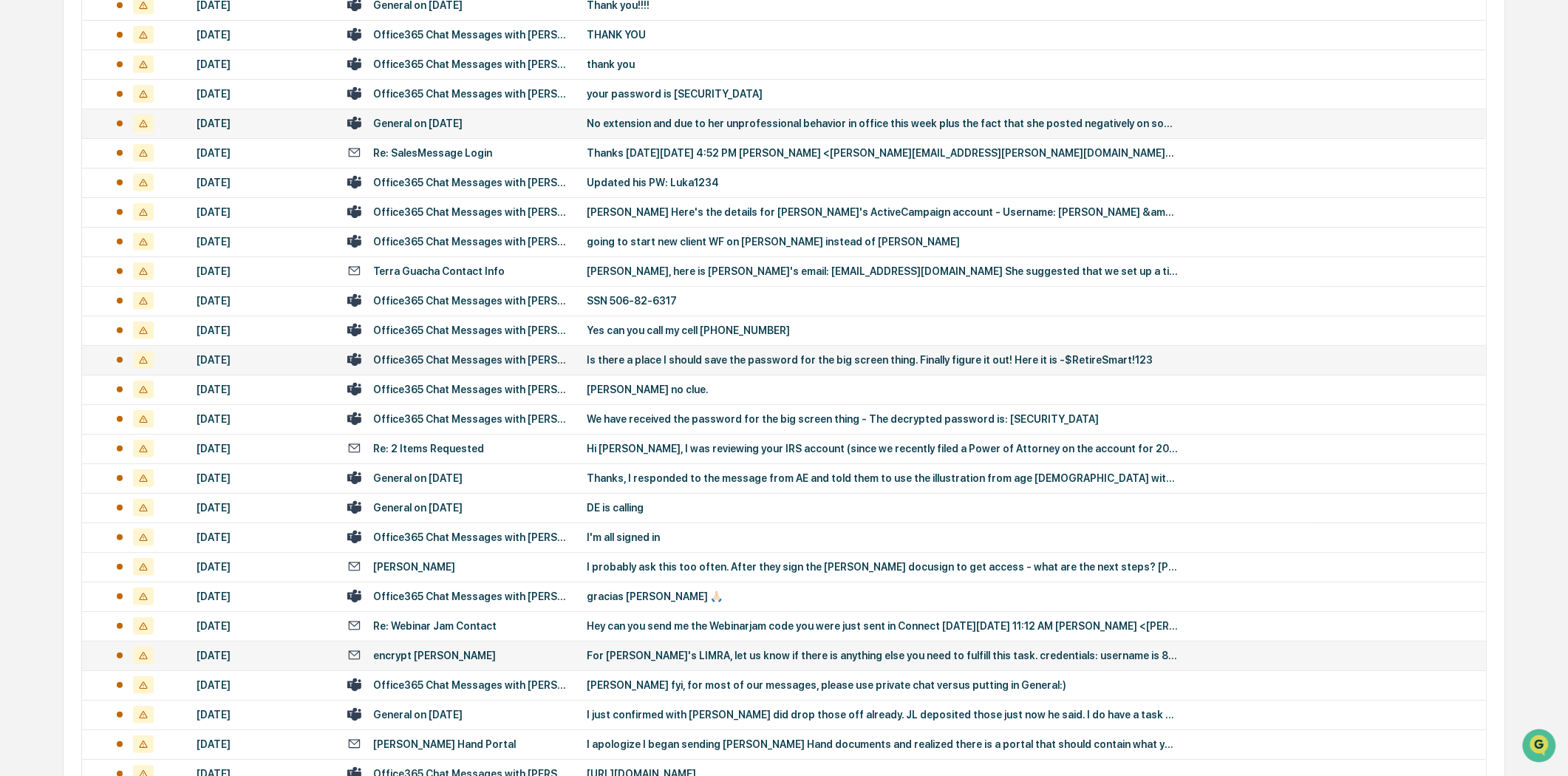
scroll to position [903, 0]
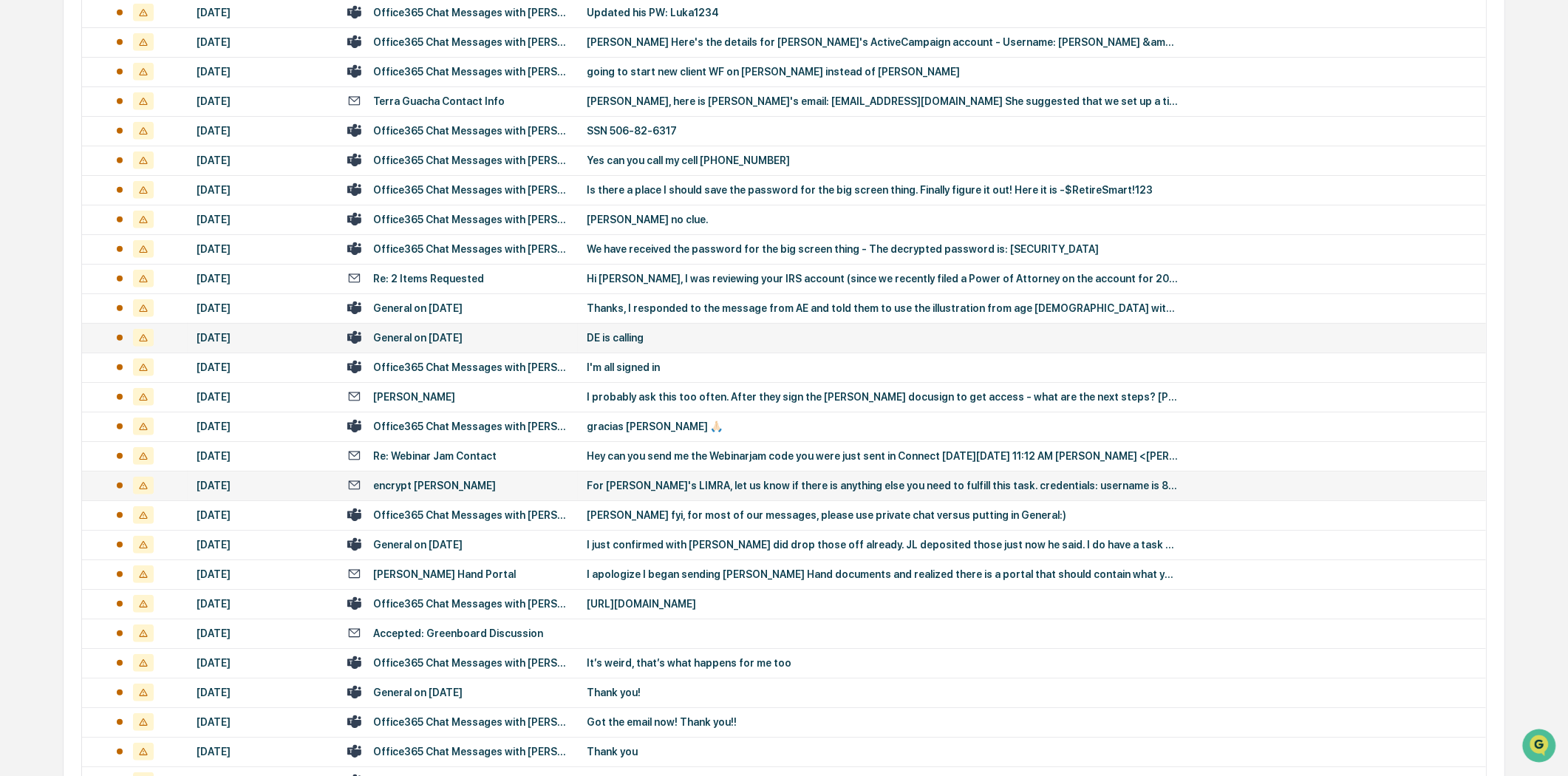
click at [488, 342] on div "General on [DATE]" at bounding box center [458, 337] width 222 height 14
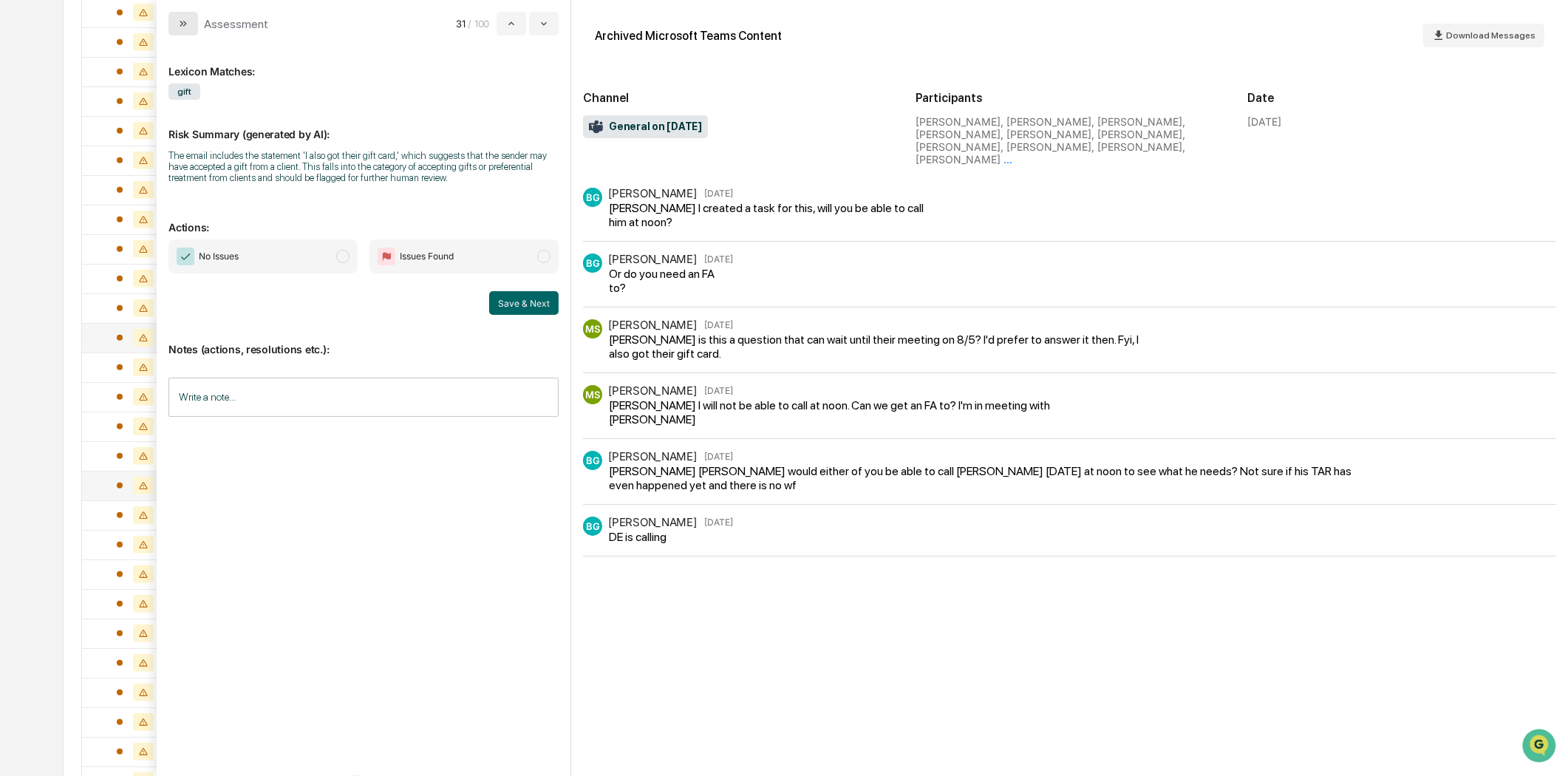
click at [186, 16] on button "modal" at bounding box center [183, 24] width 29 height 24
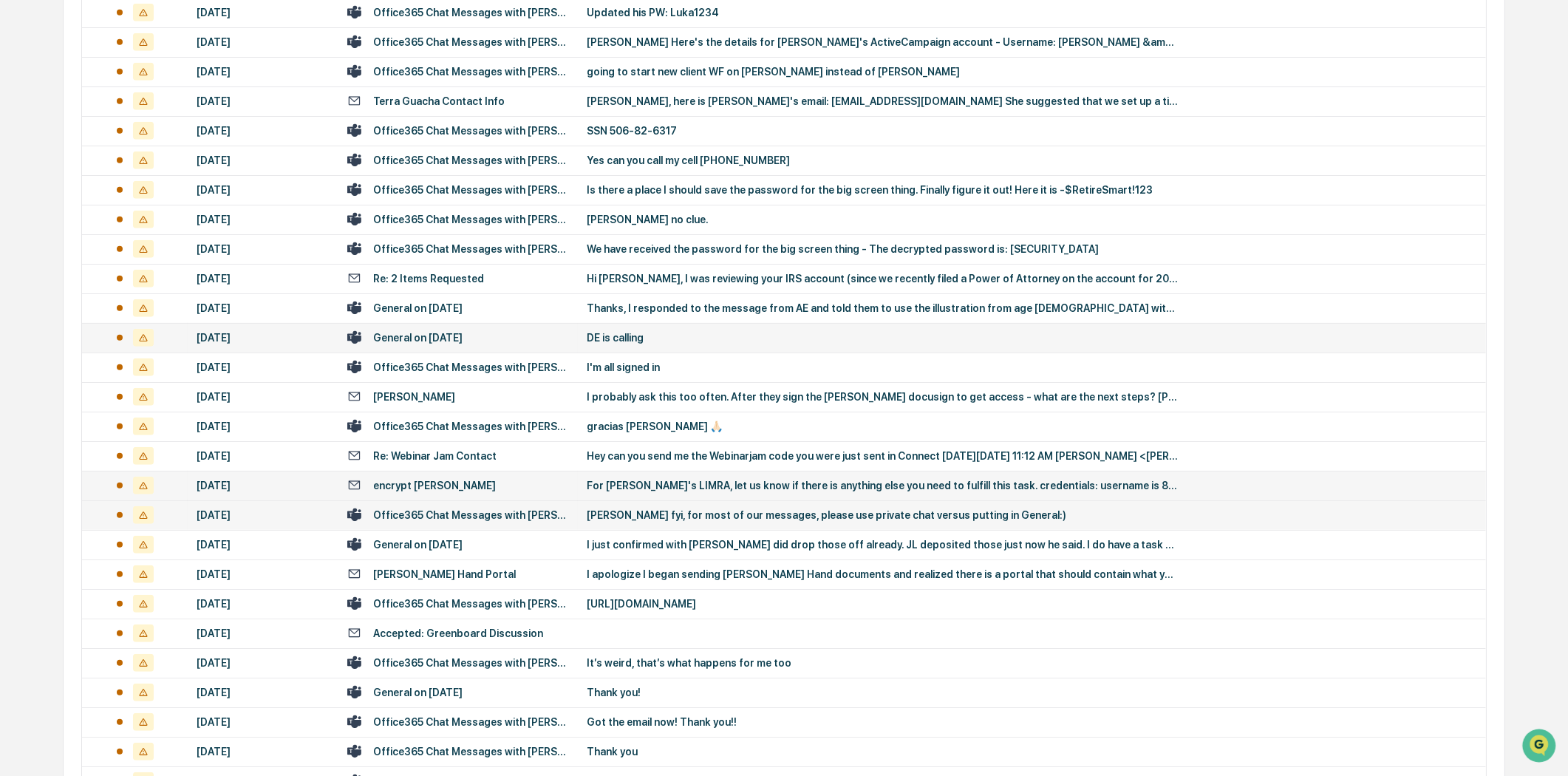
scroll to position [986, 0]
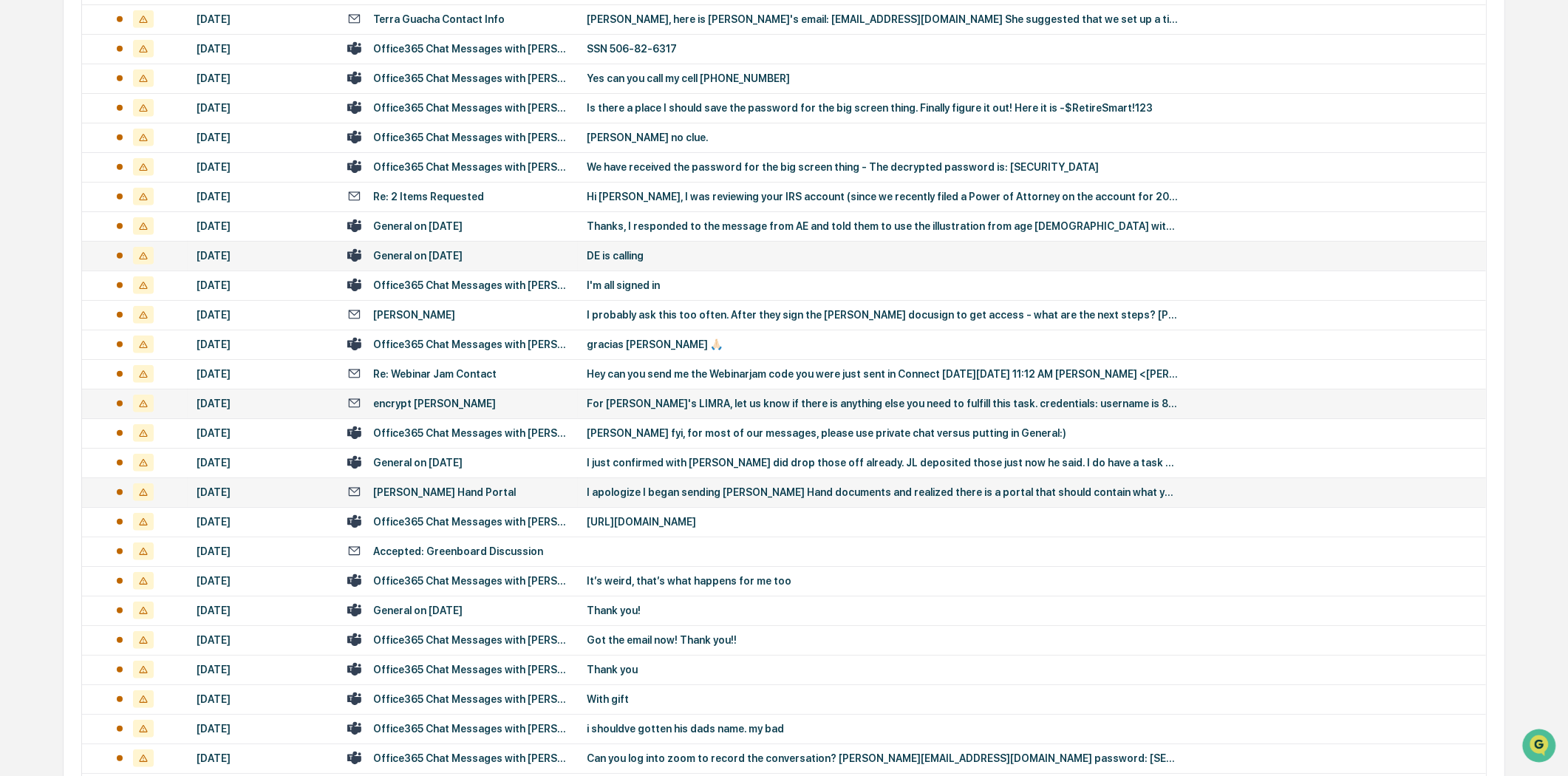
click at [529, 486] on div "[PERSON_NAME] Hand Portal" at bounding box center [458, 492] width 222 height 14
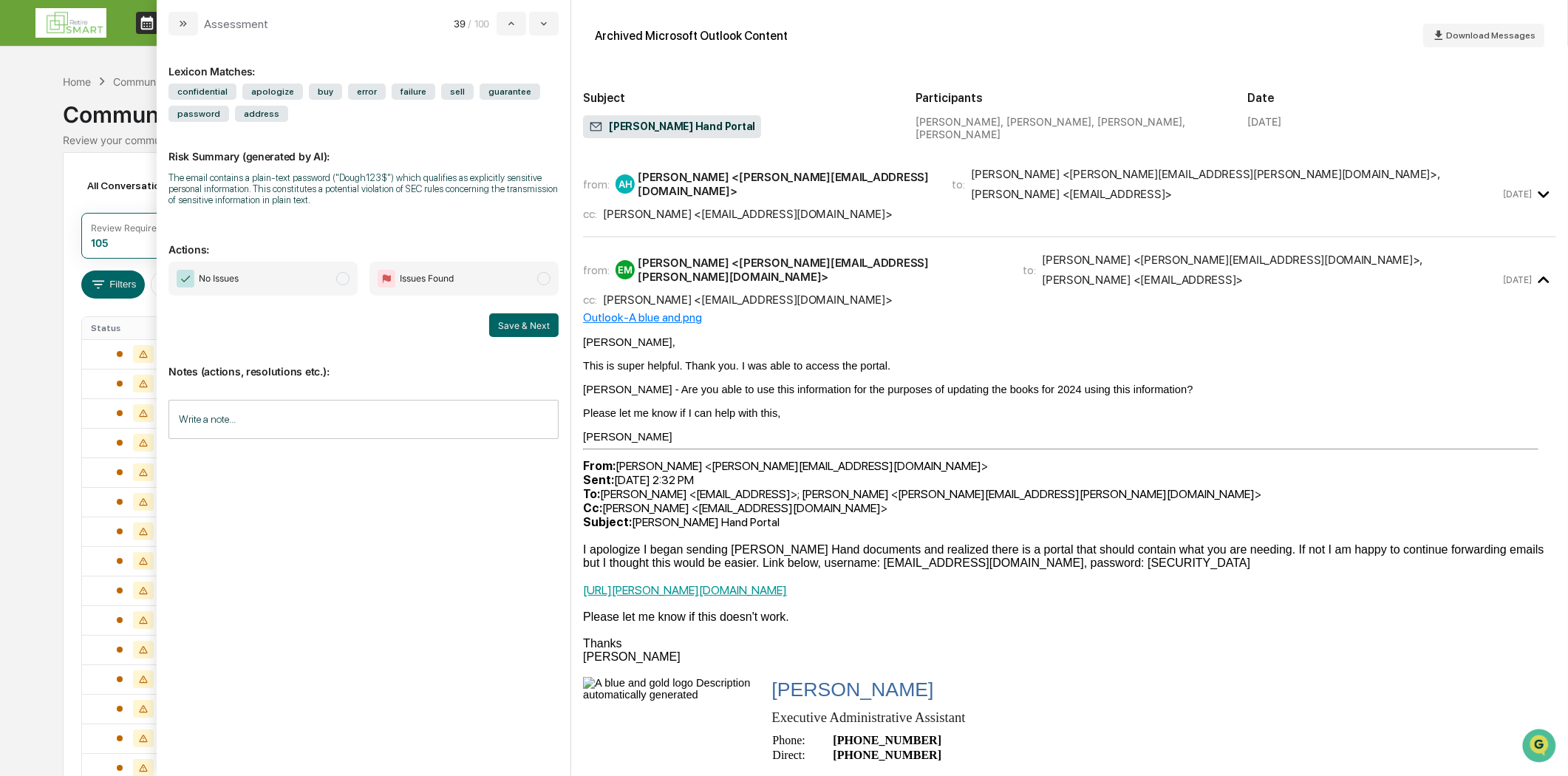
click at [936, 207] on div "cc: [PERSON_NAME] <[EMAIL_ADDRESS][DOMAIN_NAME]>" at bounding box center [1042, 213] width 917 height 14
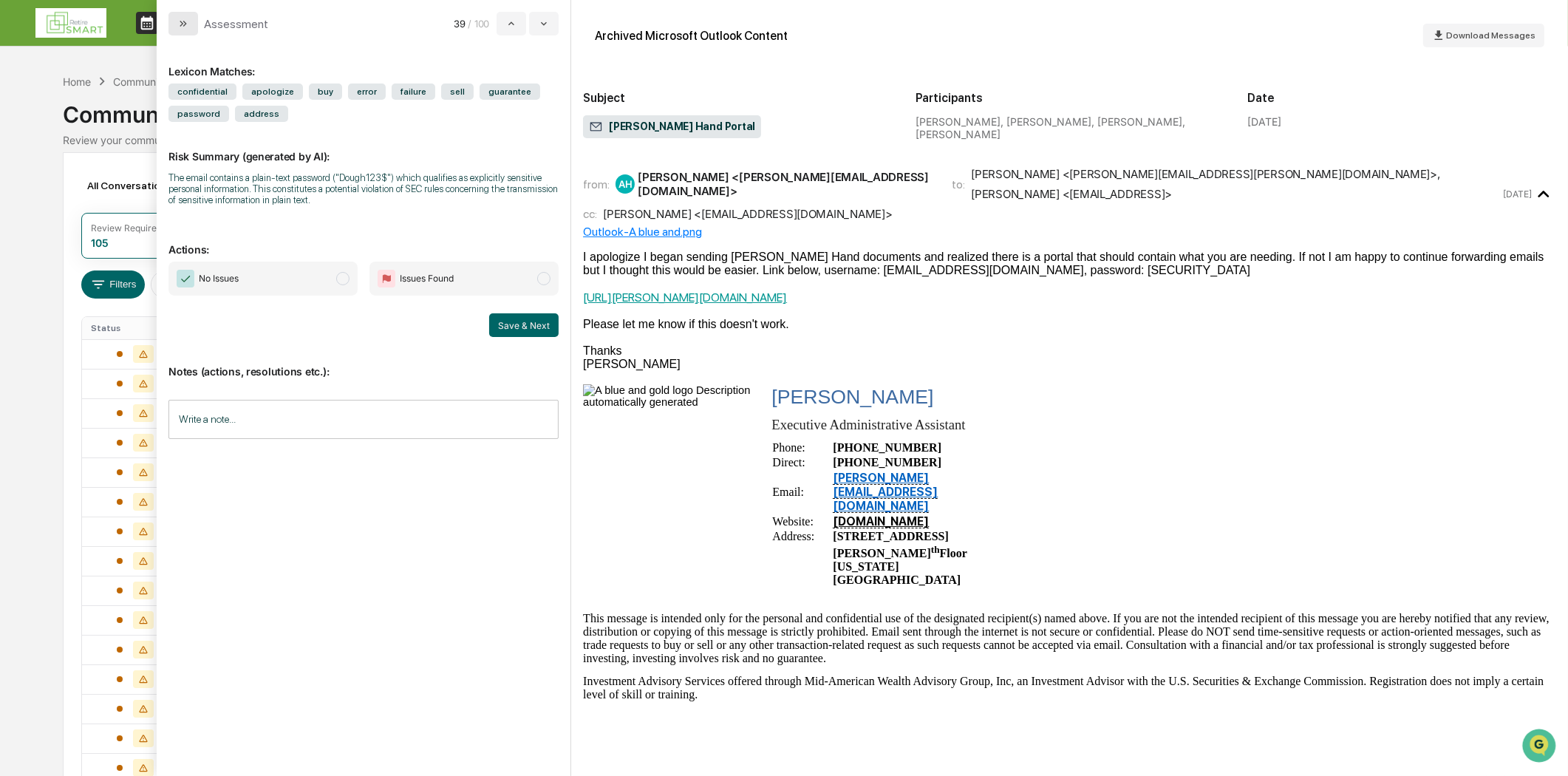
click at [187, 25] on icon "modal" at bounding box center [183, 24] width 12 height 12
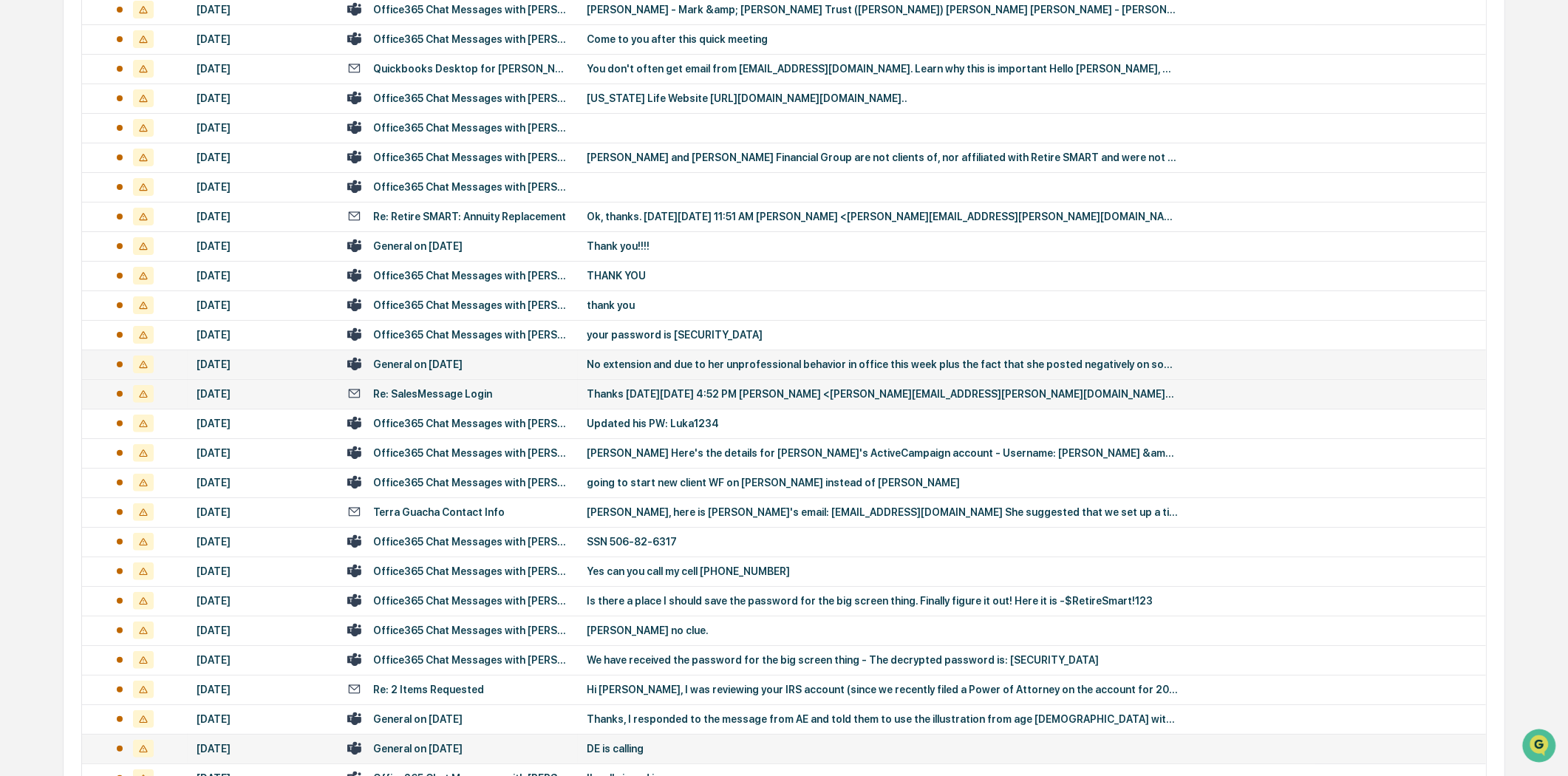
scroll to position [656, 0]
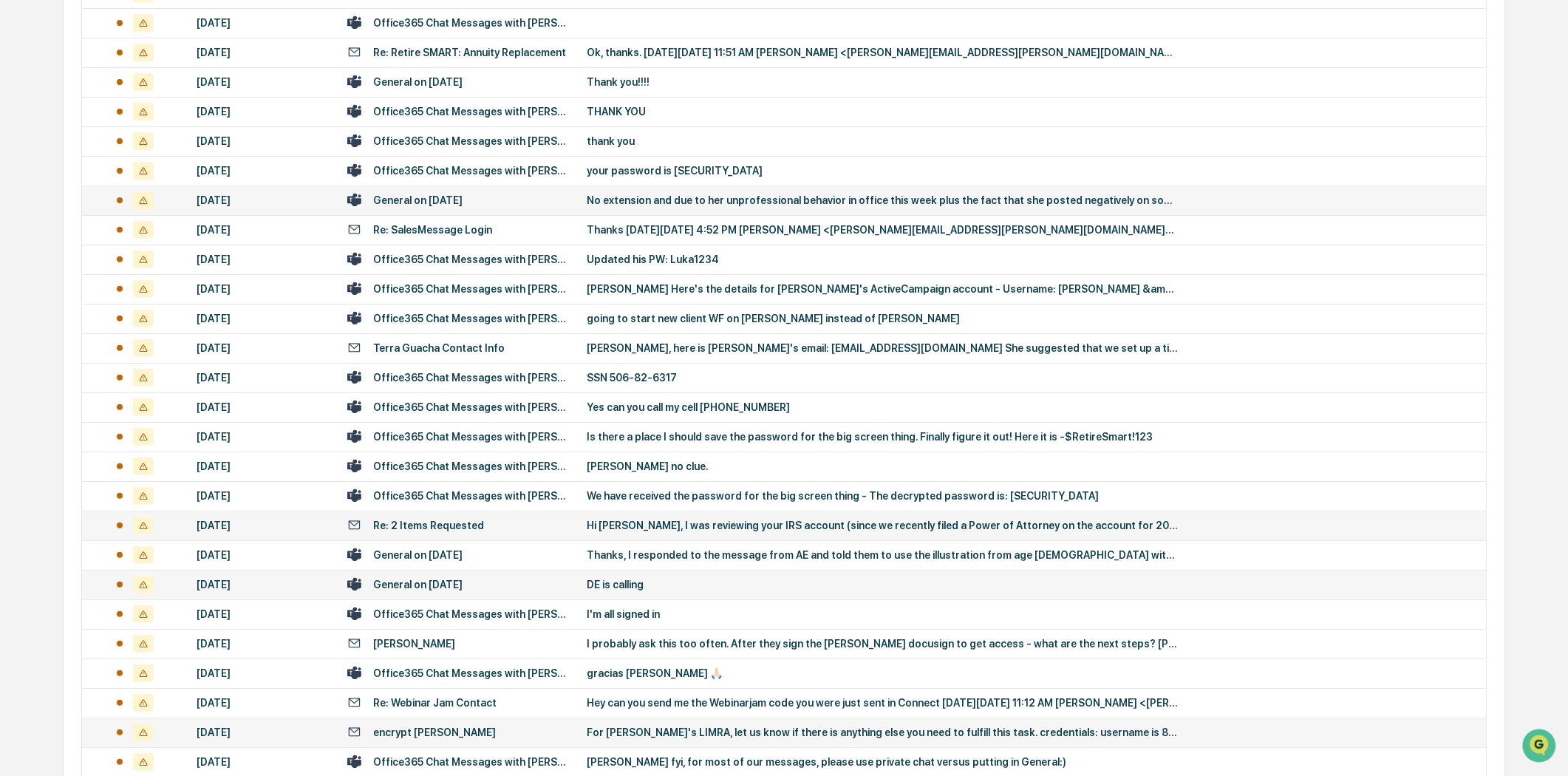
click at [500, 534] on td "Re: 2 Items Requested" at bounding box center [459, 525] width 240 height 29
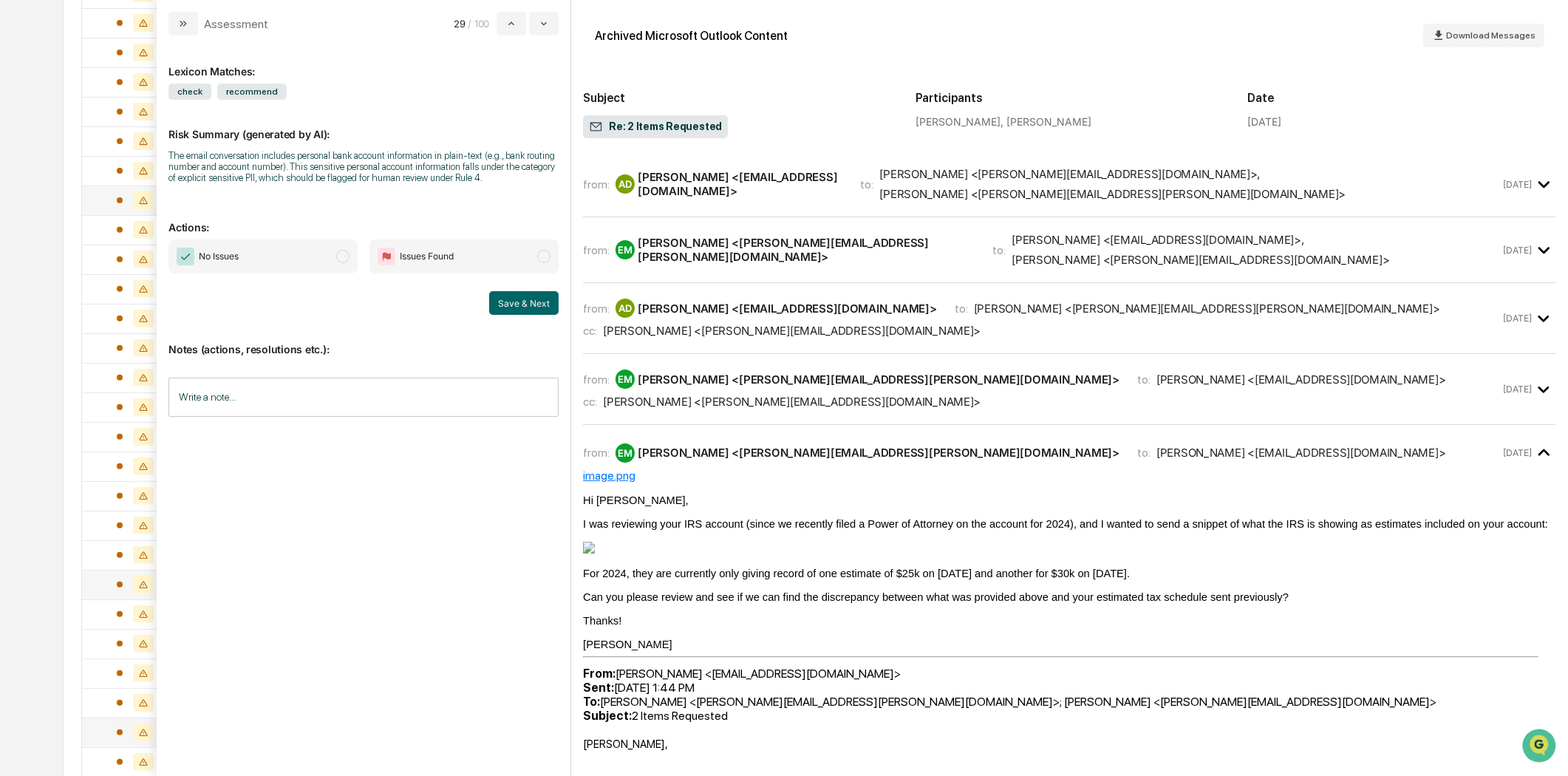
click at [175, 18] on button "modal" at bounding box center [183, 24] width 29 height 24
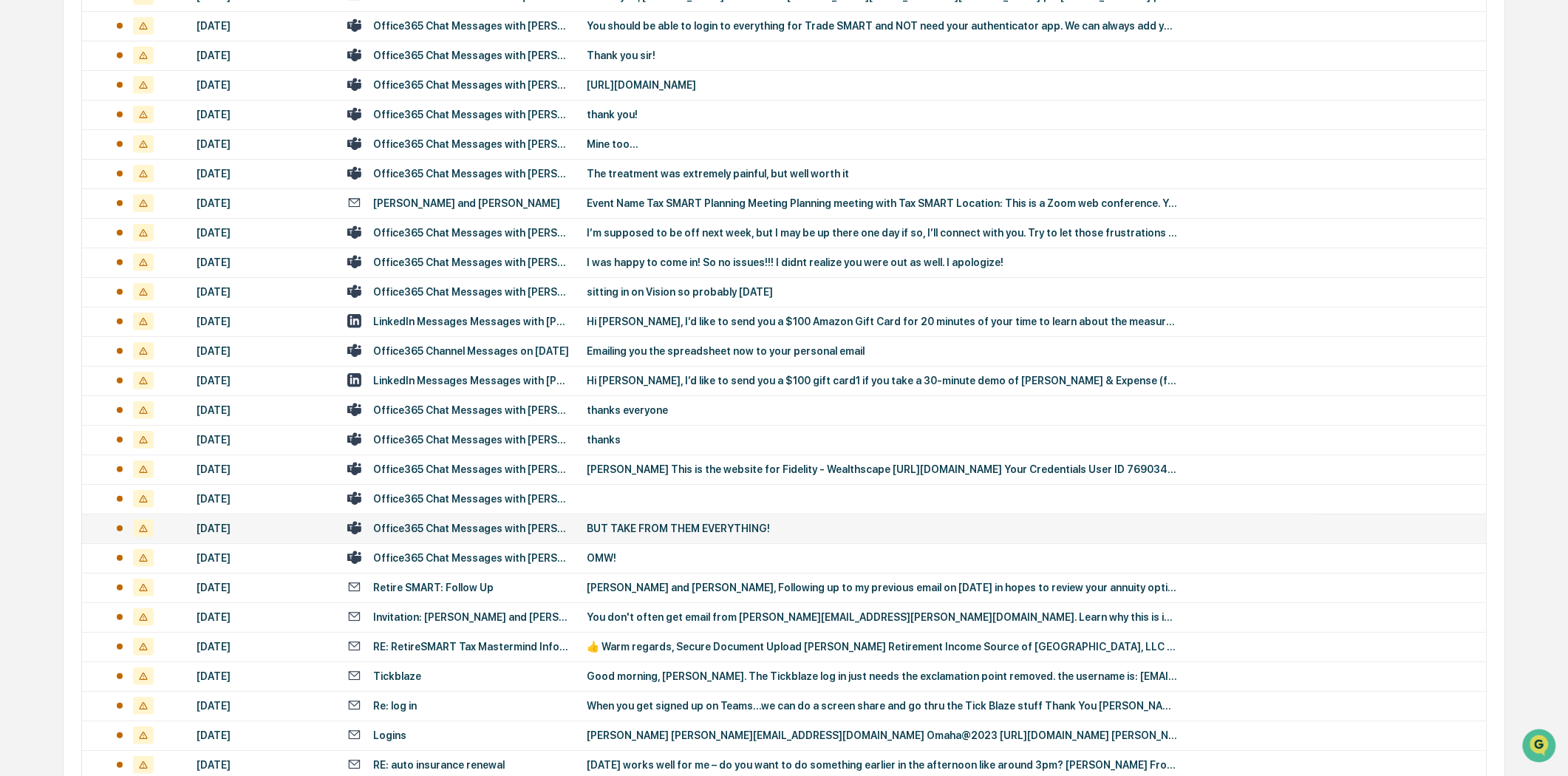
scroll to position [1807, 0]
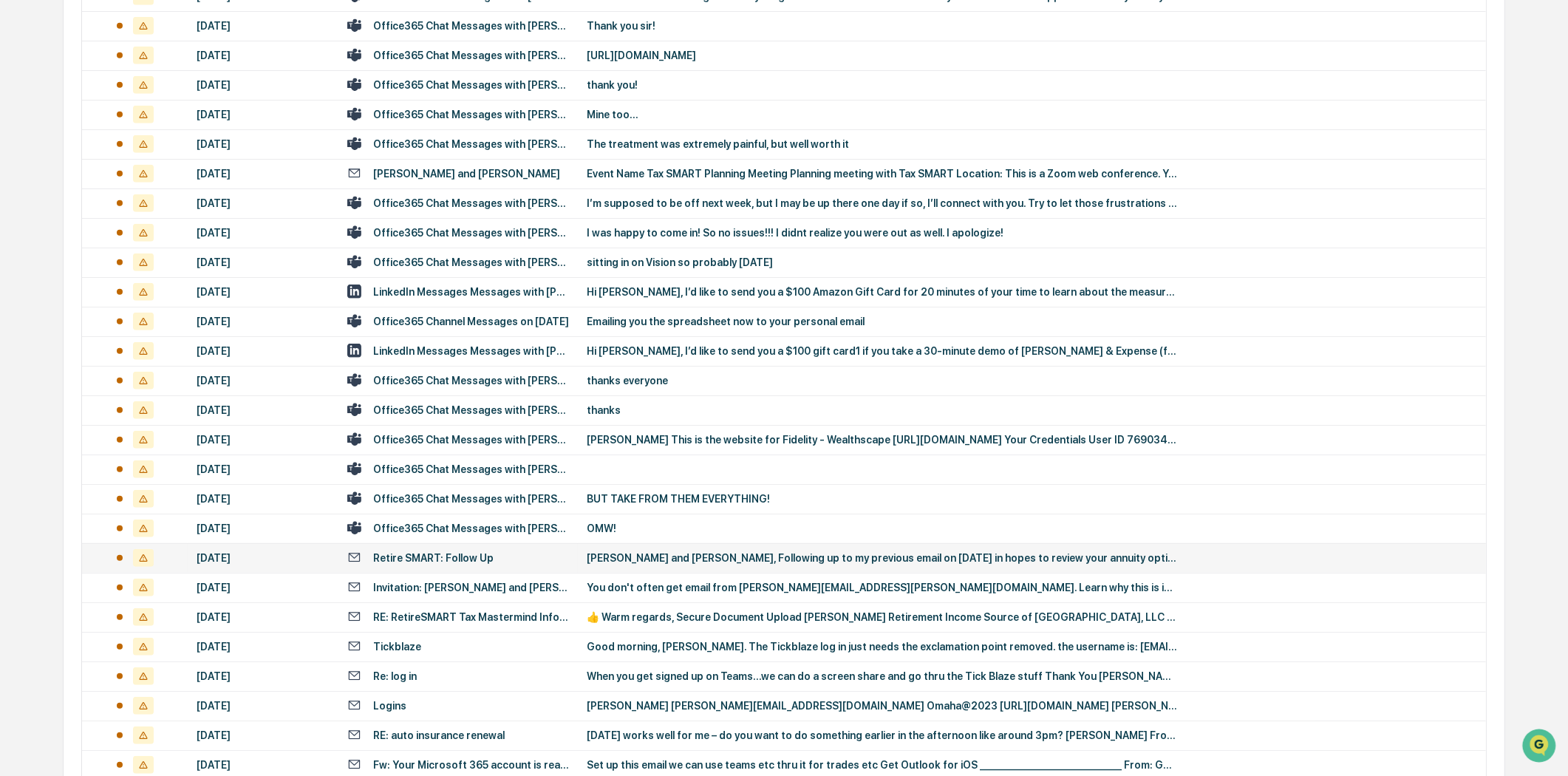
click at [514, 550] on div "Retire SMART: Follow Up" at bounding box center [458, 557] width 222 height 14
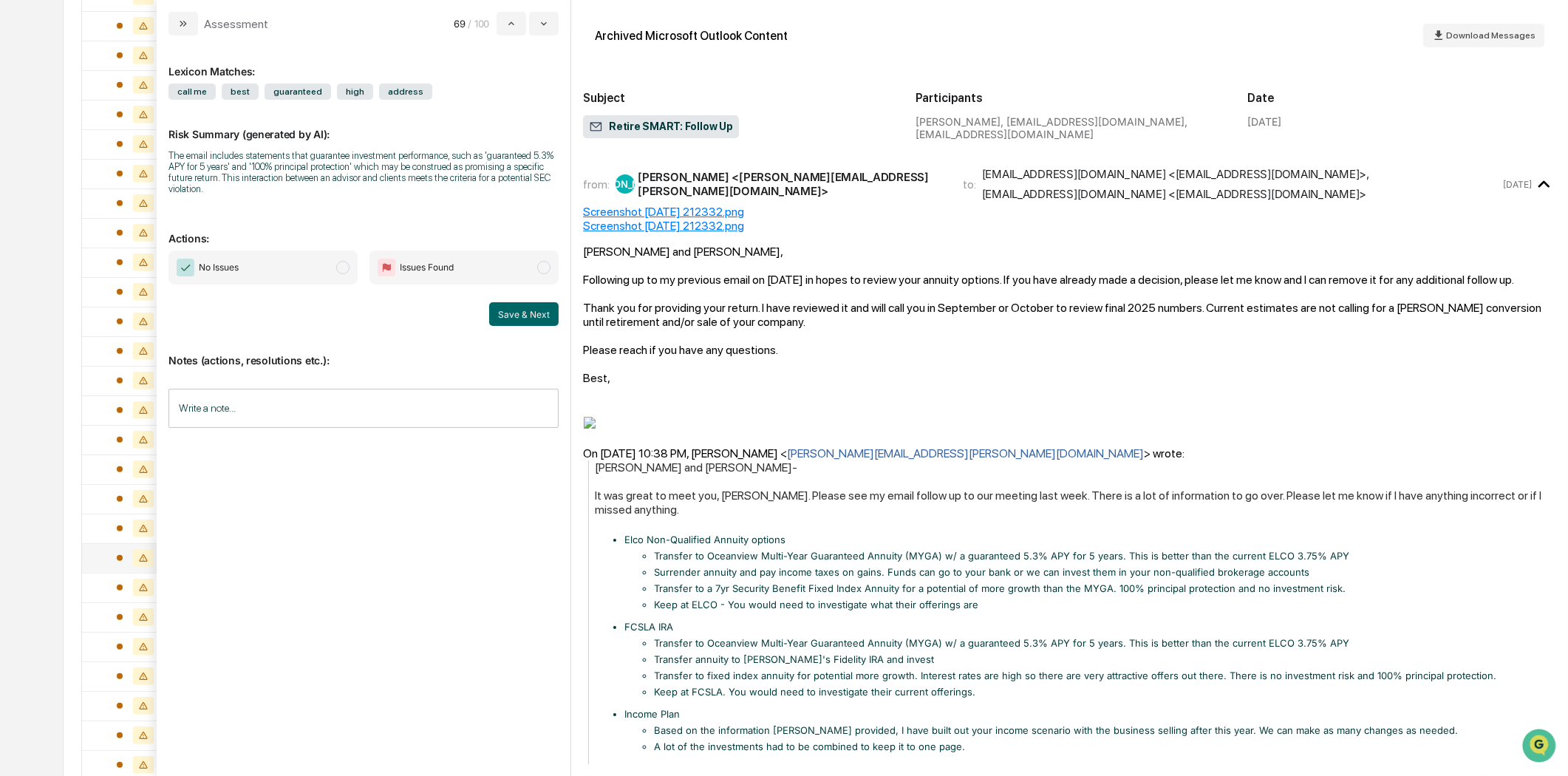
scroll to position [1150, 0]
click at [186, 19] on icon "modal" at bounding box center [183, 24] width 12 height 12
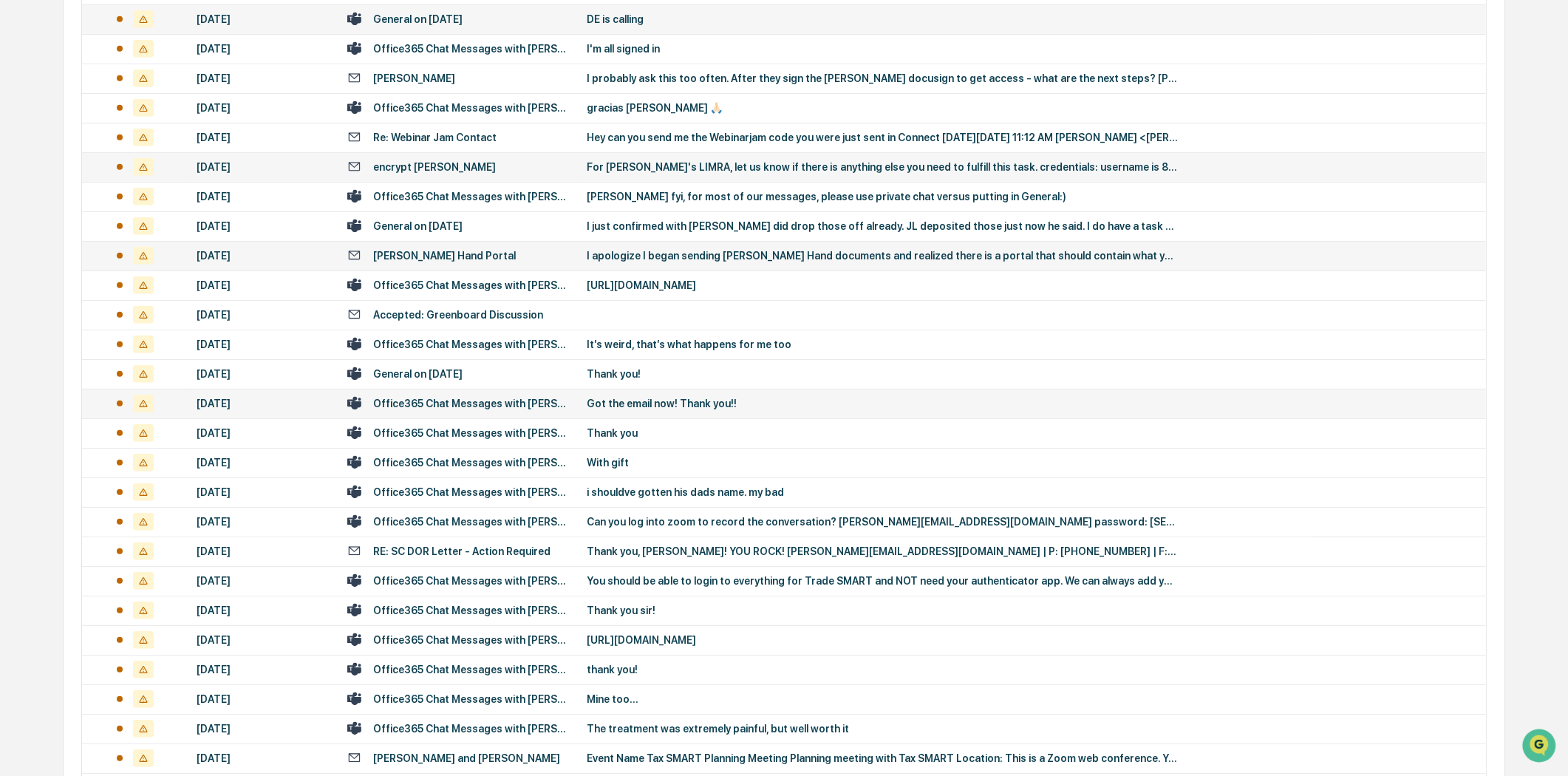
scroll to position [1313, 0]
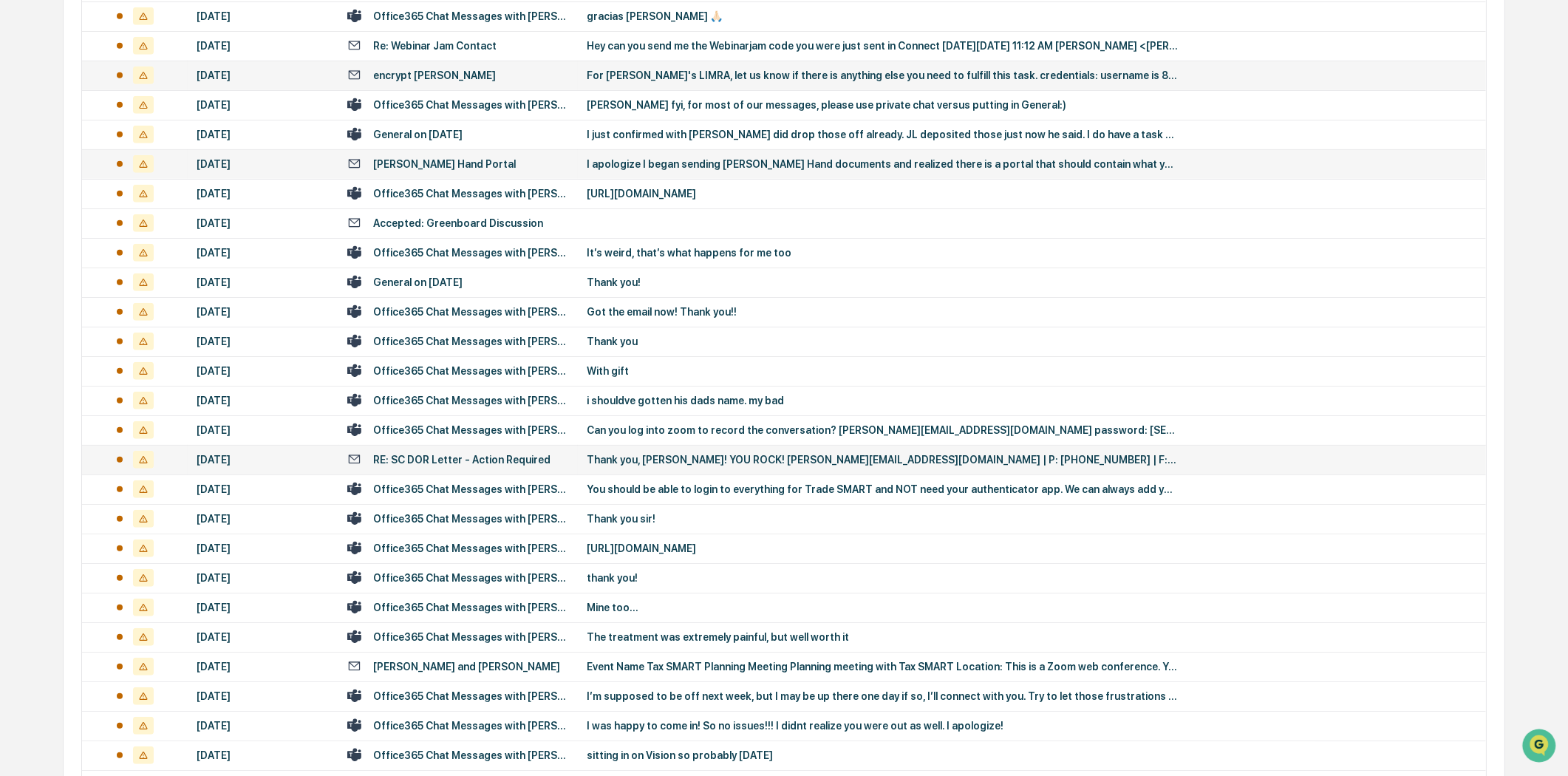
click at [538, 460] on div "RE: SC DOR Letter - Action Required" at bounding box center [458, 459] width 222 height 14
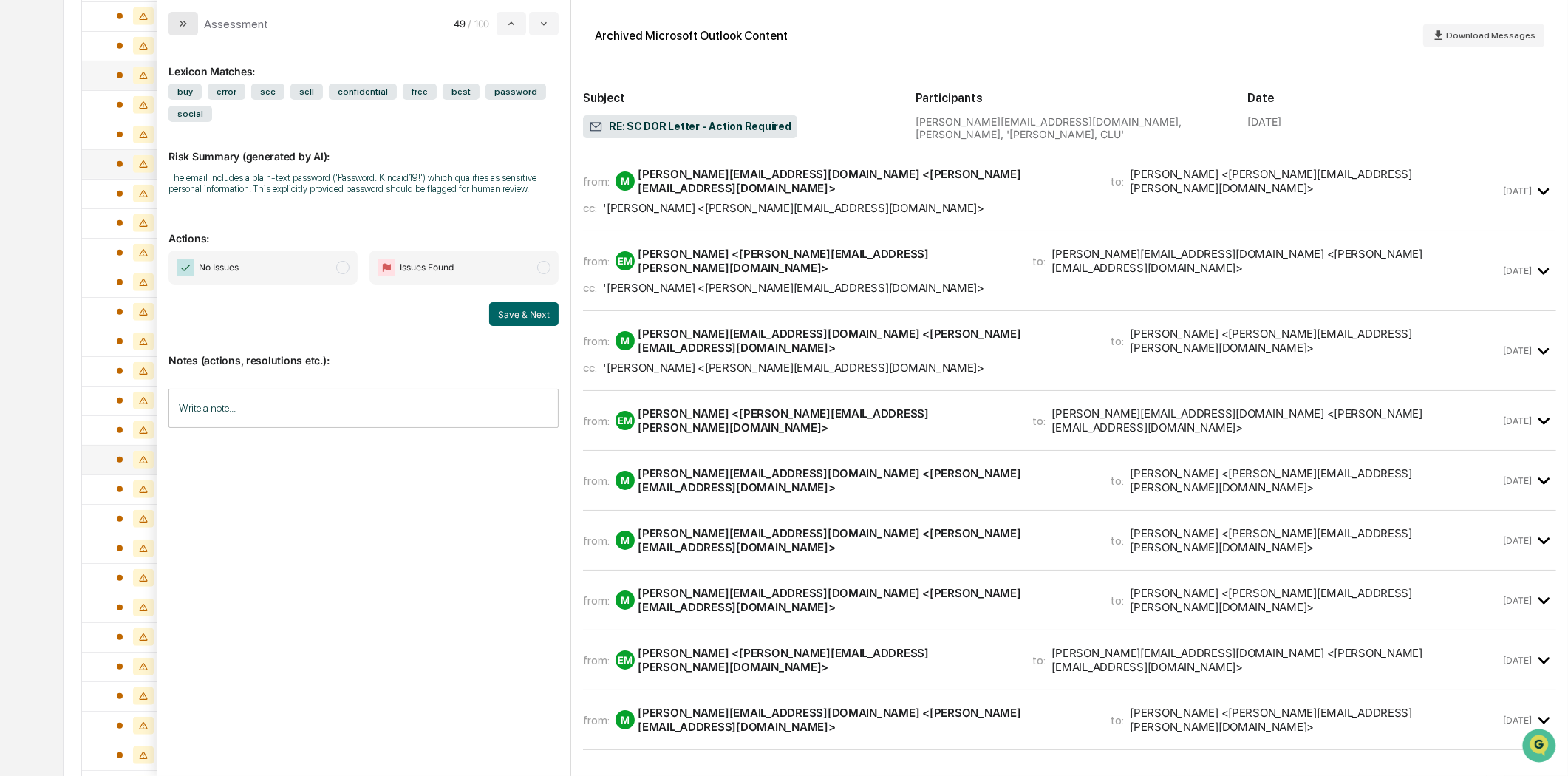
click at [183, 25] on icon "modal" at bounding box center [183, 24] width 12 height 12
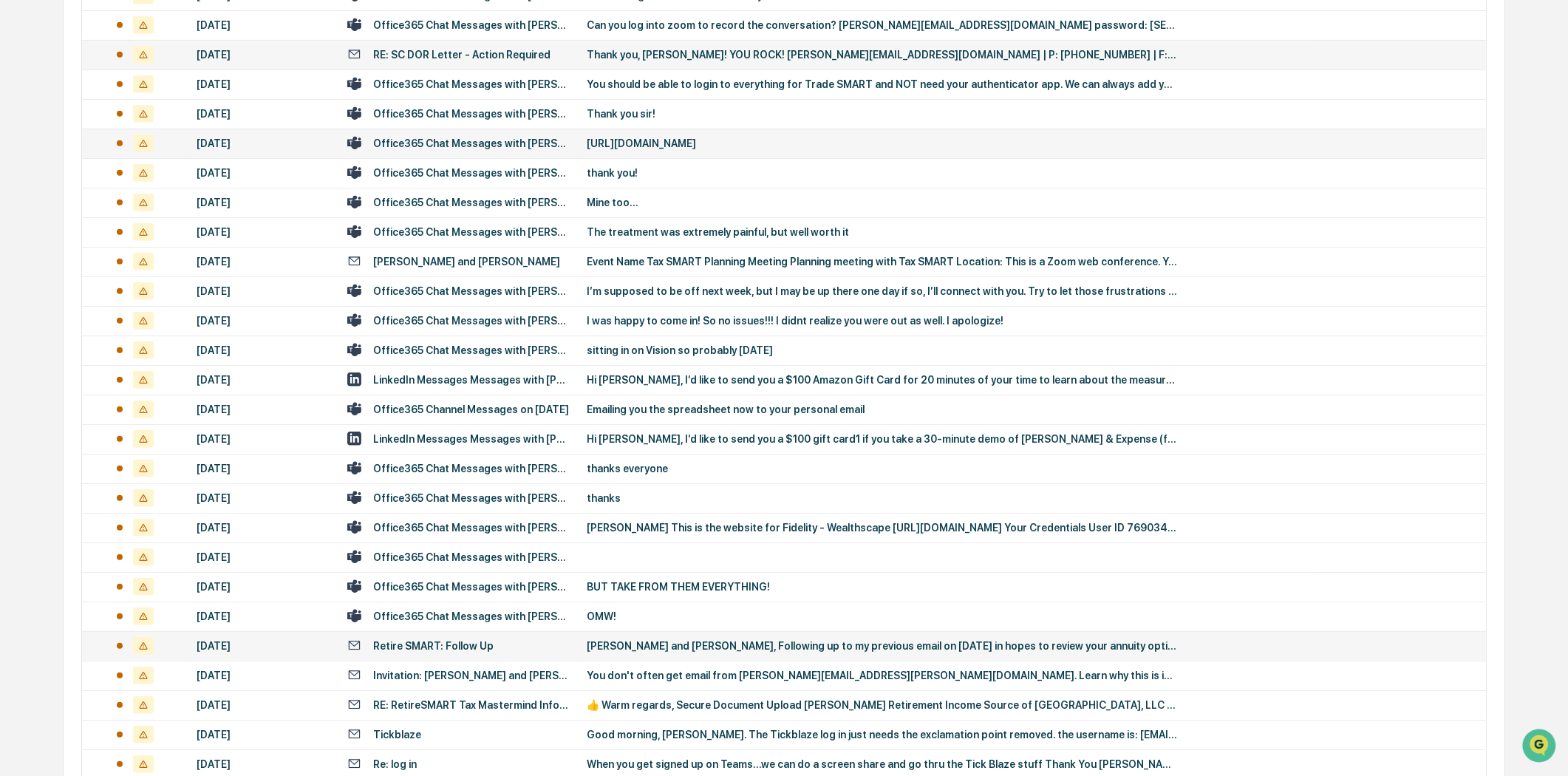
scroll to position [1725, 0]
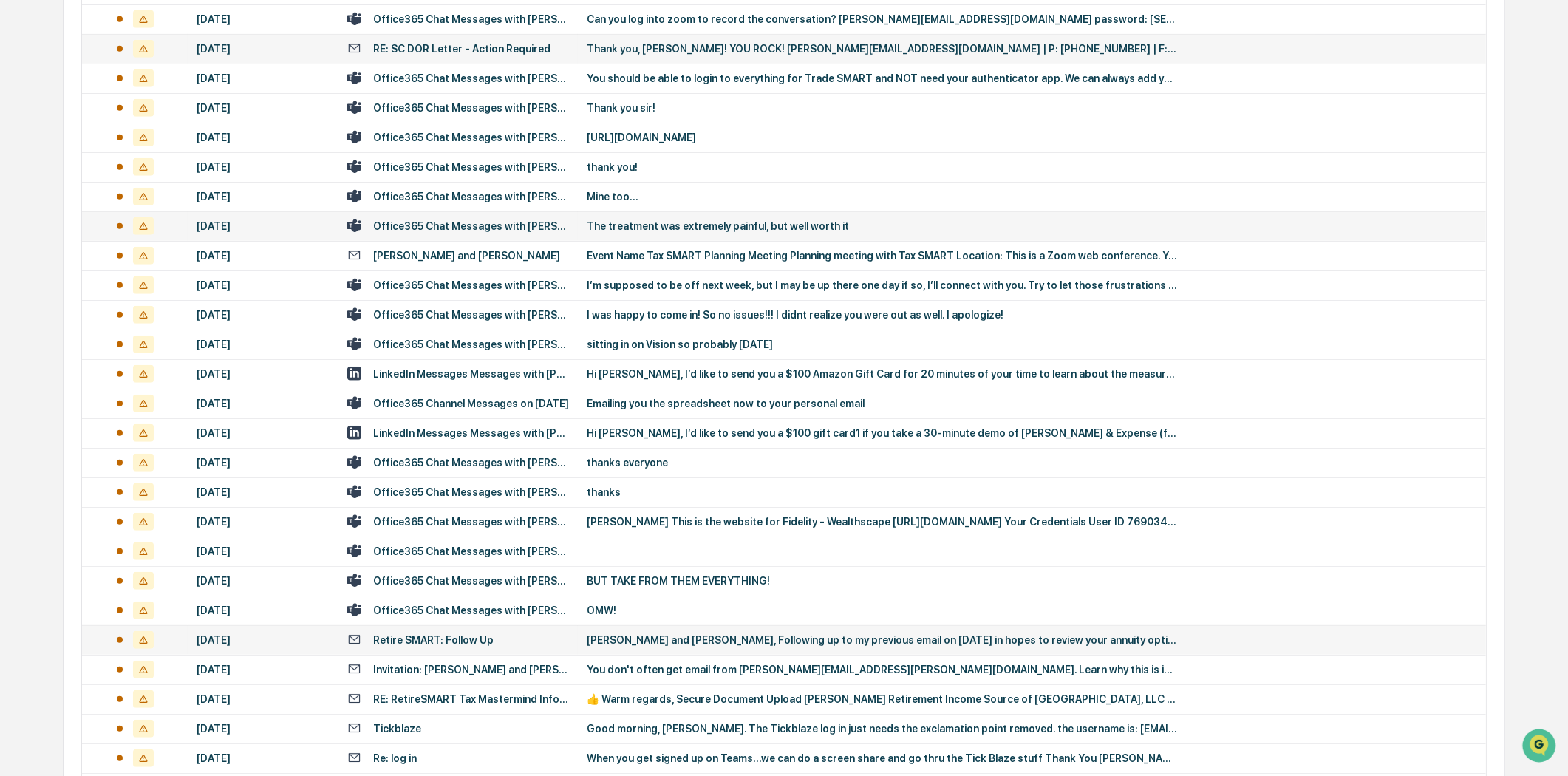
click at [778, 232] on td "The treatment was extremely painful, but well worth it" at bounding box center [1031, 226] width 908 height 29
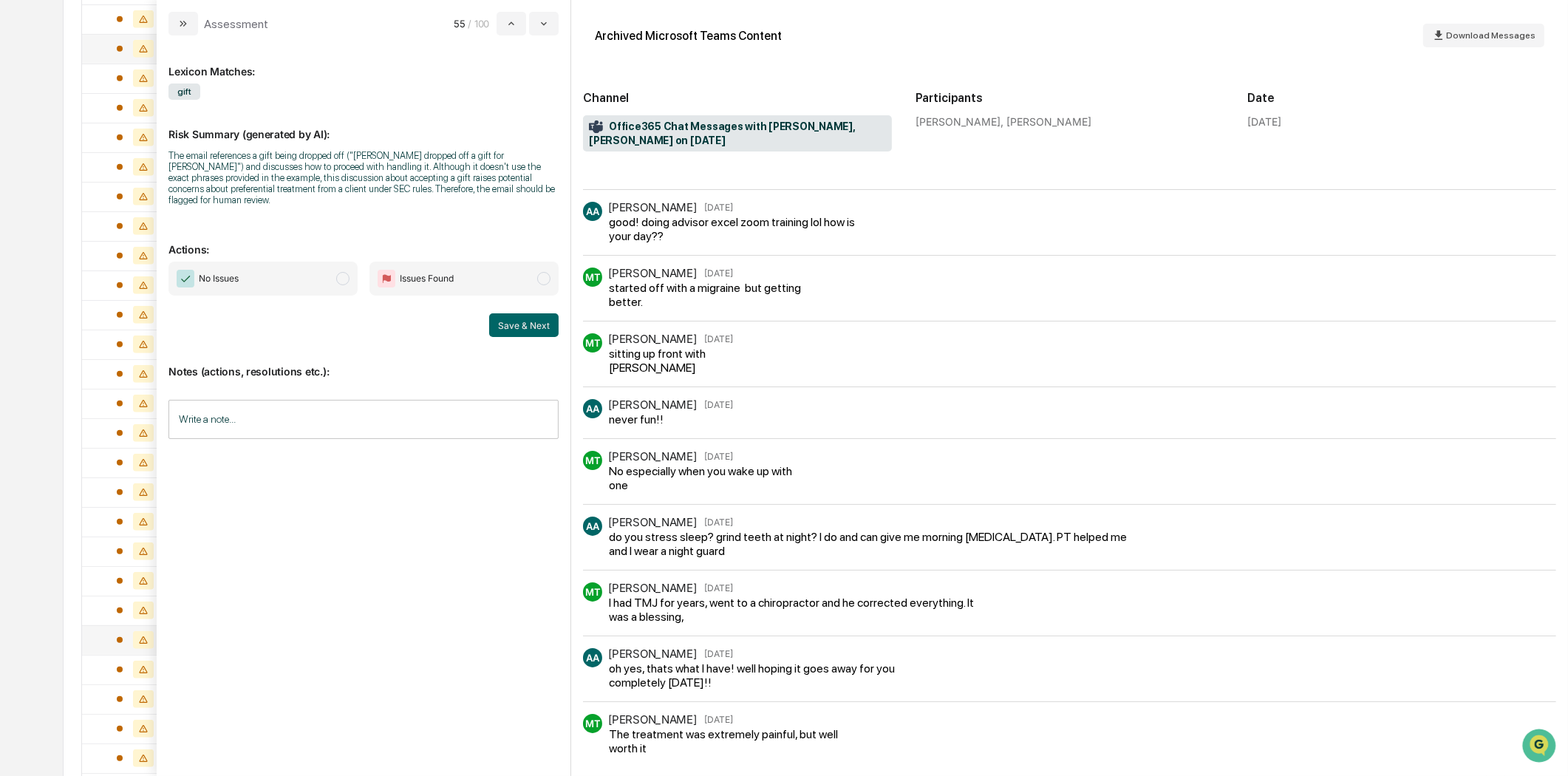
scroll to position [329, 0]
click at [188, 12] on button "modal" at bounding box center [183, 24] width 29 height 24
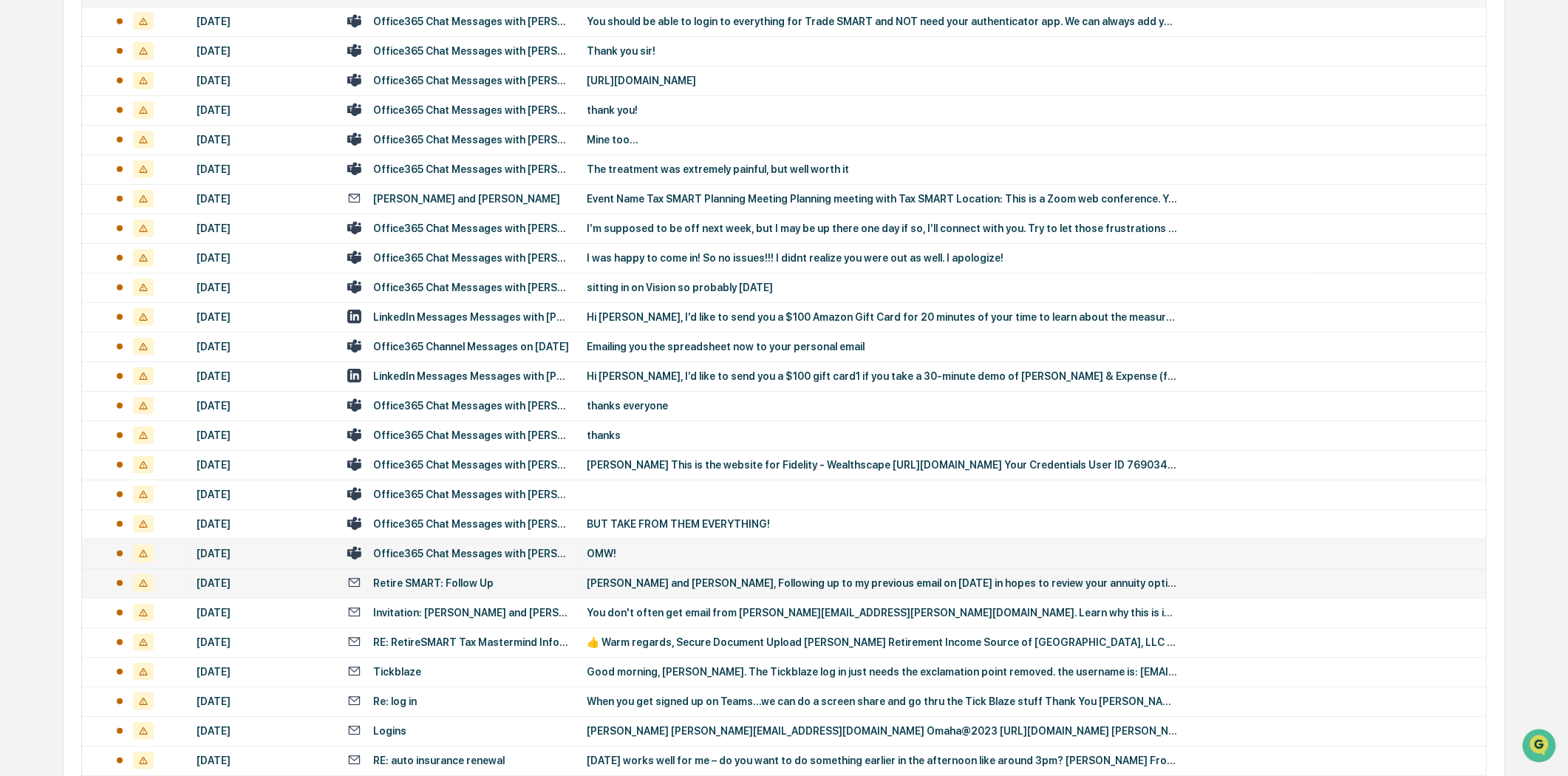
scroll to position [1807, 0]
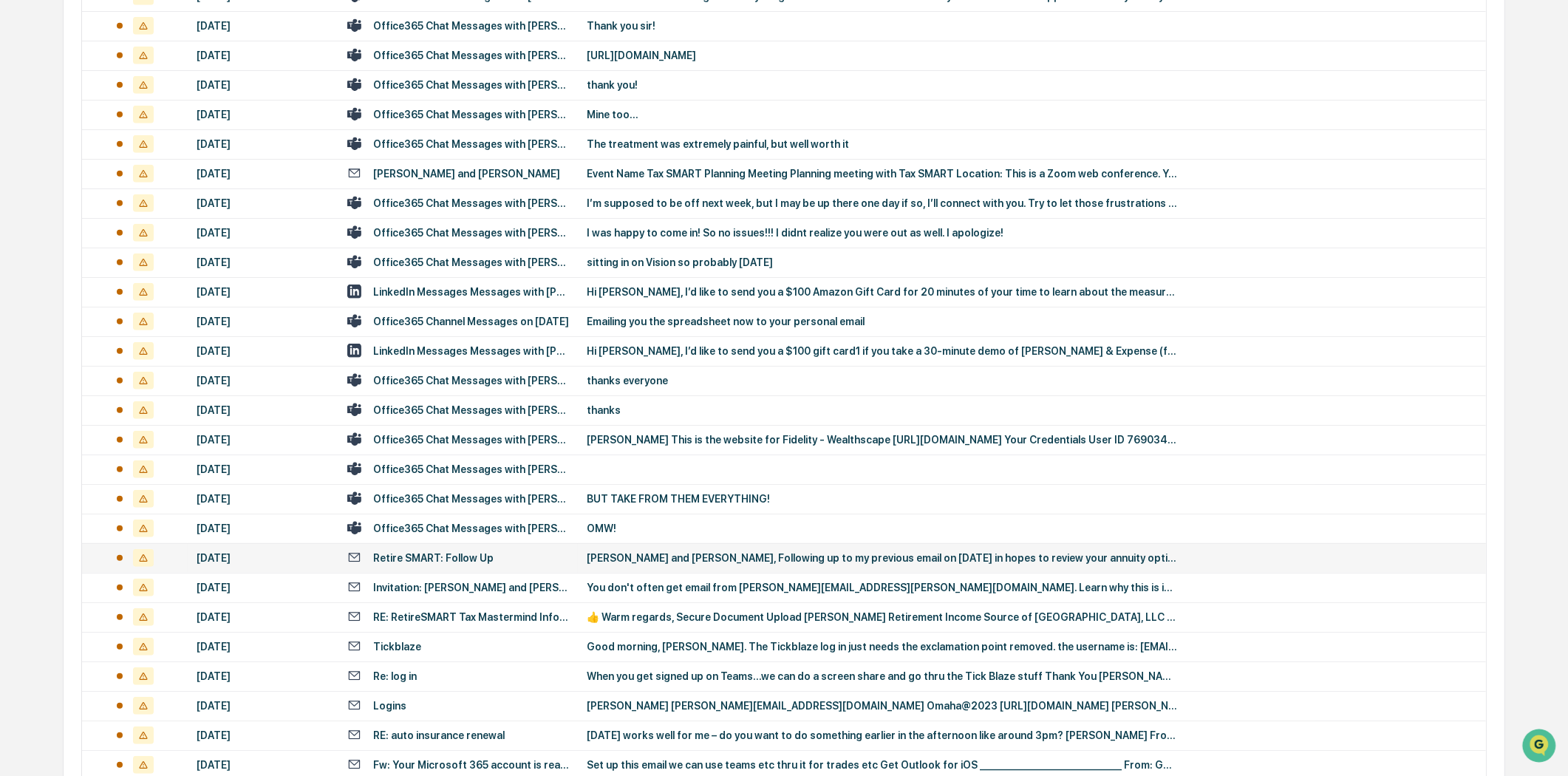
click at [506, 556] on div "Retire SMART: Follow Up" at bounding box center [458, 557] width 222 height 14
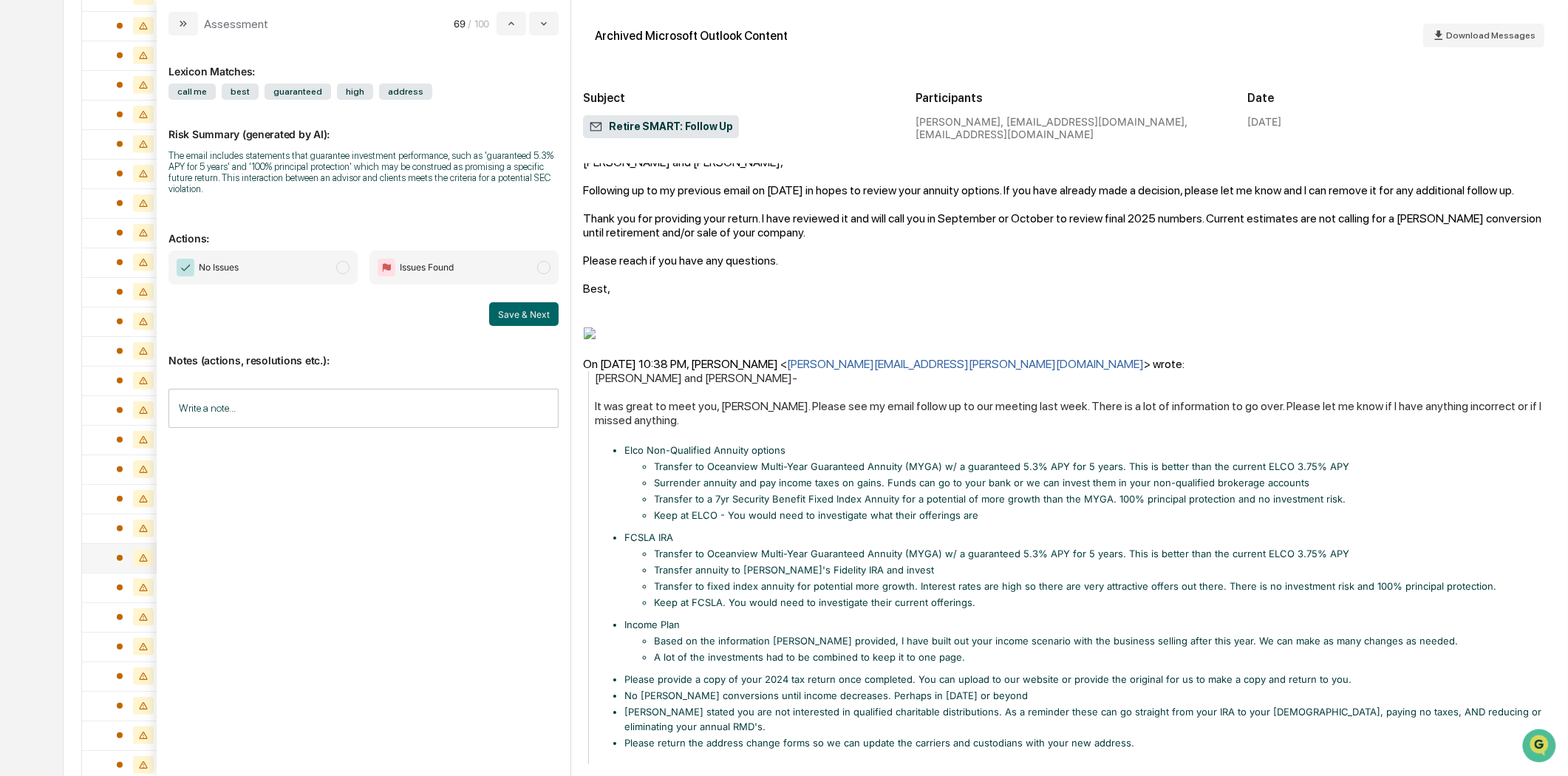
scroll to position [190, 0]
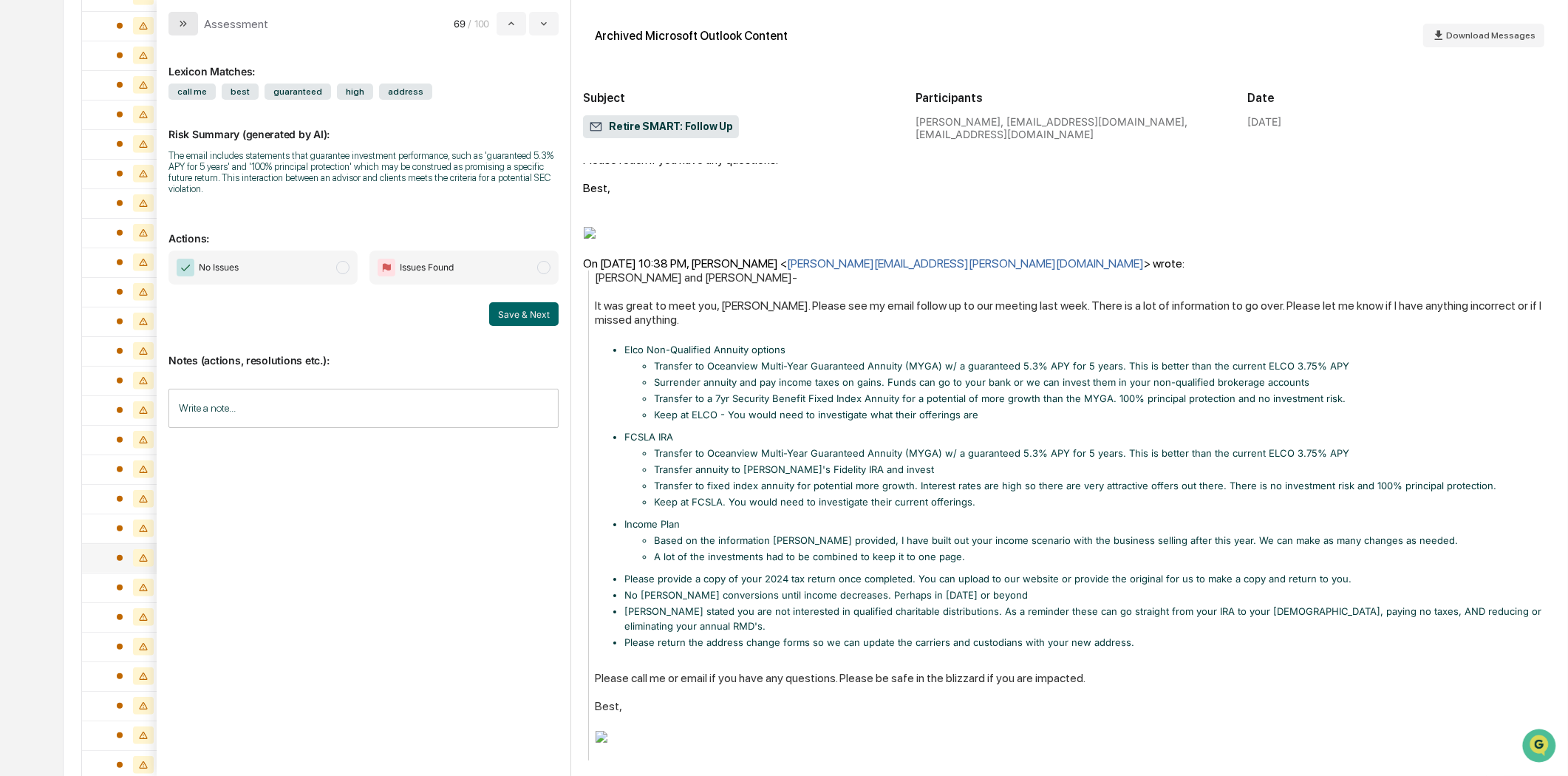
click at [186, 25] on icon "modal" at bounding box center [183, 24] width 12 height 12
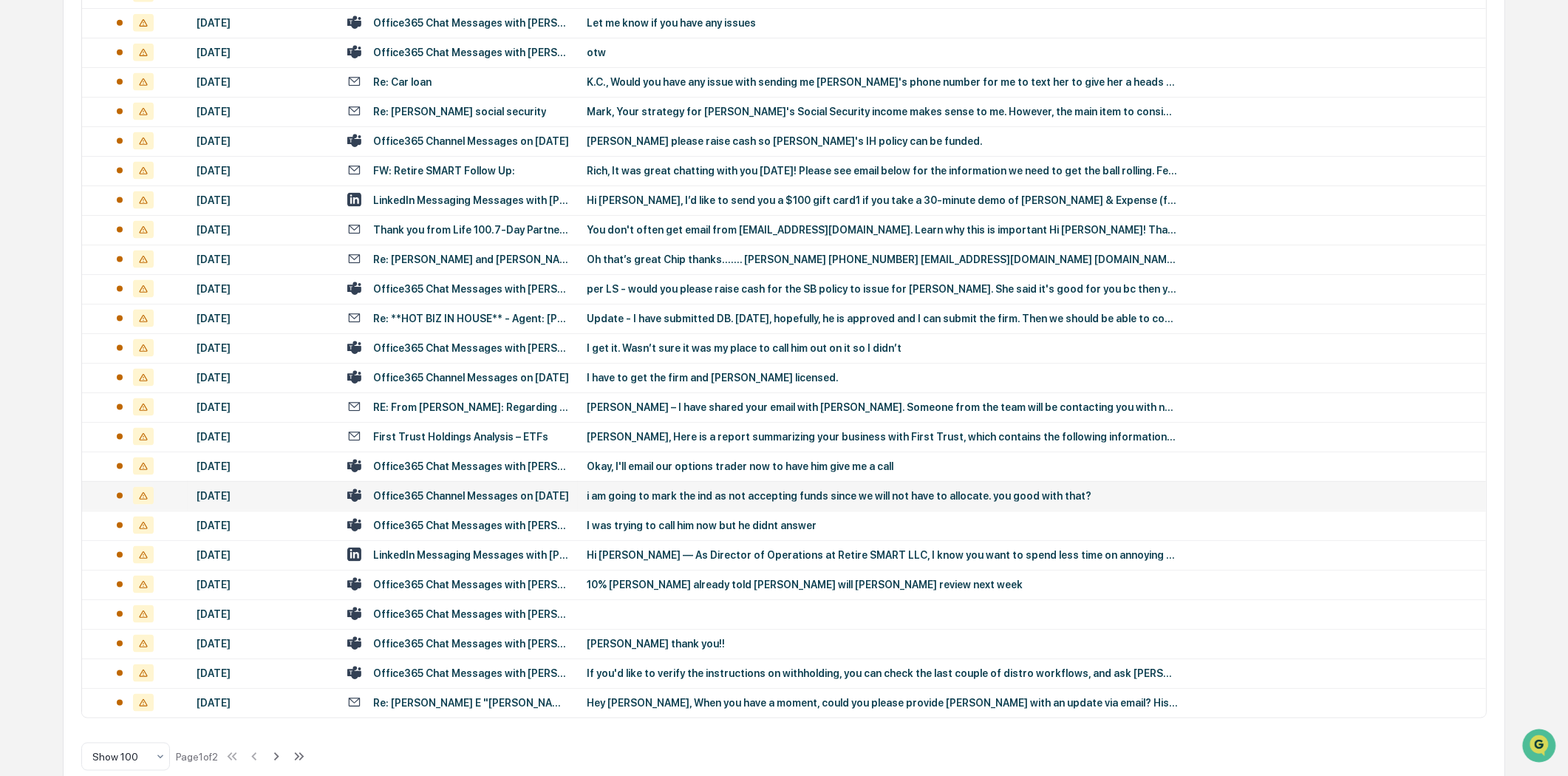
scroll to position [2602, 0]
